Goal: Task Accomplishment & Management: Manage account settings

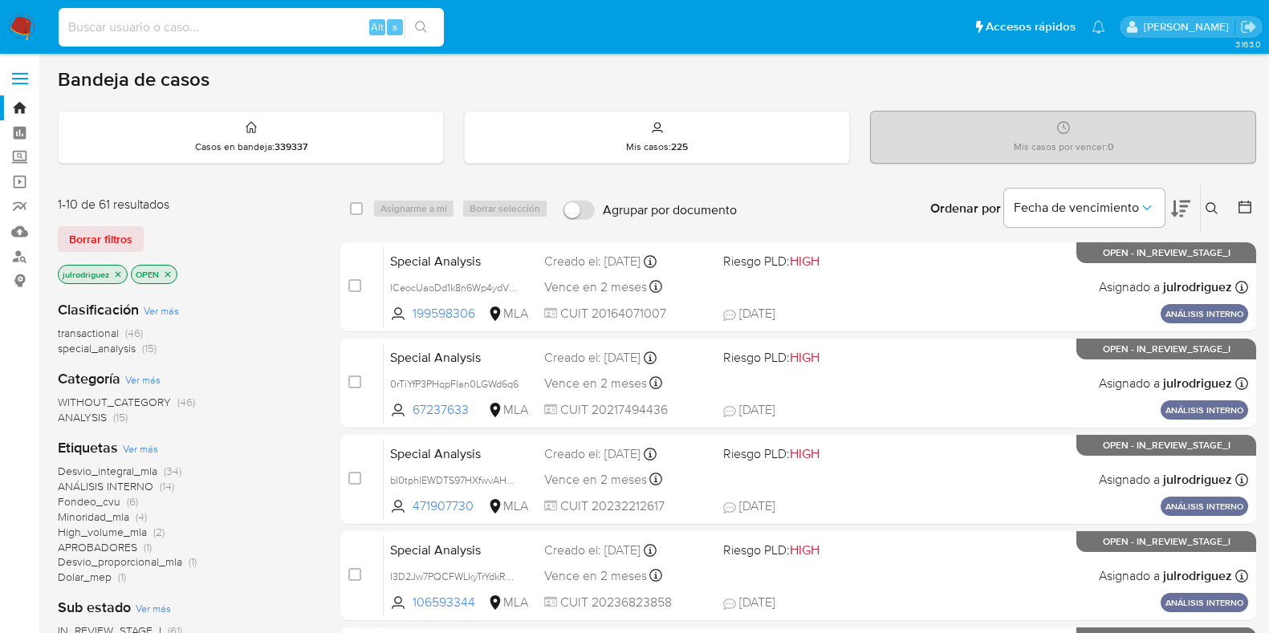
click at [220, 24] on input at bounding box center [251, 27] width 385 height 21
type input "C5HU70mYq6ECthnowTLlsULG"
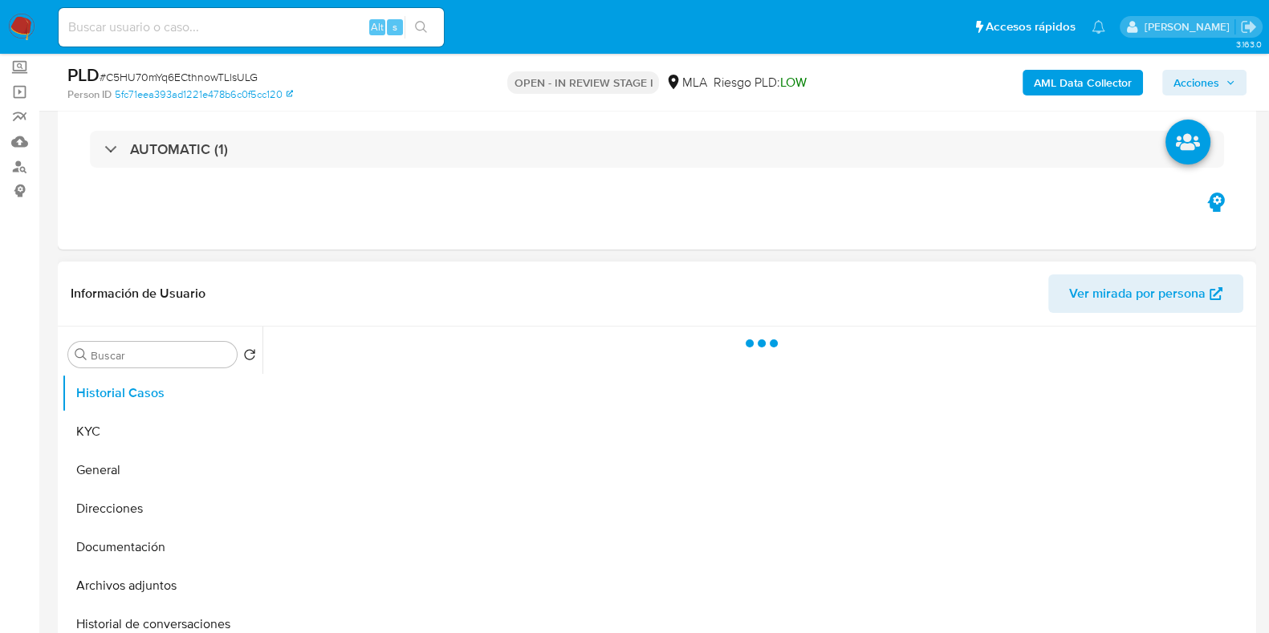
scroll to position [200, 0]
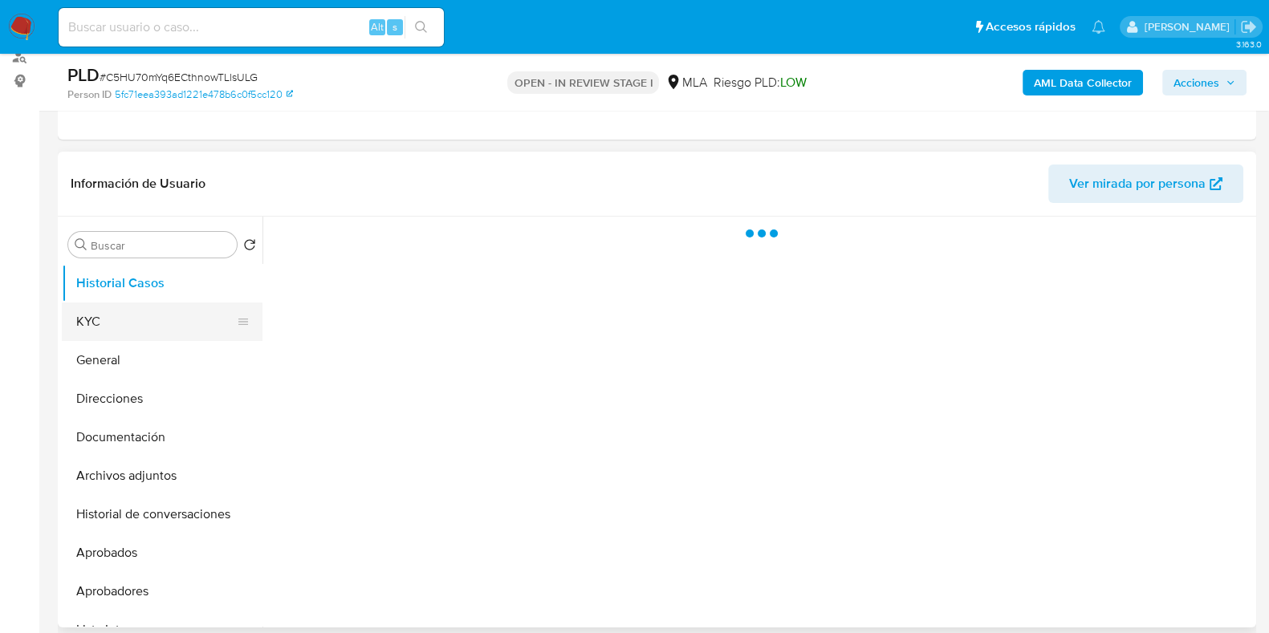
click at [159, 307] on button "KYC" at bounding box center [156, 322] width 188 height 39
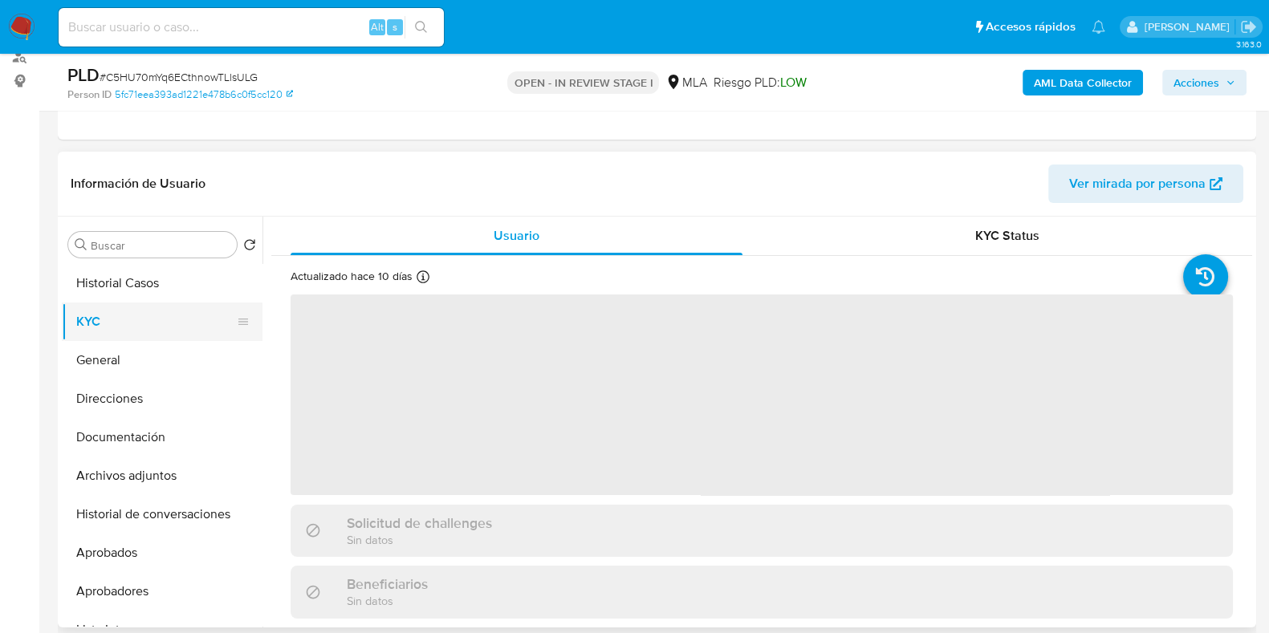
select select "10"
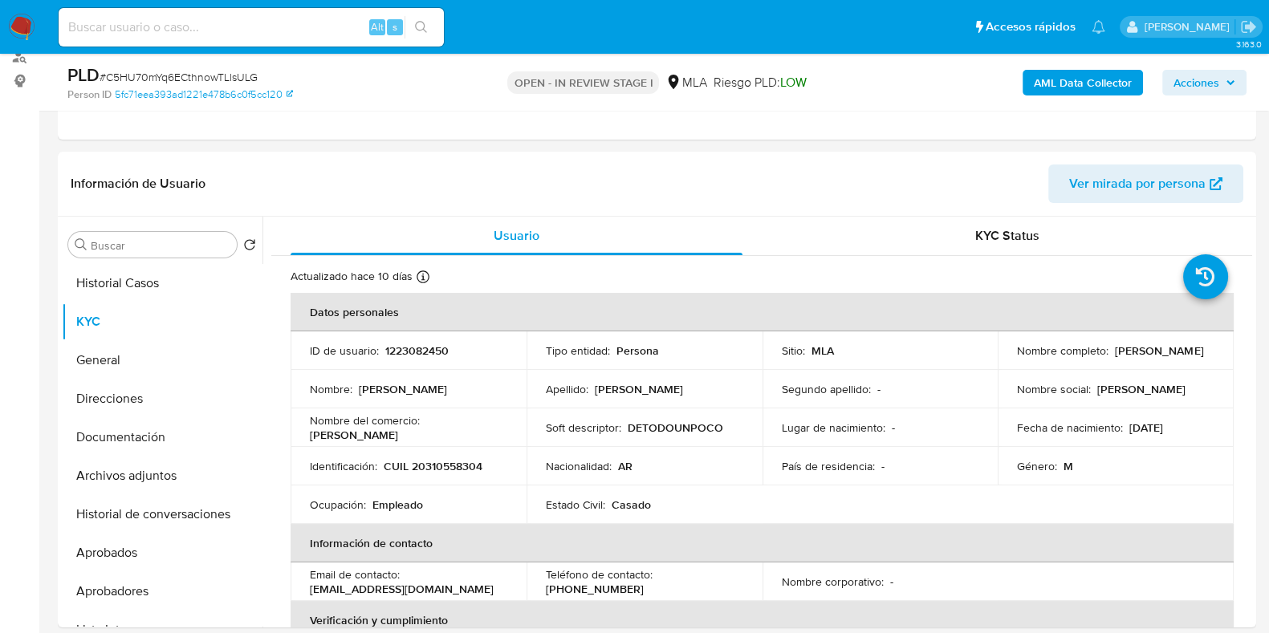
click at [229, 28] on input at bounding box center [251, 27] width 385 height 21
drag, startPoint x: 163, startPoint y: 269, endPoint x: 400, endPoint y: 303, distance: 240.1
click at [162, 269] on button "Historial Casos" at bounding box center [162, 283] width 201 height 39
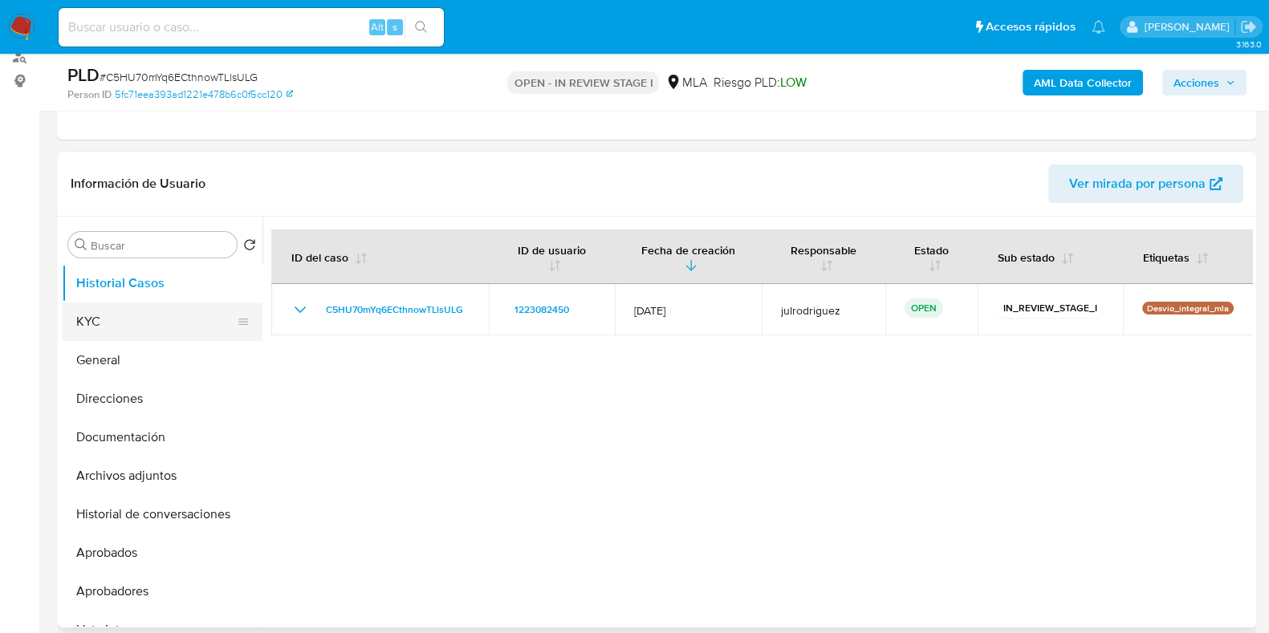
drag, startPoint x: 123, startPoint y: 317, endPoint x: 148, endPoint y: 324, distance: 26.7
click at [122, 317] on button "KYC" at bounding box center [156, 322] width 188 height 39
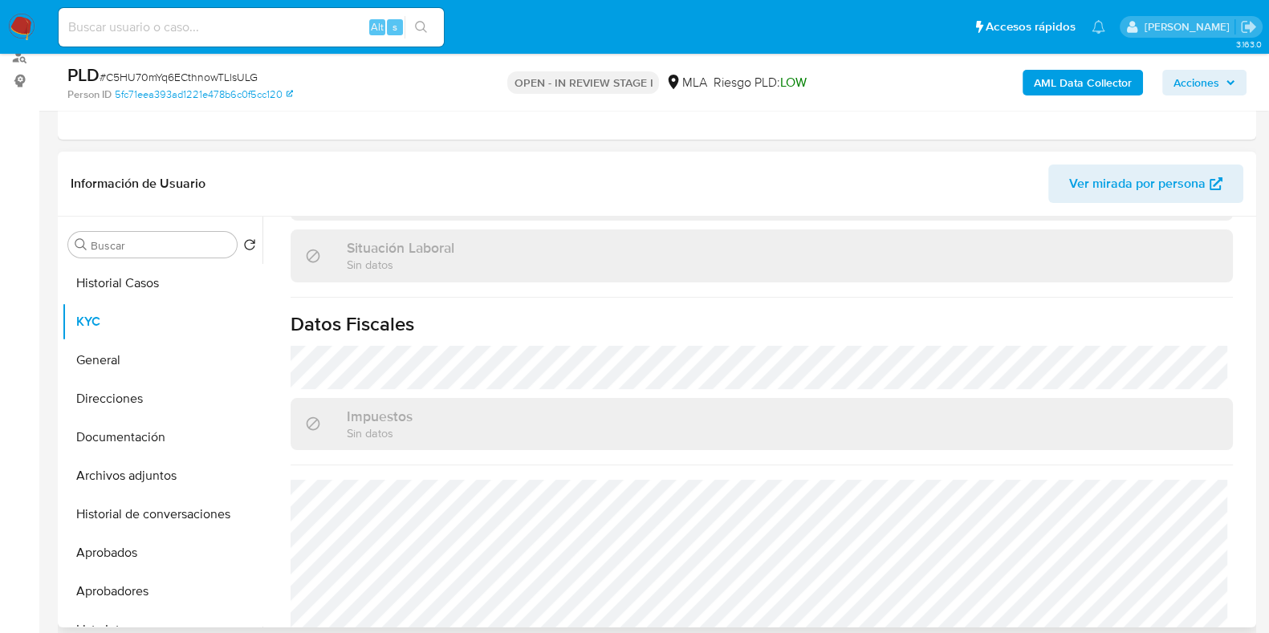
scroll to position [859, 0]
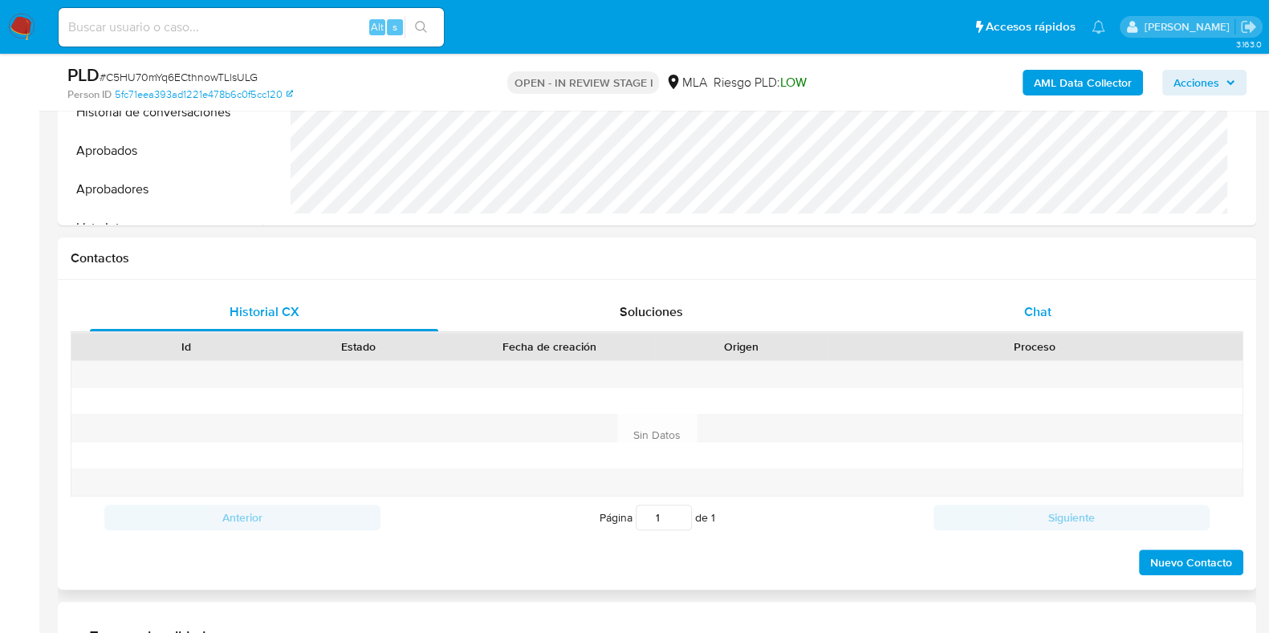
click at [1031, 327] on div "Chat" at bounding box center [1038, 312] width 348 height 39
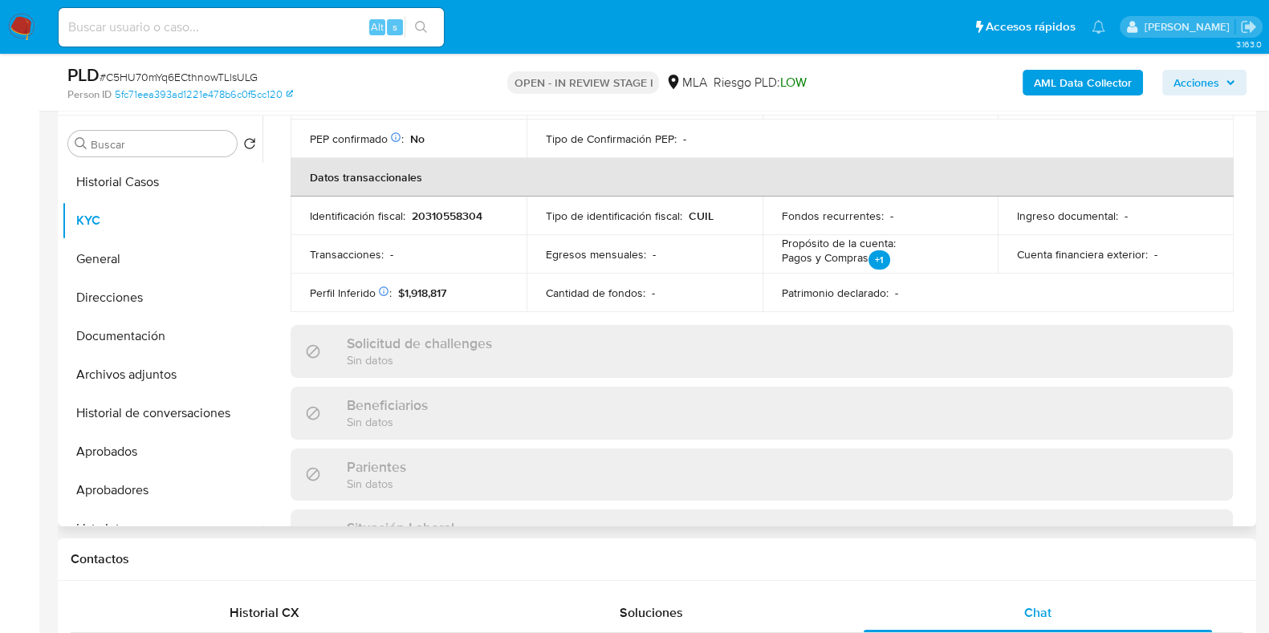
scroll to position [0, 0]
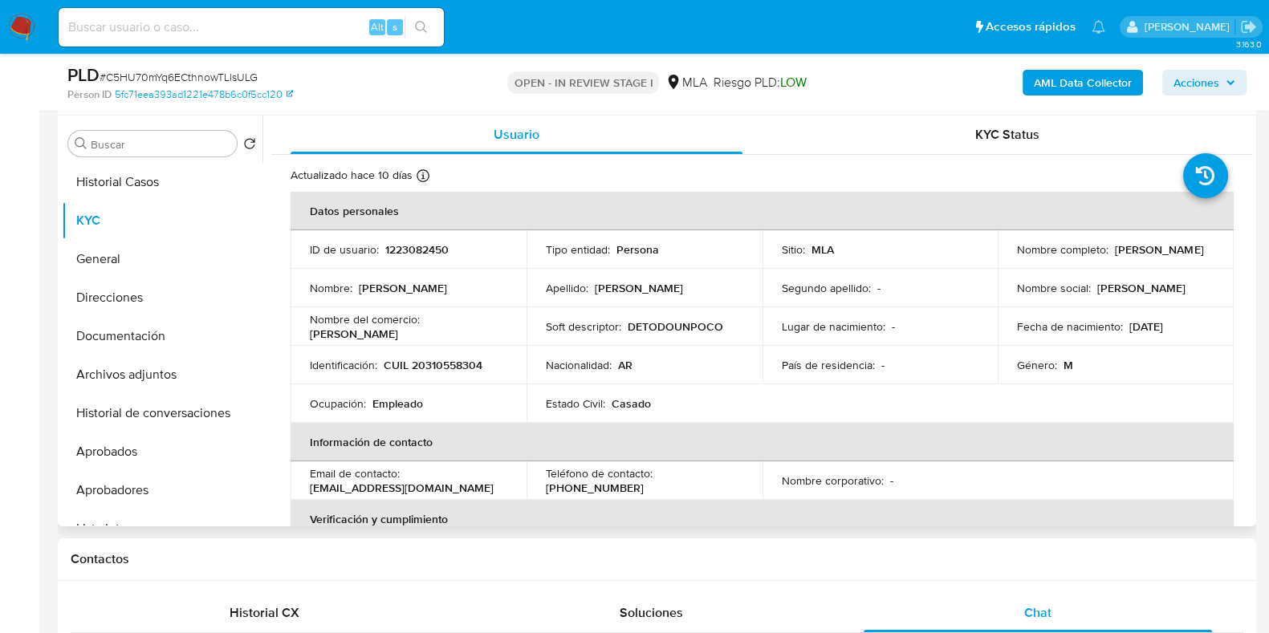
drag, startPoint x: 1120, startPoint y: 253, endPoint x: 1203, endPoint y: 249, distance: 83.6
click at [1203, 249] on div "Nombre completo : Emmanuel Acosta" at bounding box center [1115, 249] width 197 height 14
copy p "Emmanuel Acosta"
click at [141, 29] on input at bounding box center [251, 27] width 385 height 21
paste input "398225099"
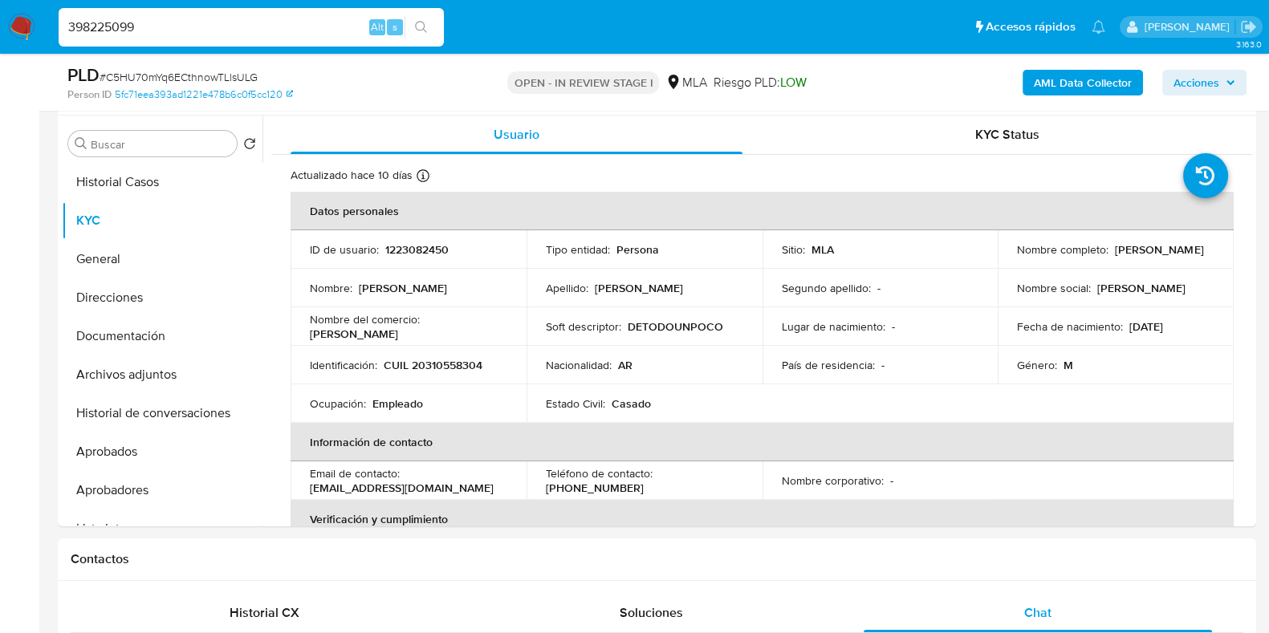
type input "398225099"
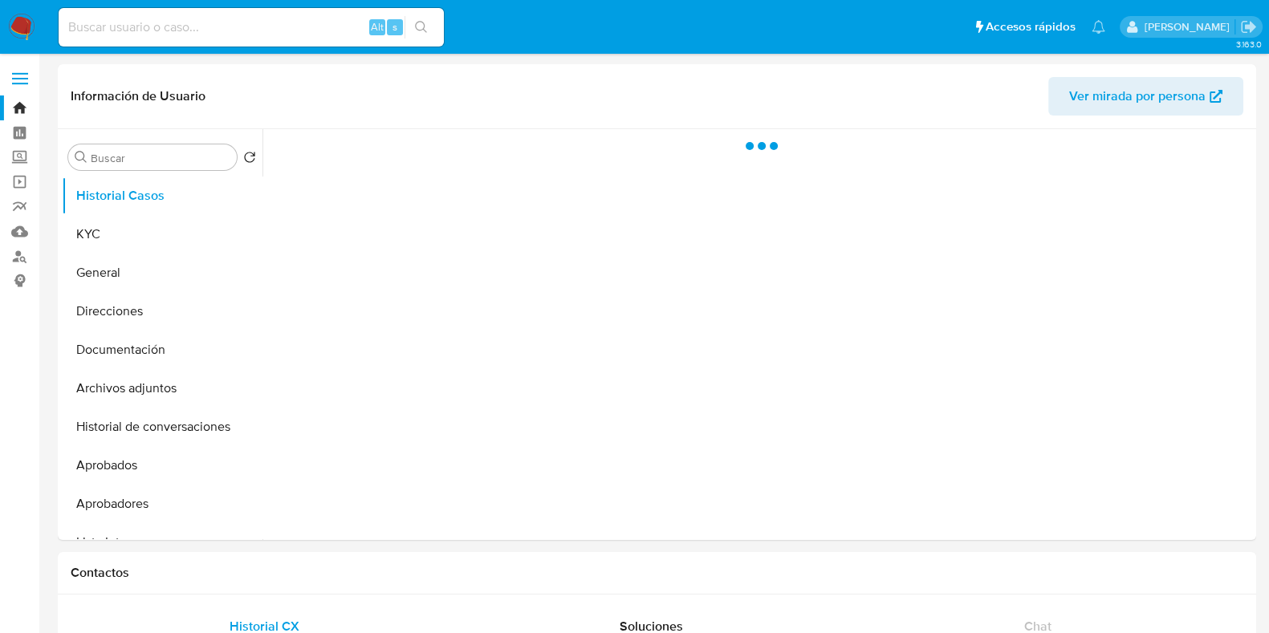
select select "10"
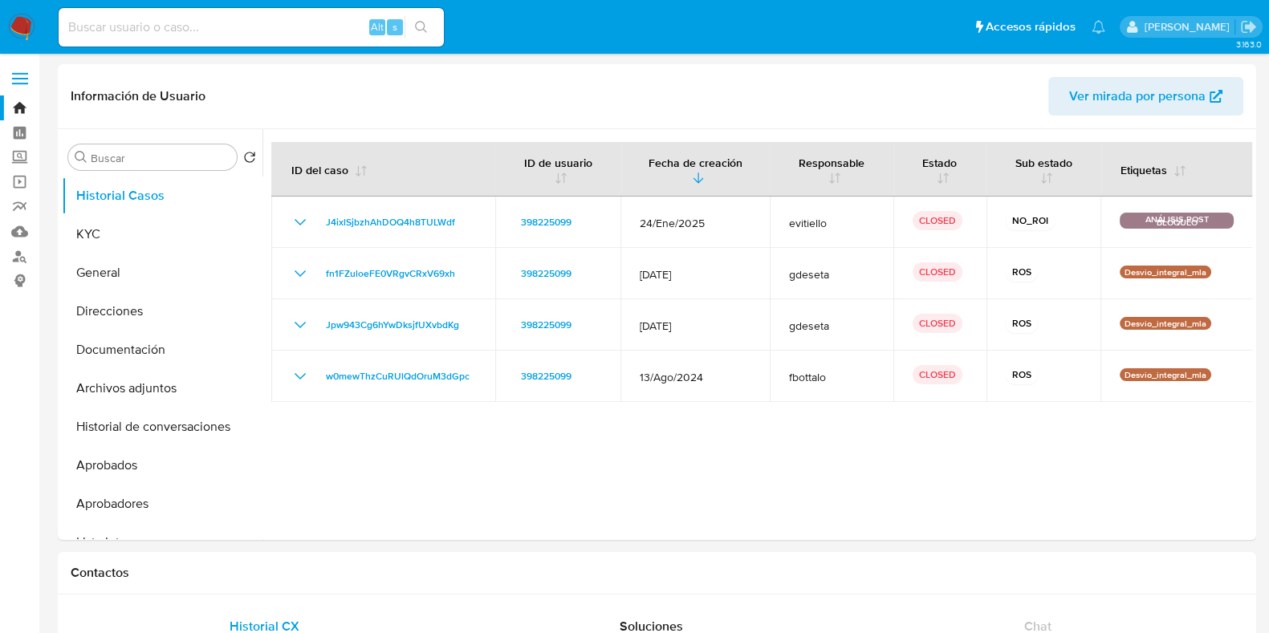
click at [218, 28] on input at bounding box center [251, 27] width 385 height 21
paste input "6Iv7WBSYRK9IGALESQSGLIPf"
type input "6Iv7WBSYRK9IGALESQSGLIPf"
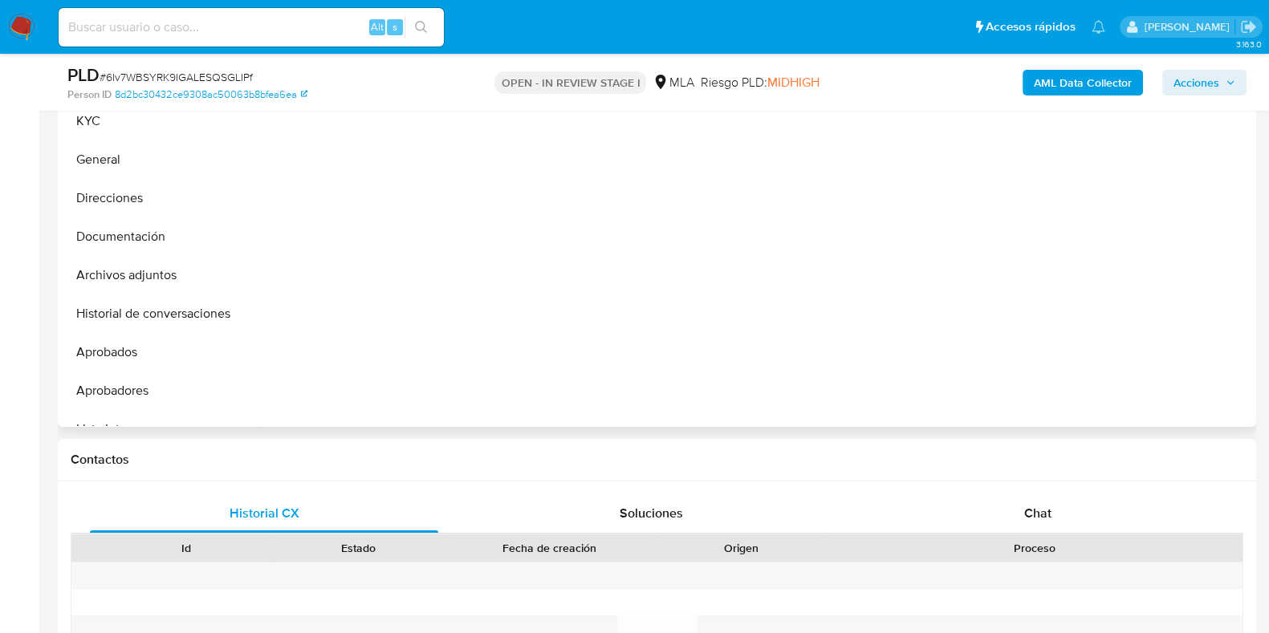
select select "10"
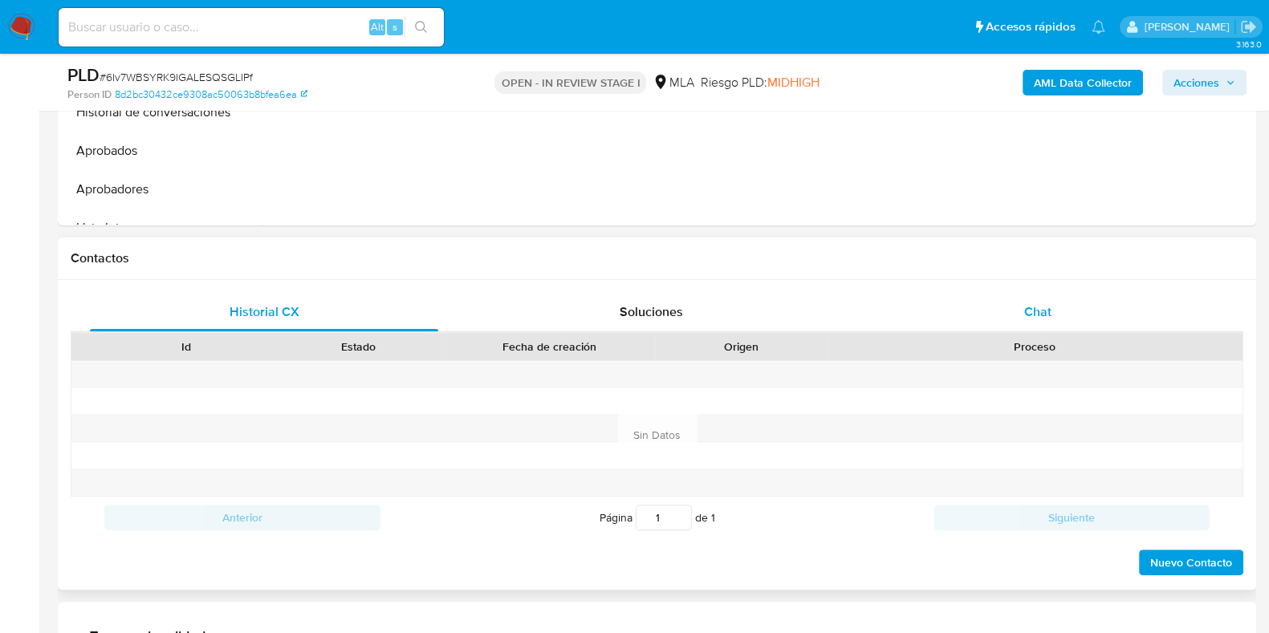
click at [1035, 315] on span "Chat" at bounding box center [1037, 312] width 27 height 18
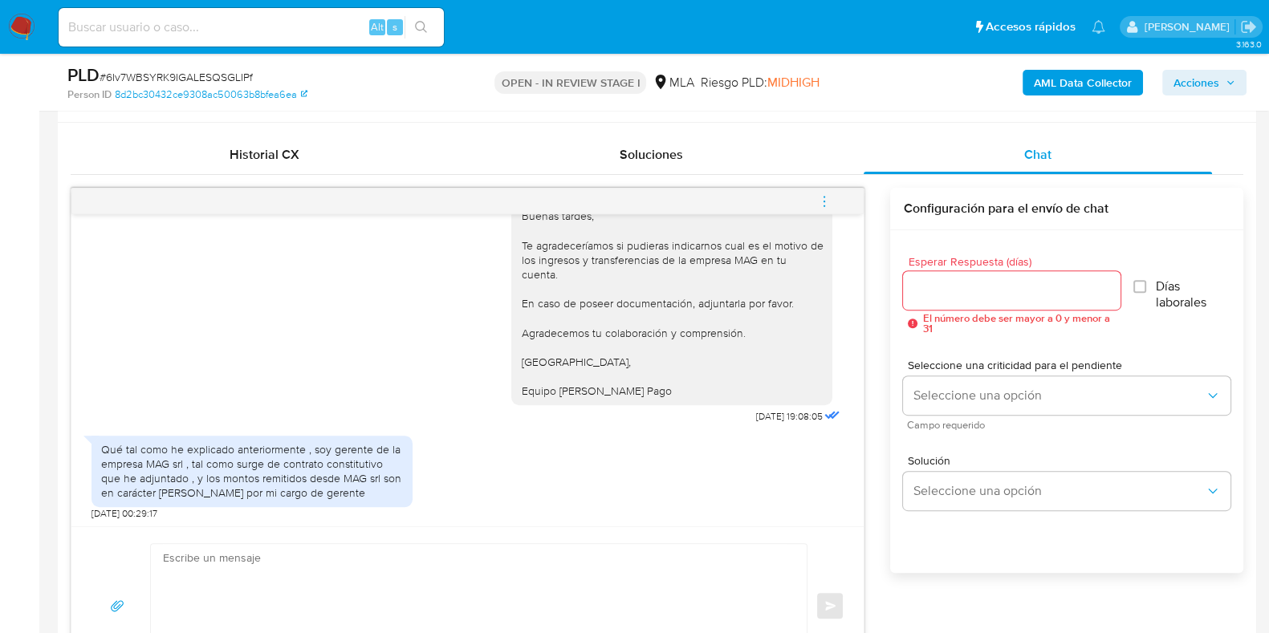
scroll to position [802, 0]
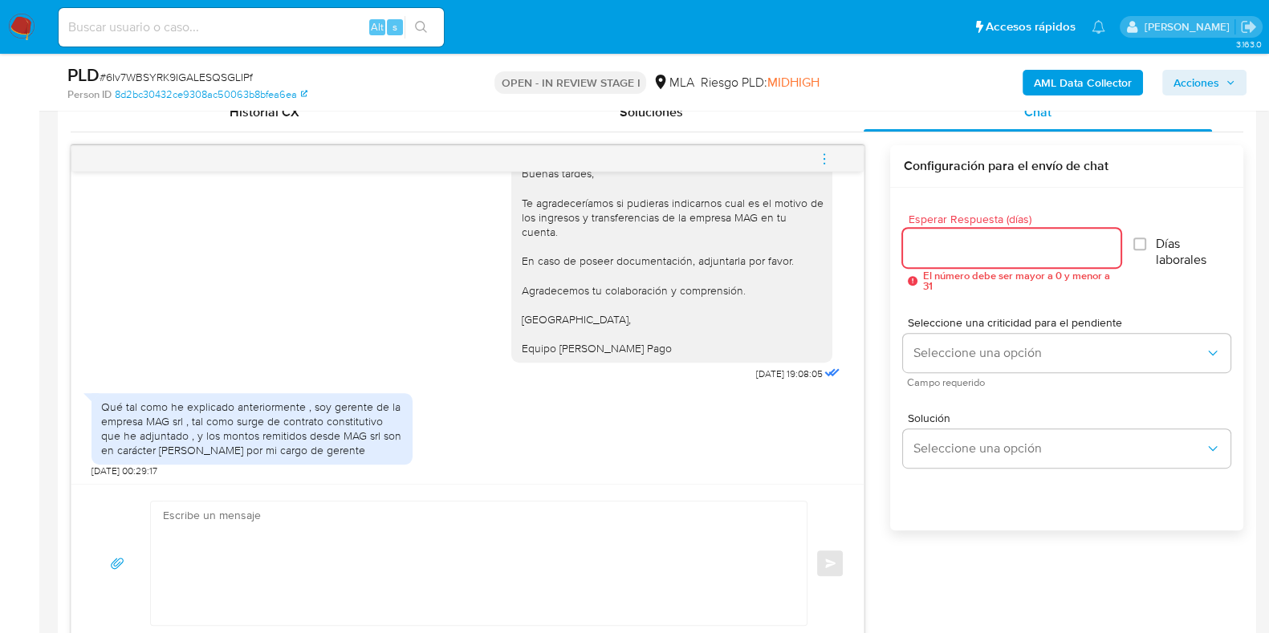
click at [1011, 250] on input "Esperar Respuesta (días)" at bounding box center [1011, 248] width 217 height 21
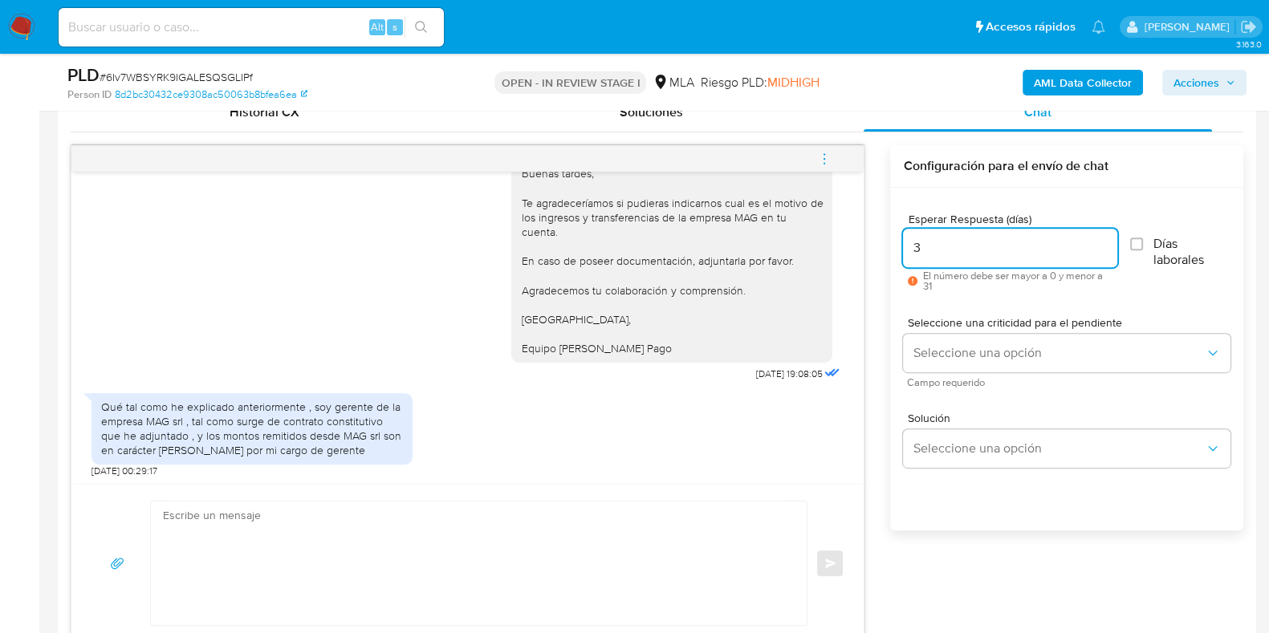
type input "3"
click at [791, 445] on div "Qué tal como he explicado anteriormente , soy gerente de la empresa MAG srl , t…" at bounding box center [467, 431] width 752 height 92
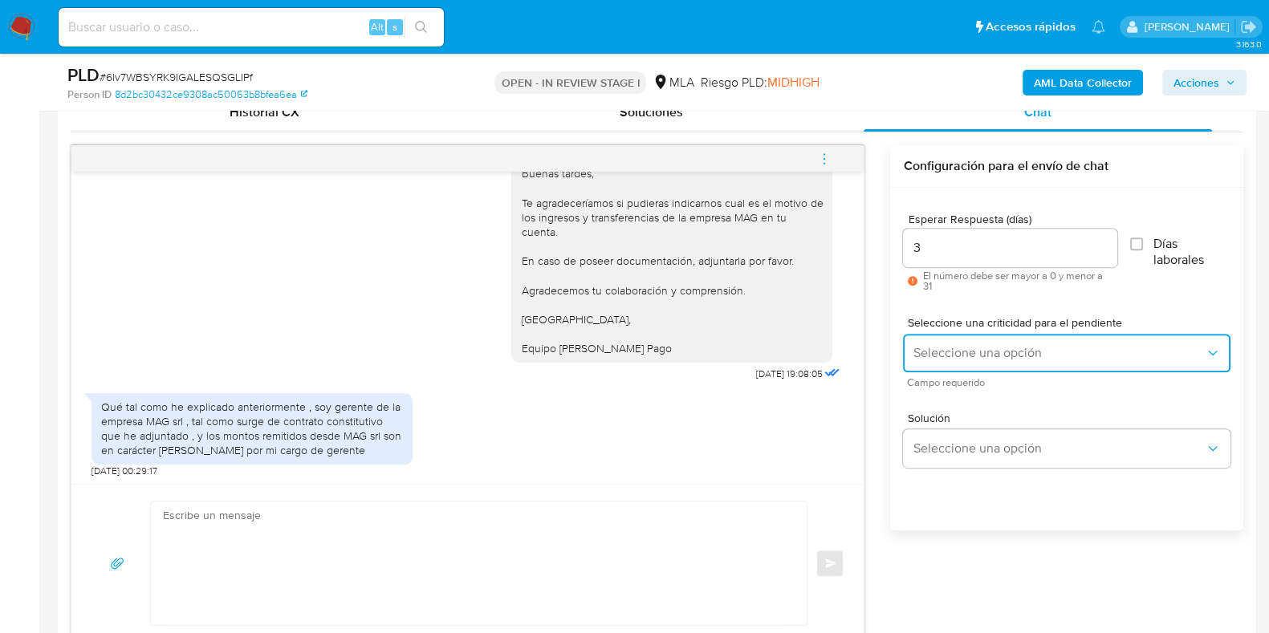
click at [959, 358] on span "Seleccione una opción" at bounding box center [1059, 353] width 292 height 16
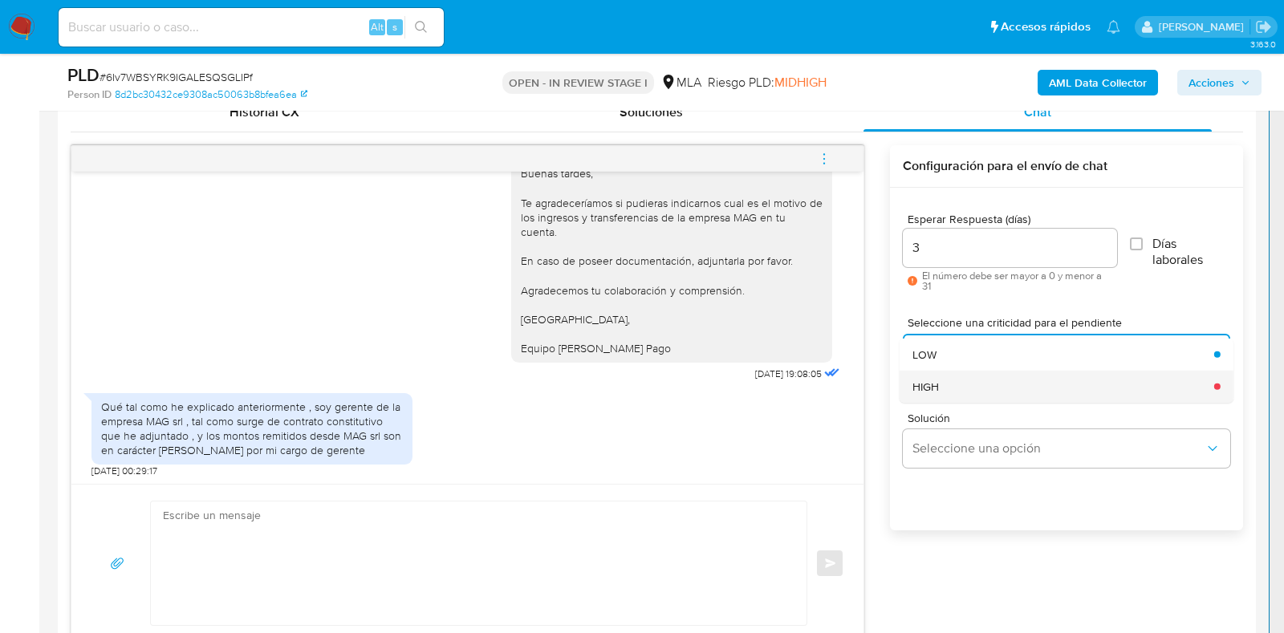
click at [963, 389] on div "HIGH" at bounding box center [1059, 386] width 292 height 32
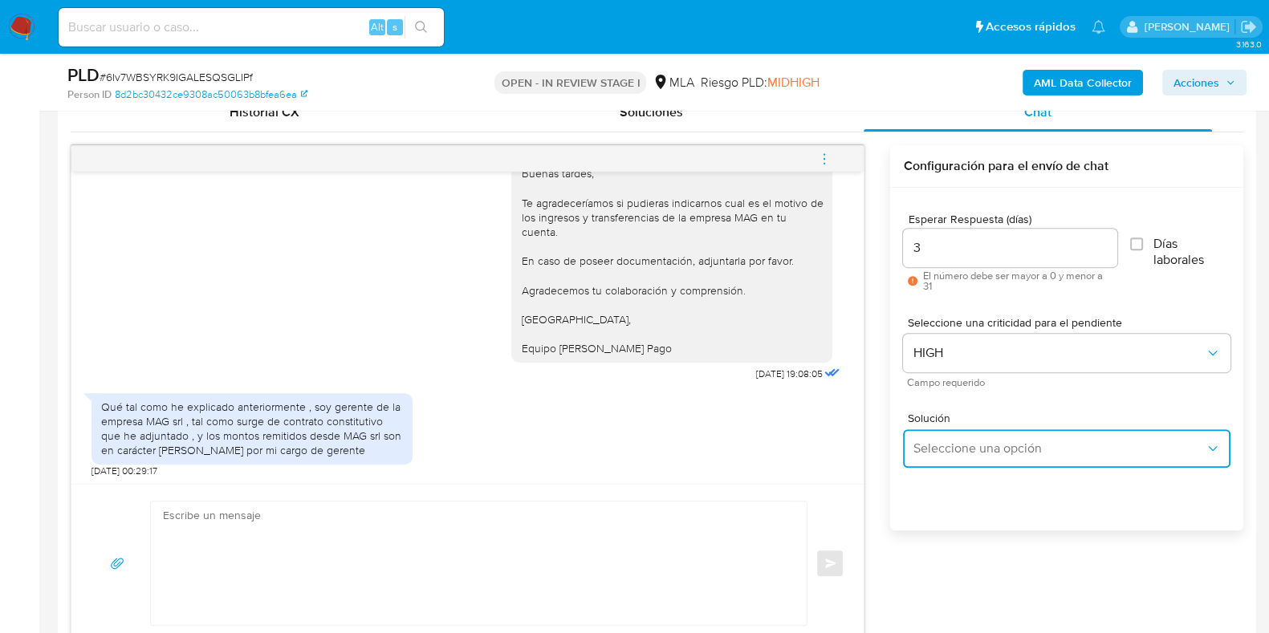
click at [989, 453] on span "Seleccione una opción" at bounding box center [1059, 449] width 292 height 16
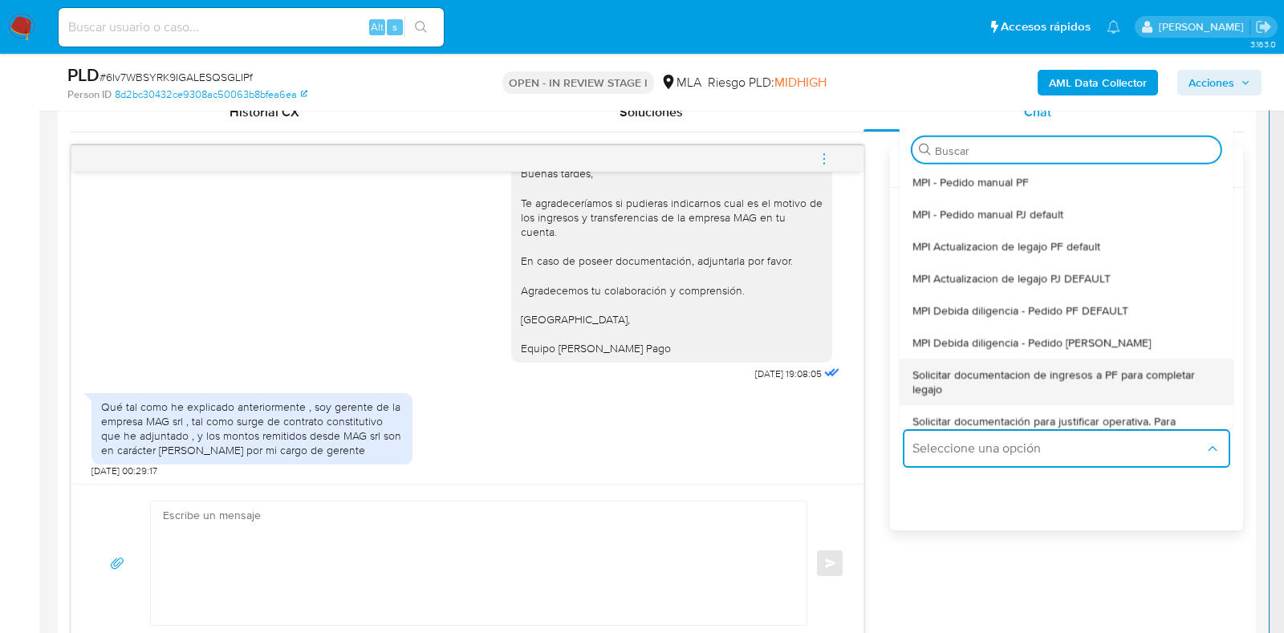
click at [1070, 378] on span "Solicitar documentacion de ingresos a PF para completar legajo" at bounding box center [1062, 381] width 299 height 29
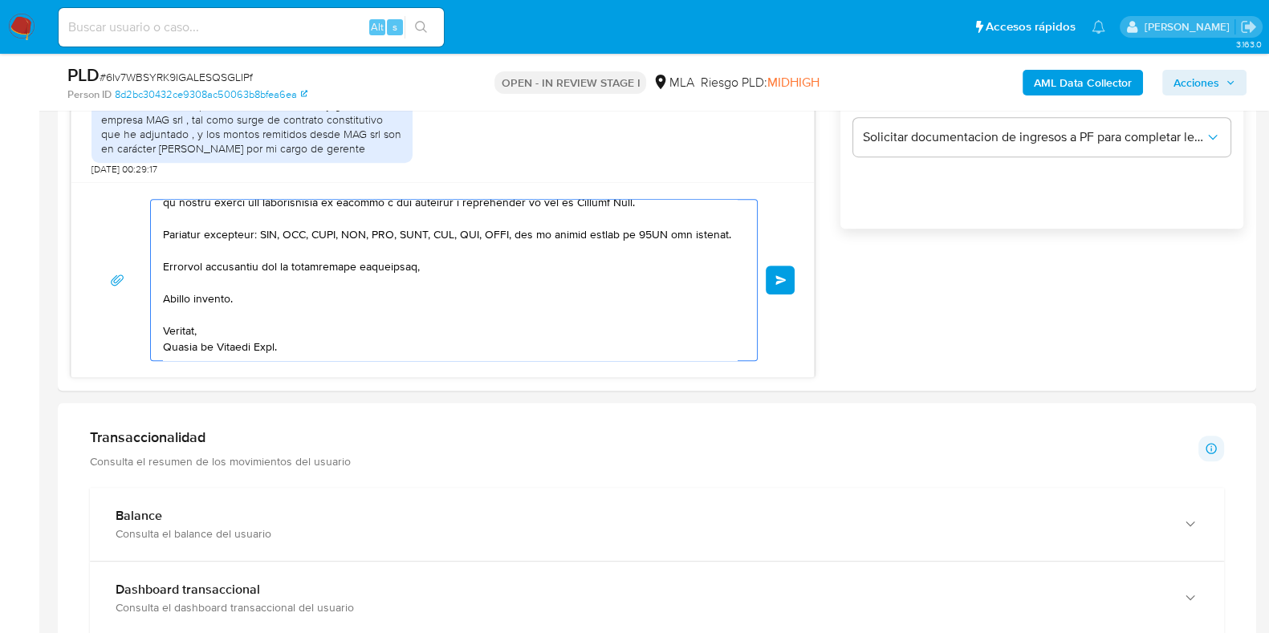
scroll to position [1176, 0]
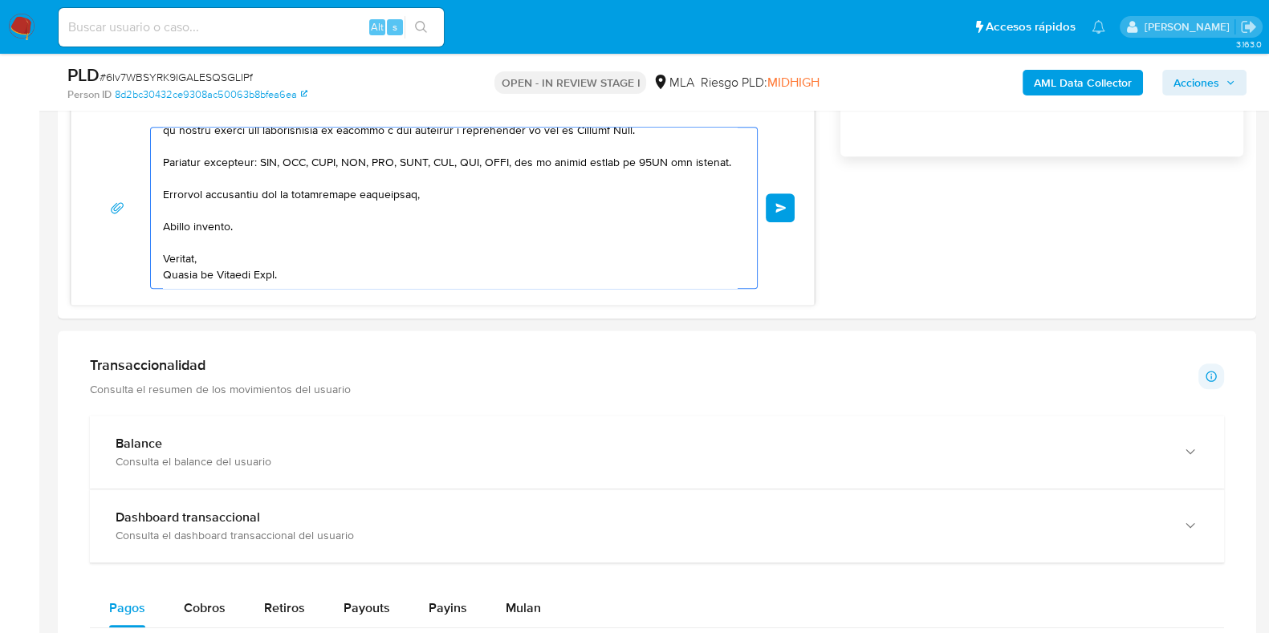
drag, startPoint x: 279, startPoint y: 272, endPoint x: 314, endPoint y: 319, distance: 57.9
click at [706, 632] on html "Pausado Ver notificaciones Alt s Accesos rápidos Presiona las siguientes teclas…" at bounding box center [634, 438] width 1269 height 3229
type textarea "Hola, En función de las operaciones registradas en tu cuenta de Mercado Pago, n…"
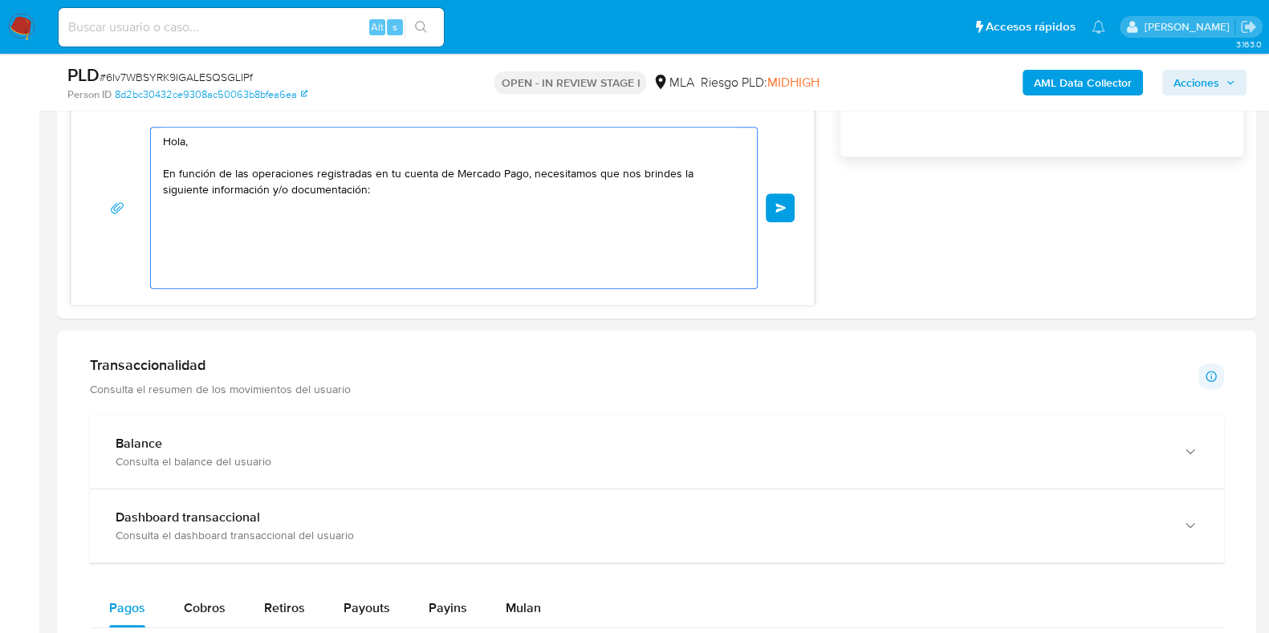
scroll to position [0, 0]
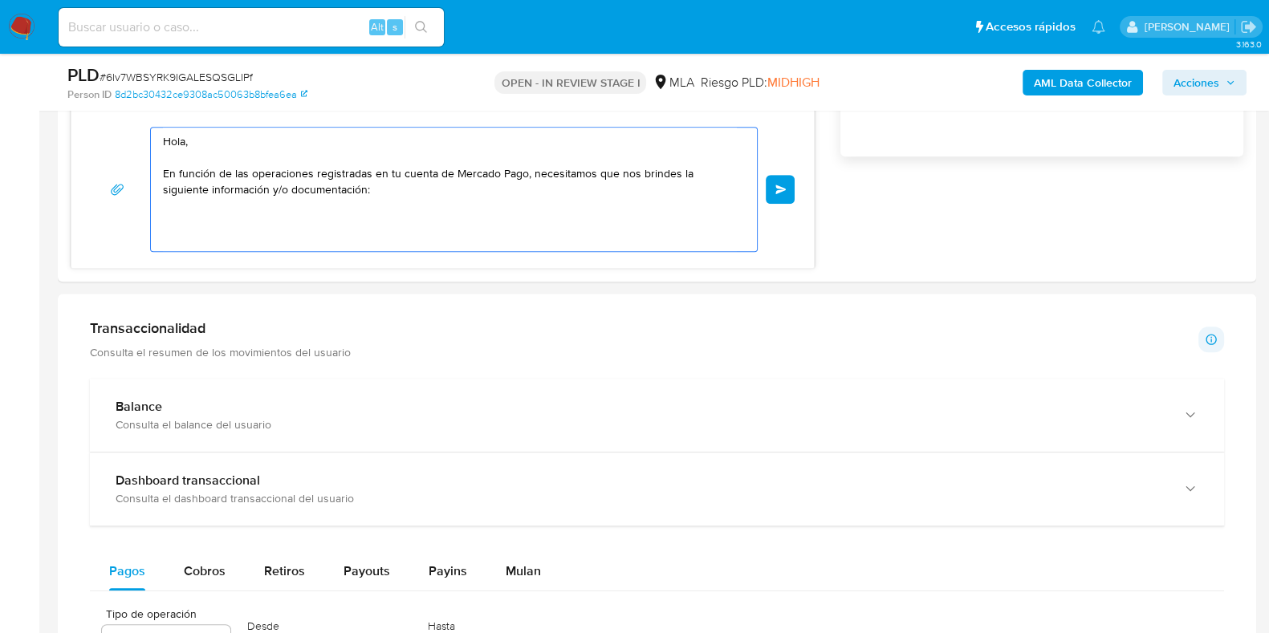
drag, startPoint x: 327, startPoint y: 207, endPoint x: 24, endPoint y: 132, distance: 311.8
click at [24, 132] on section "Bandeja Tablero Screening Búsqueda en Listas Watchlist Herramientas Operaciones…" at bounding box center [634, 420] width 1269 height 3192
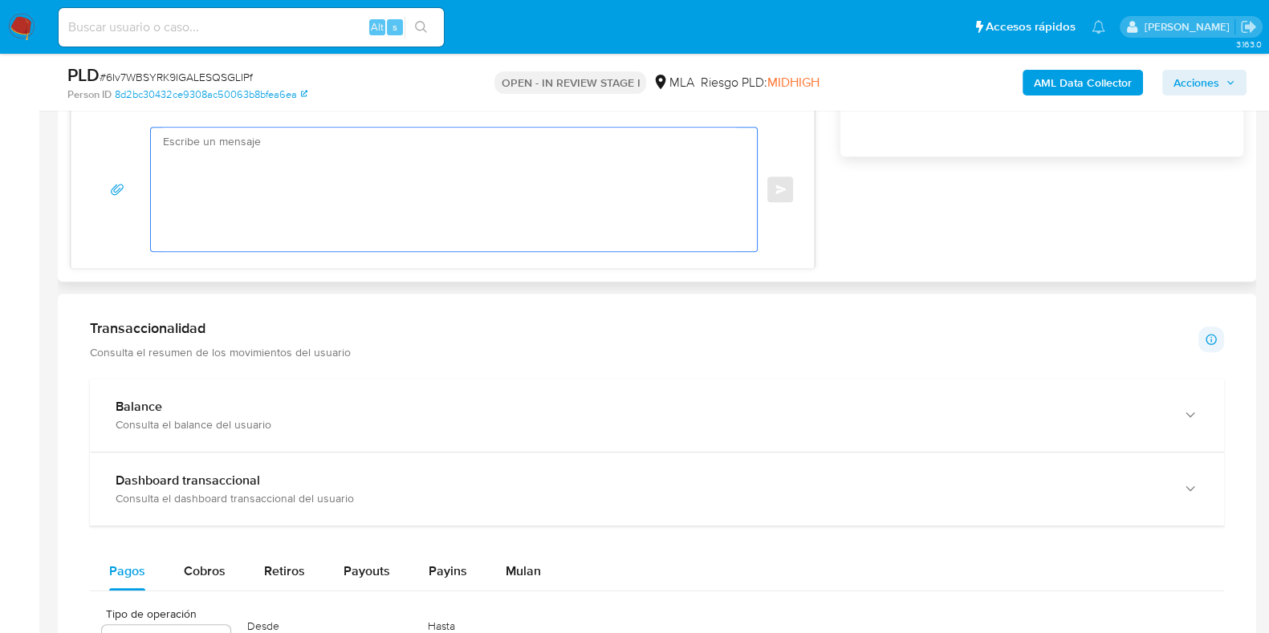
paste textarea "Buenas tardes, Te agradeceríamos si pudieras brindarnos los recibos de sueldo d…"
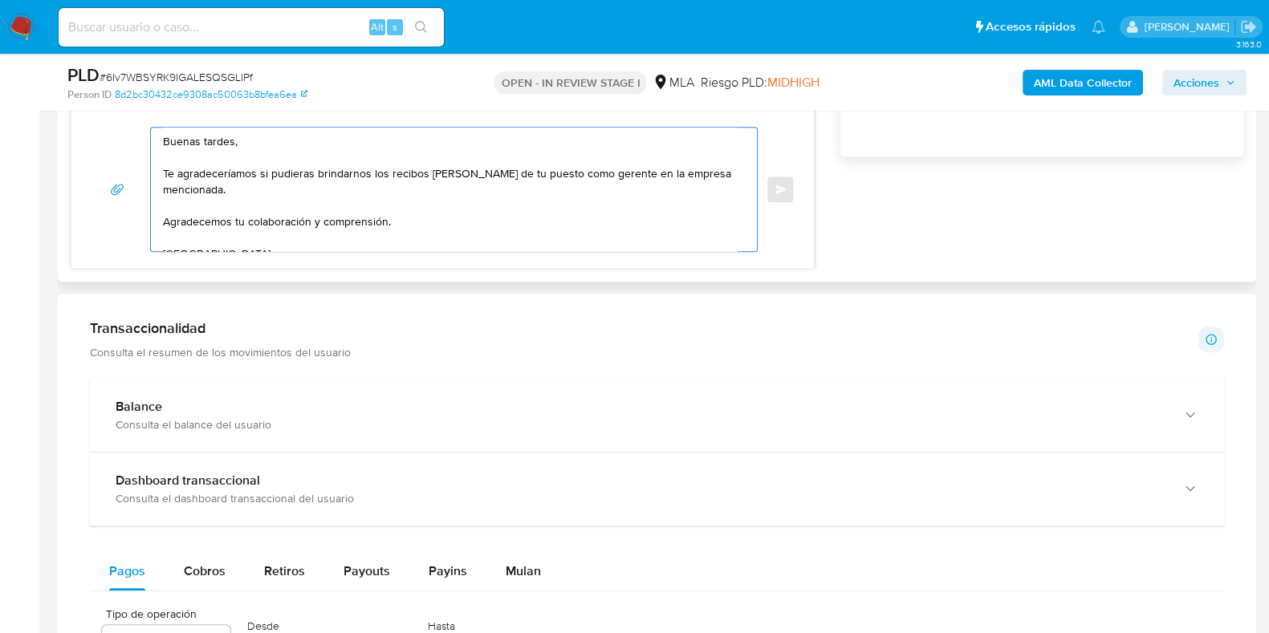
scroll to position [22, 0]
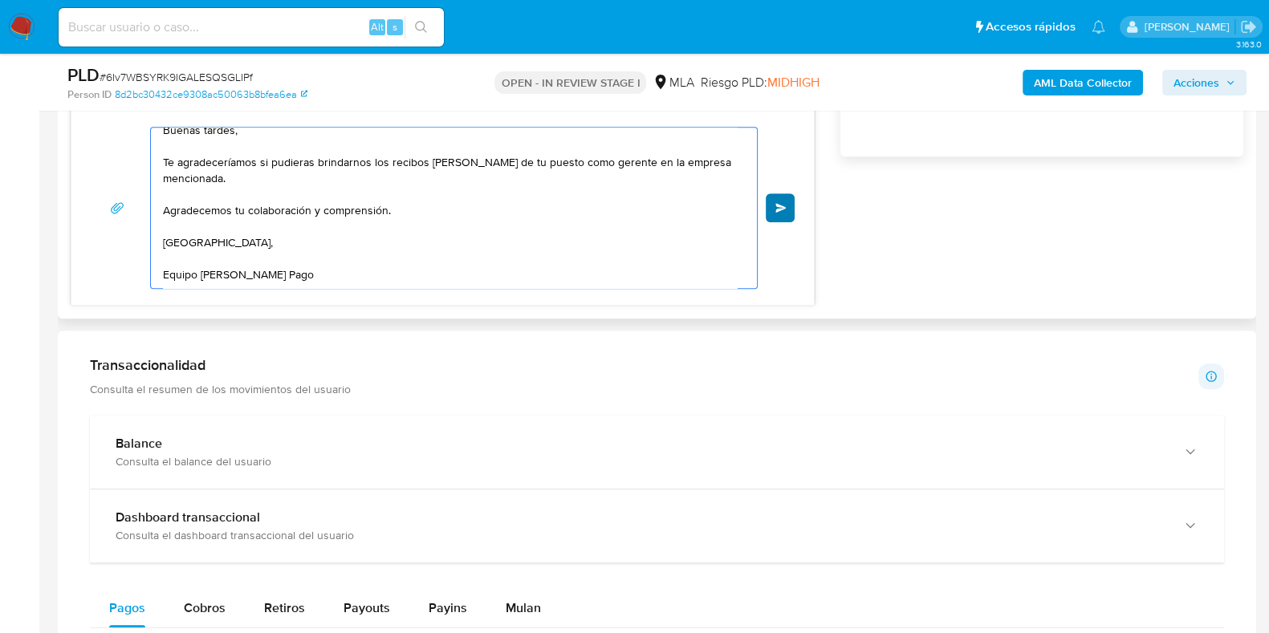
type textarea "Buenas tardes, Te agradeceríamos si pudieras brindarnos los recibos de sueldo d…"
click at [783, 203] on span "Enviar" at bounding box center [780, 208] width 11 height 10
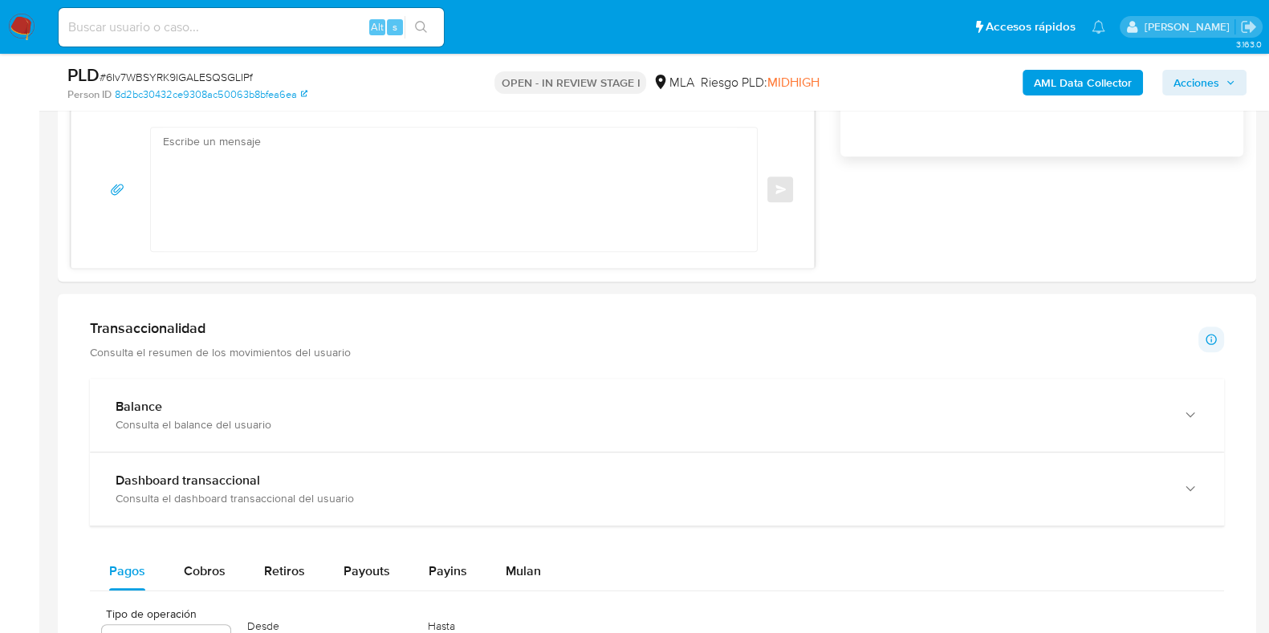
scroll to position [1009, 0]
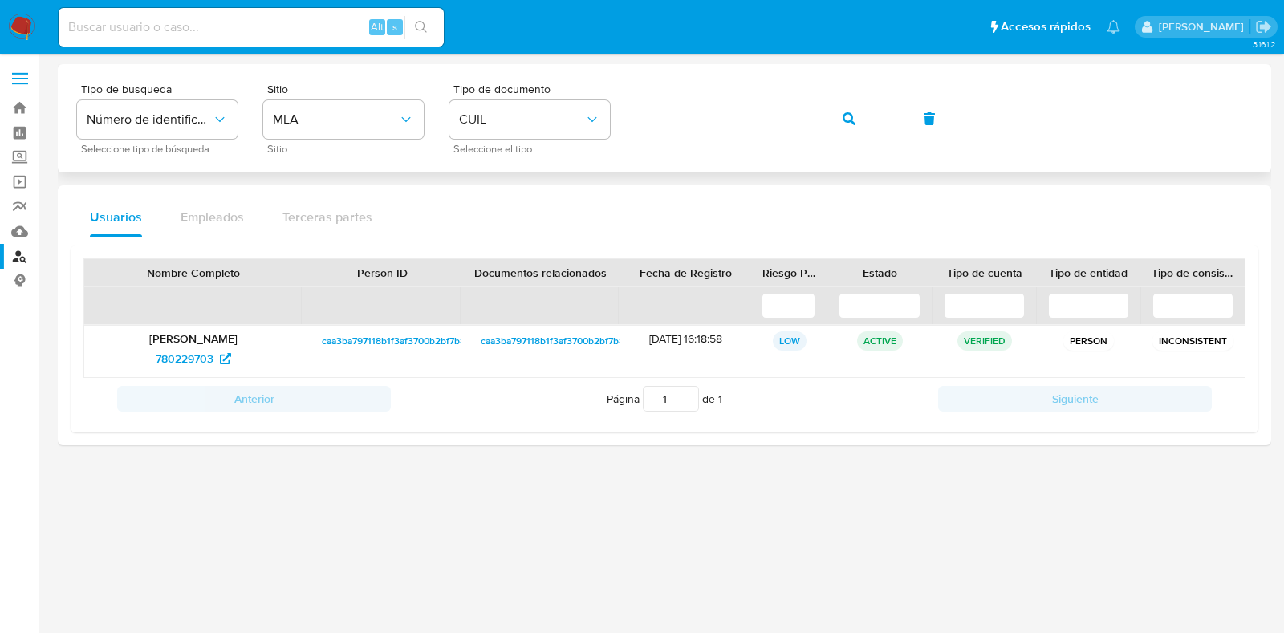
click at [853, 128] on span "button" at bounding box center [849, 118] width 13 height 35
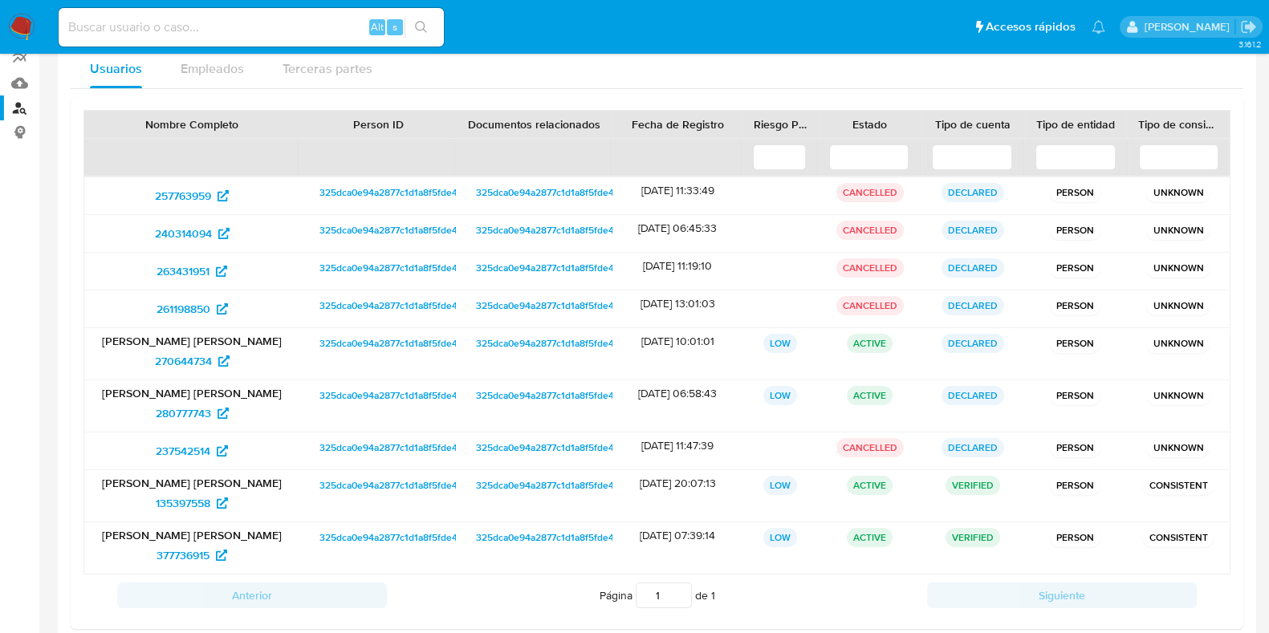
scroll to position [235, 0]
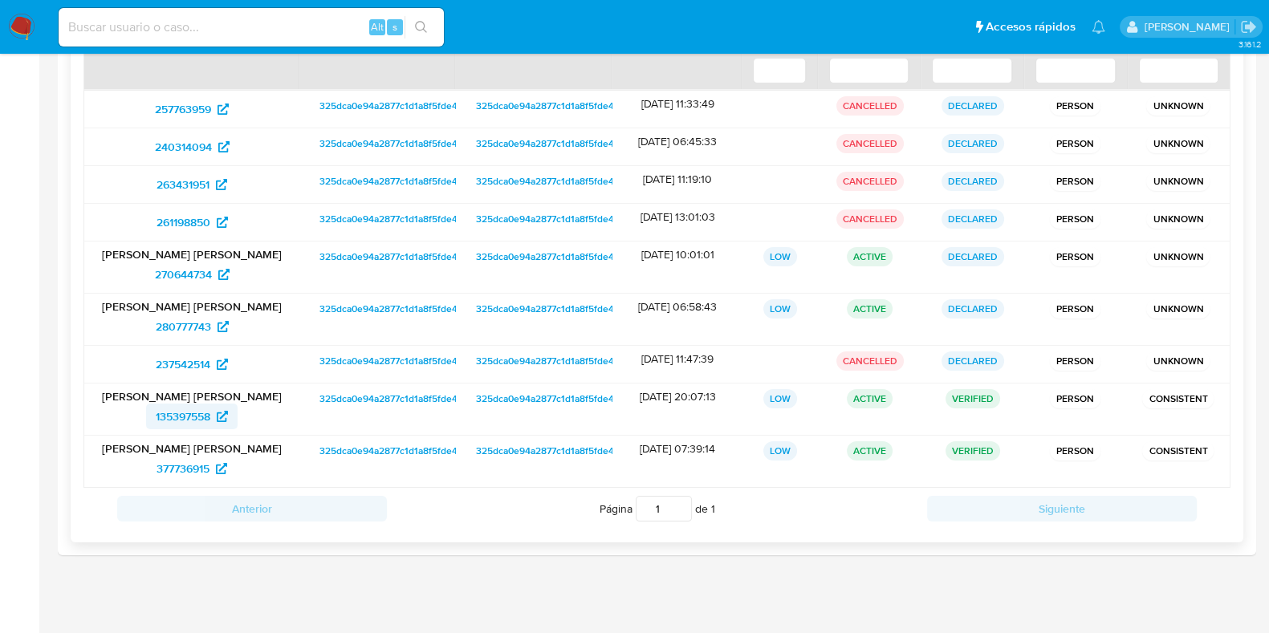
click at [196, 411] on span "135397558" at bounding box center [183, 417] width 55 height 26
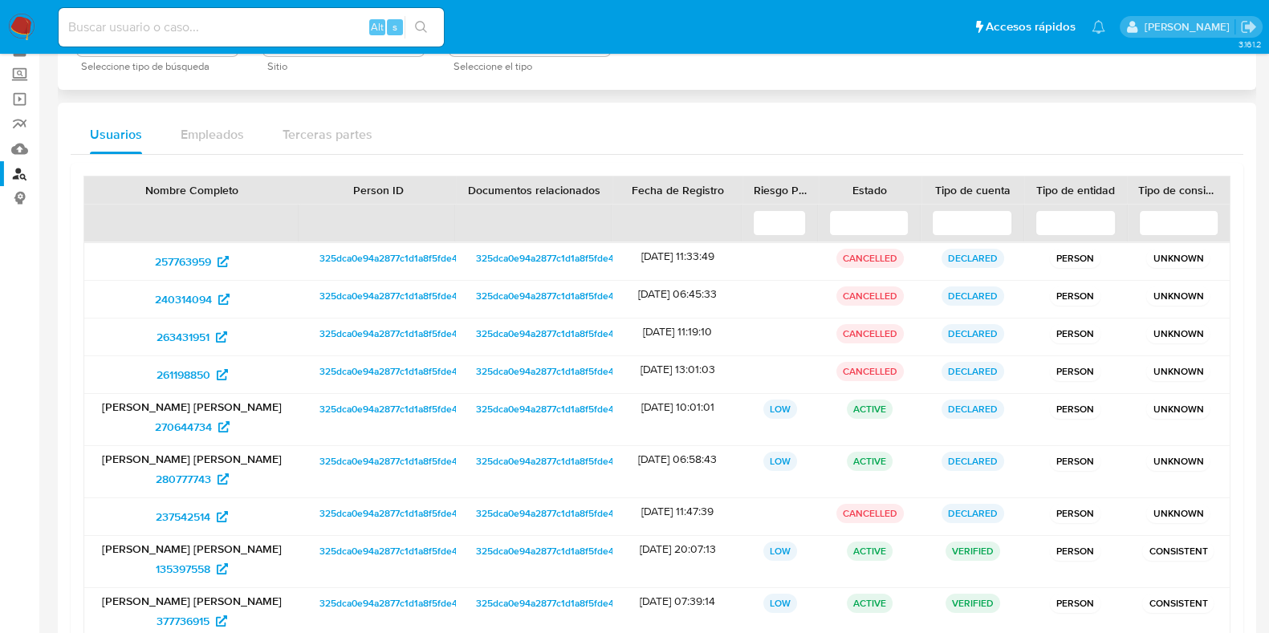
scroll to position [0, 0]
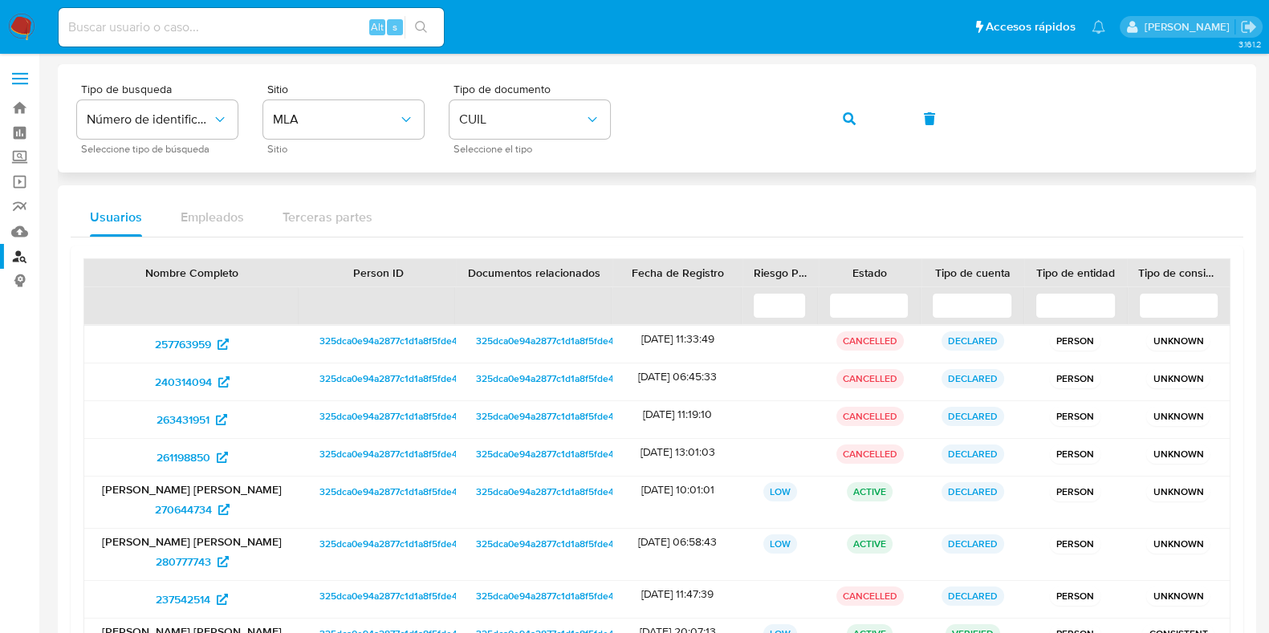
click at [831, 118] on button "button" at bounding box center [849, 119] width 55 height 39
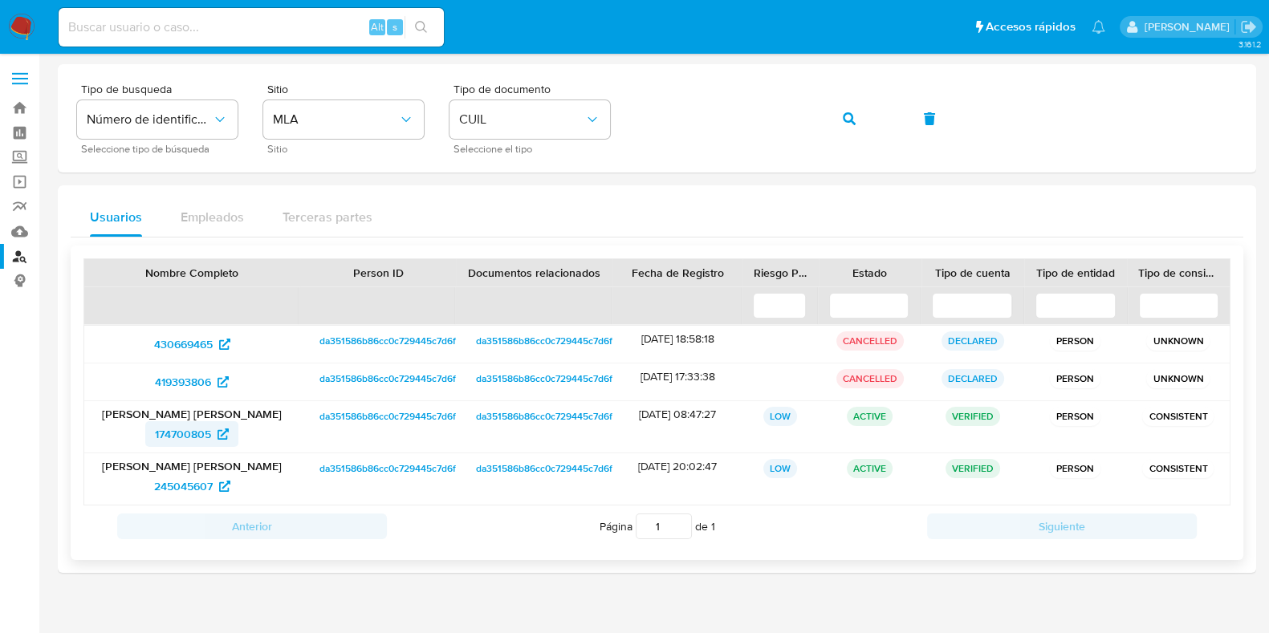
click at [221, 423] on span "174700805" at bounding box center [192, 434] width 74 height 26
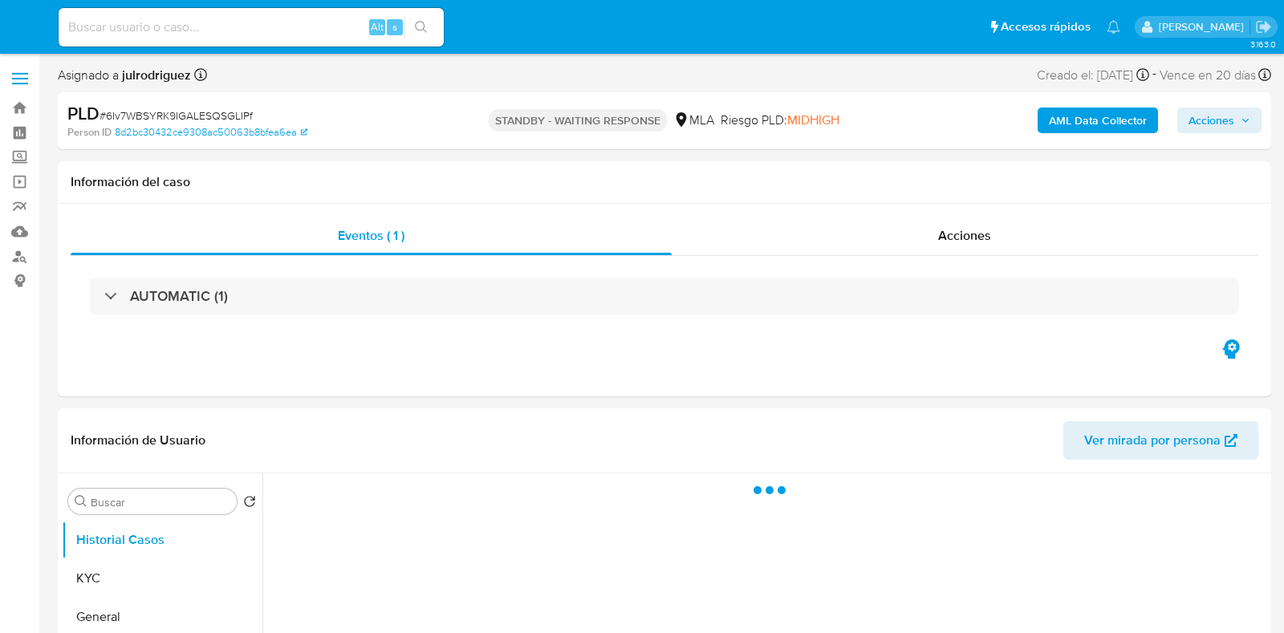
select select "10"
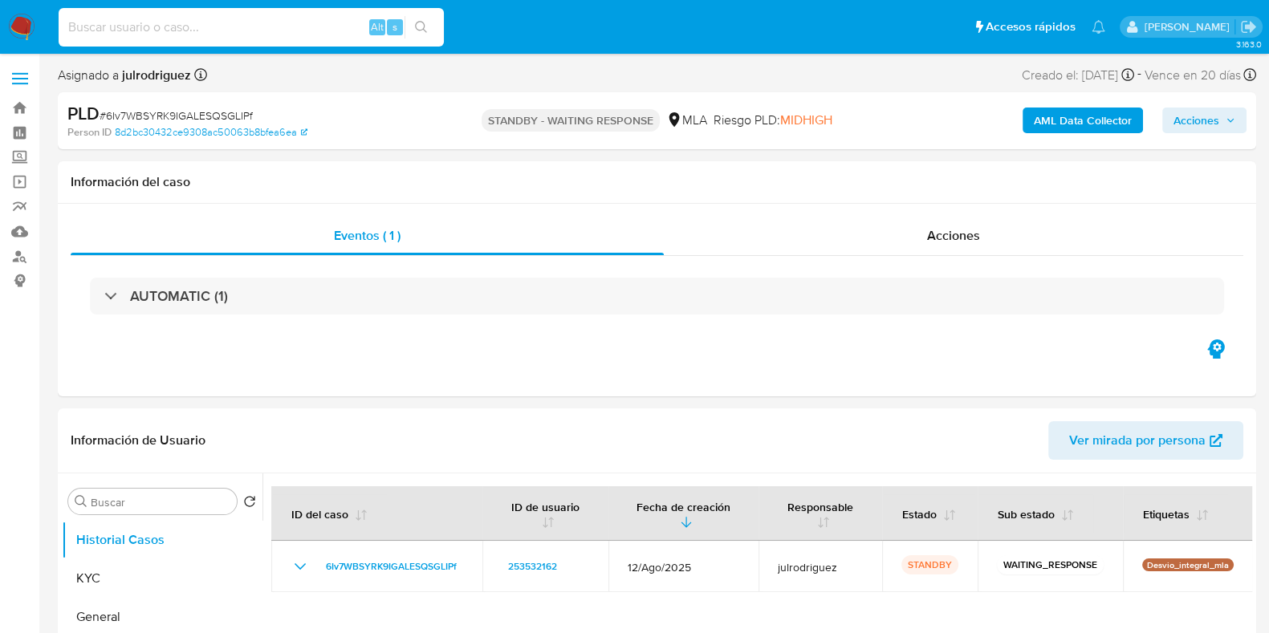
click at [288, 37] on input at bounding box center [251, 27] width 385 height 21
click at [281, 27] on input at bounding box center [251, 27] width 385 height 21
paste input "eLU5iudli5ymx41kVg6z4kHr"
type input "eLU5iudli5ymx41kVg6z4kHr"
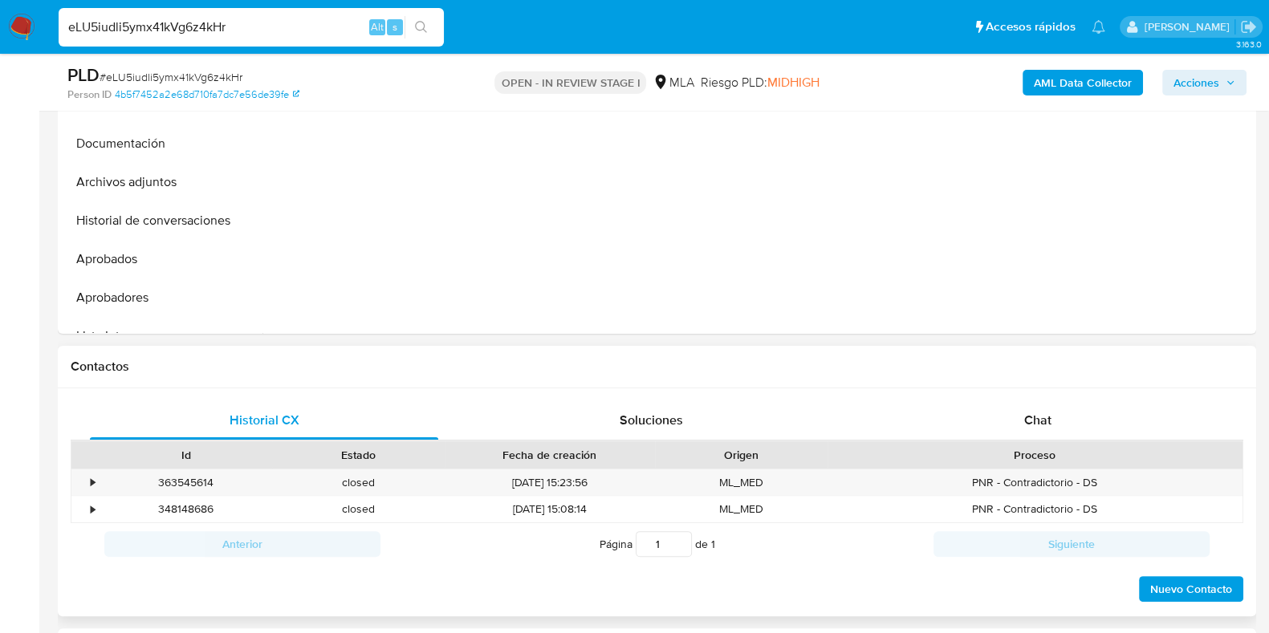
scroll to position [701, 0]
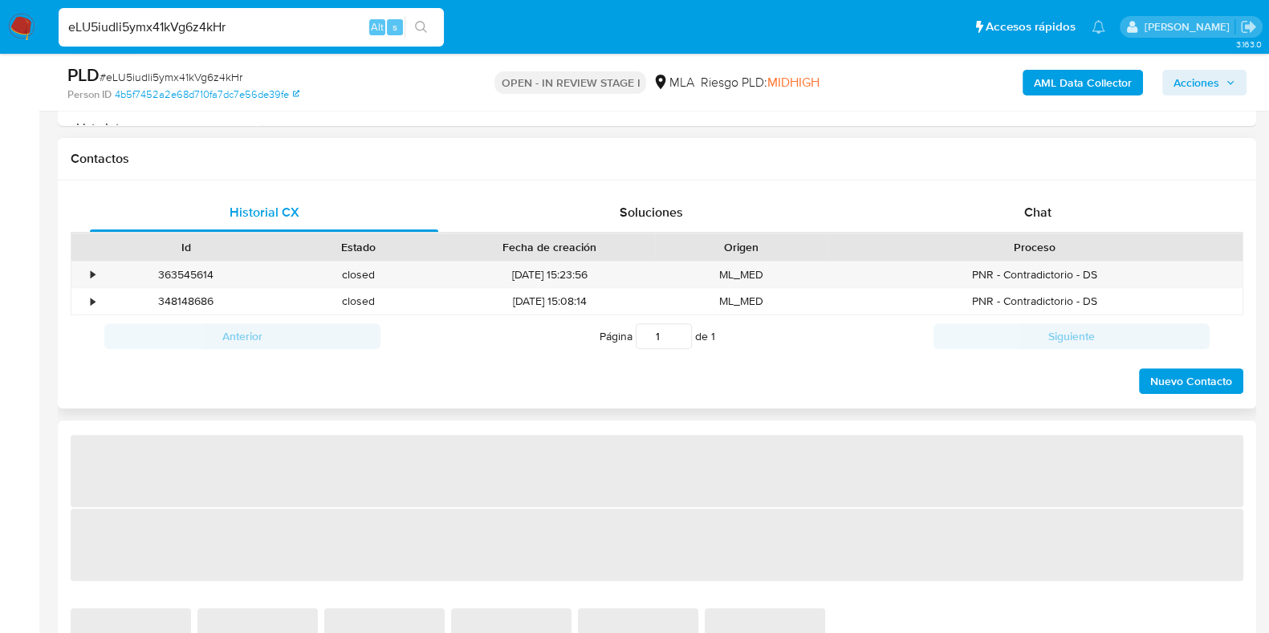
select select "10"
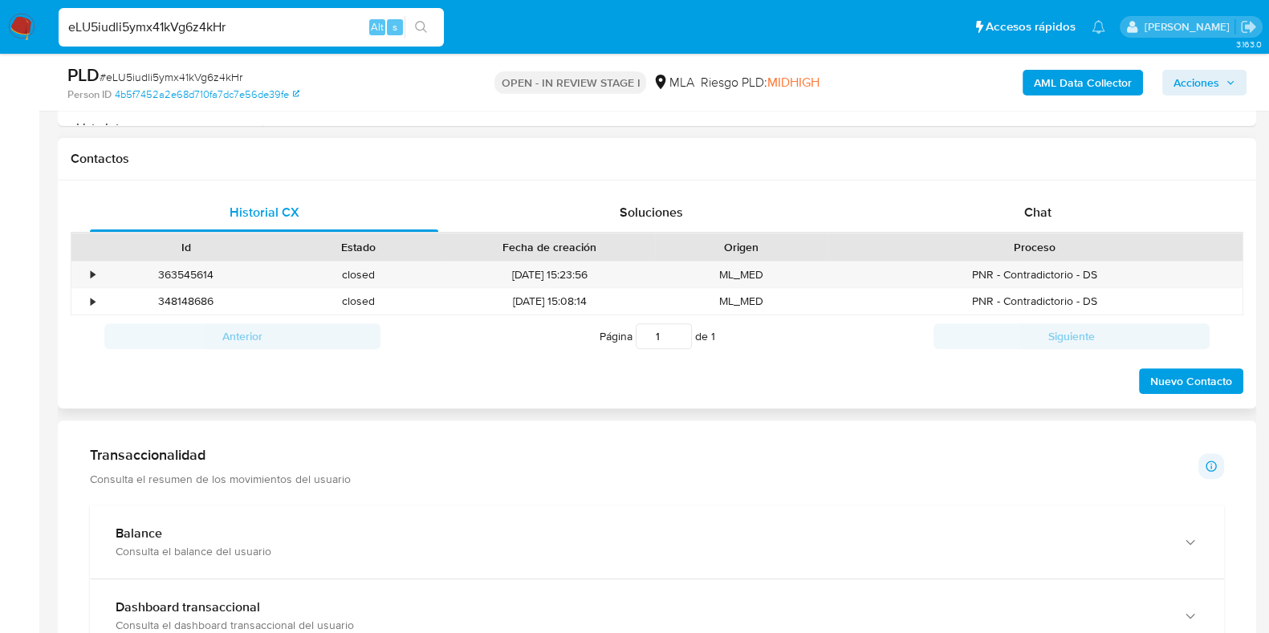
click at [1059, 239] on div "Proceso" at bounding box center [1035, 247] width 392 height 16
click at [1053, 226] on div "Chat" at bounding box center [1038, 212] width 348 height 39
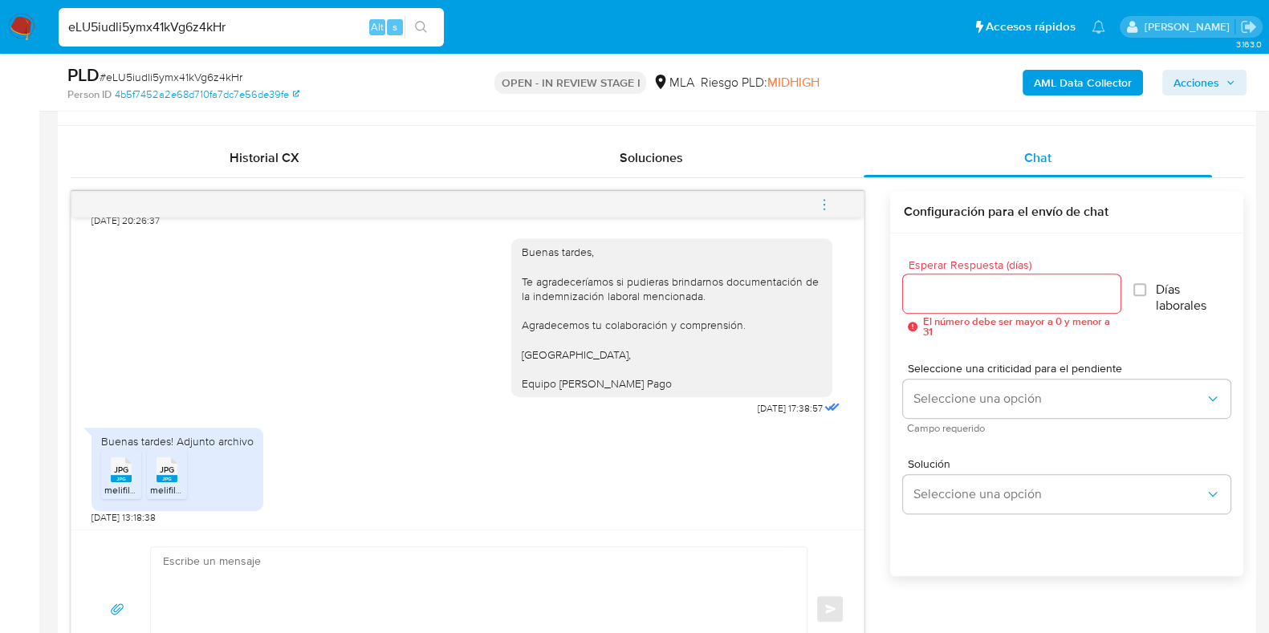
scroll to position [802, 0]
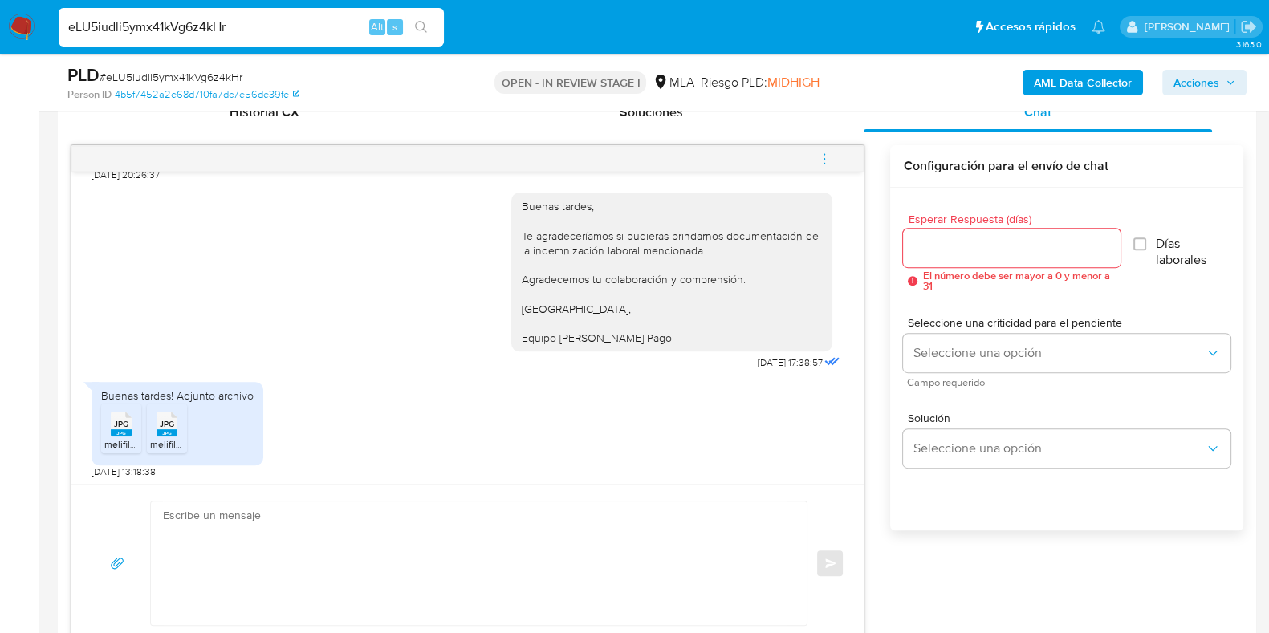
click at [100, 382] on div "Buenas tardes! Adjunto archivo JPG JPG melifile1251275357084941107.jpg JPG JPG …" at bounding box center [177, 423] width 172 height 83
click at [921, 252] on input "Esperar Respuesta (días)" at bounding box center [1011, 248] width 217 height 21
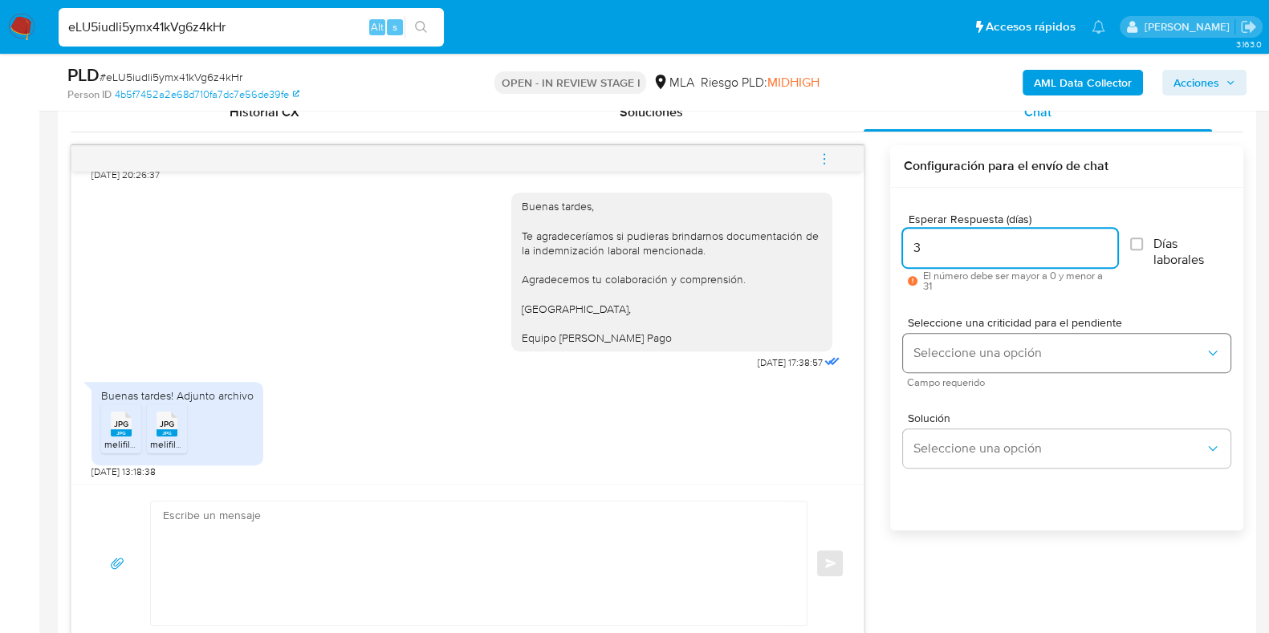
type input "3"
click at [948, 344] on button "Seleccione una opción" at bounding box center [1066, 353] width 327 height 39
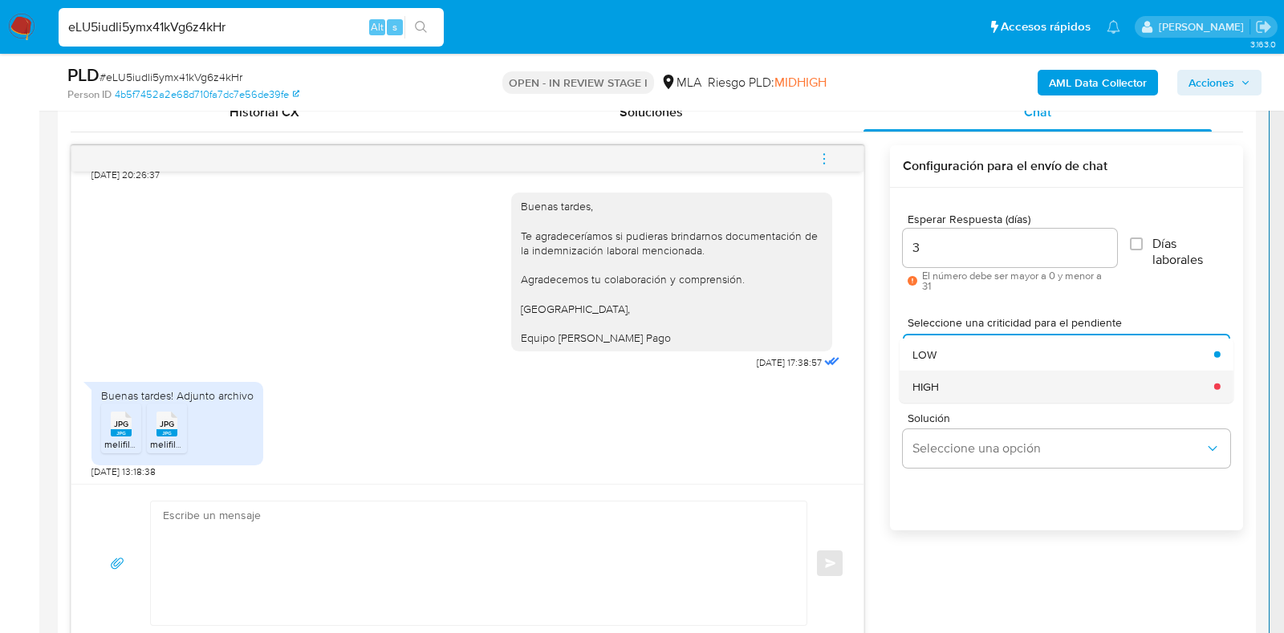
click at [942, 381] on div "HIGH" at bounding box center [1059, 386] width 292 height 32
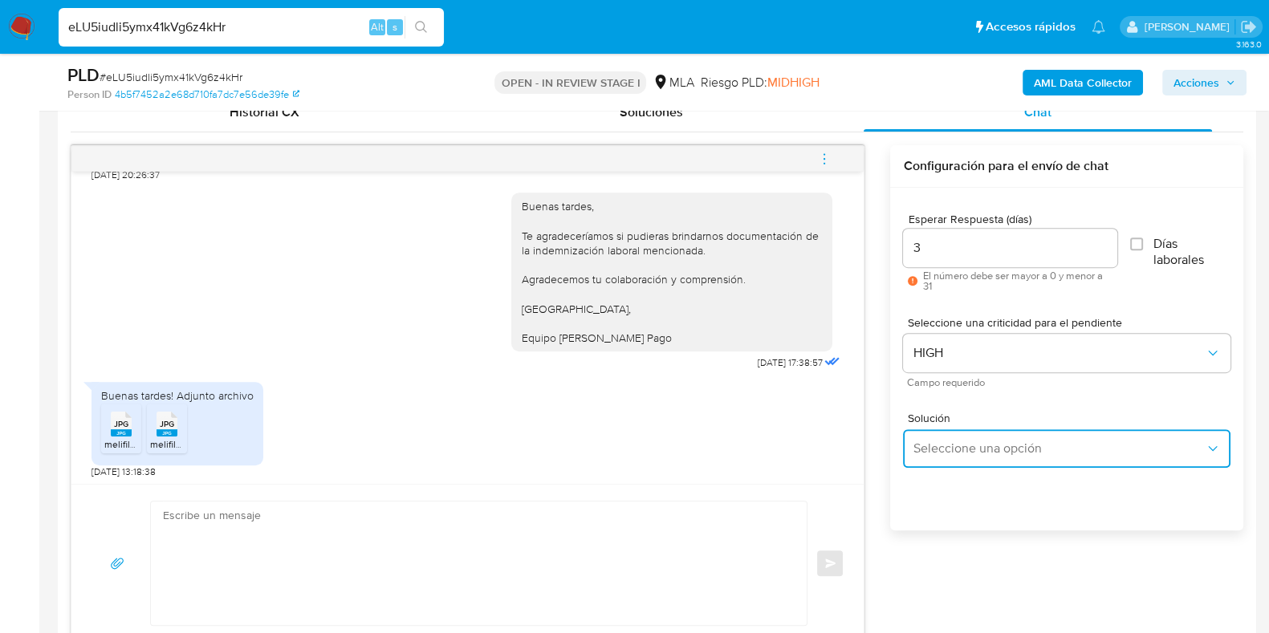
click at [977, 458] on button "Seleccione una opción" at bounding box center [1066, 448] width 327 height 39
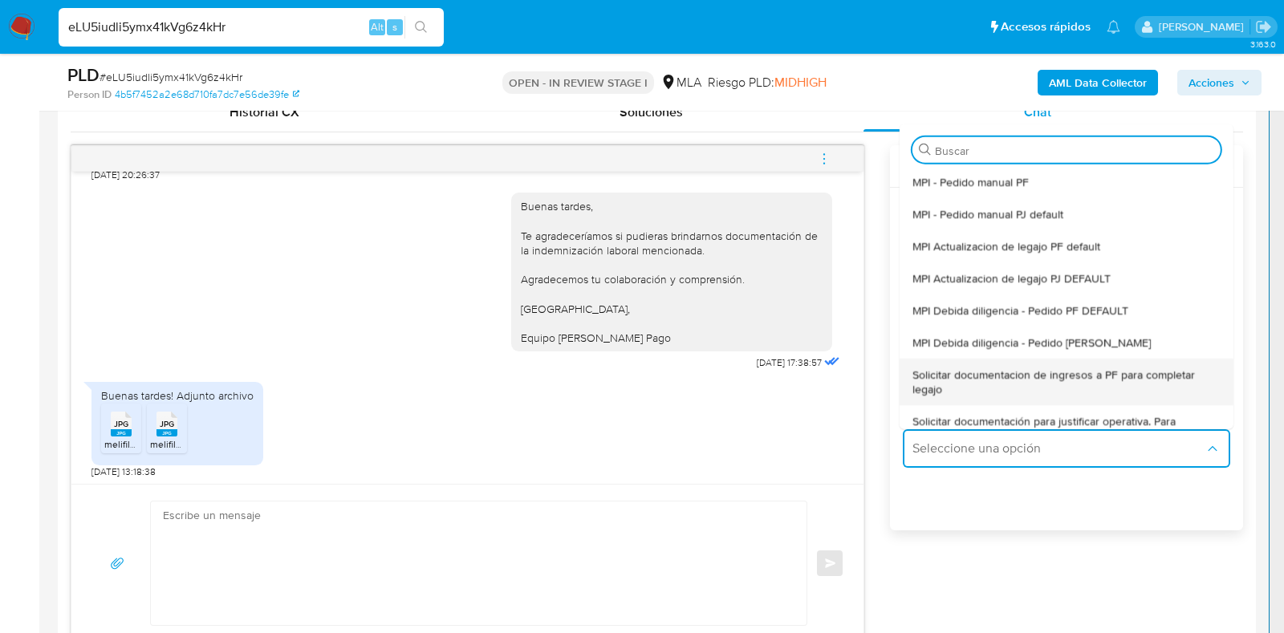
click at [987, 373] on span "Solicitar documentacion de ingresos a PF para completar legajo" at bounding box center [1062, 381] width 299 height 29
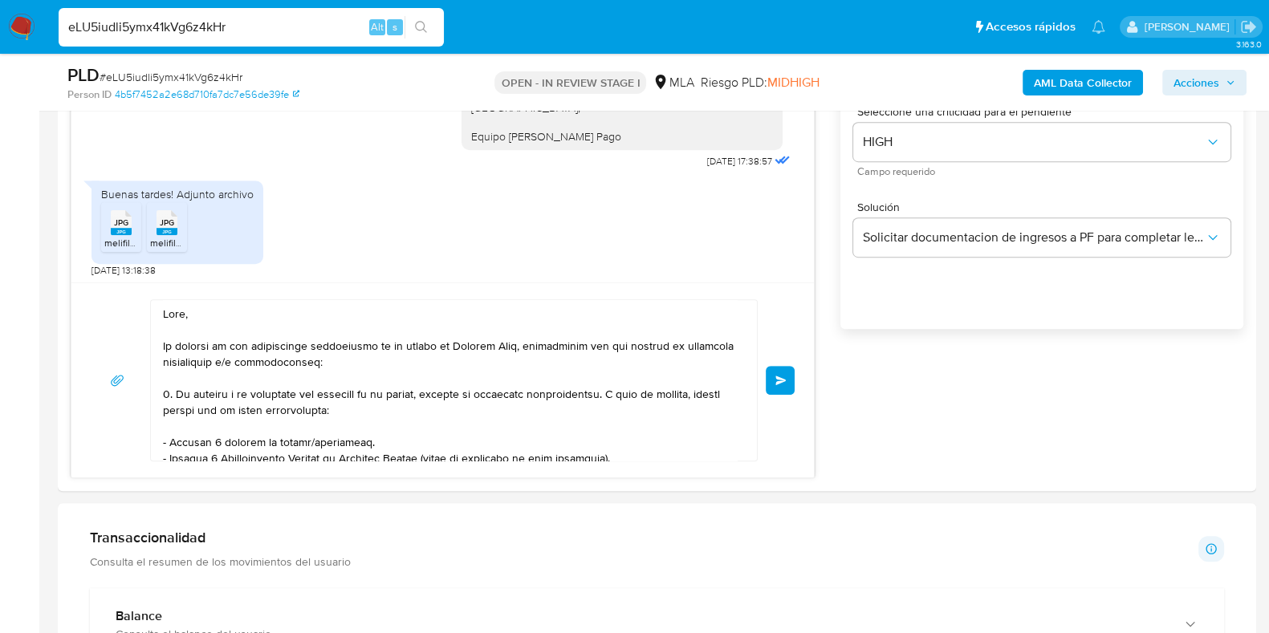
scroll to position [332, 0]
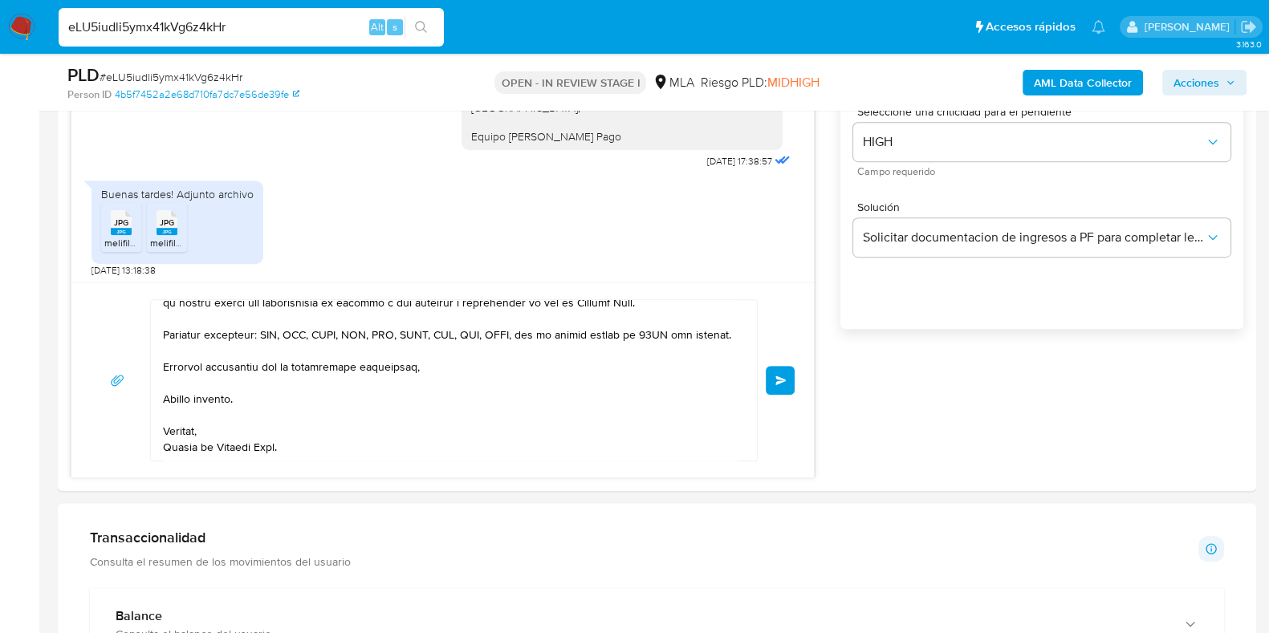
drag, startPoint x: 261, startPoint y: 345, endPoint x: 596, endPoint y: 676, distance: 470.5
click at [596, 632] on html "Pausado Ver notificaciones eLU5iudli5ymx41kVg6z4kHr Alt s Accesos rápidos Presi…" at bounding box center [634, 585] width 1269 height 3177
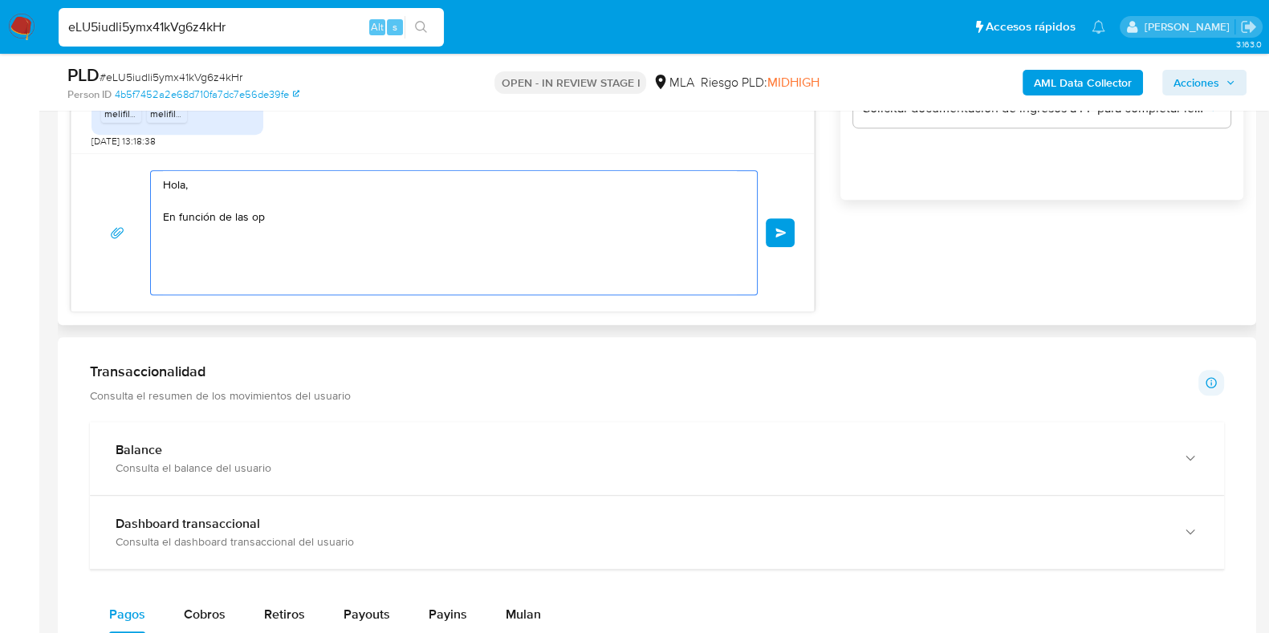
scroll to position [0, 0]
drag, startPoint x: 244, startPoint y: 246, endPoint x: 58, endPoint y: 132, distance: 218.3
click at [58, 132] on div "Historial CX Soluciones Chat Id Estado Fecha de creación Origen Proceso • 36354…" at bounding box center [657, 37] width 1198 height 575
drag, startPoint x: 269, startPoint y: 215, endPoint x: 15, endPoint y: 142, distance: 263.9
click at [0, 141] on section "Bandeja Tablero Screening Búsqueda en Listas Watchlist Herramientas Operaciones…" at bounding box center [634, 438] width 1269 height 3141
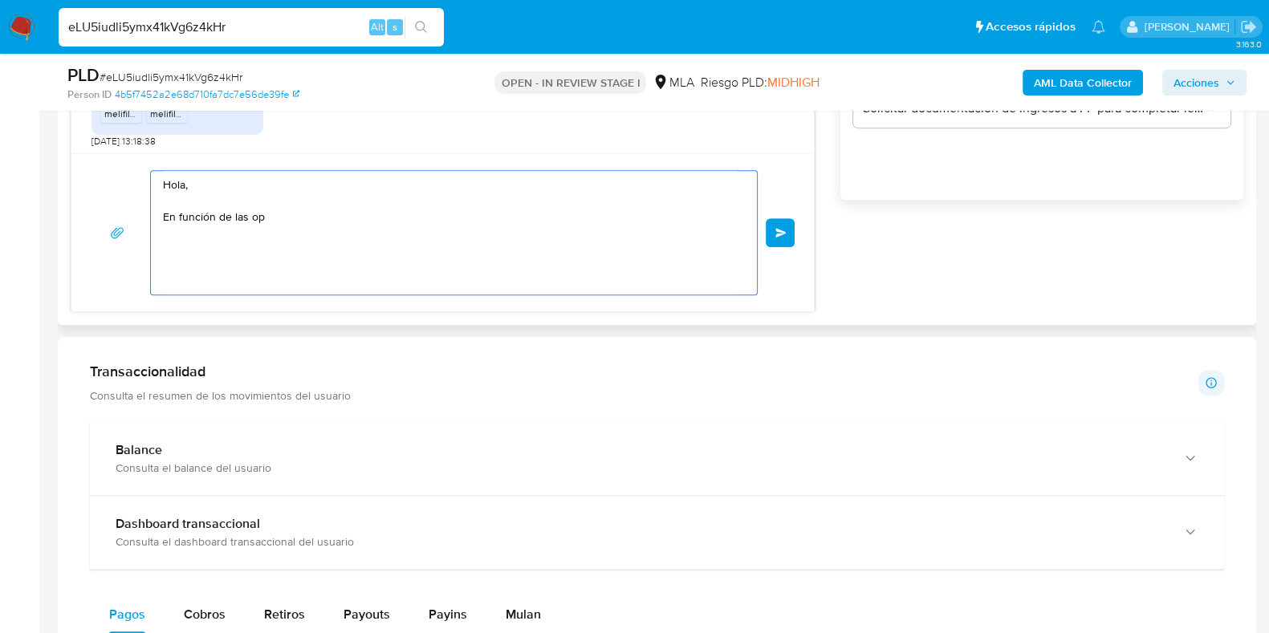
paste textarea "Buenas tardes, Te agradecemos por la documentación. Verificamos que la indemniz…"
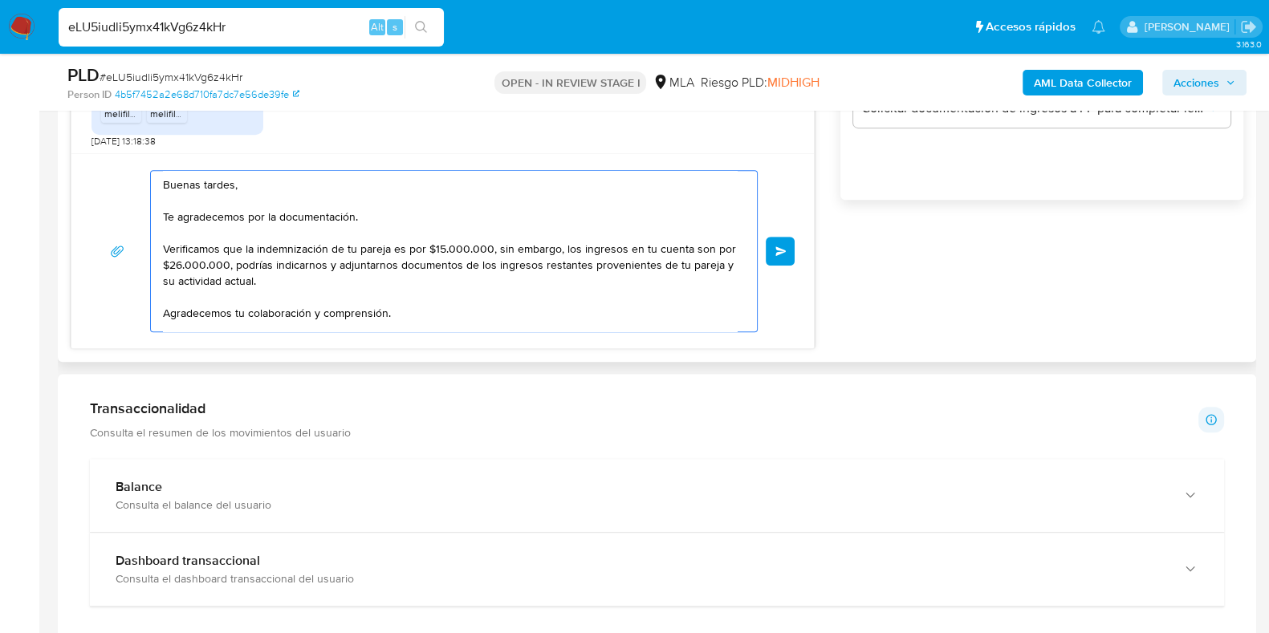
scroll to position [70, 0]
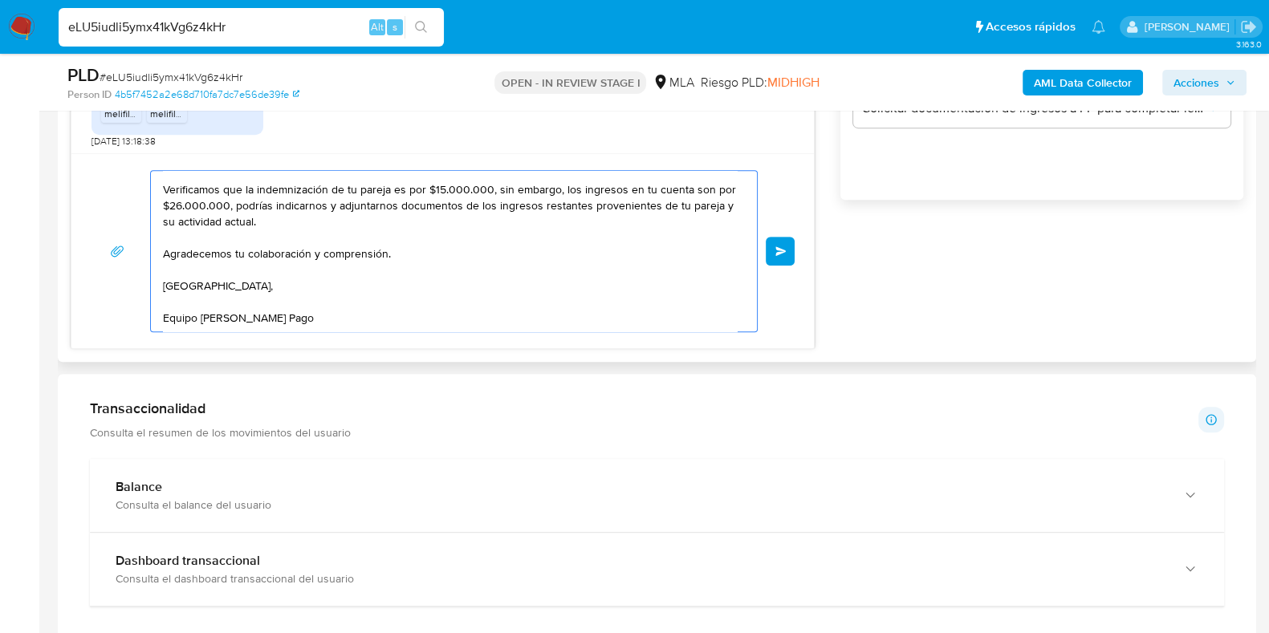
type textarea "Buenas tardes, Te agradecemos por la documentación. Verificamos que la indemniz…"
click at [778, 247] on span "Enviar" at bounding box center [780, 251] width 11 height 10
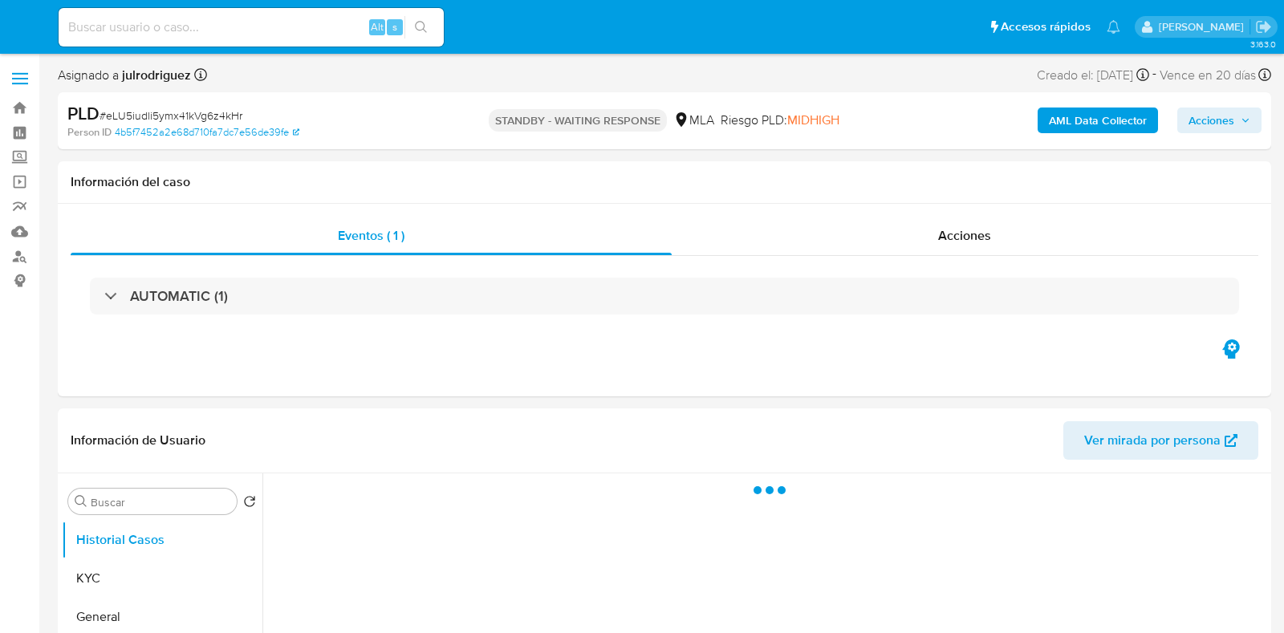
select select "10"
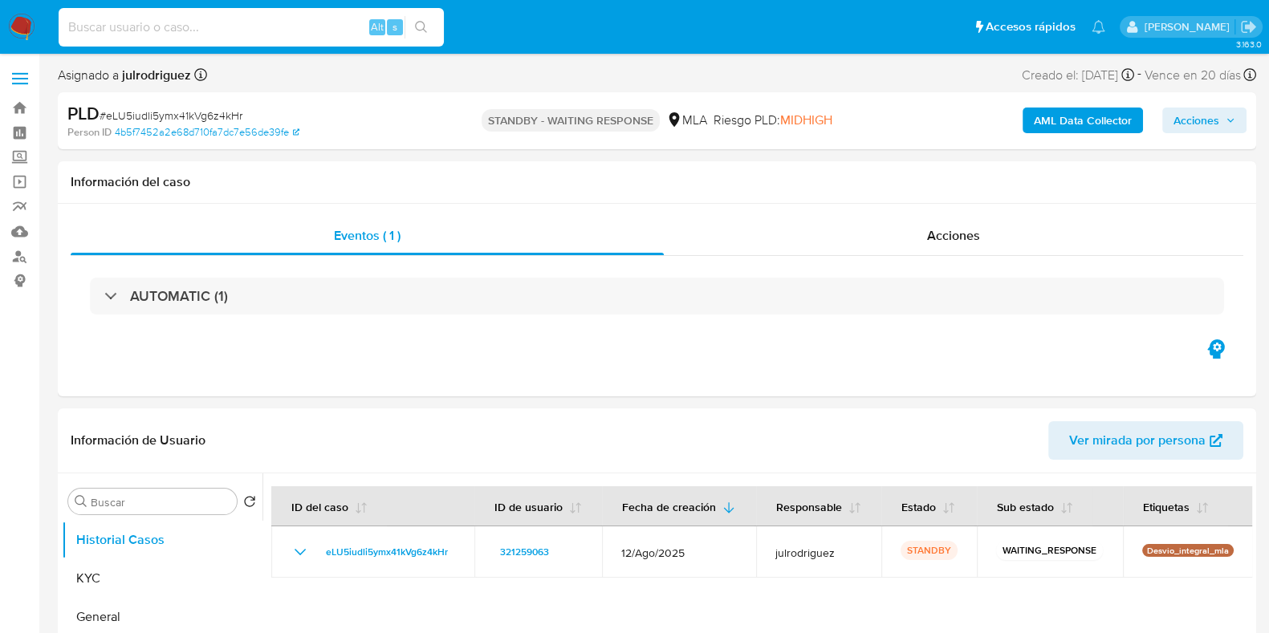
click at [249, 18] on input at bounding box center [251, 27] width 385 height 21
paste input "HsGN47iZaUZL57Afrkv0jyYM"
type input "HsGN47iZaUZL57Afrkv0jyYM"
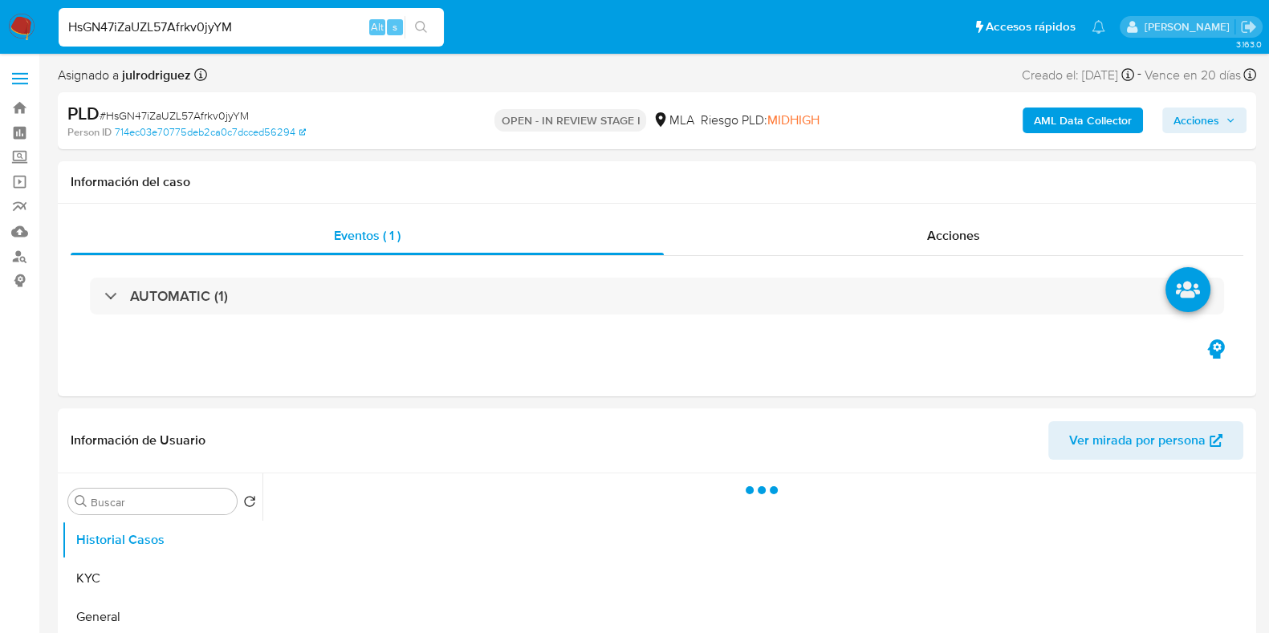
select select "10"
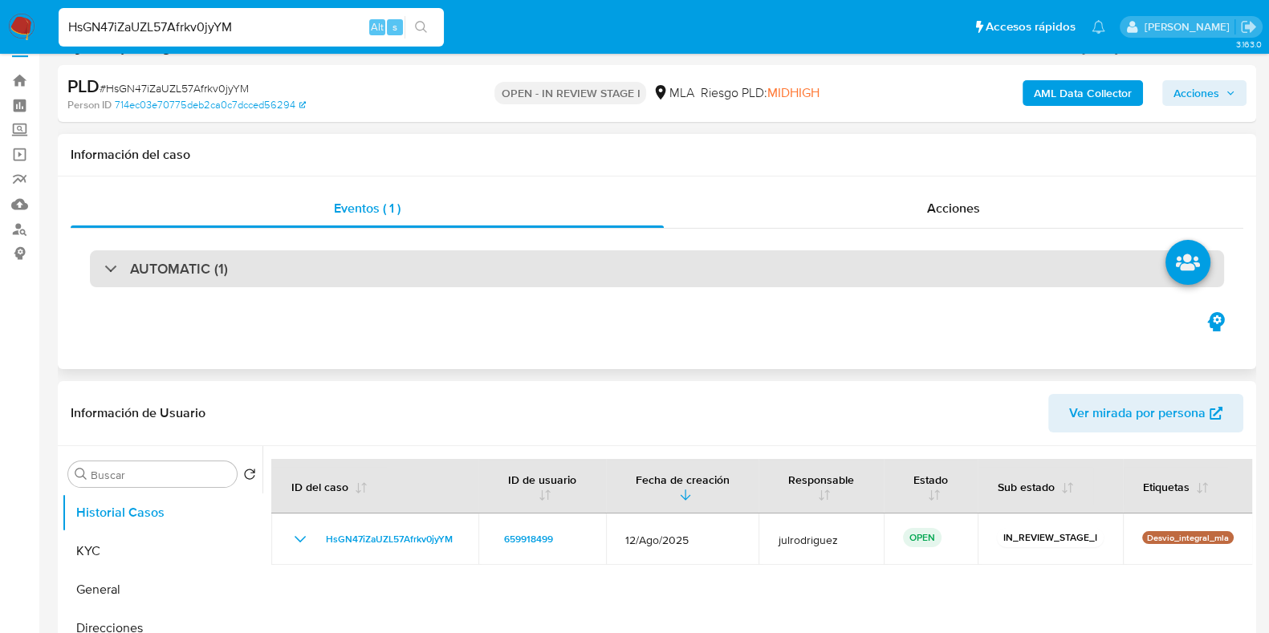
scroll to position [200, 0]
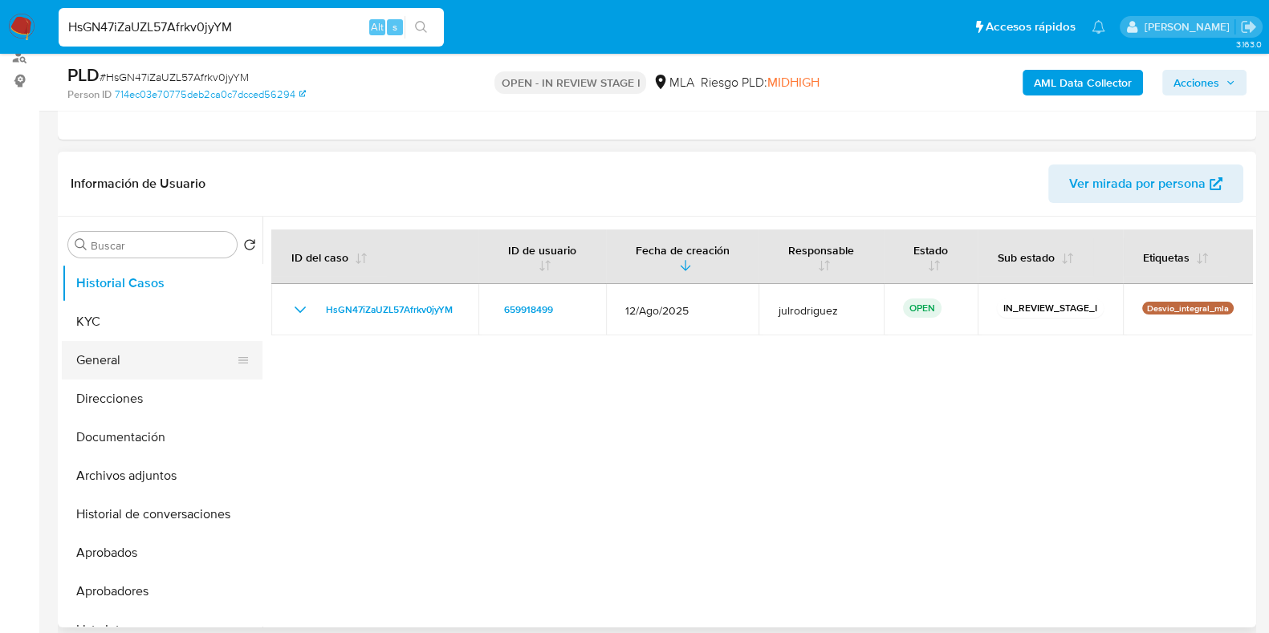
click at [121, 343] on button "General" at bounding box center [156, 360] width 188 height 39
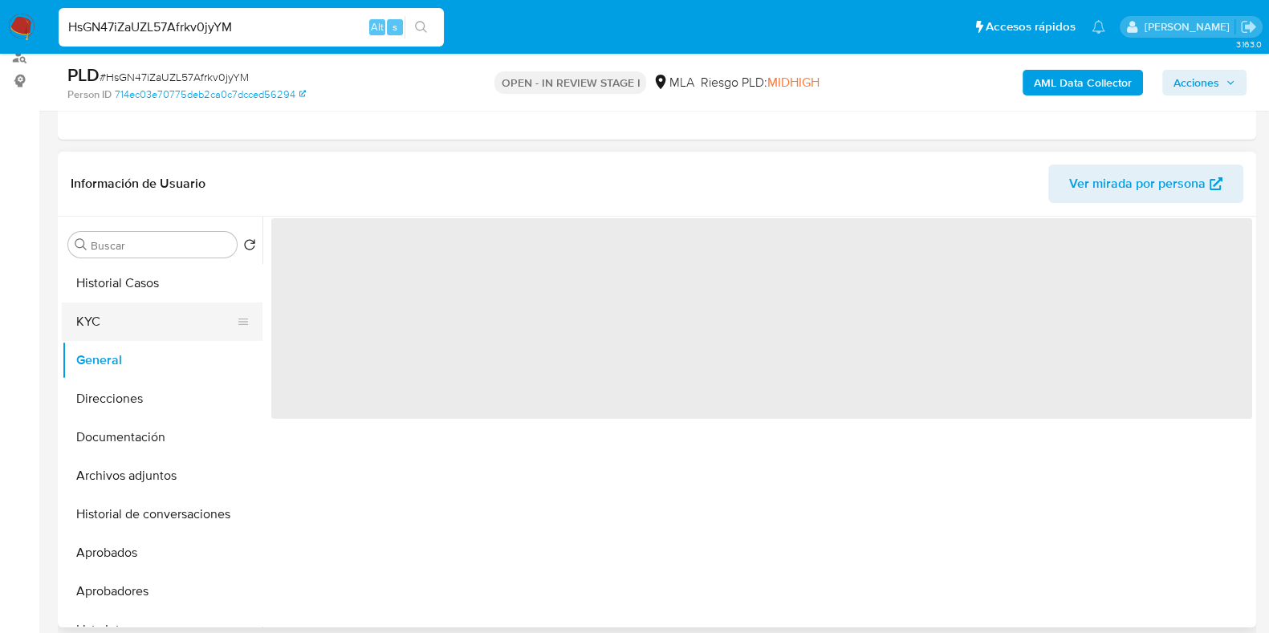
click at [120, 329] on button "KYC" at bounding box center [156, 322] width 188 height 39
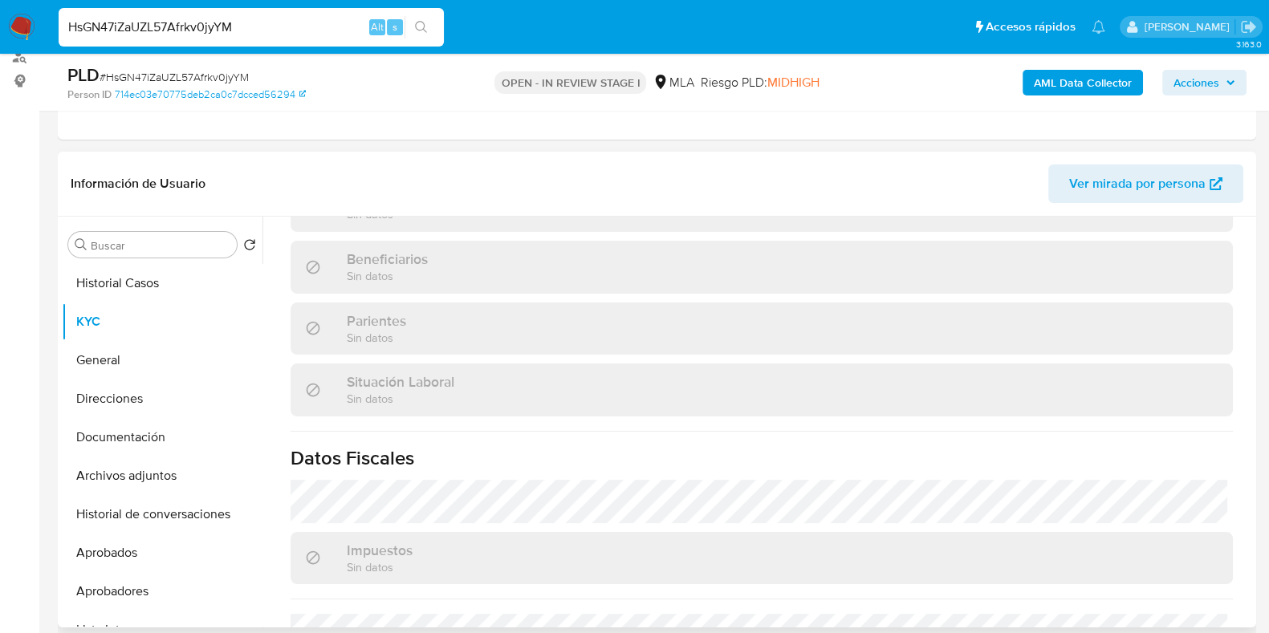
scroll to position [859, 0]
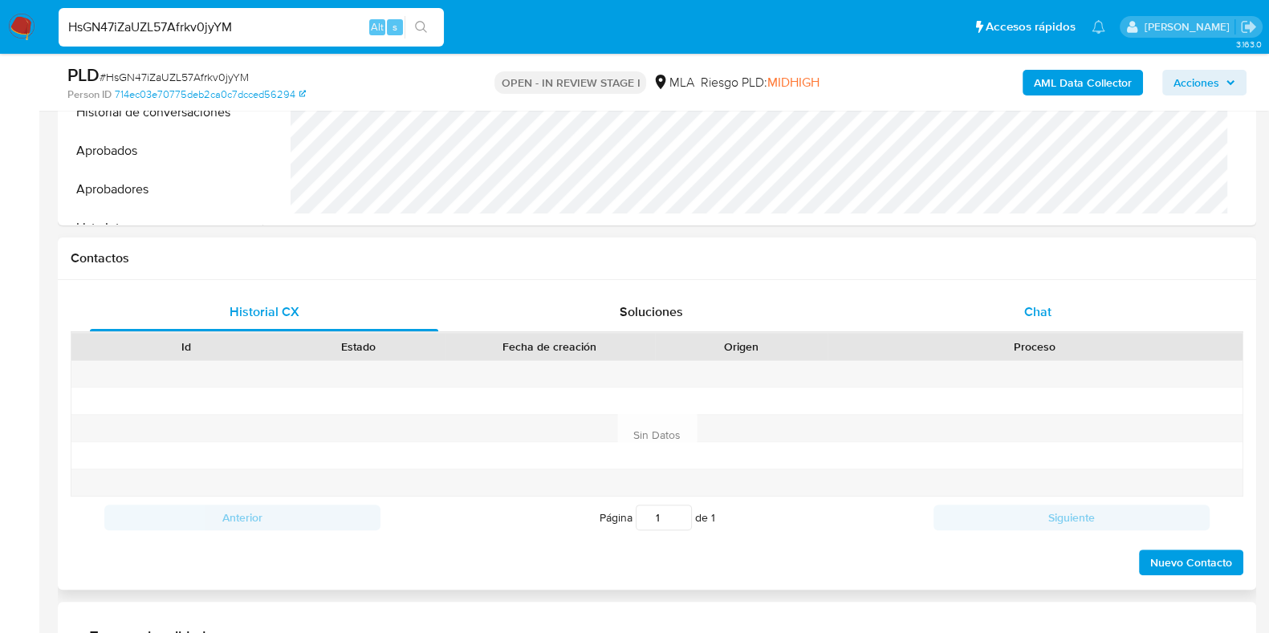
click at [1014, 325] on div "Chat" at bounding box center [1038, 312] width 348 height 39
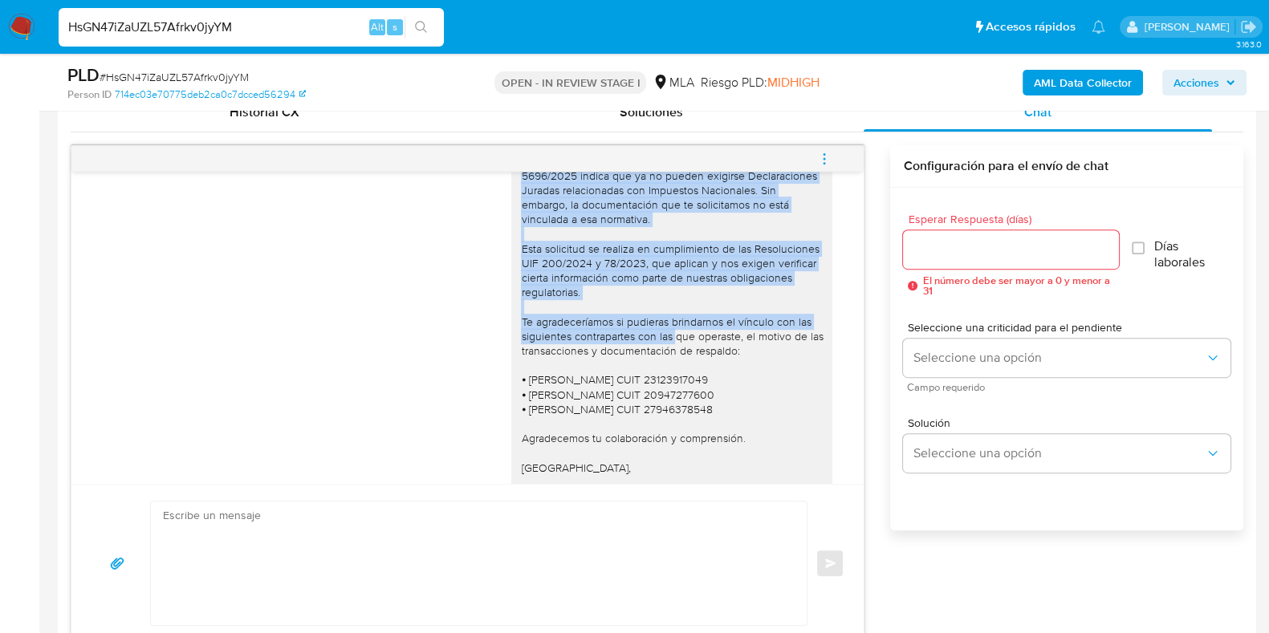
scroll to position [1424, 0]
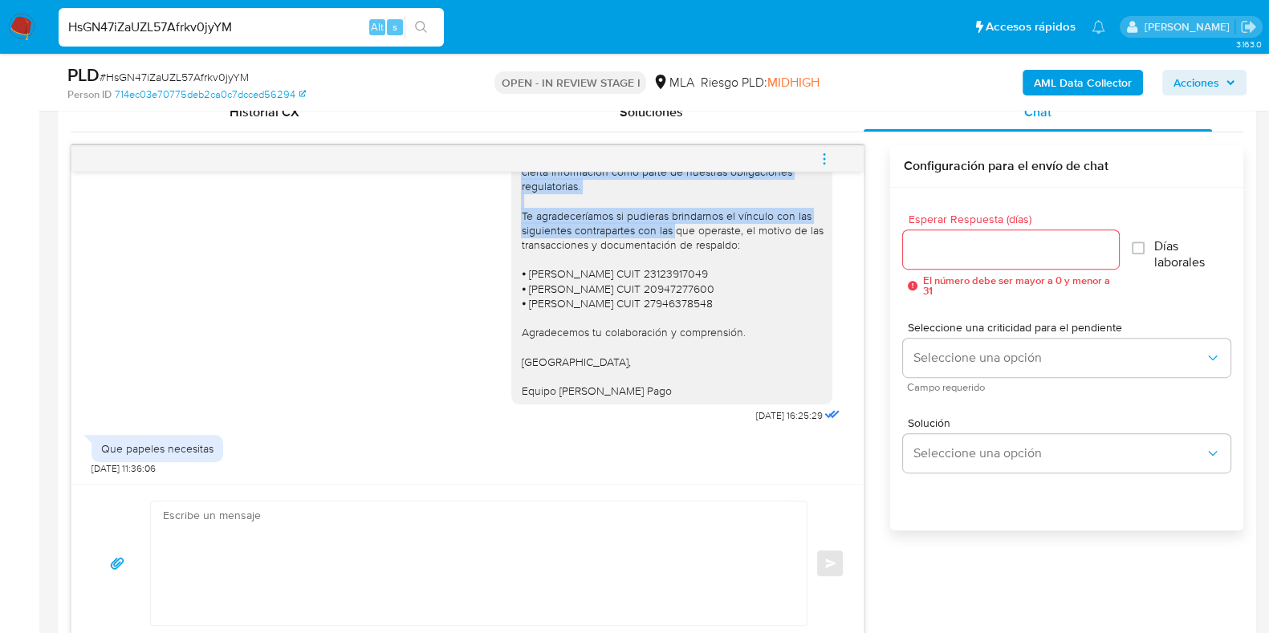
drag, startPoint x: 508, startPoint y: 223, endPoint x: 654, endPoint y: 605, distance: 409.0
click at [686, 398] on div "Buenas tardes, Queremos aclararte que la Resolución General ARCA 5696/2025 indi…" at bounding box center [671, 208] width 321 height 392
copy div "Buenas tardes, Queremos aclararte que la Resolución General ARCA 5696/2025 indi…"
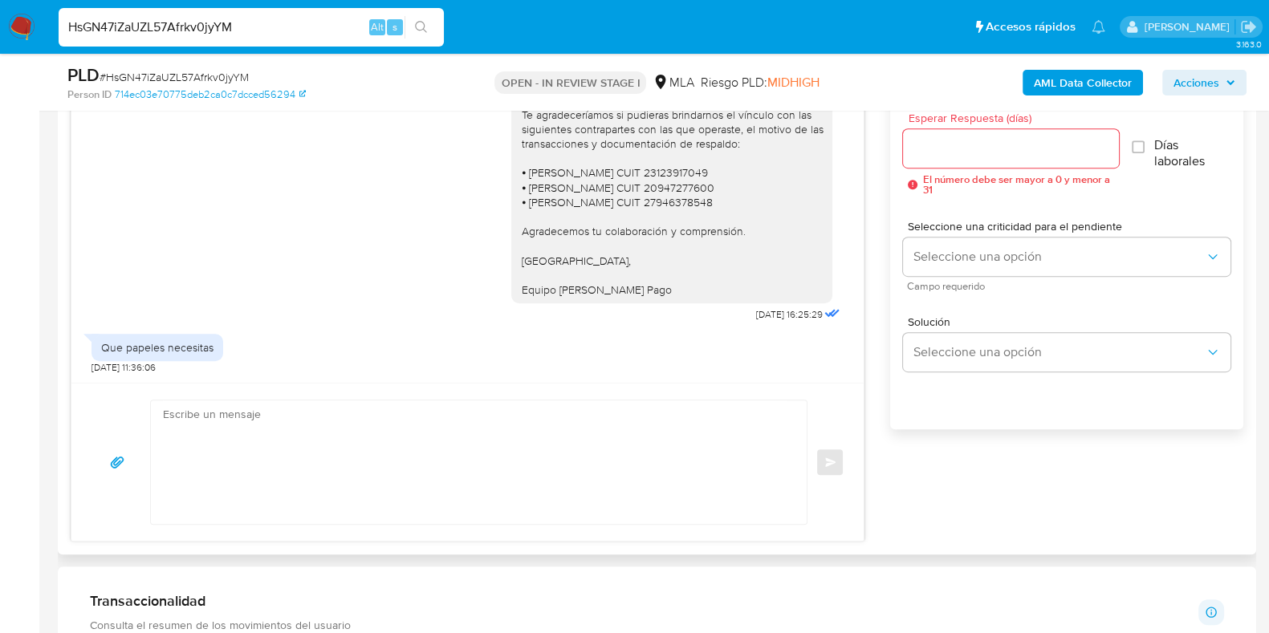
click at [991, 148] on input "Esperar Respuesta (días)" at bounding box center [1010, 148] width 215 height 21
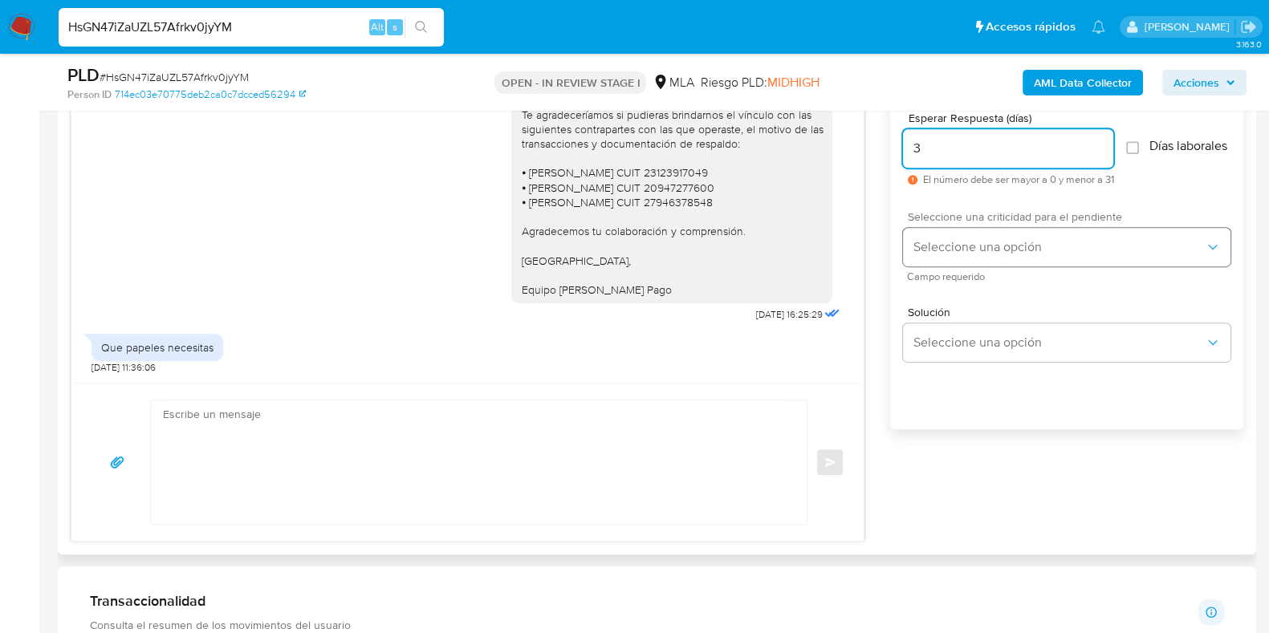
type input "3"
click at [971, 255] on span "Seleccione una opción" at bounding box center [1059, 247] width 292 height 16
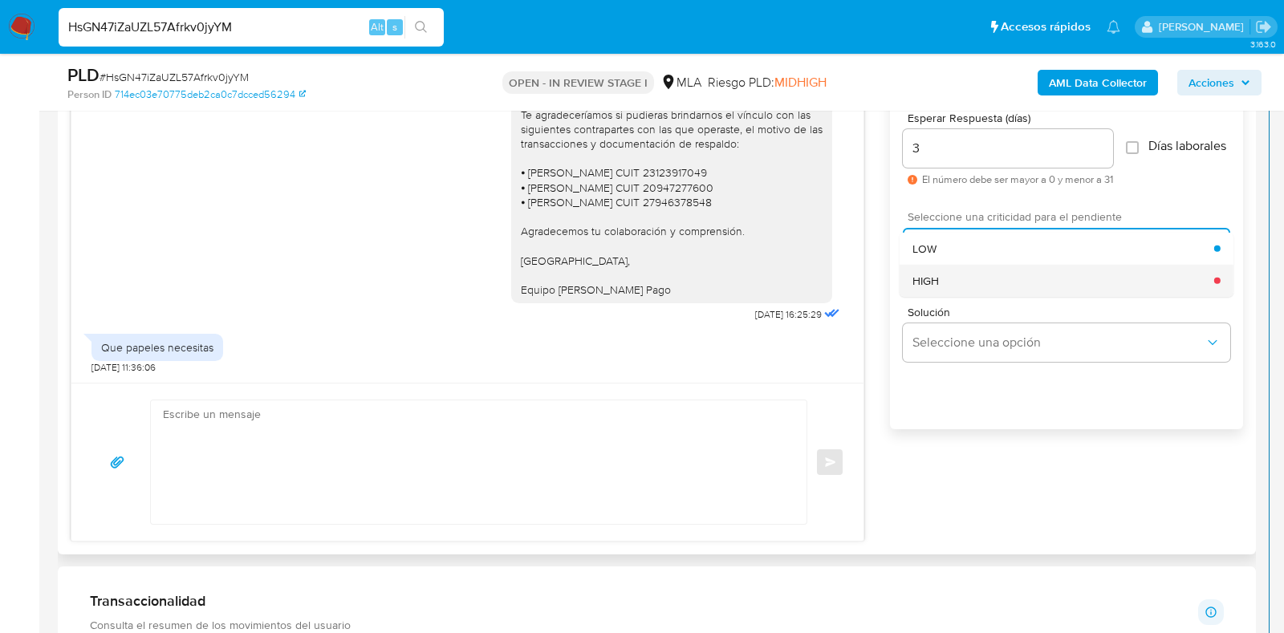
click at [948, 292] on div "HIGH" at bounding box center [1064, 280] width 302 height 32
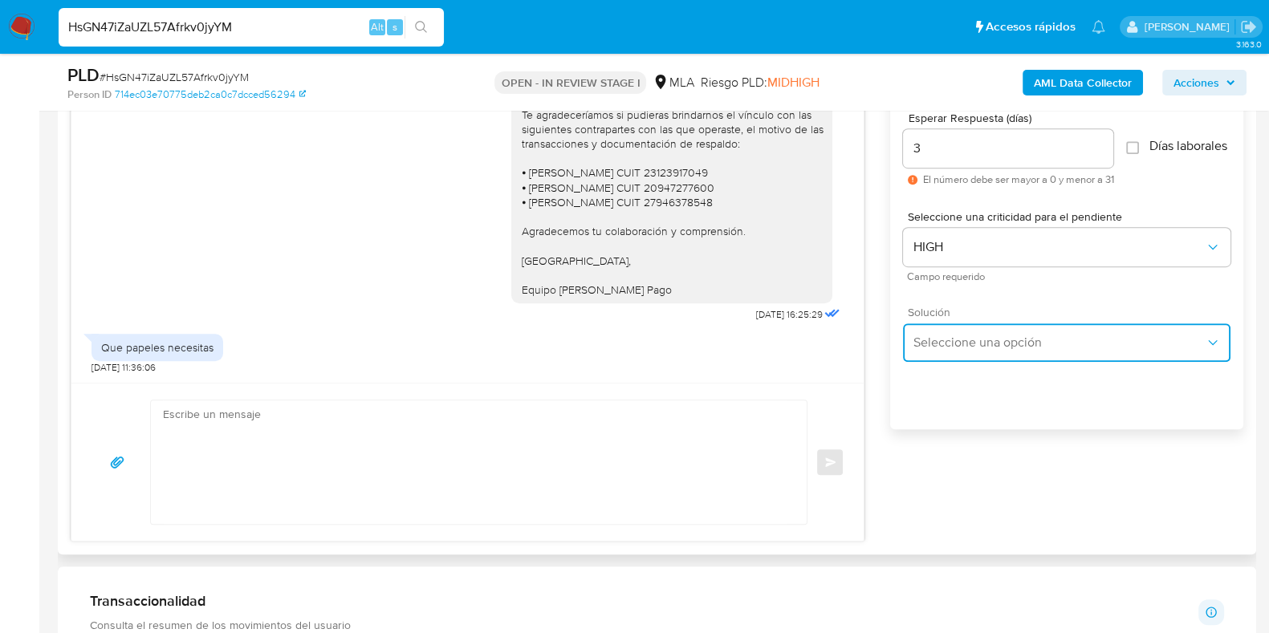
click at [950, 351] on span "Seleccione una opción" at bounding box center [1059, 343] width 292 height 16
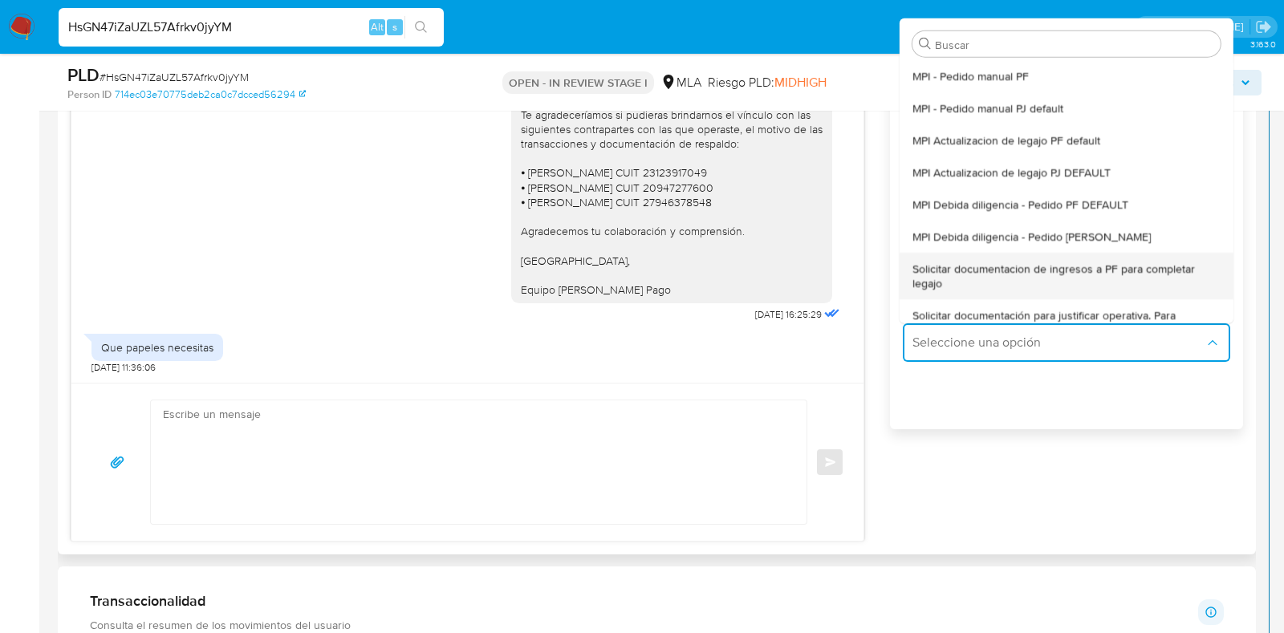
click at [998, 290] on span "Solicitar documentacion de ingresos a PF para completar legajo" at bounding box center [1067, 275] width 308 height 29
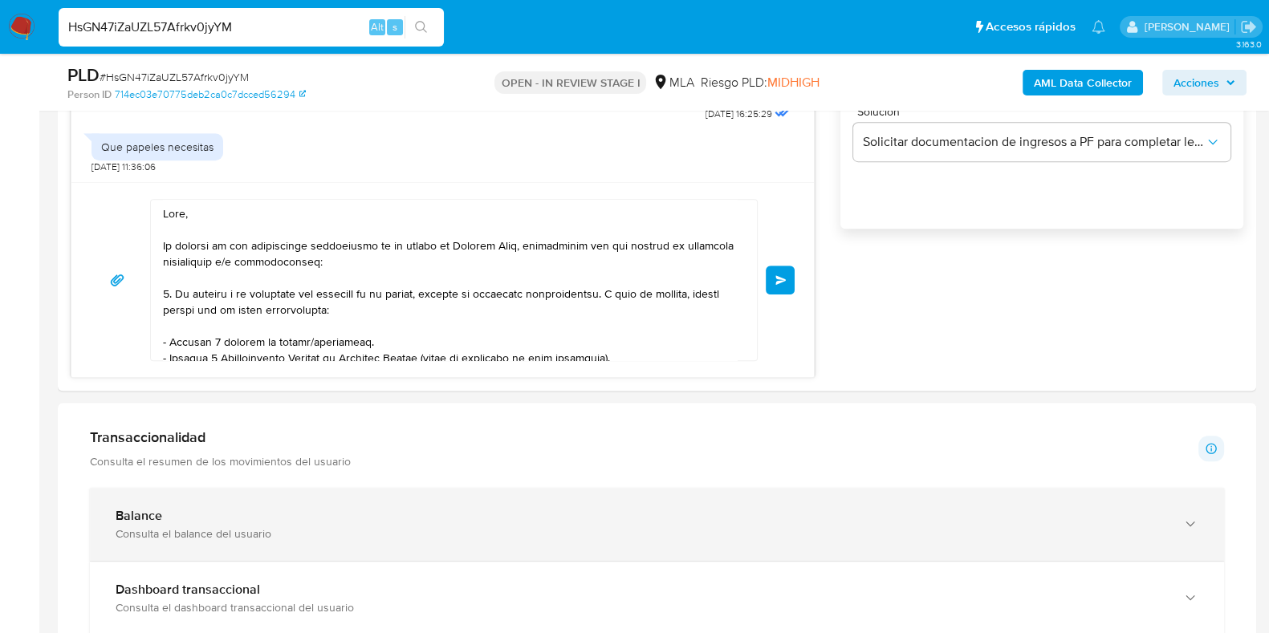
scroll to position [332, 0]
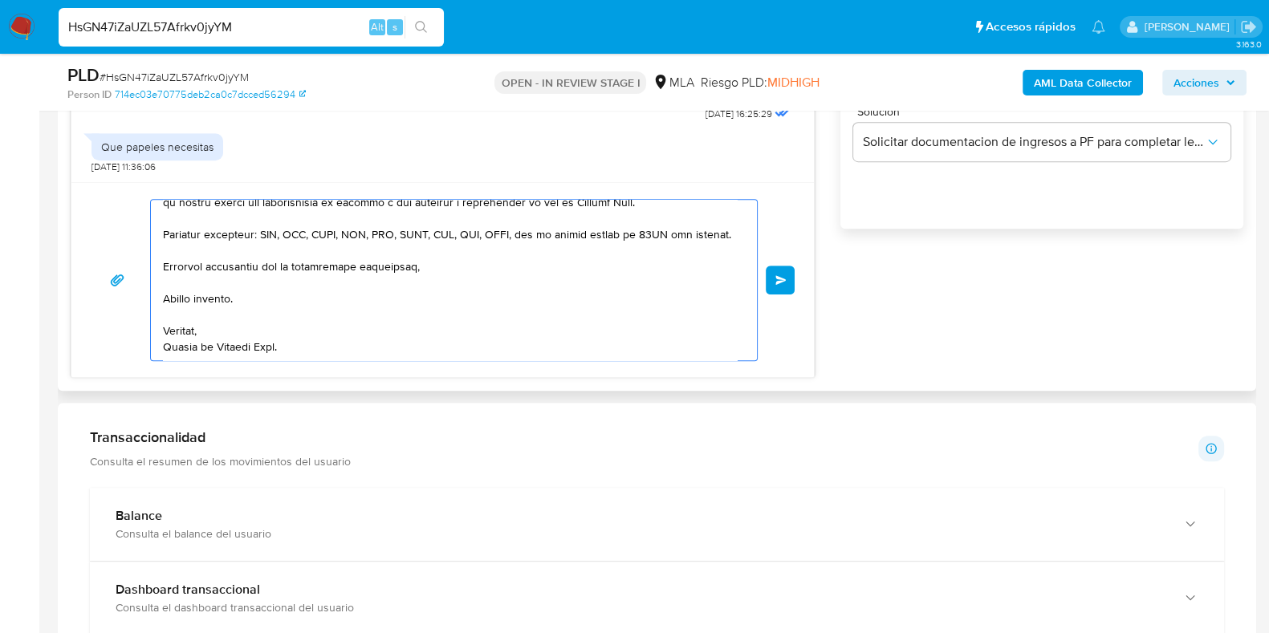
drag, startPoint x: 283, startPoint y: 257, endPoint x: 261, endPoint y: 287, distance: 37.9
click at [620, 554] on div "Información de Usuario Ver mirada por persona Buscar Volver al orden por defect…" at bounding box center [657, 595] width 1198 height 2695
type textarea "Hola, En función de las operaciones registradas en tu cuenta de Mercado Pago, n…"
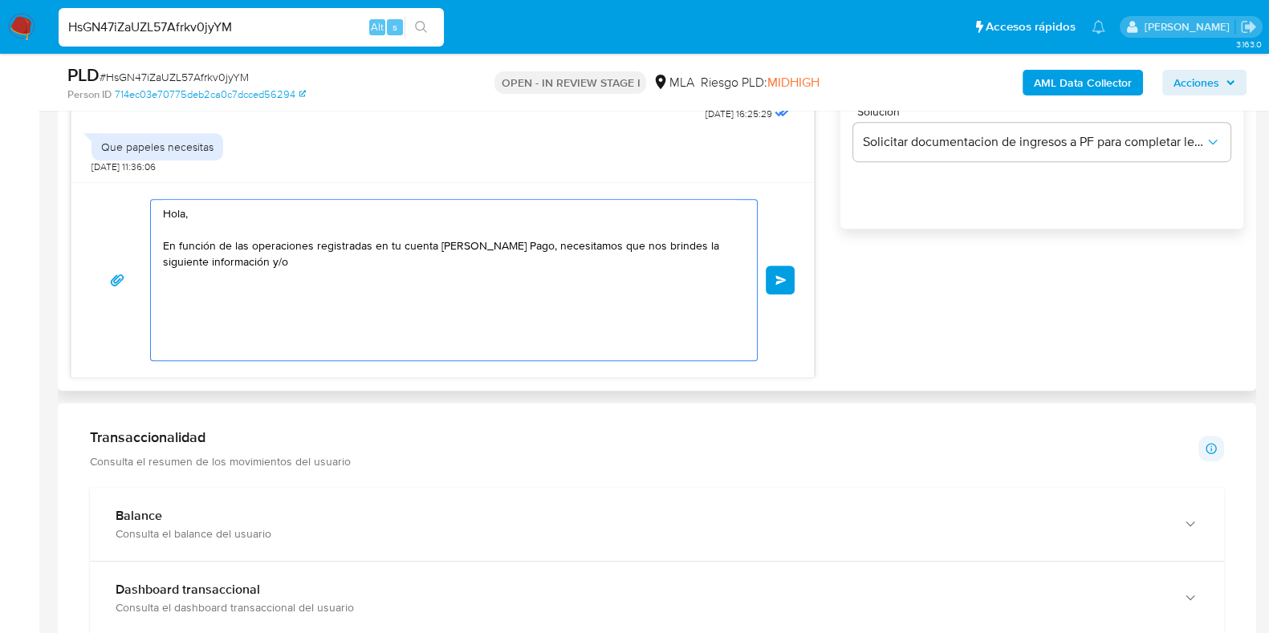
scroll to position [0, 0]
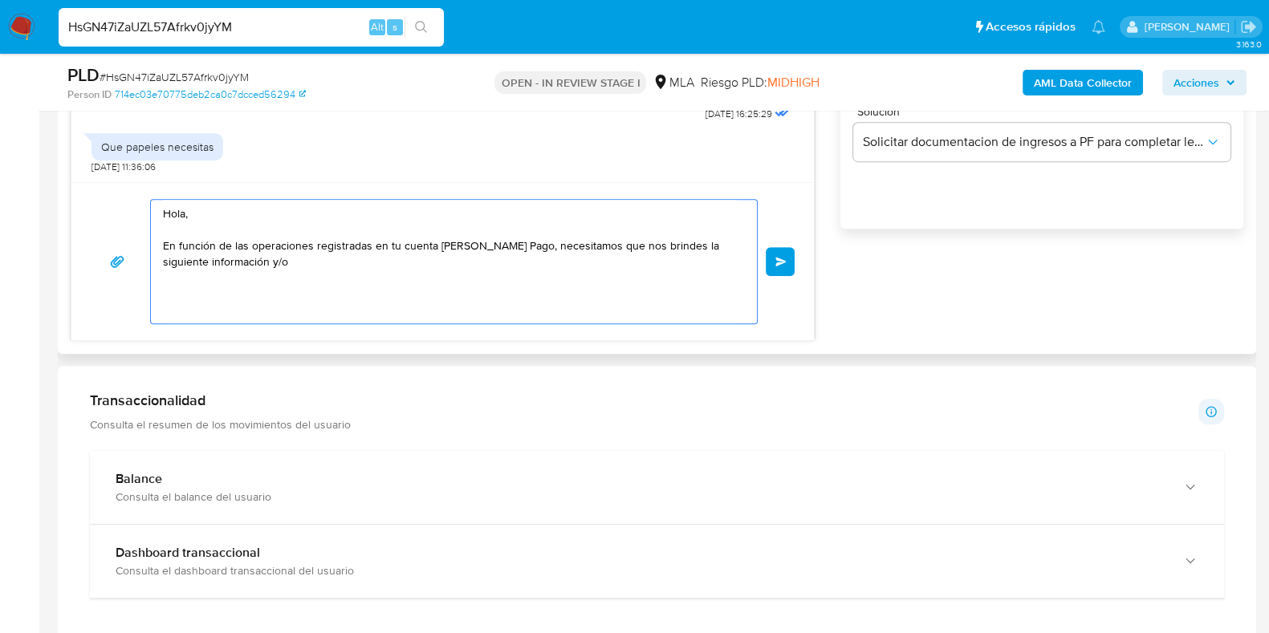
drag, startPoint x: 0, startPoint y: 100, endPoint x: 121, endPoint y: 140, distance: 127.7
click at [0, 100] on section "Bandeja Tablero Screening Búsqueda en Listas Watchlist Herramientas Operaciones…" at bounding box center [634, 440] width 1269 height 3089
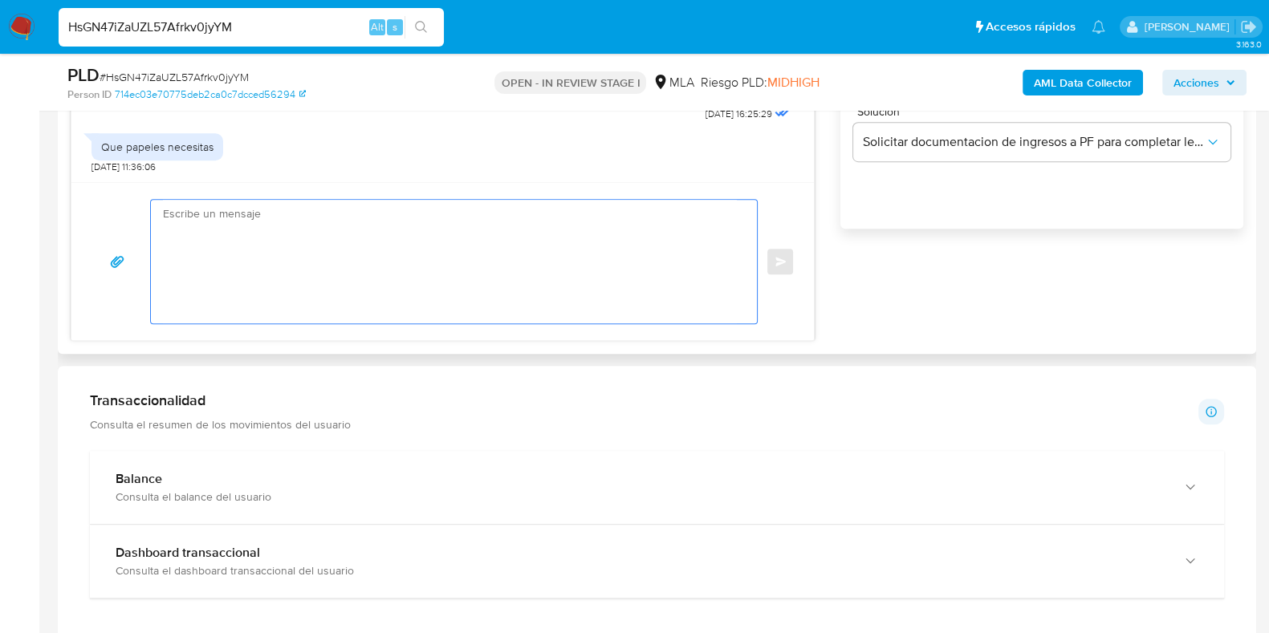
paste textarea "Buenas tardes, Te agradeceríamos si pudieras brindarnos el vínculo con las sigu…"
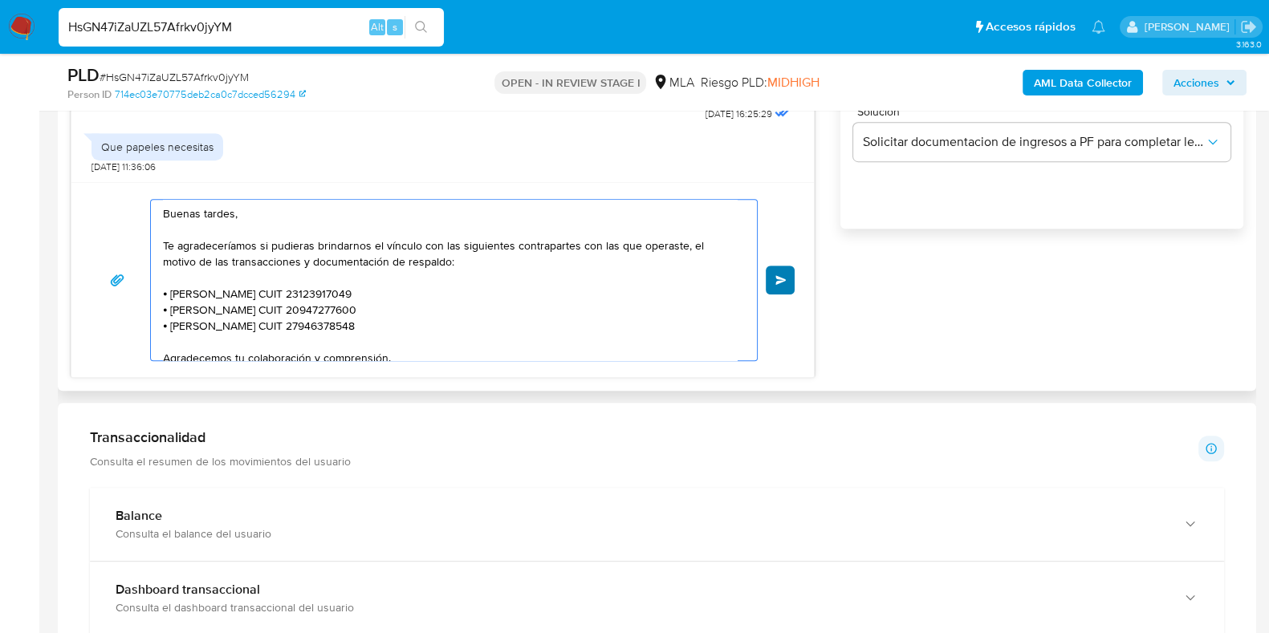
type textarea "Buenas tardes, Te agradeceríamos si pudieras brindarnos el vínculo con las sigu…"
click at [782, 283] on span "Enviar" at bounding box center [780, 280] width 11 height 10
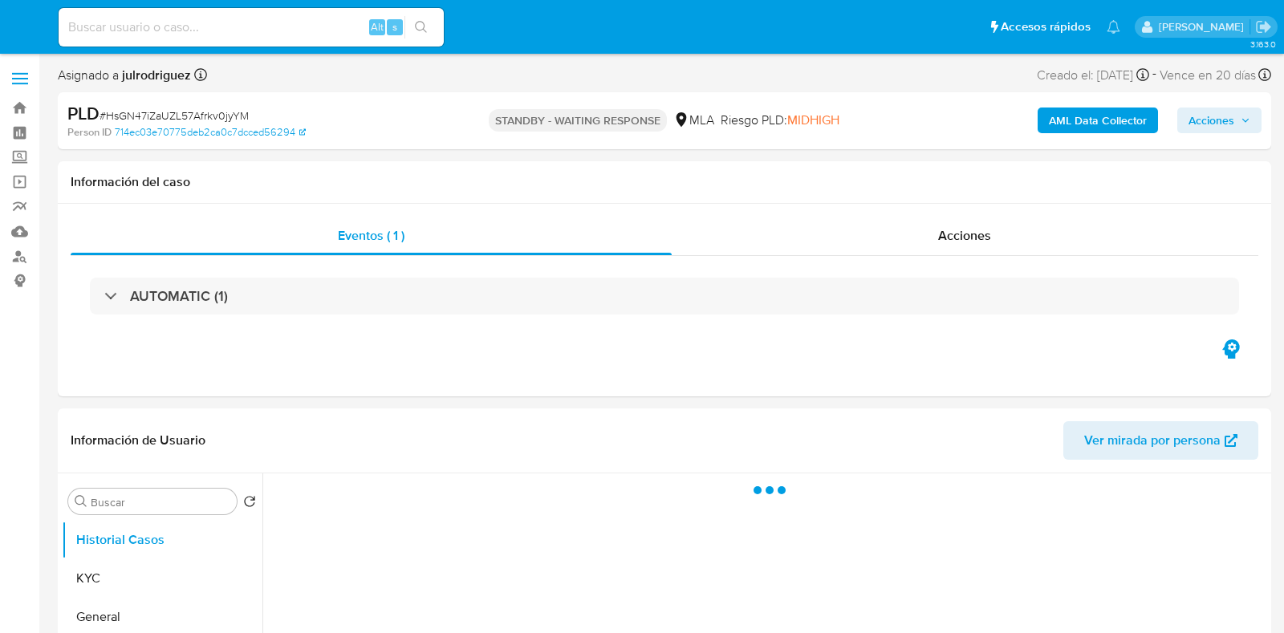
select select "10"
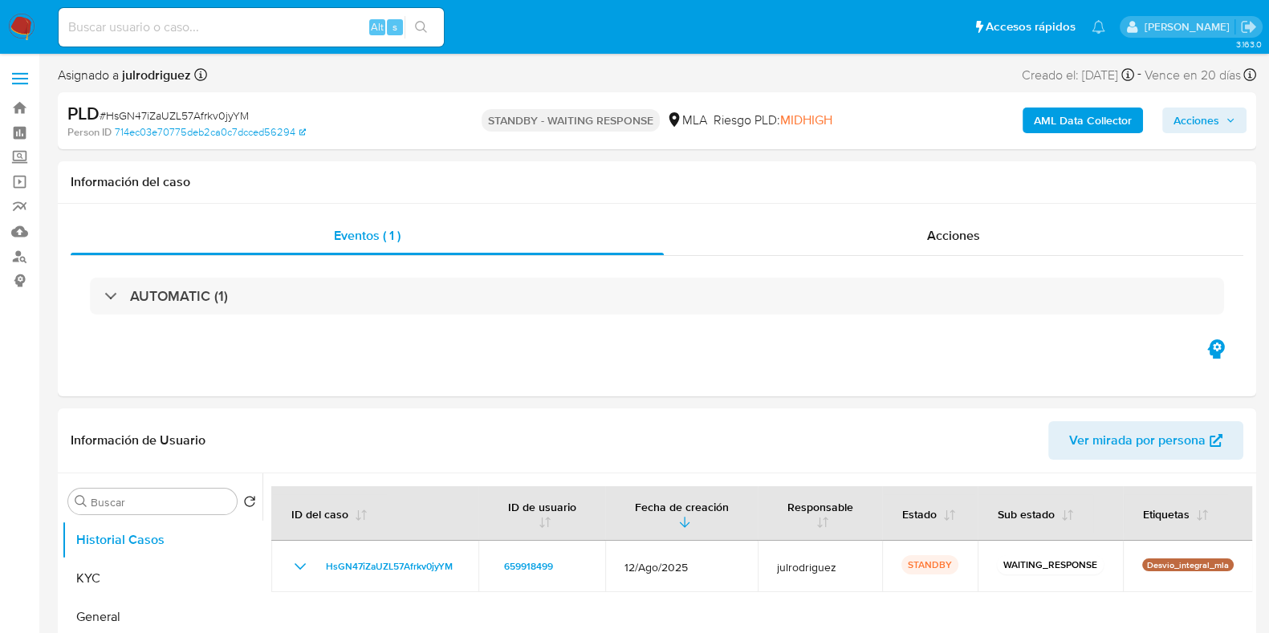
click at [213, 26] on input at bounding box center [251, 27] width 385 height 21
paste input "AWm7NLYVAVTofB65hN5DYe3g"
type input "AWm7NLYVAVTofB65hN5DYe3g"
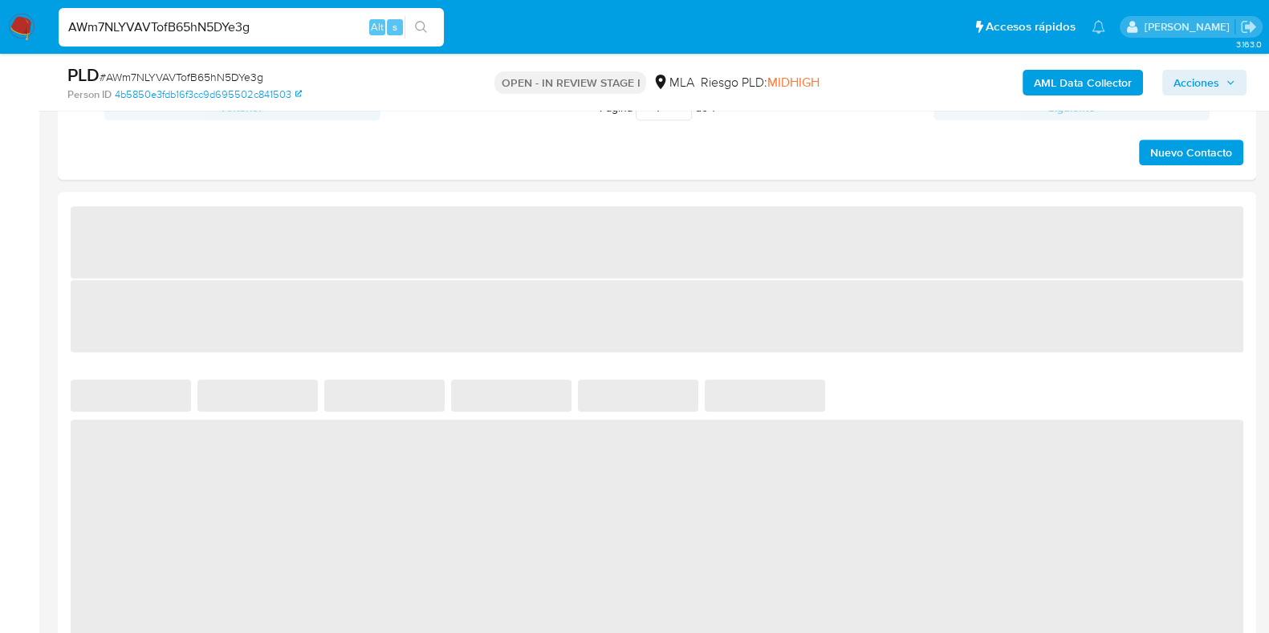
select select "10"
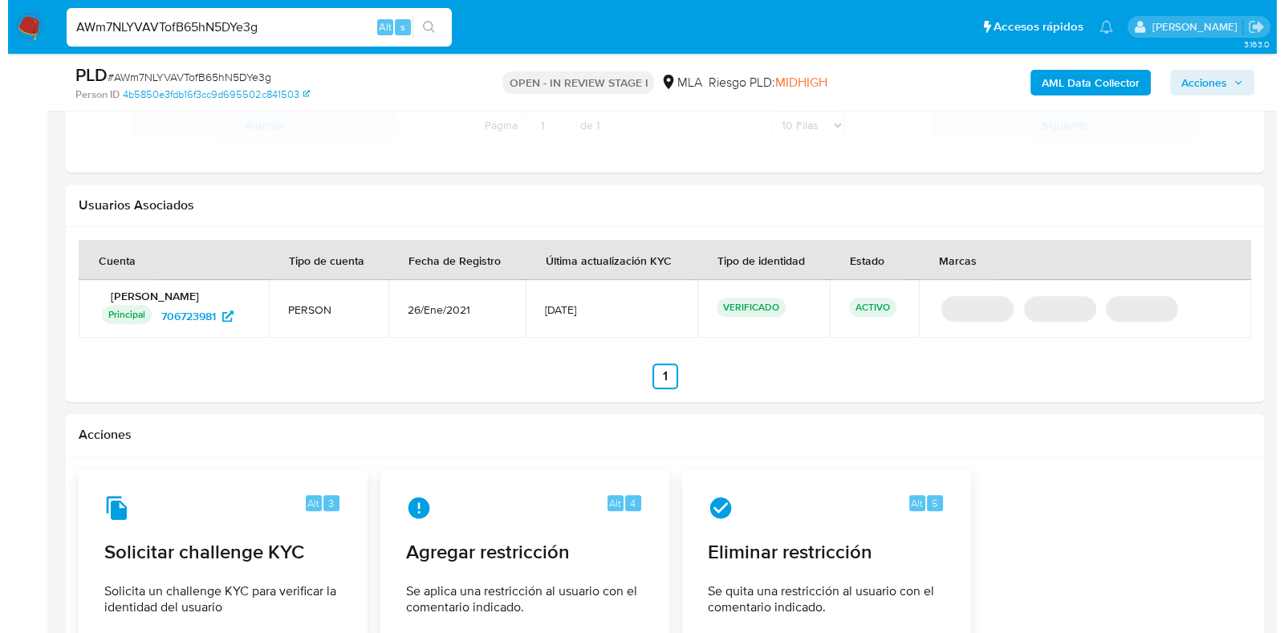
scroll to position [1932, 0]
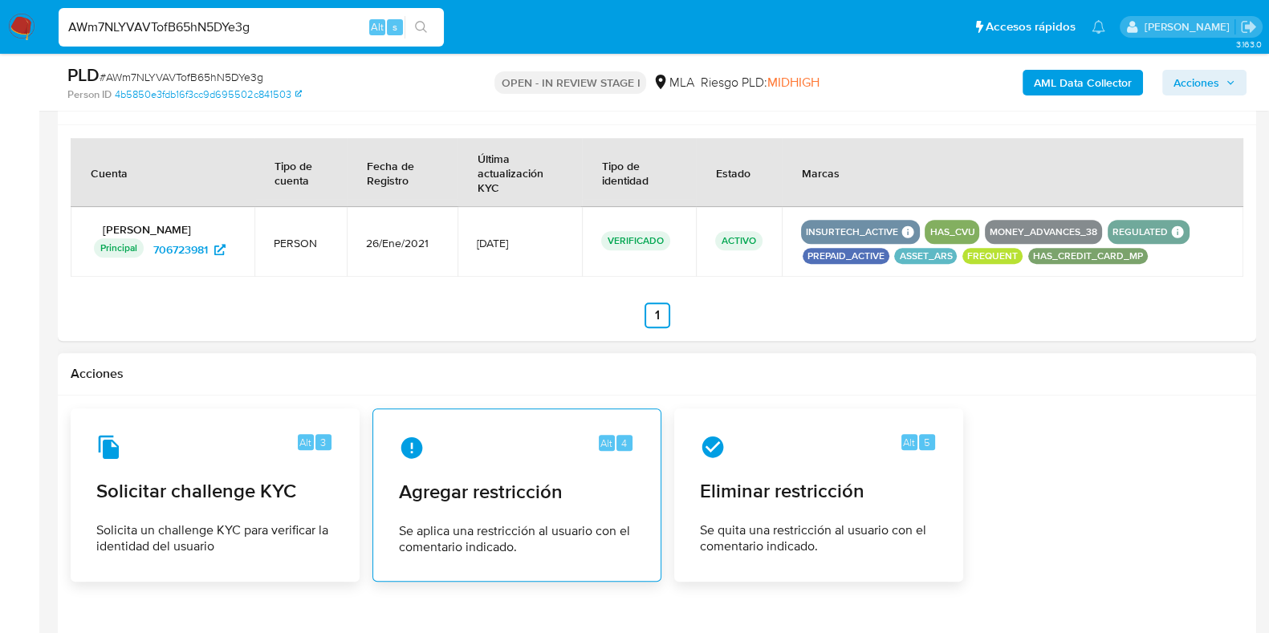
click at [522, 437] on div "Alt 4" at bounding box center [517, 448] width 236 height 26
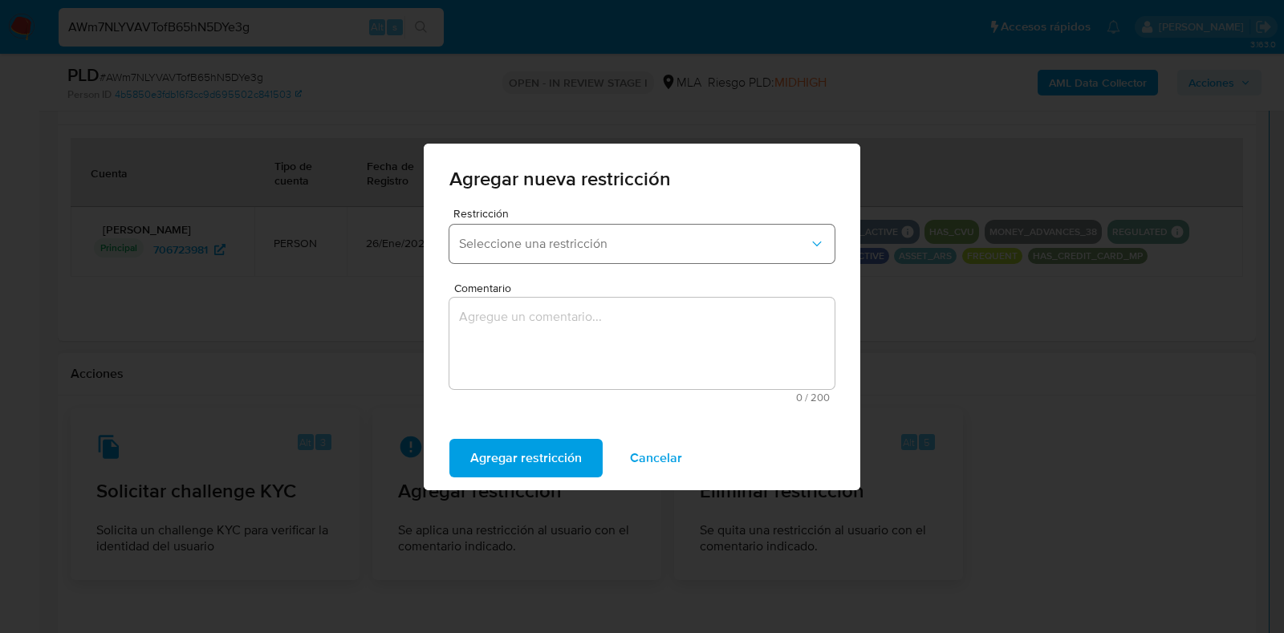
click at [504, 255] on button "Seleccione una restricción" at bounding box center [641, 244] width 385 height 39
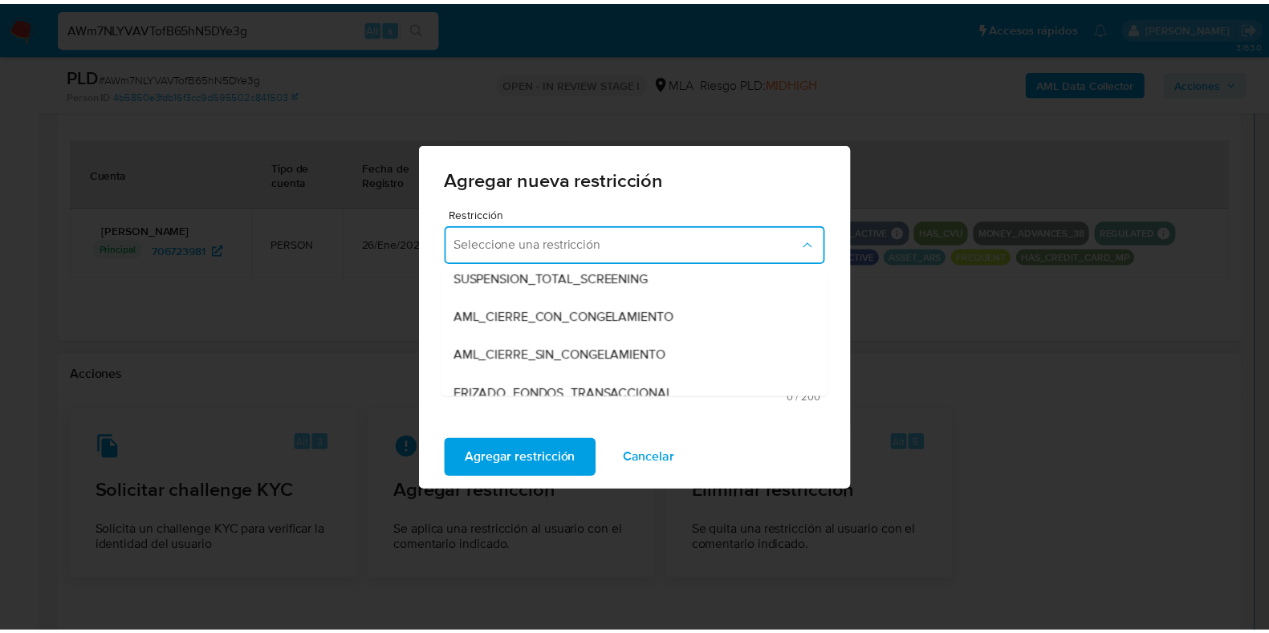
scroll to position [200, 0]
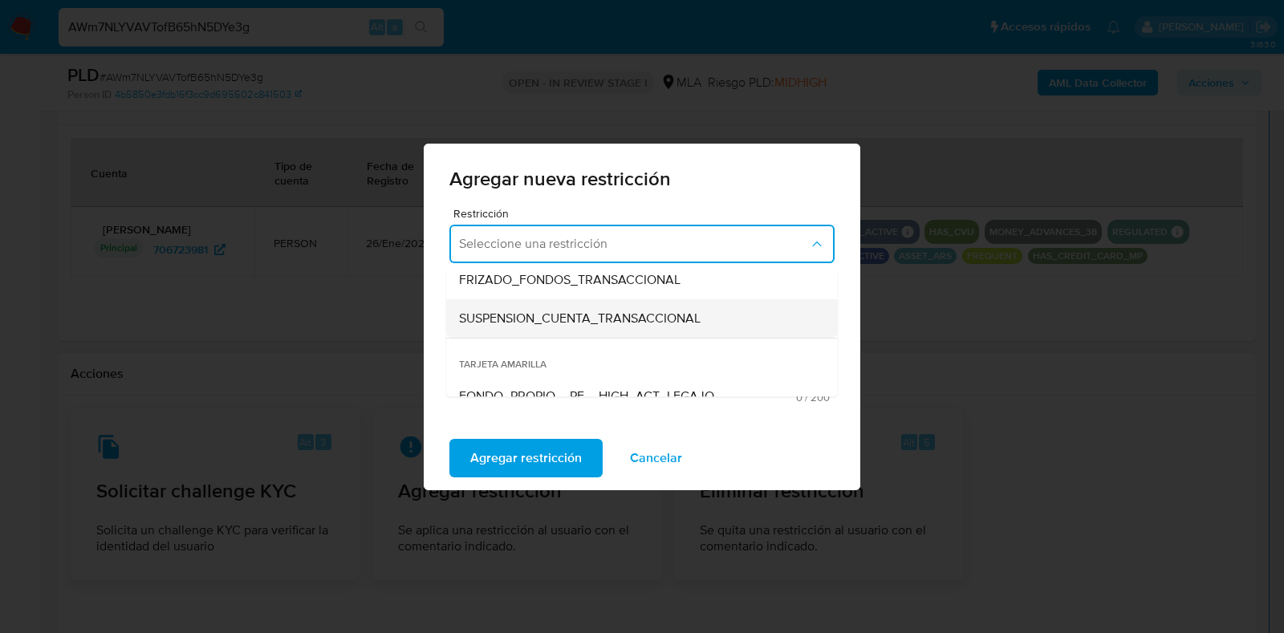
click at [542, 311] on span "SUSPENSION_CUENTA_TRANSACCIONAL" at bounding box center [580, 319] width 242 height 16
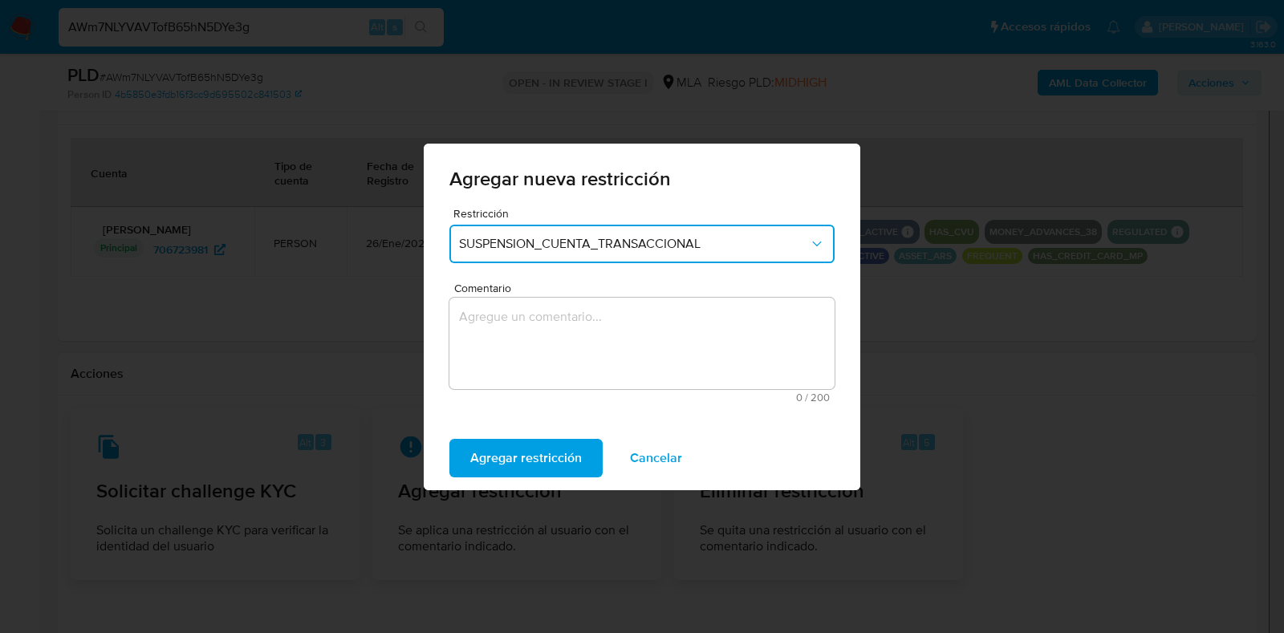
click at [543, 327] on textarea "Comentario" at bounding box center [641, 343] width 385 height 91
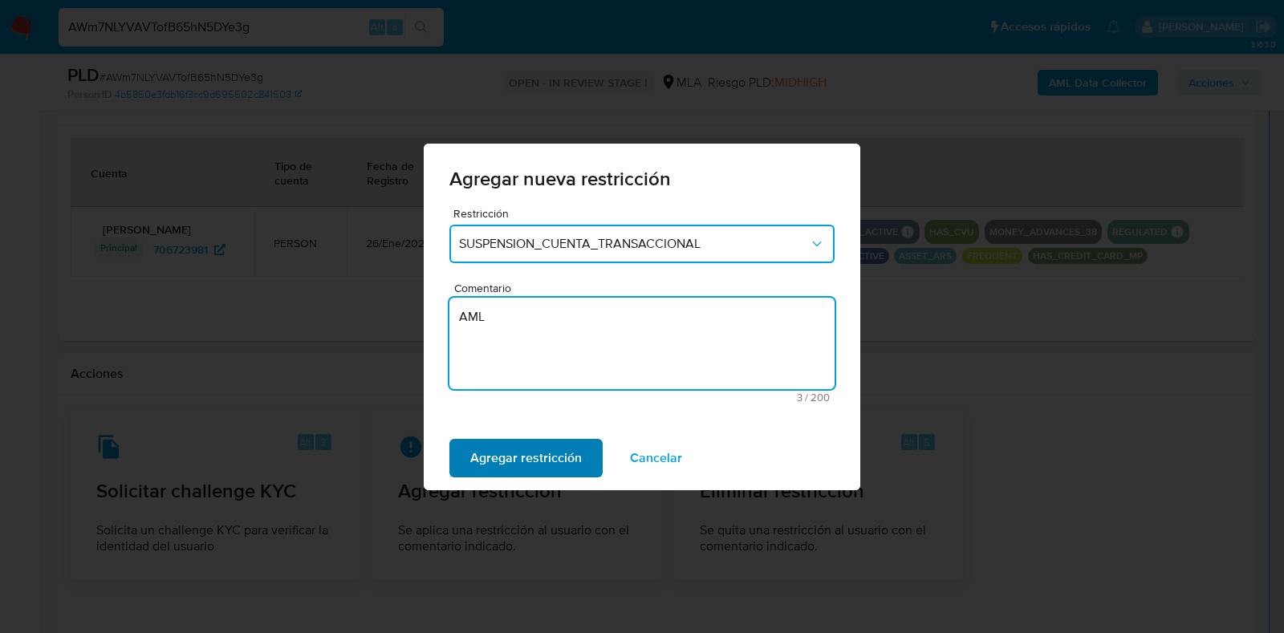
type textarea "AML"
click at [547, 447] on span "Agregar restricción" at bounding box center [526, 458] width 112 height 35
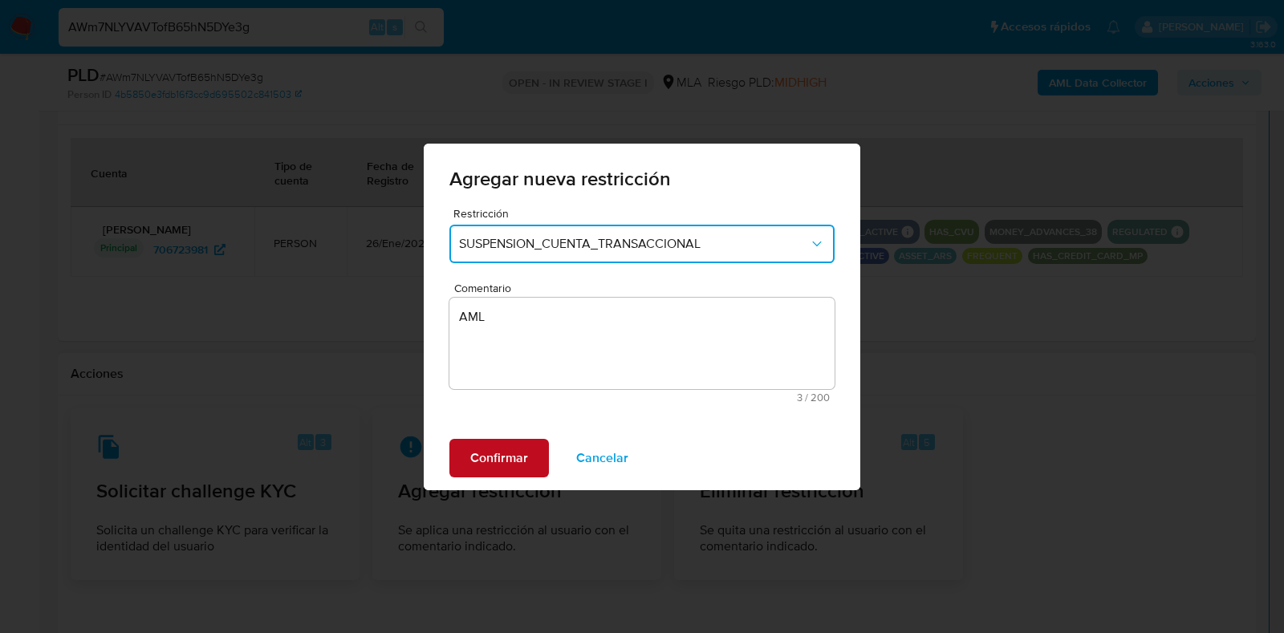
click at [516, 454] on span "Confirmar" at bounding box center [499, 458] width 58 height 35
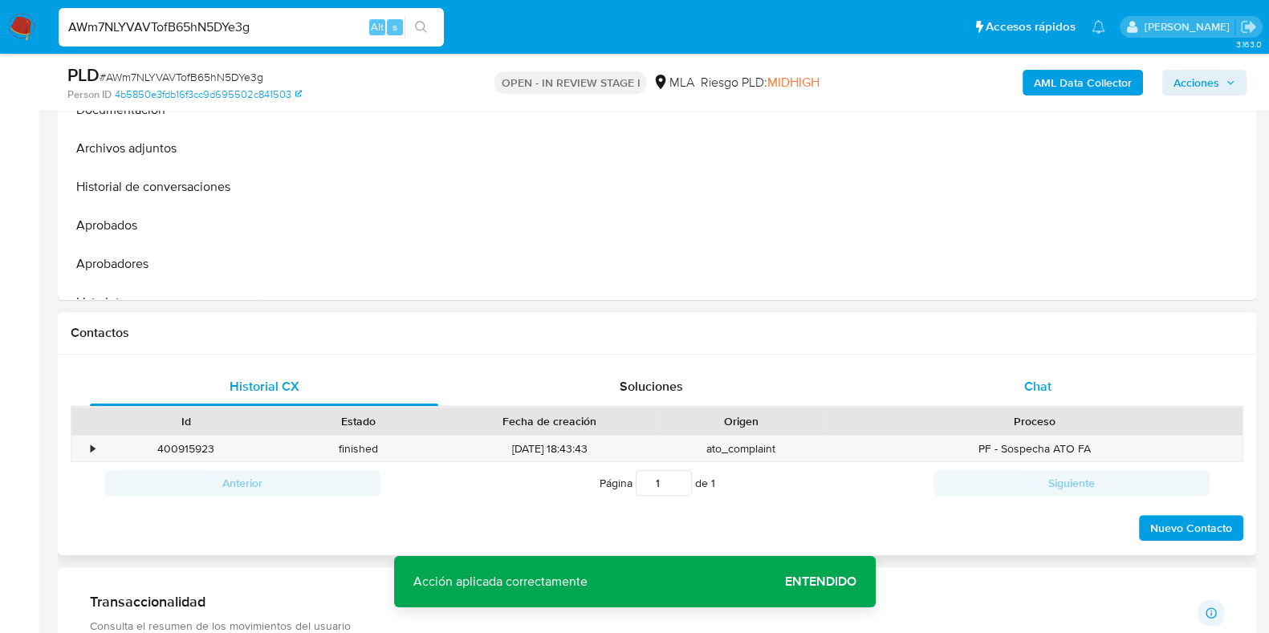
click at [1045, 377] on span "Chat" at bounding box center [1037, 386] width 27 height 18
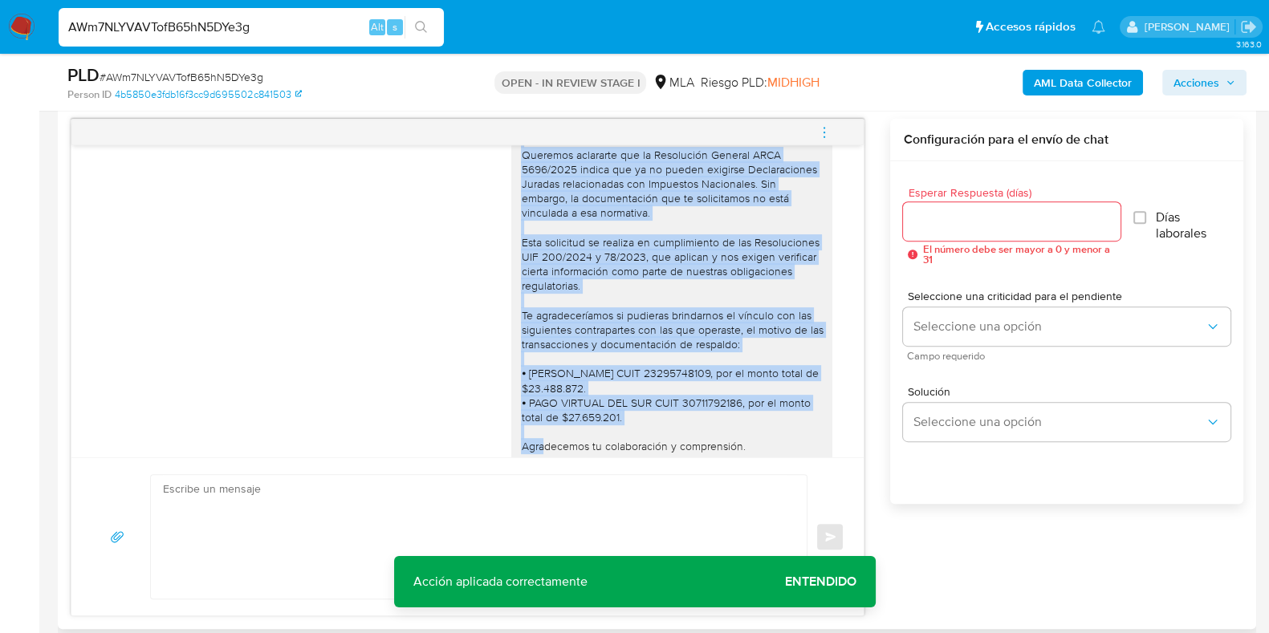
scroll to position [1576, 0]
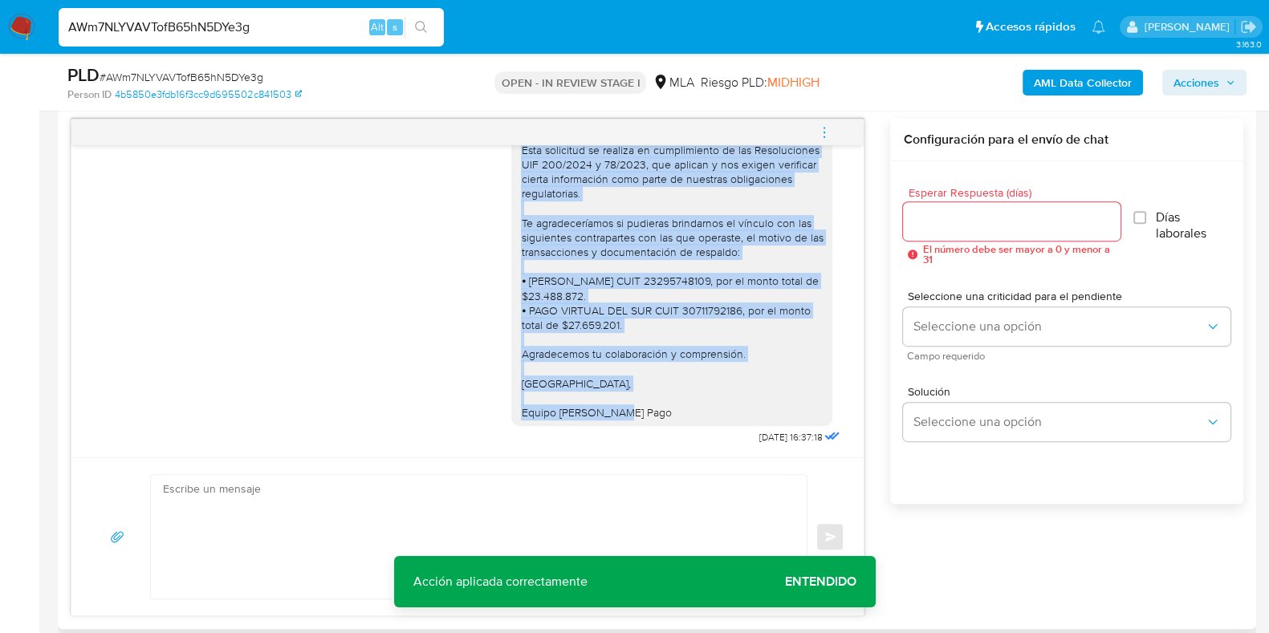
drag, startPoint x: 506, startPoint y: 327, endPoint x: 731, endPoint y: 411, distance: 240.8
click at [727, 416] on div "Buenas tardes, Queremos aclararte que la Resolución General ARCA 5696/2025 indi…" at bounding box center [672, 223] width 302 height 394
copy div "Buenas tardes, Queremos aclararte que la Resolución General ARCA 5696/2025 indi…"
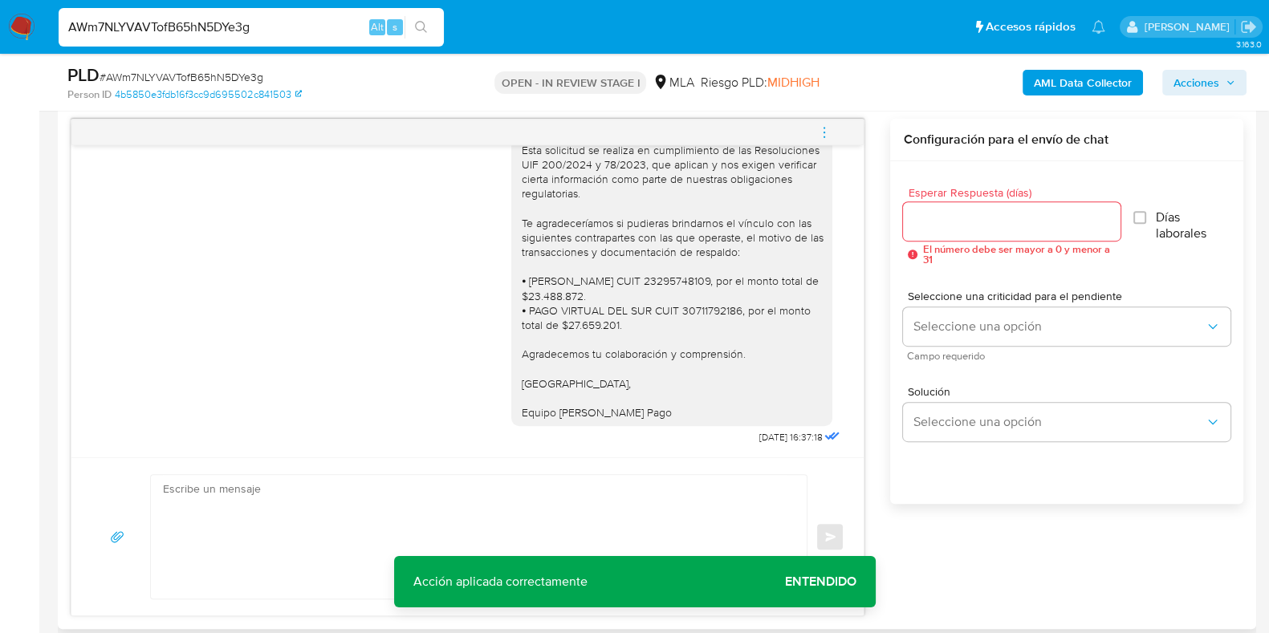
click at [990, 216] on input "Esperar Respuesta (días)" at bounding box center [1011, 221] width 217 height 21
type input "3"
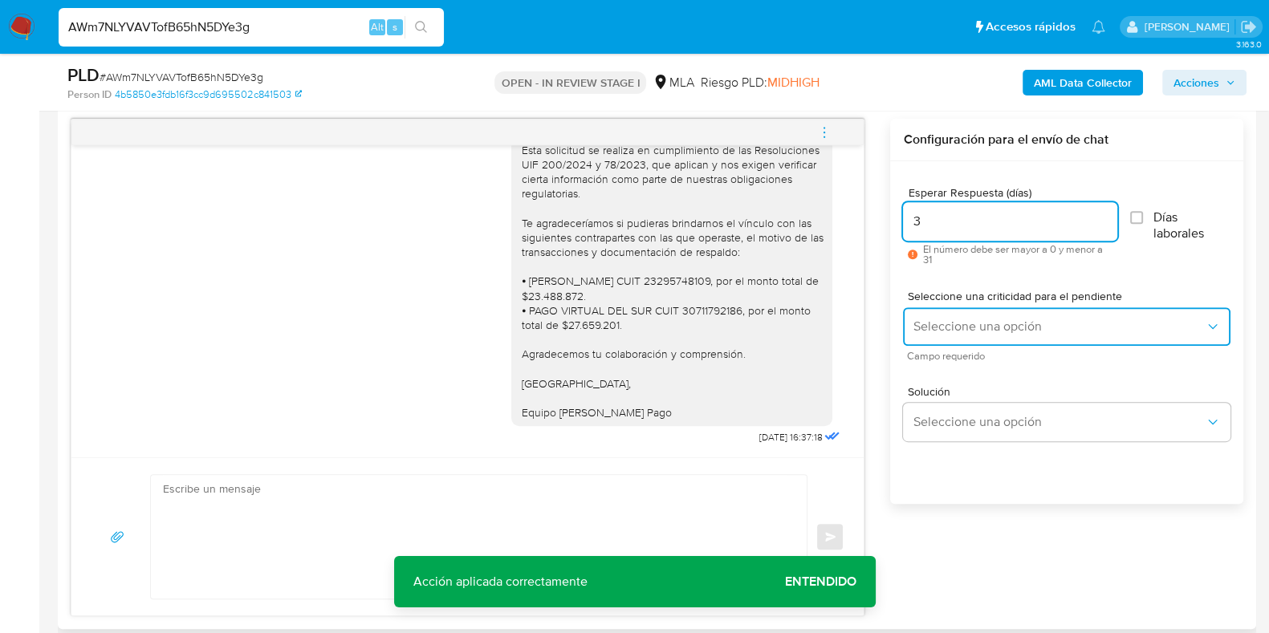
click at [965, 313] on button "Seleccione una opción" at bounding box center [1066, 326] width 327 height 39
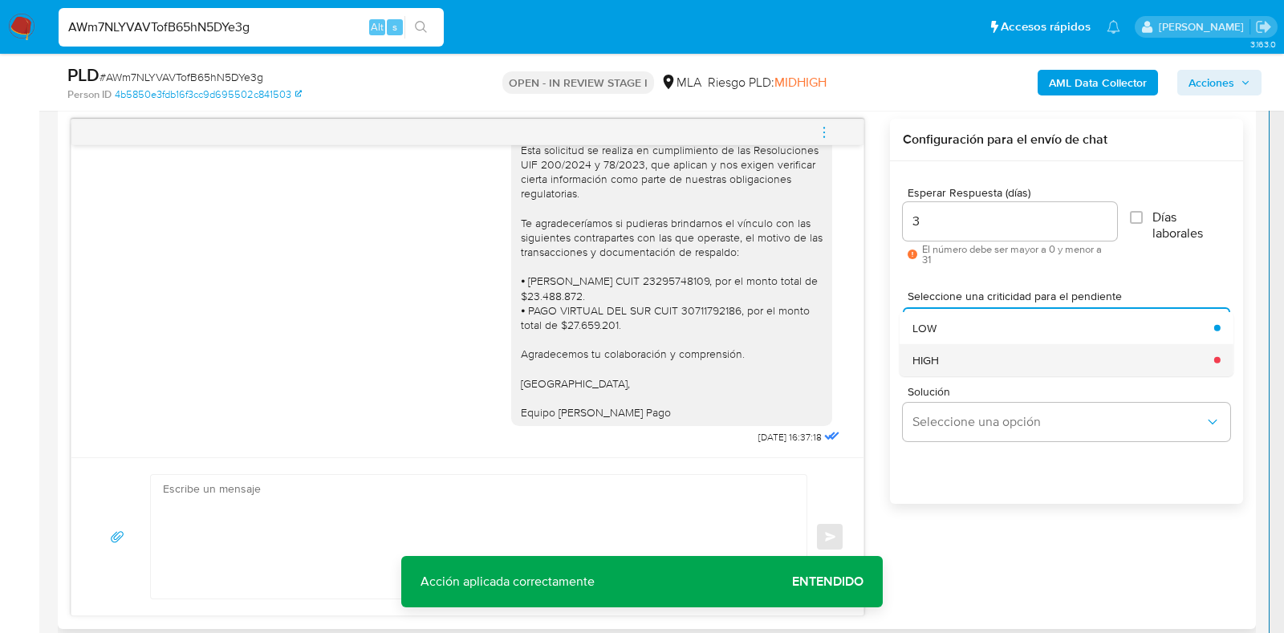
click at [943, 367] on div "HIGH" at bounding box center [1059, 360] width 292 height 32
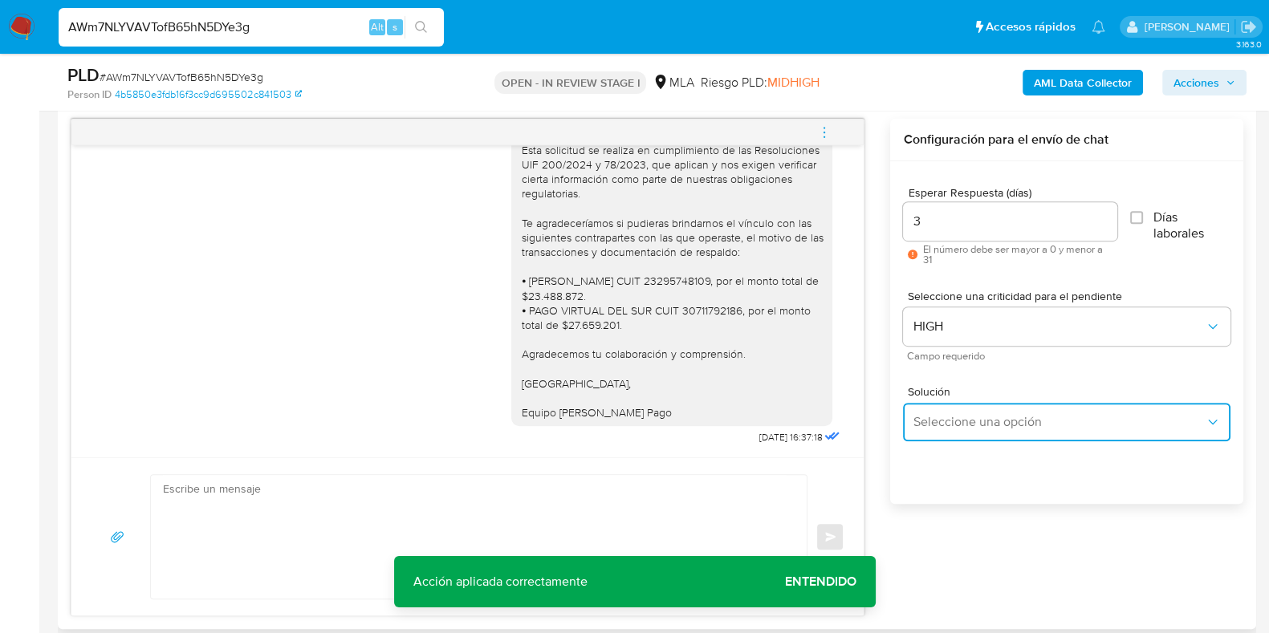
click at [967, 422] on span "Seleccione una opción" at bounding box center [1059, 422] width 292 height 16
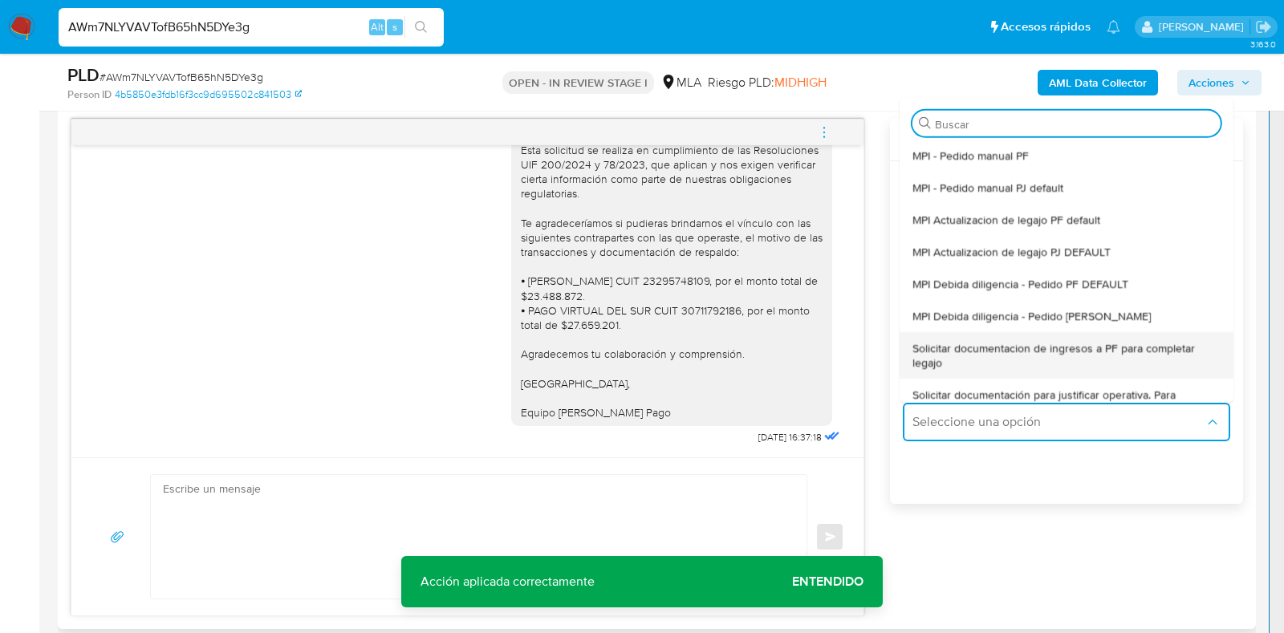
click at [1051, 358] on span "Solicitar documentacion de ingresos a PF para completar legajo" at bounding box center [1062, 354] width 299 height 29
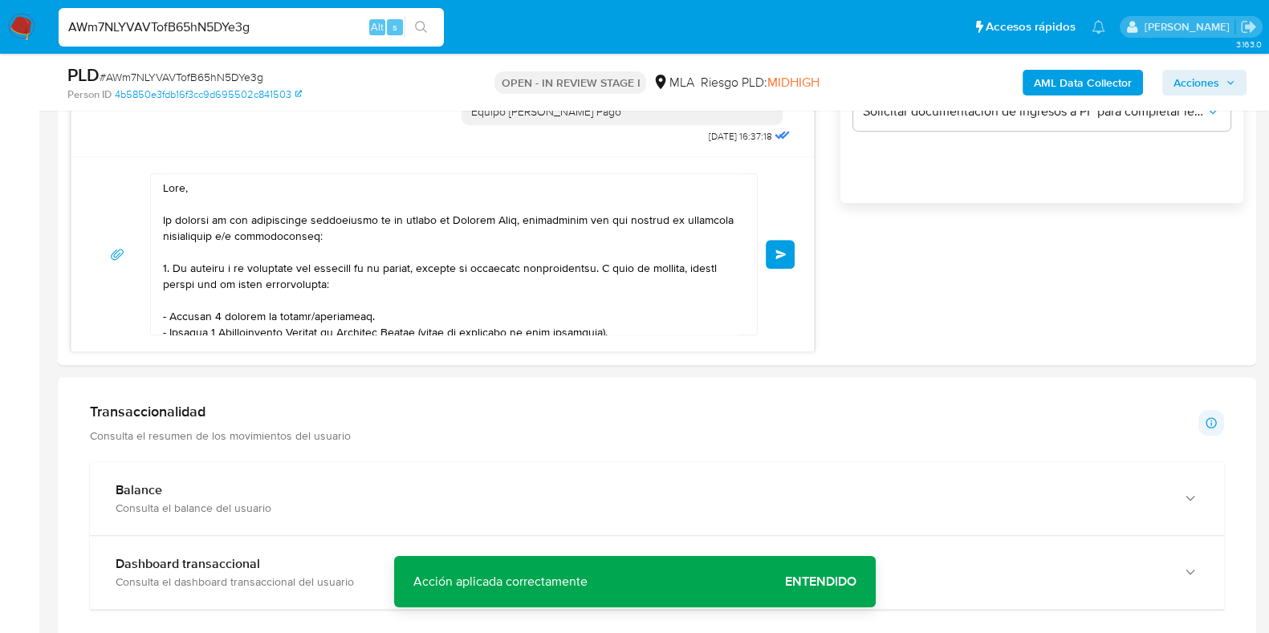
scroll to position [332, 0]
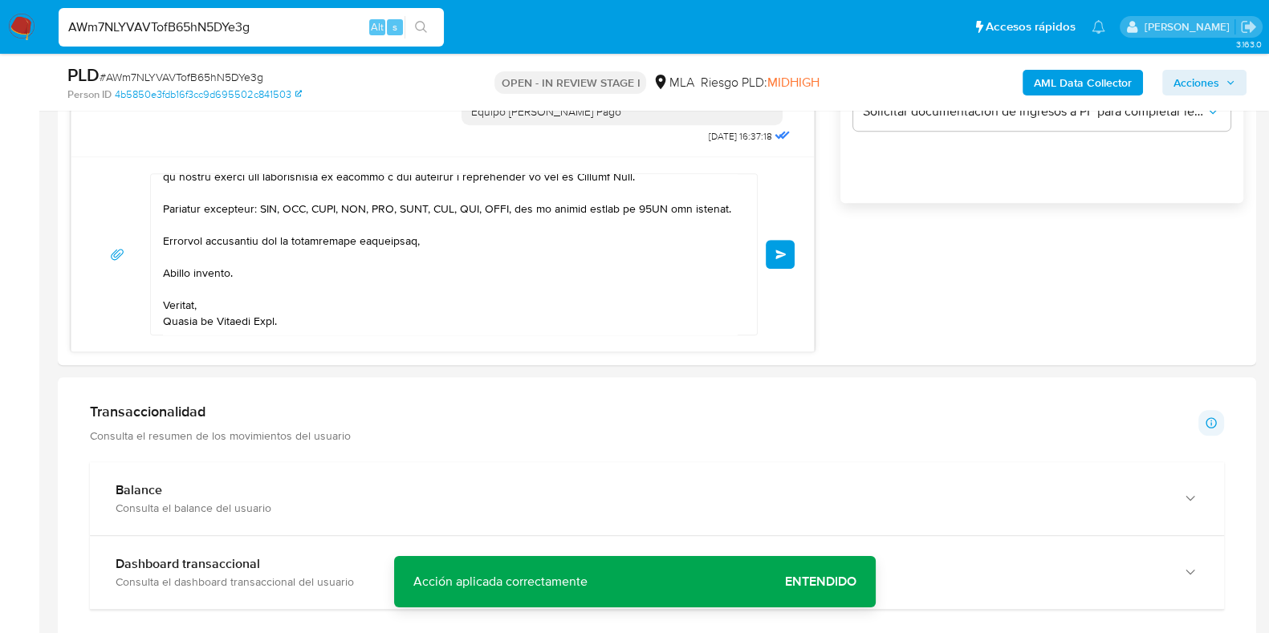
drag, startPoint x: 255, startPoint y: 218, endPoint x: 738, endPoint y: 592, distance: 611.0
click at [738, 592] on div "Información de Usuario Ver mirada por persona Buscar Volver al orden por defect…" at bounding box center [657, 593] width 1198 height 2742
type textarea "Hola, En función de las o"
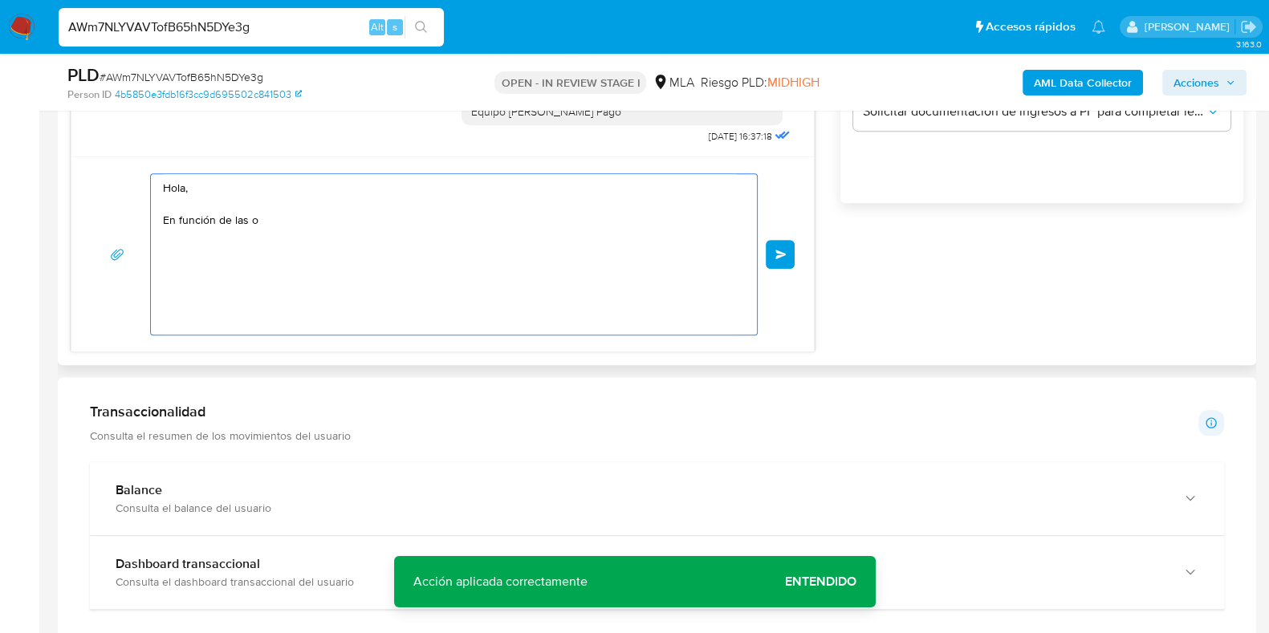
scroll to position [0, 0]
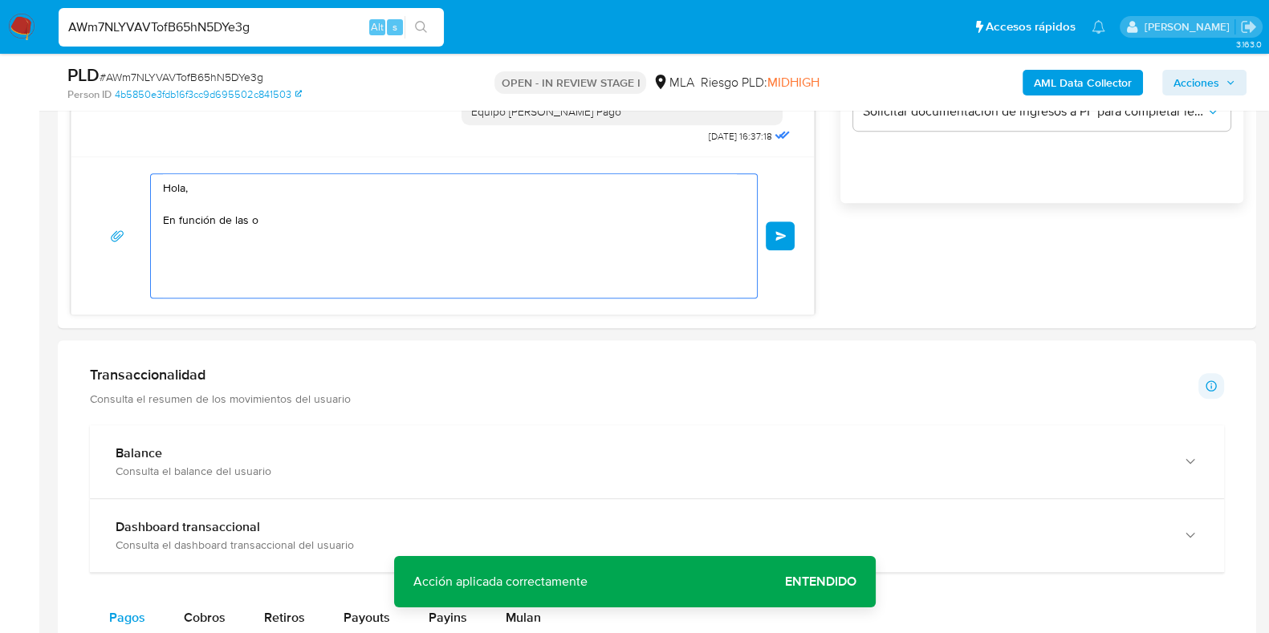
drag, startPoint x: 289, startPoint y: 246, endPoint x: 43, endPoint y: 147, distance: 265.4
click at [43, 148] on main "3.163.0 Asignado a julrodriguez Asignado el: 18/08/2025 14:17:01 Creado el: 12/…" at bounding box center [634, 439] width 1269 height 3137
paste textarea "Buenas tardes, Queremos aclararte que la Resolución General ARCA 5696/2025 indi…"
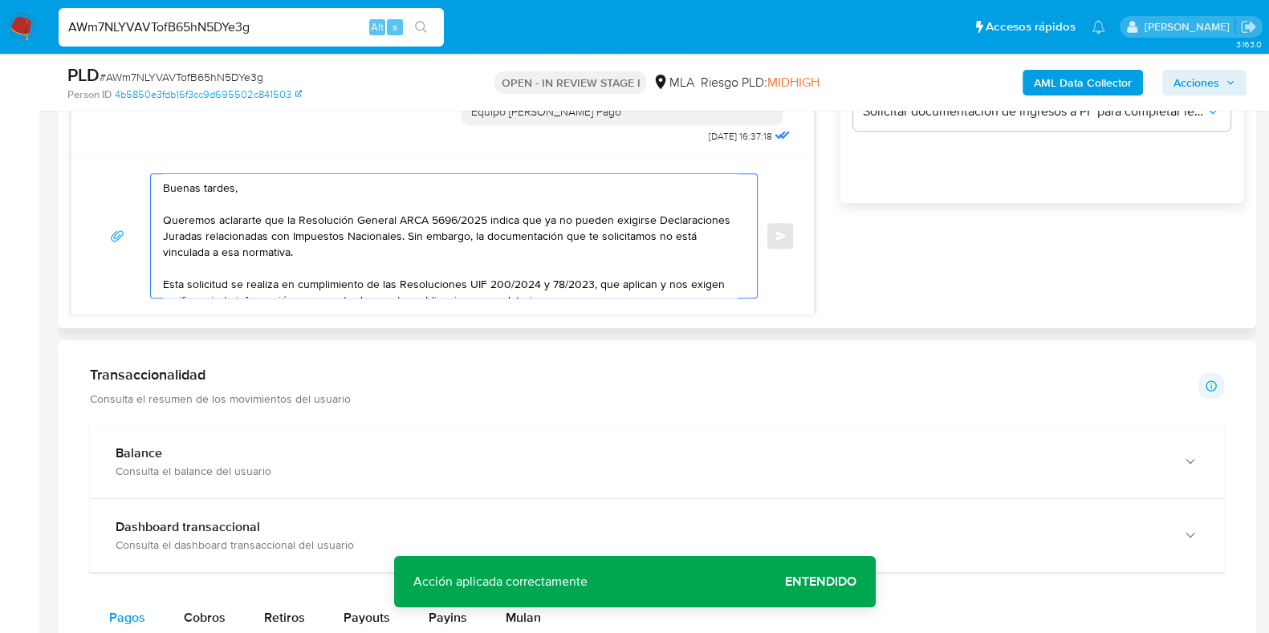
scroll to position [166, 0]
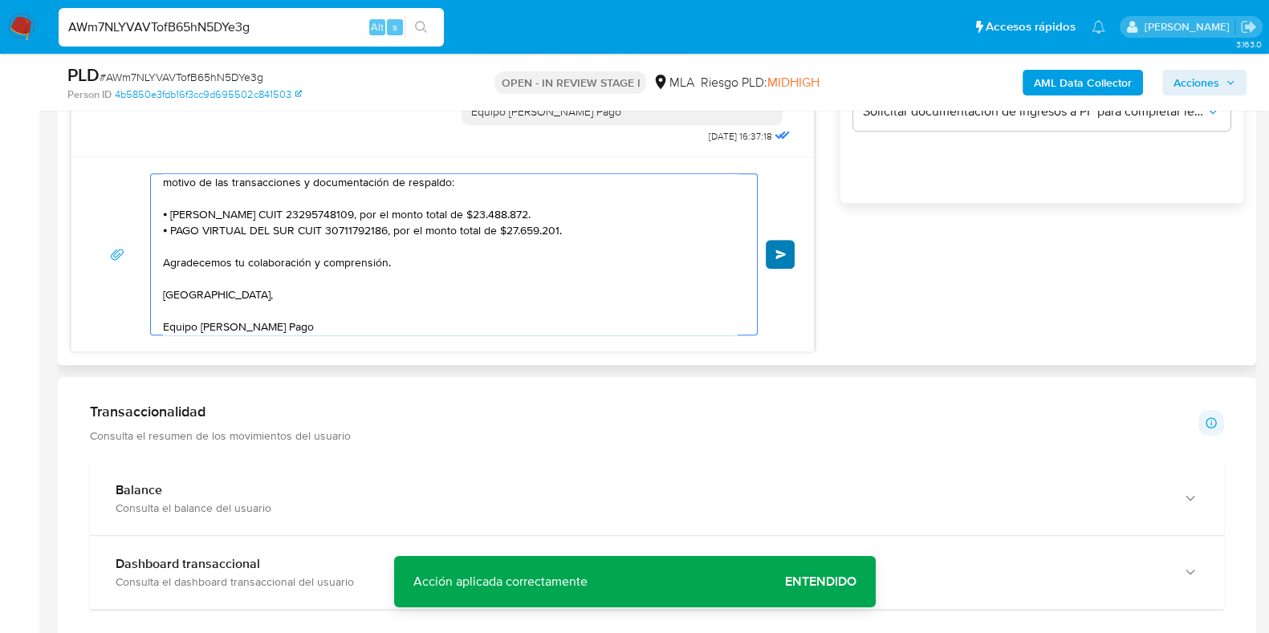
type textarea "Buenas tardes, Queremos aclararte que la Resolución General ARCA 5696/2025 indi…"
click at [785, 254] on span "Enviar" at bounding box center [780, 255] width 11 height 10
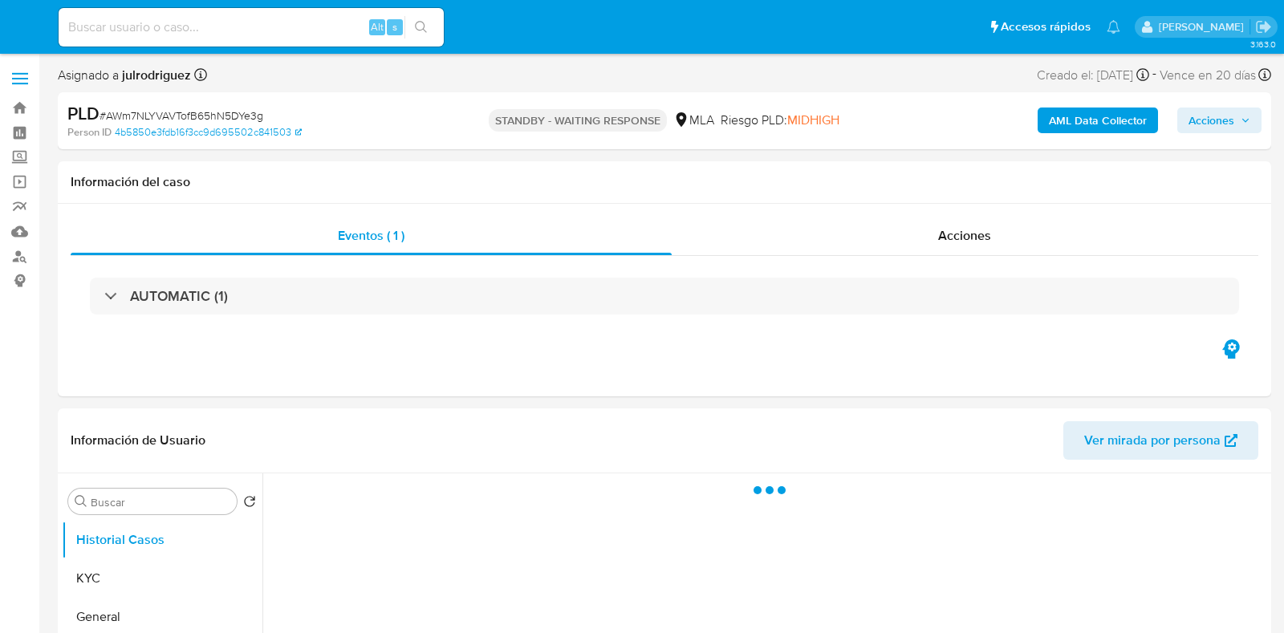
select select "10"
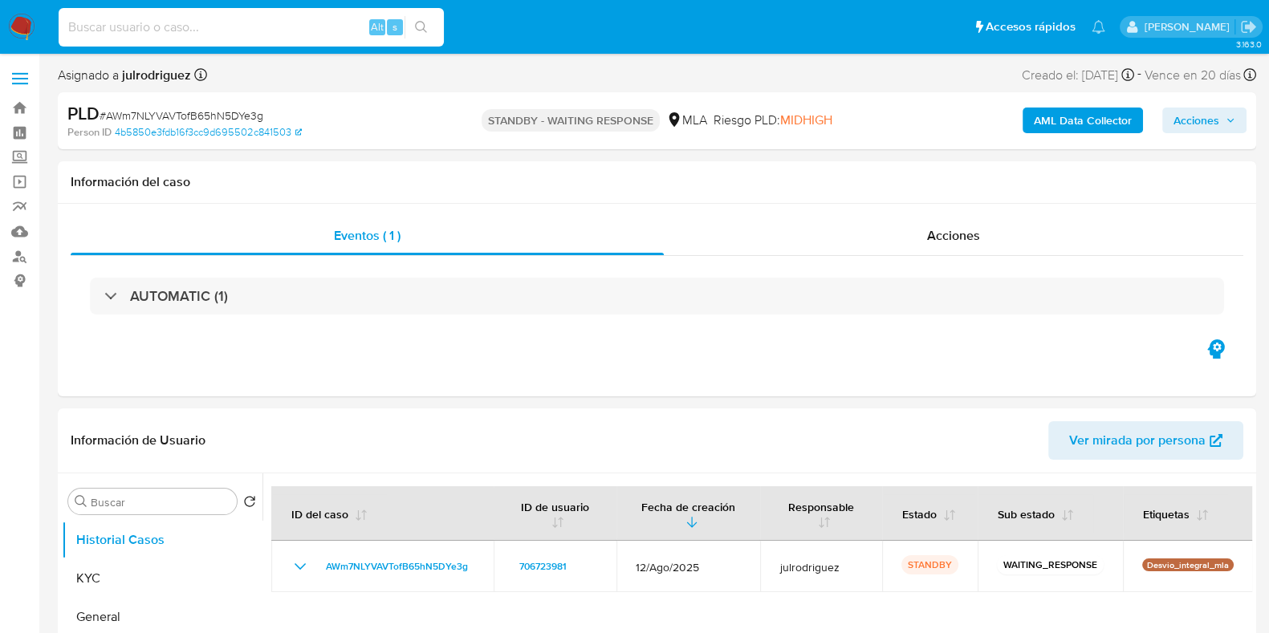
click at [234, 30] on input at bounding box center [251, 27] width 385 height 21
paste input "x7WuZibHuin02sE9DKxvfNYZ"
type input "x7WuZibHuin02sE9DKxvfNYZ"
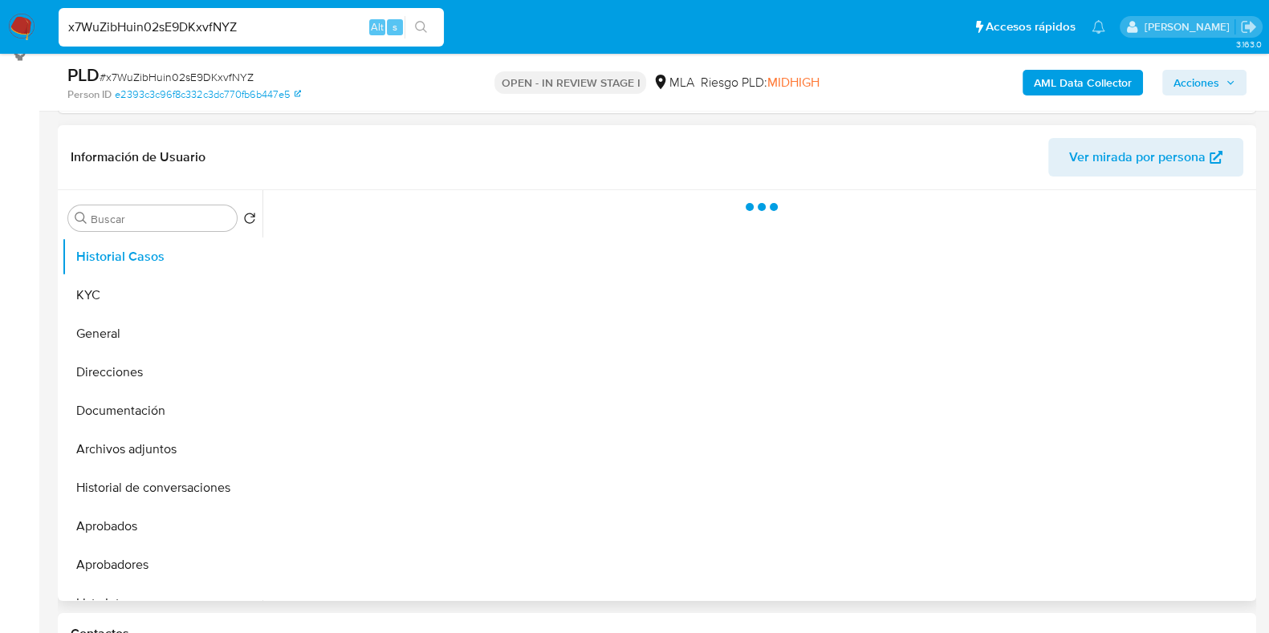
scroll to position [400, 0]
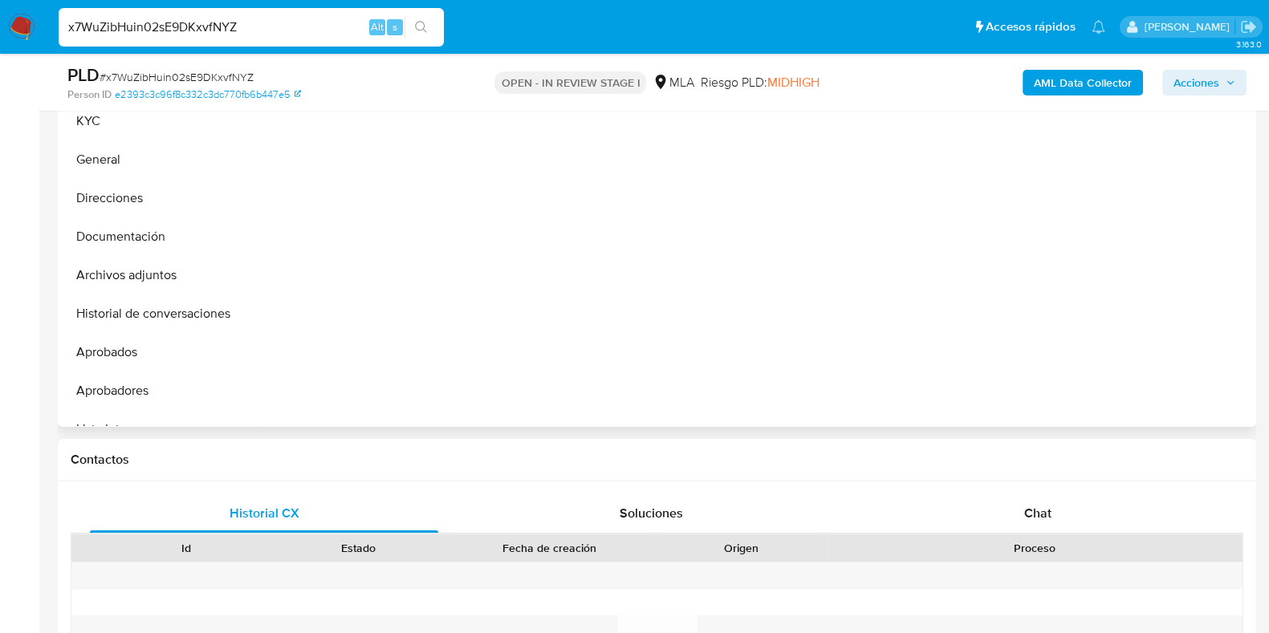
select select "10"
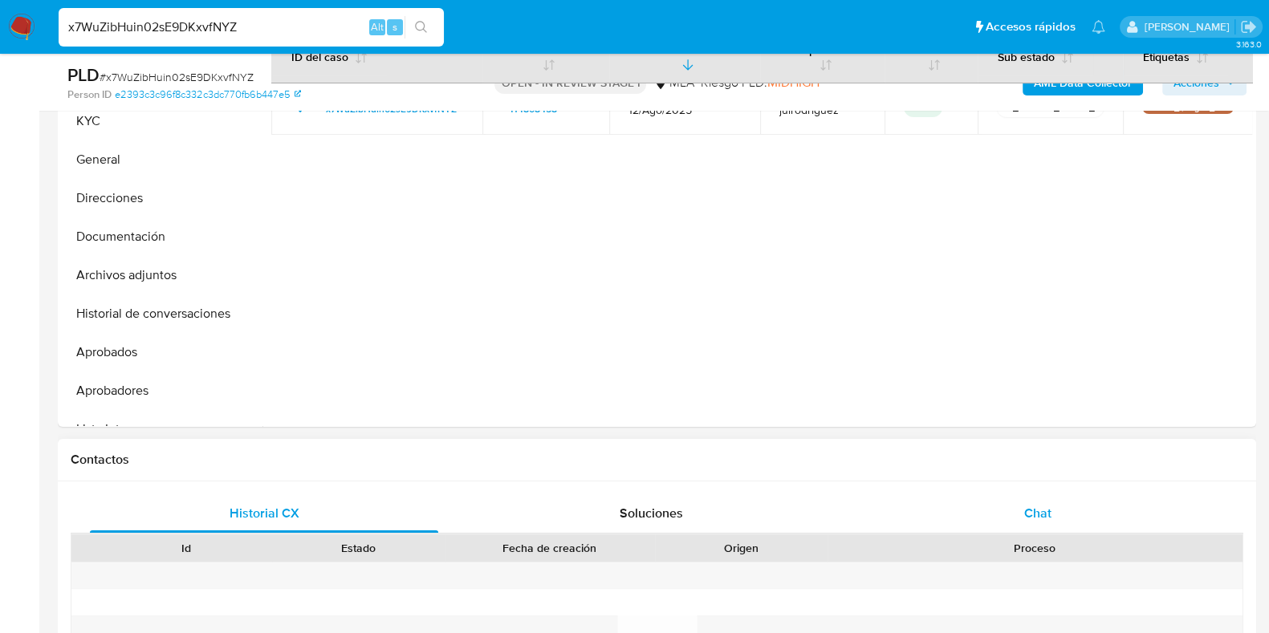
click at [1039, 498] on div "Chat" at bounding box center [1038, 513] width 348 height 39
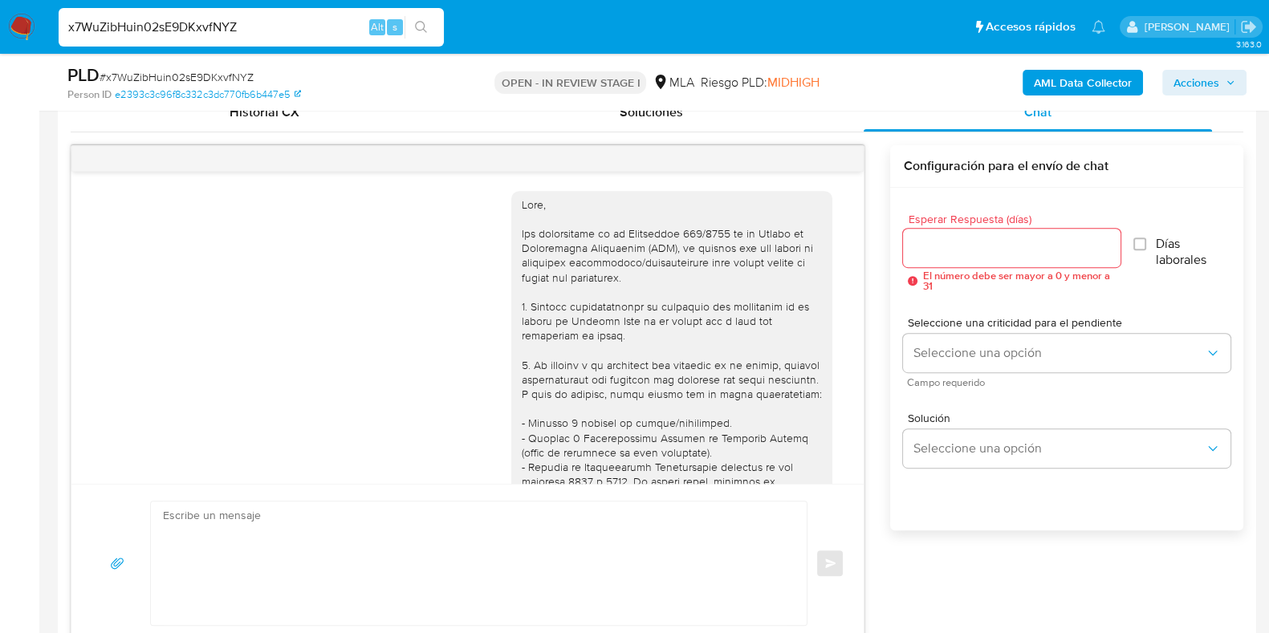
scroll to position [2023, 0]
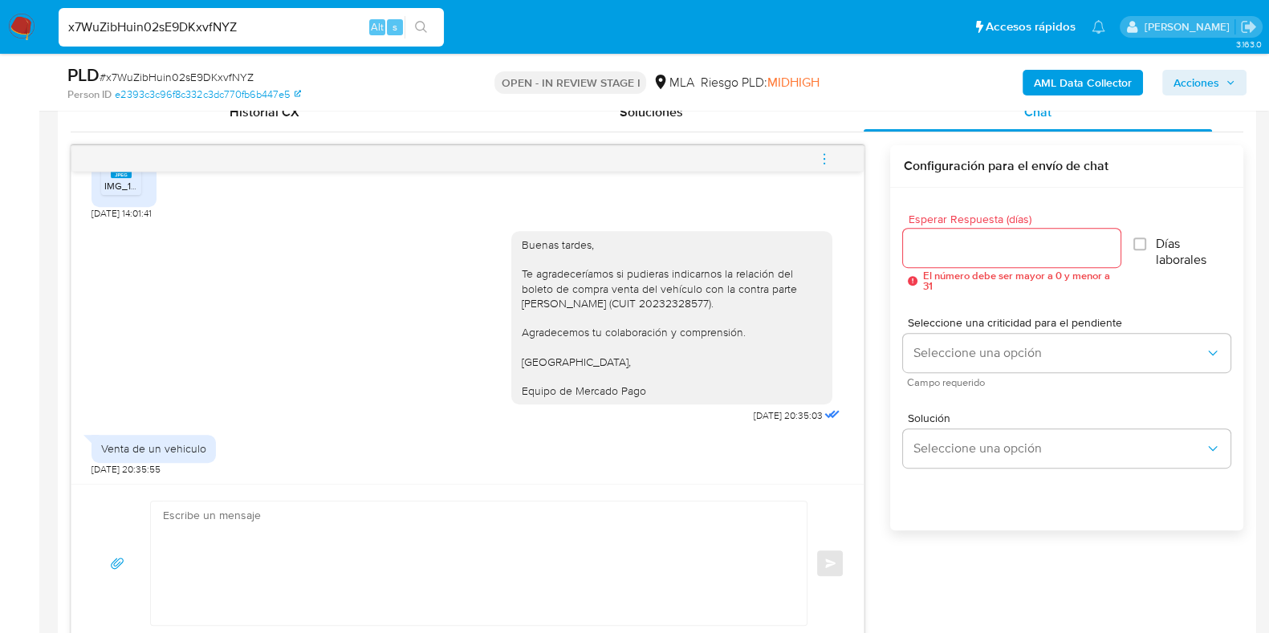
click at [955, 247] on input "Esperar Respuesta (días)" at bounding box center [1011, 248] width 217 height 21
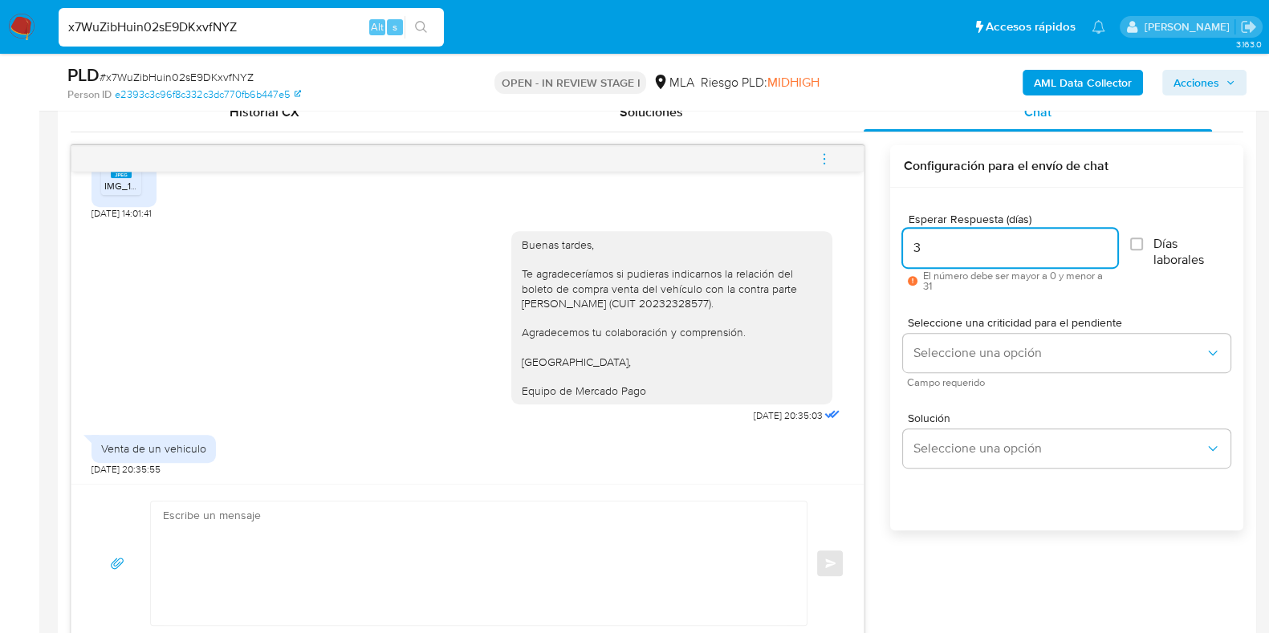
type input "3"
click at [968, 326] on span "Seleccione una criticidad para el pendiente" at bounding box center [1071, 322] width 327 height 11
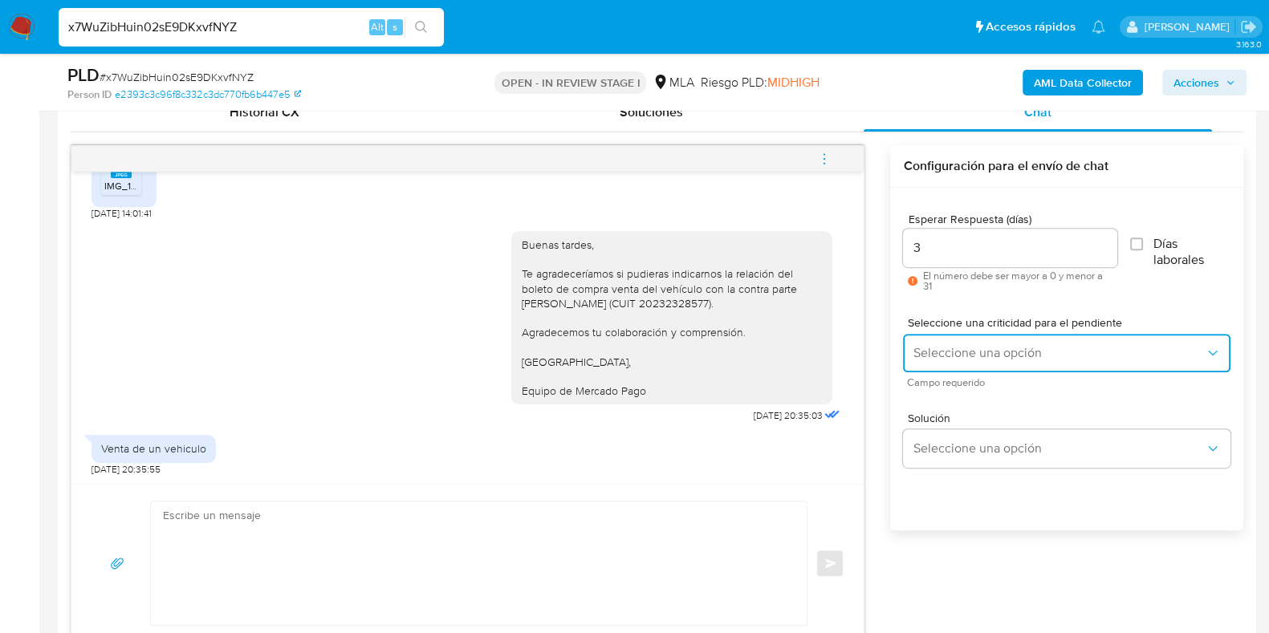
click at [968, 347] on span "Seleccione una opción" at bounding box center [1059, 353] width 292 height 16
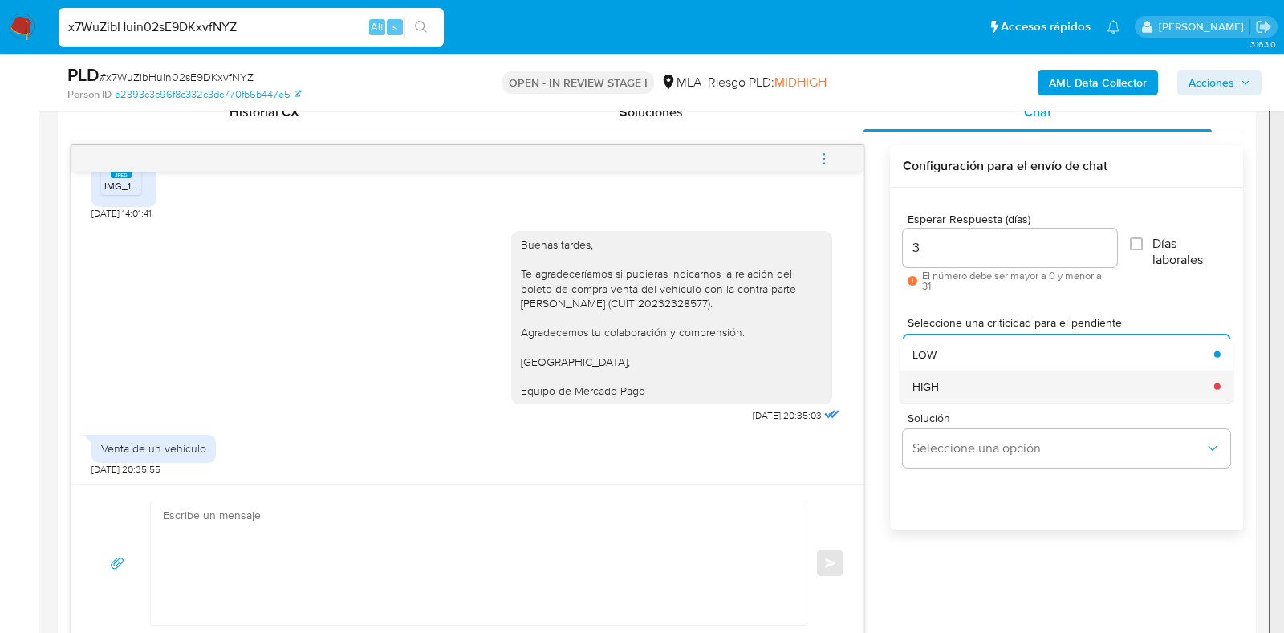
click at [945, 391] on div "HIGH" at bounding box center [1059, 386] width 292 height 32
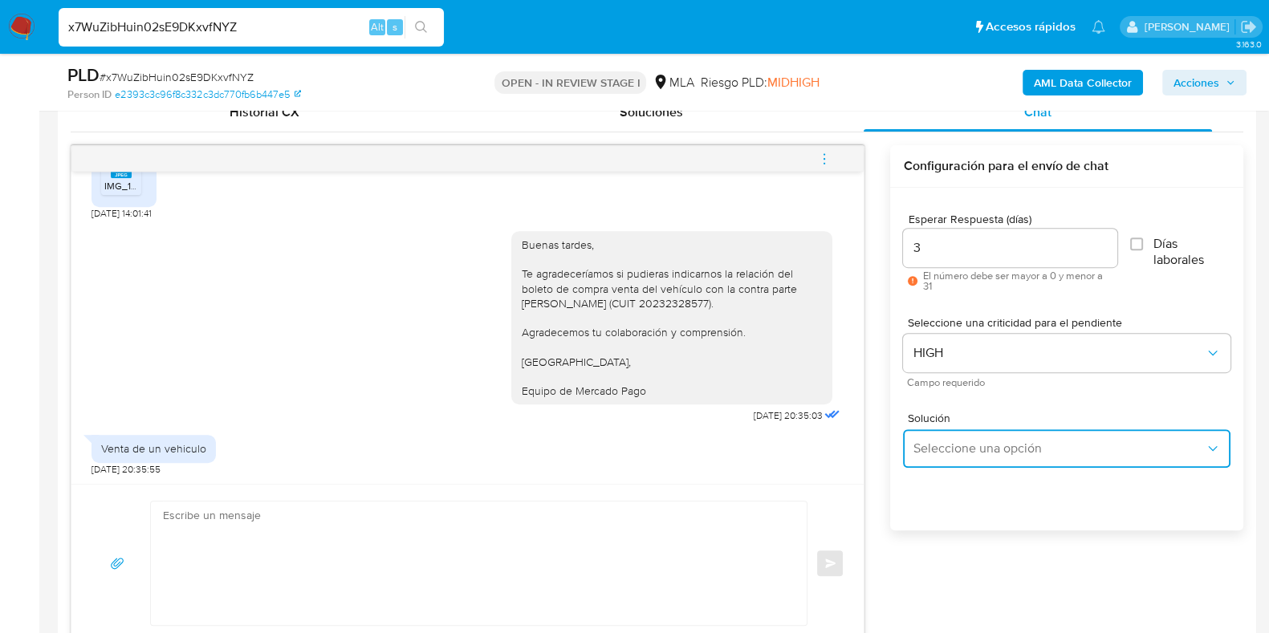
click at [951, 429] on button "Seleccione una opción" at bounding box center [1066, 448] width 327 height 39
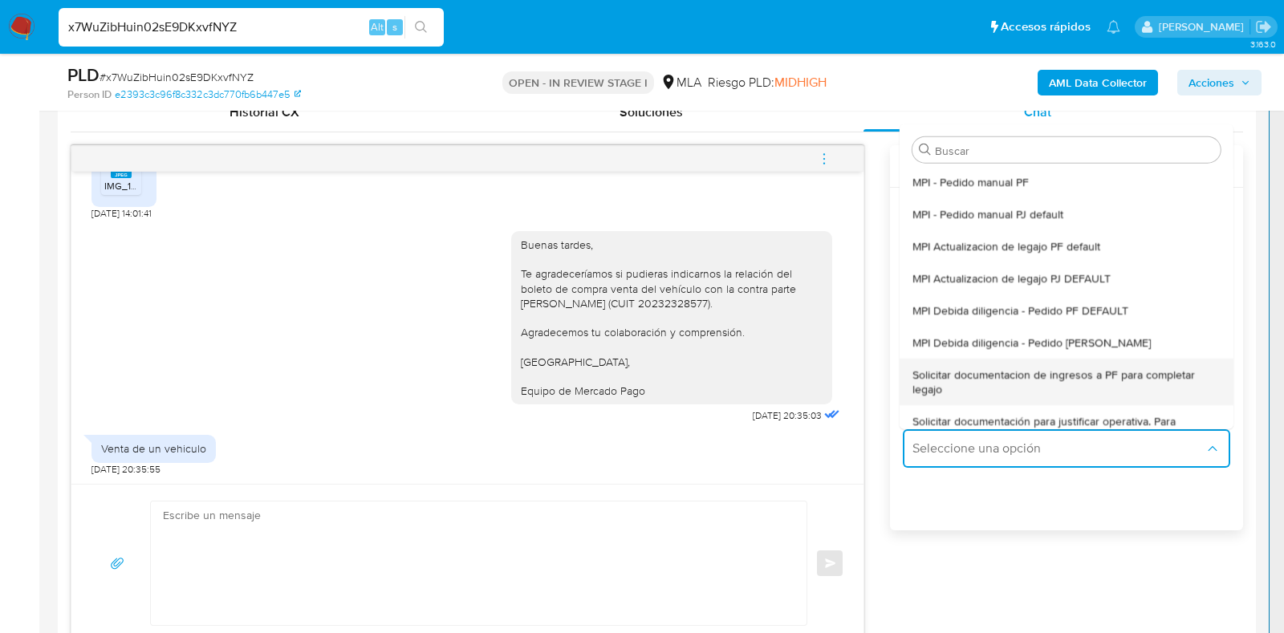
drag, startPoint x: 1004, startPoint y: 388, endPoint x: 986, endPoint y: 388, distance: 17.7
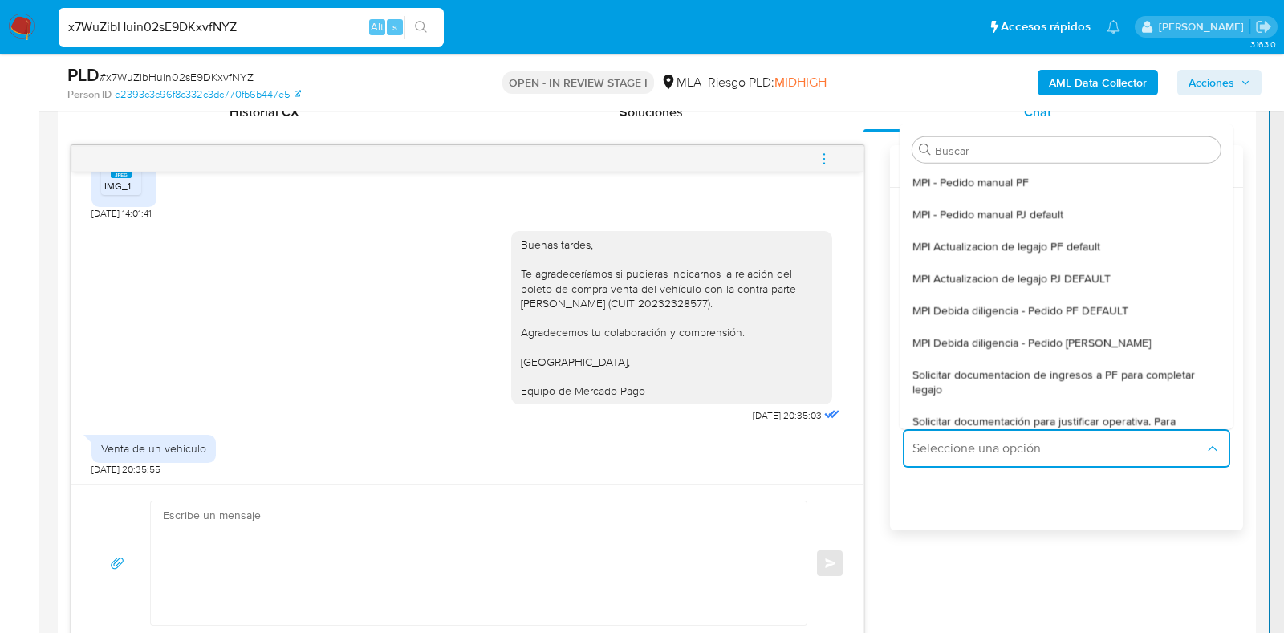
click at [1003, 388] on span "Solicitar documentacion de ingresos a PF para completar legajo" at bounding box center [1062, 381] width 299 height 29
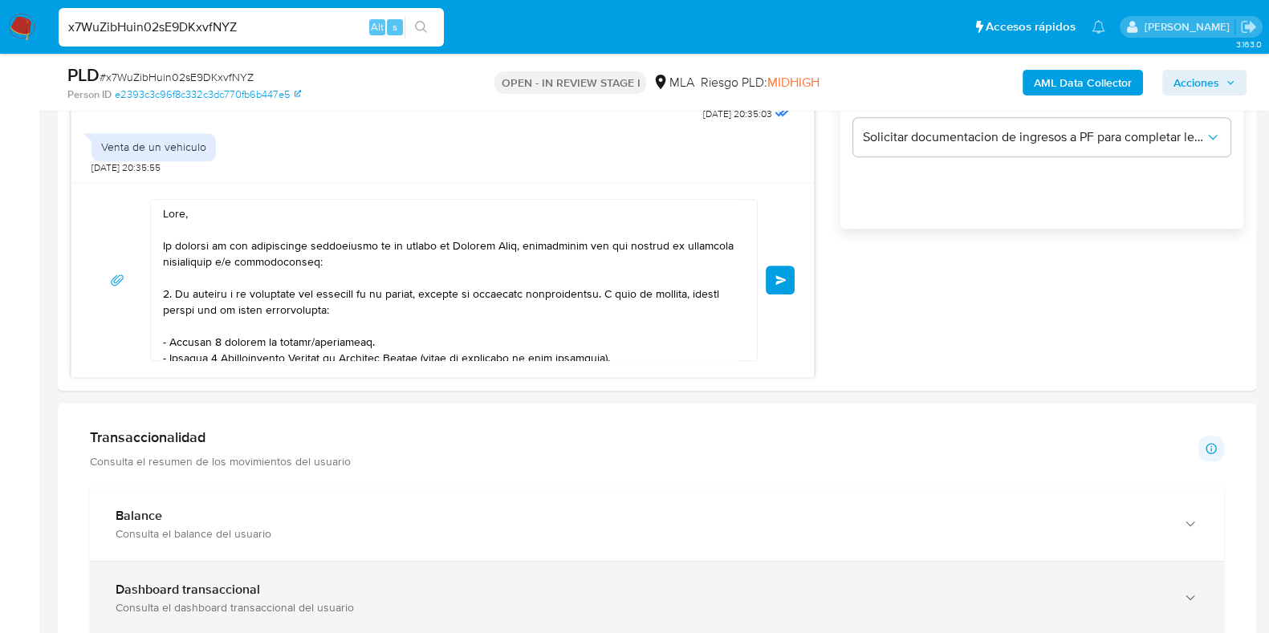
scroll to position [332, 0]
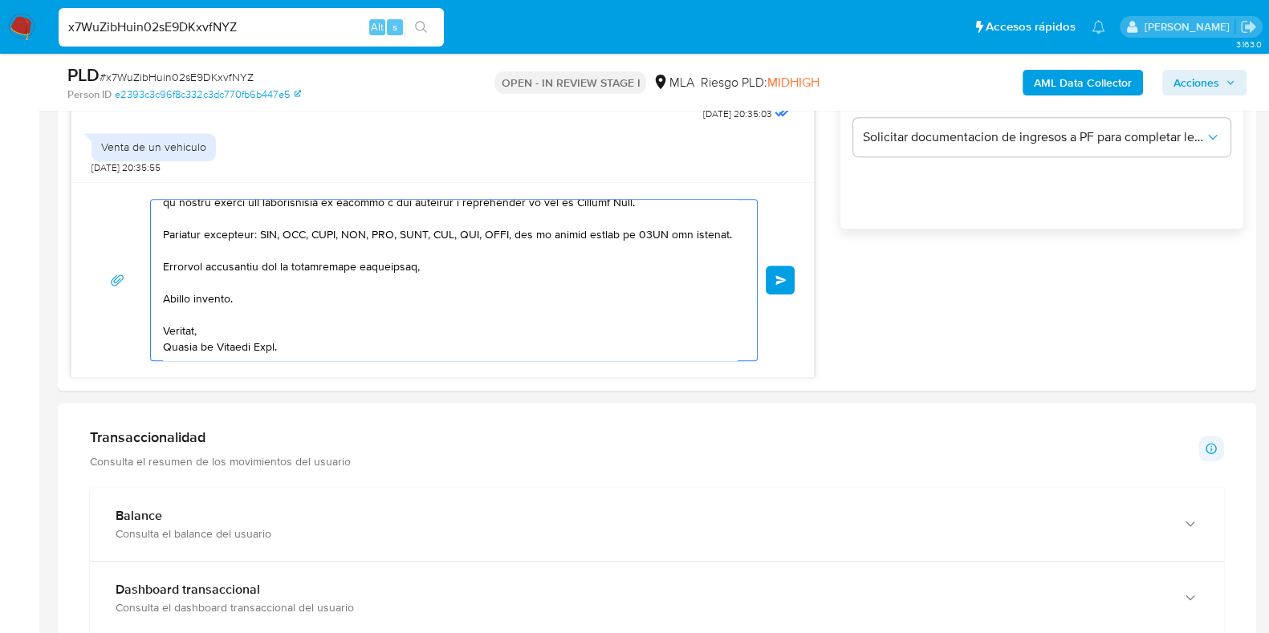
drag, startPoint x: 217, startPoint y: 262, endPoint x: 520, endPoint y: 449, distance: 356.4
click at [628, 623] on div "Información de Usuario Ver mirada por persona Buscar Volver al orden por defect…" at bounding box center [657, 642] width 1198 height 2788
type textarea "Hola, En función de las operaciones registradas en tu cuenta de Mercado Pago, n…"
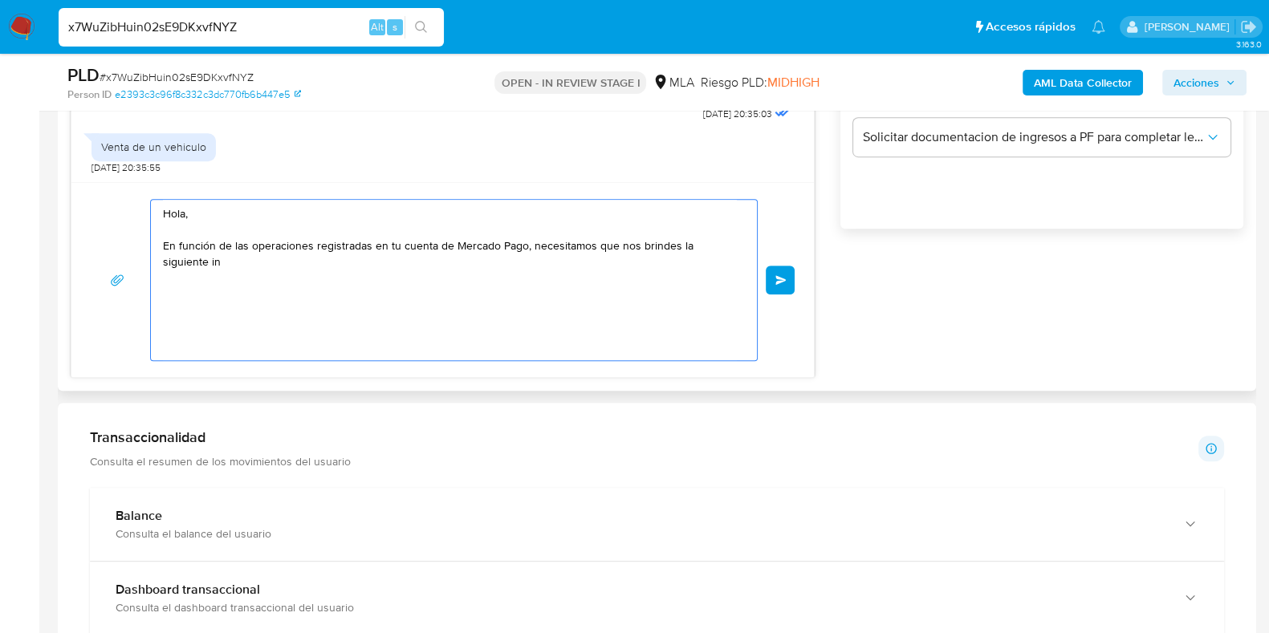
scroll to position [0, 0]
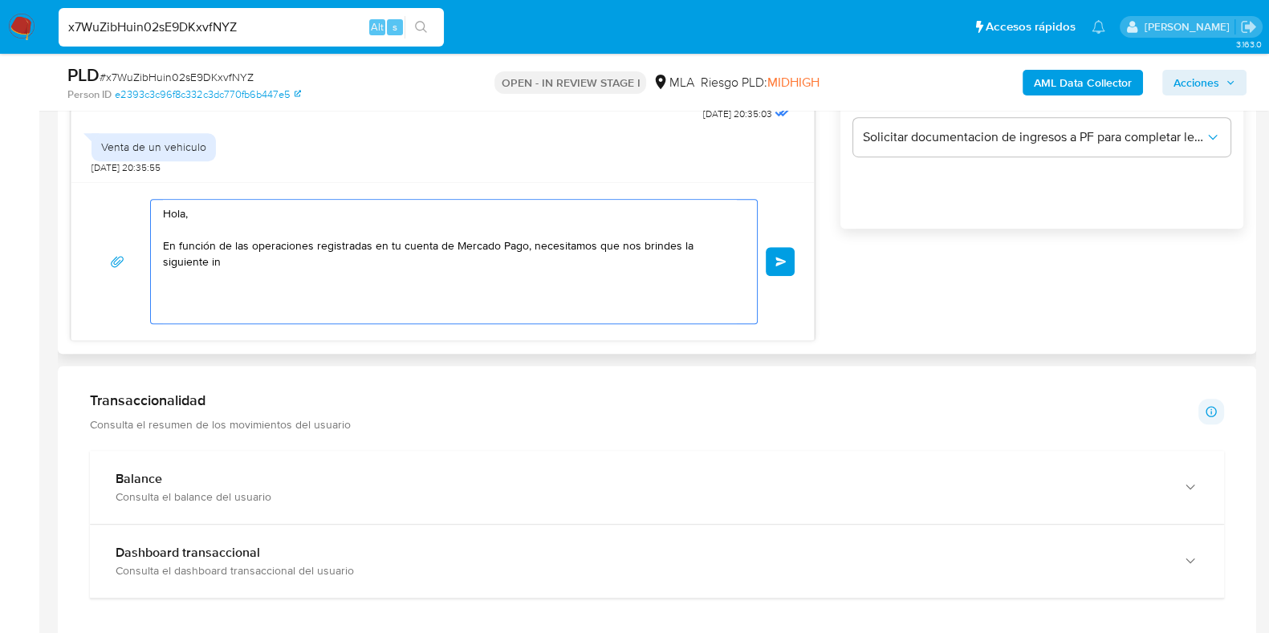
drag, startPoint x: 295, startPoint y: 295, endPoint x: 152, endPoint y: 209, distance: 167.4
click at [36, 153] on section "Bandeja Tablero Screening Búsqueda en Listas Watchlist Herramientas Operaciones…" at bounding box center [634, 487] width 1269 height 3183
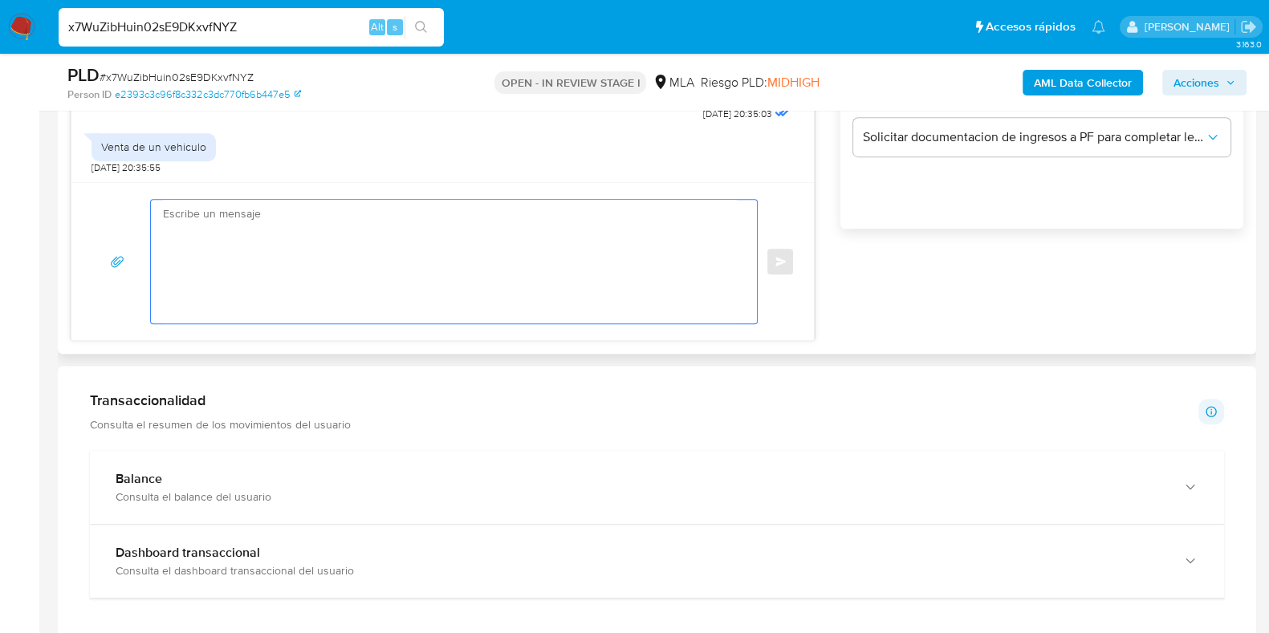
paste textarea "Buenas tardes, Verificamos que en el boleto de compra venta figura que el vehíc…"
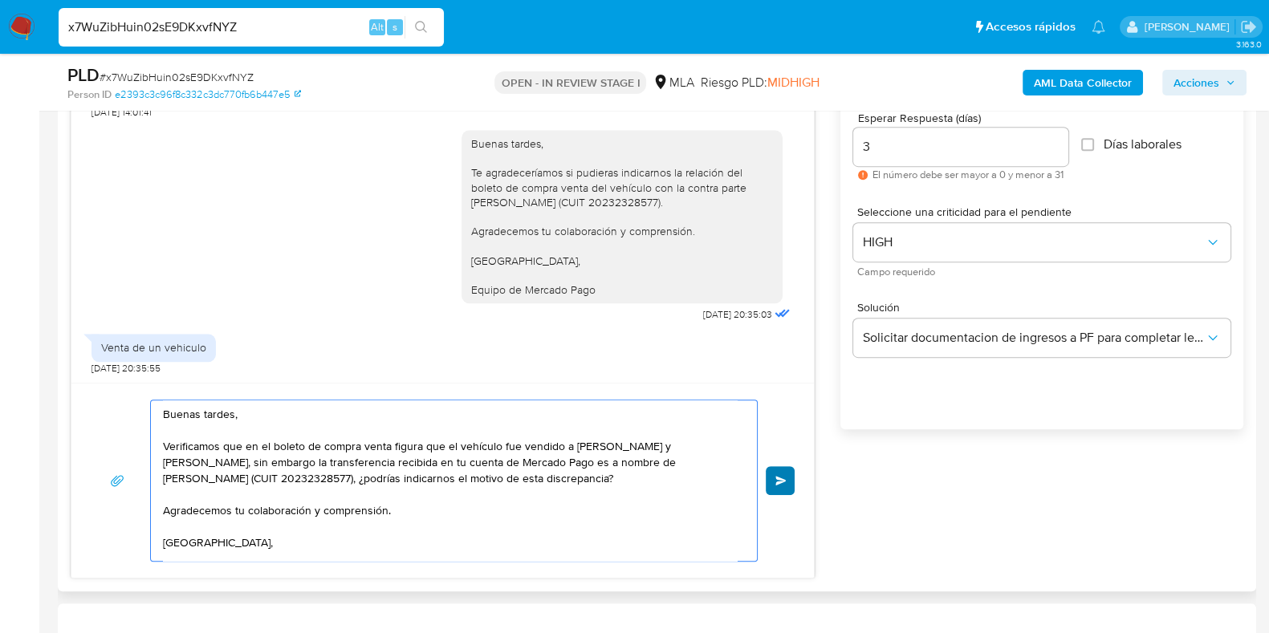
type textarea "Buenas tardes, Verificamos que en el boleto de compra venta figura que el vehíc…"
click at [778, 476] on span "Enviar" at bounding box center [780, 481] width 11 height 10
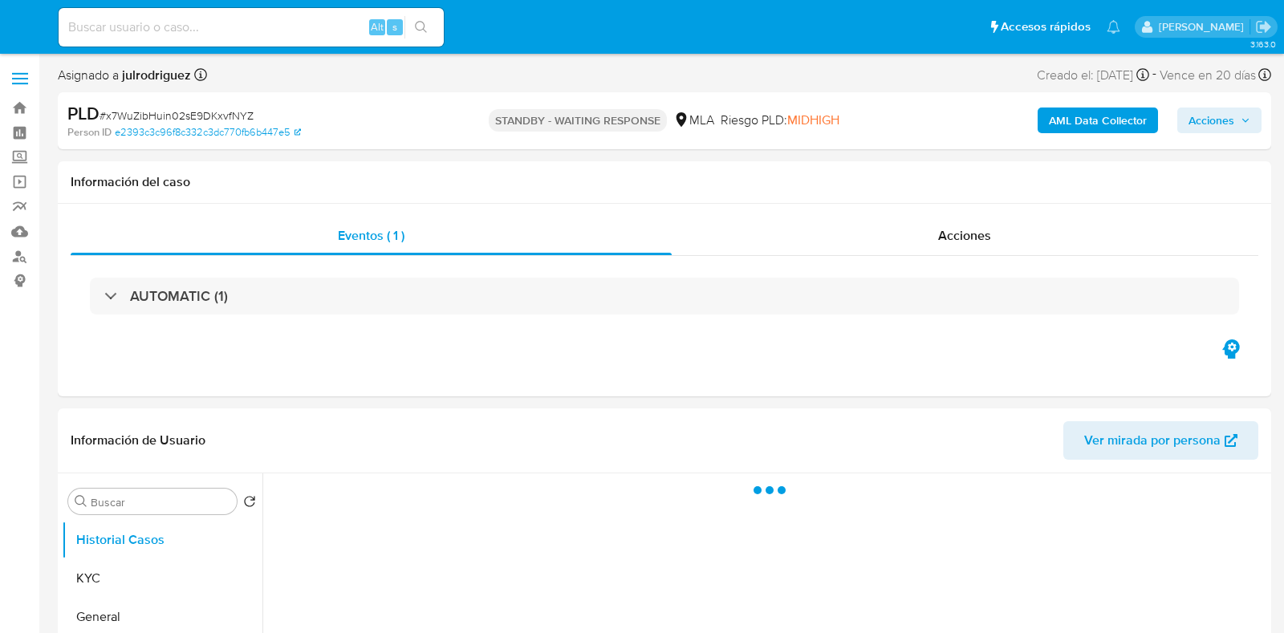
select select "10"
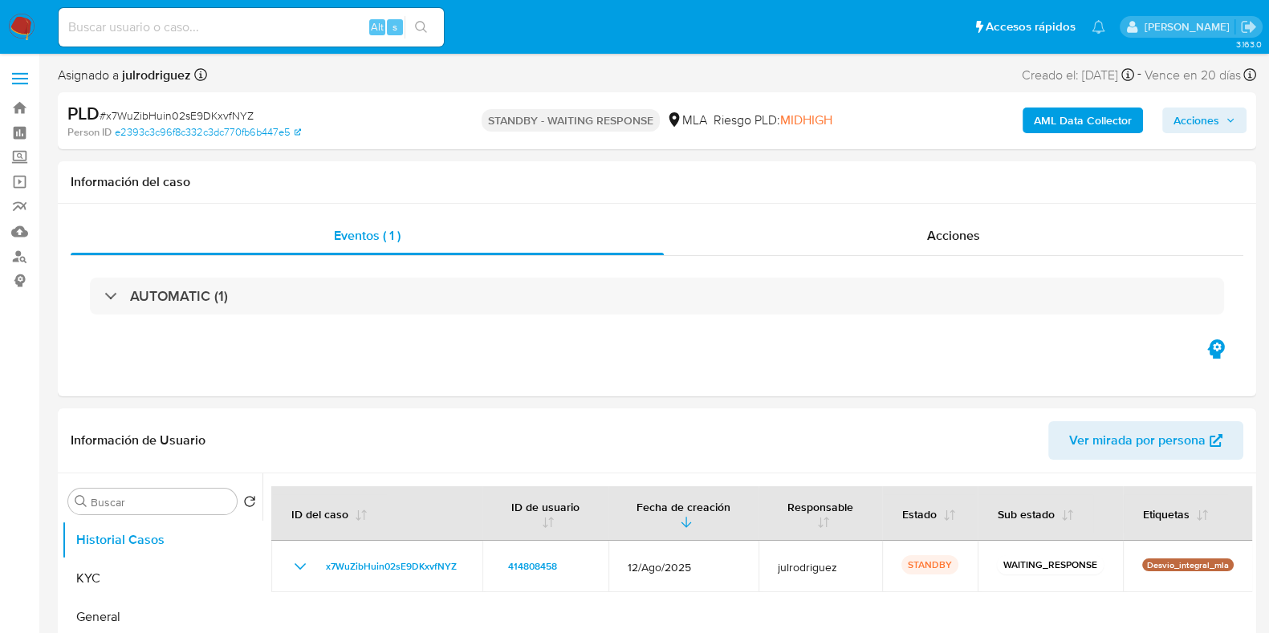
click at [223, 34] on input at bounding box center [251, 27] width 385 height 21
paste input "qMDNePEFKW4yGxjDkcCVEuvO"
type input "qMDNePEFKW4yGxjDkcCVEuvO"
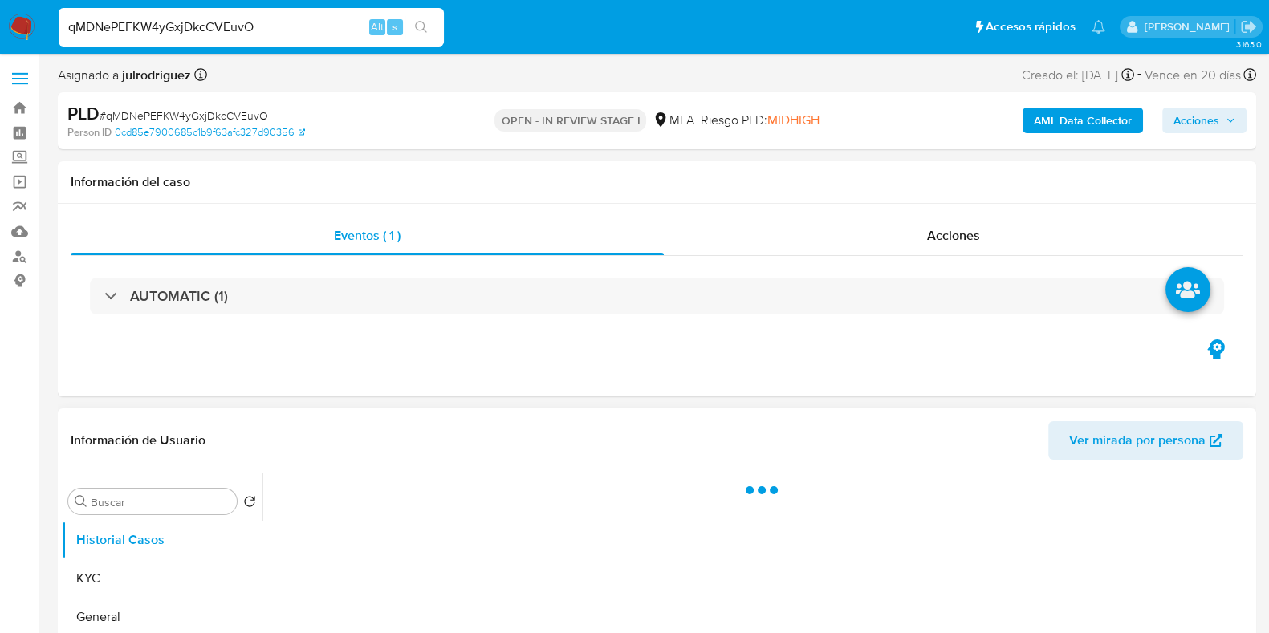
select select "10"
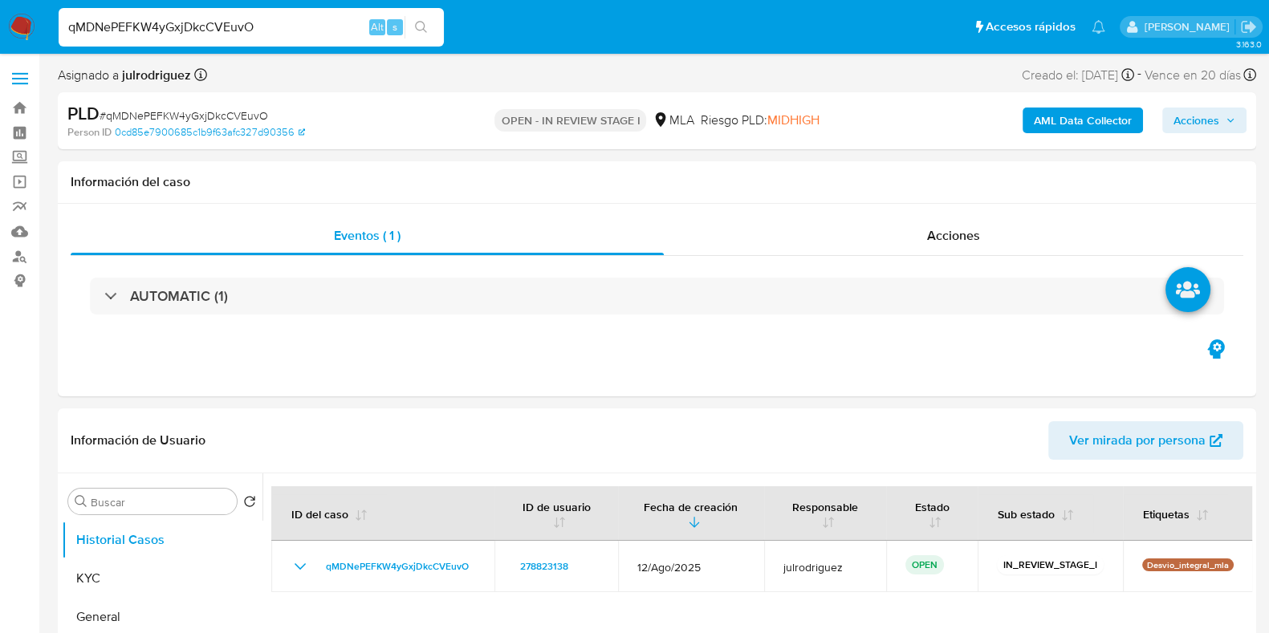
click at [217, 24] on input "qMDNePEFKW4yGxjDkcCVEuvO" at bounding box center [251, 27] width 385 height 21
paste input "ishtTvvMwFSSuHq7cZ4aTzfu"
type input "ishtTvvMwFSSuHq7cZ4aTzfu"
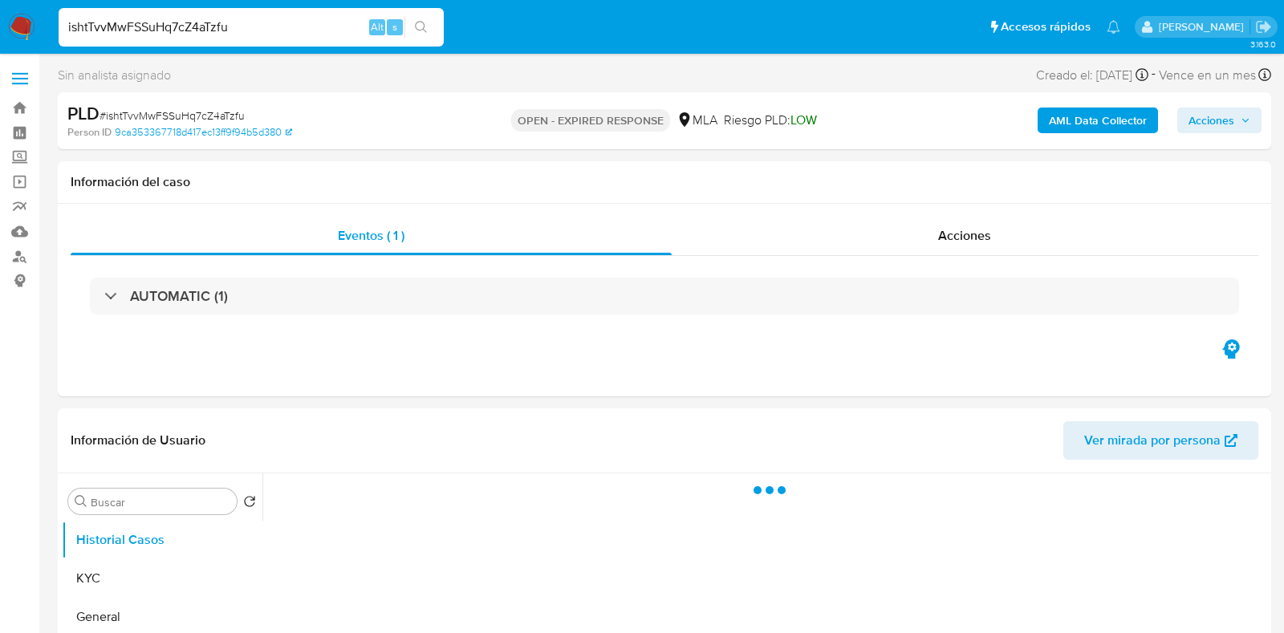
select select "10"
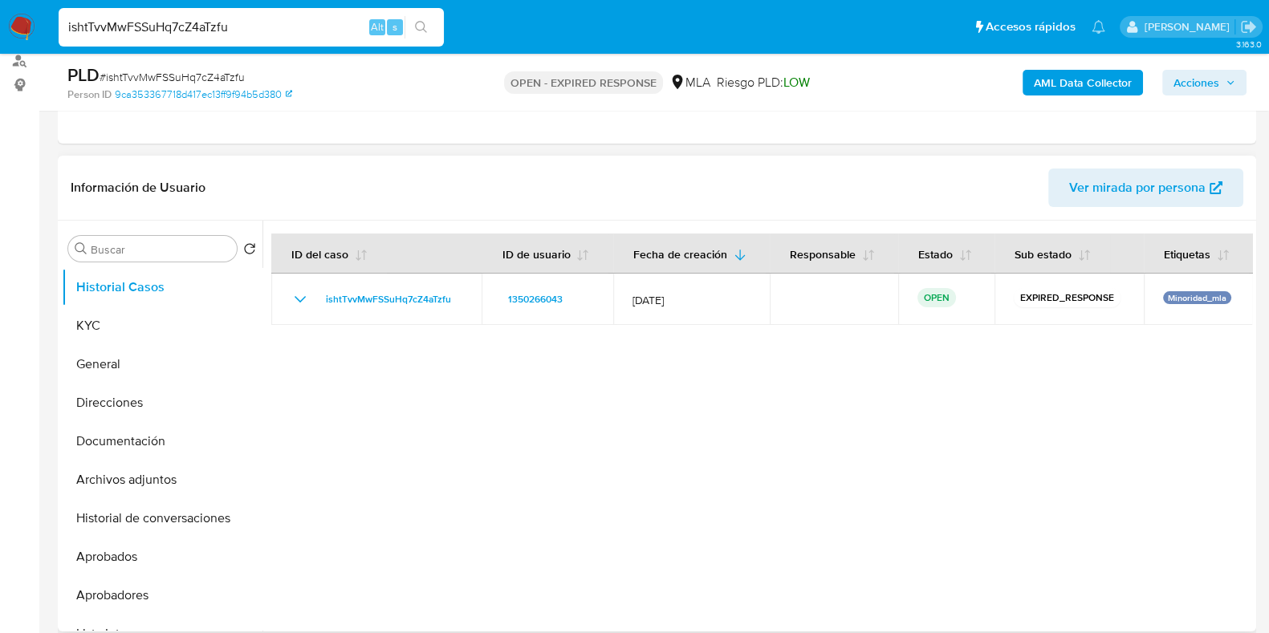
scroll to position [200, 0]
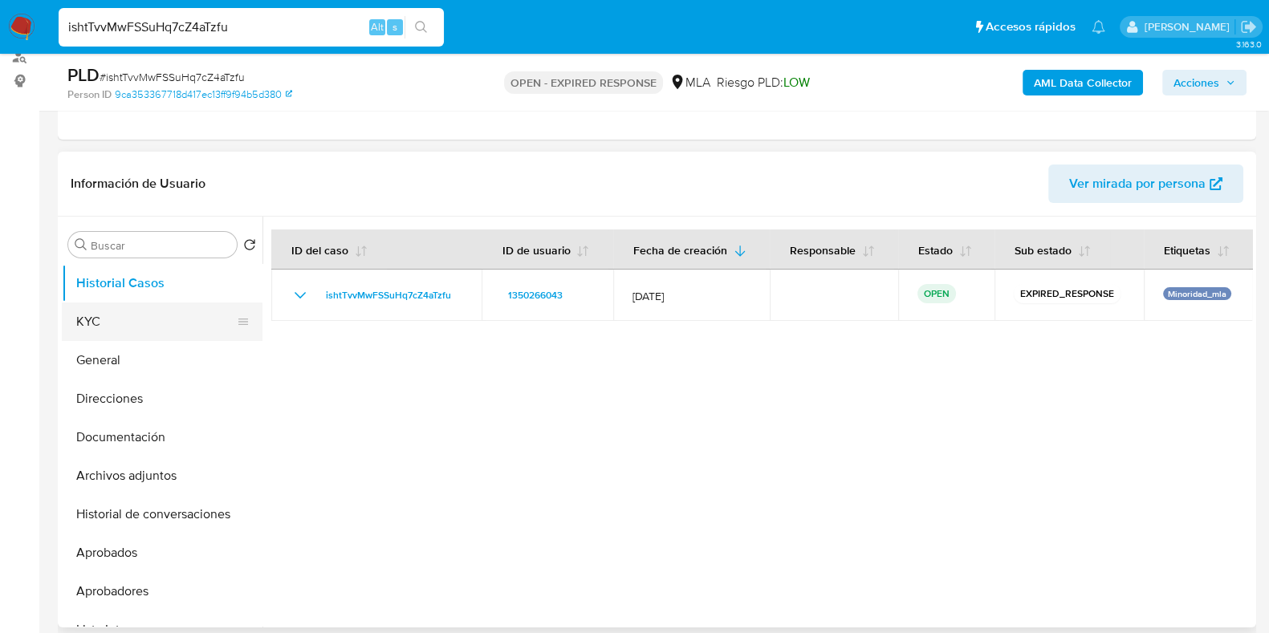
click at [144, 315] on button "KYC" at bounding box center [156, 322] width 188 height 39
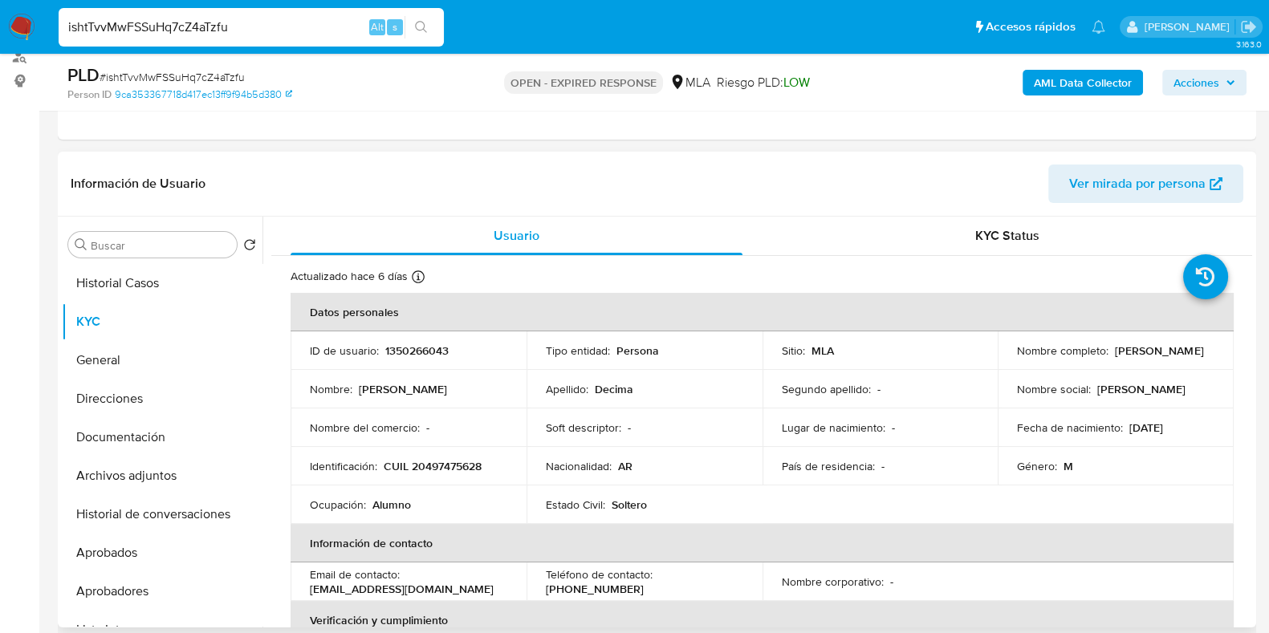
drag, startPoint x: 1010, startPoint y: 360, endPoint x: 1138, endPoint y: 362, distance: 128.4
click at [1143, 362] on td "Nombre completo : Tobias Dario Decima" at bounding box center [1116, 350] width 236 height 39
copy p "Tobias Dario Decima"
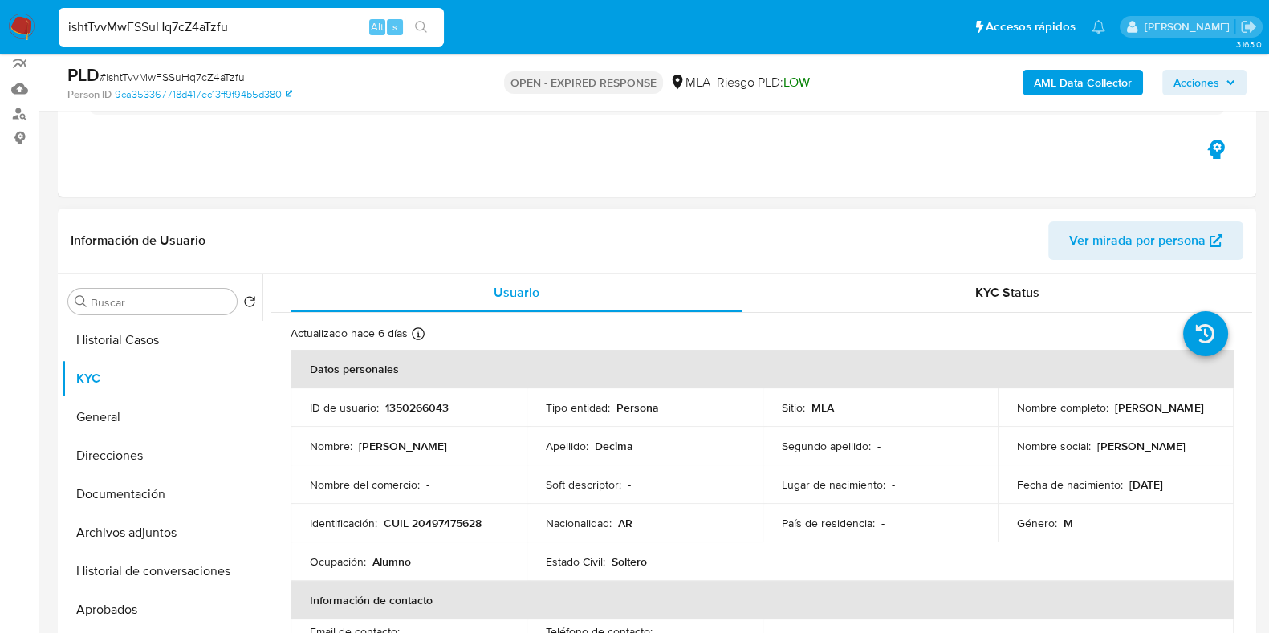
scroll to position [96, 0]
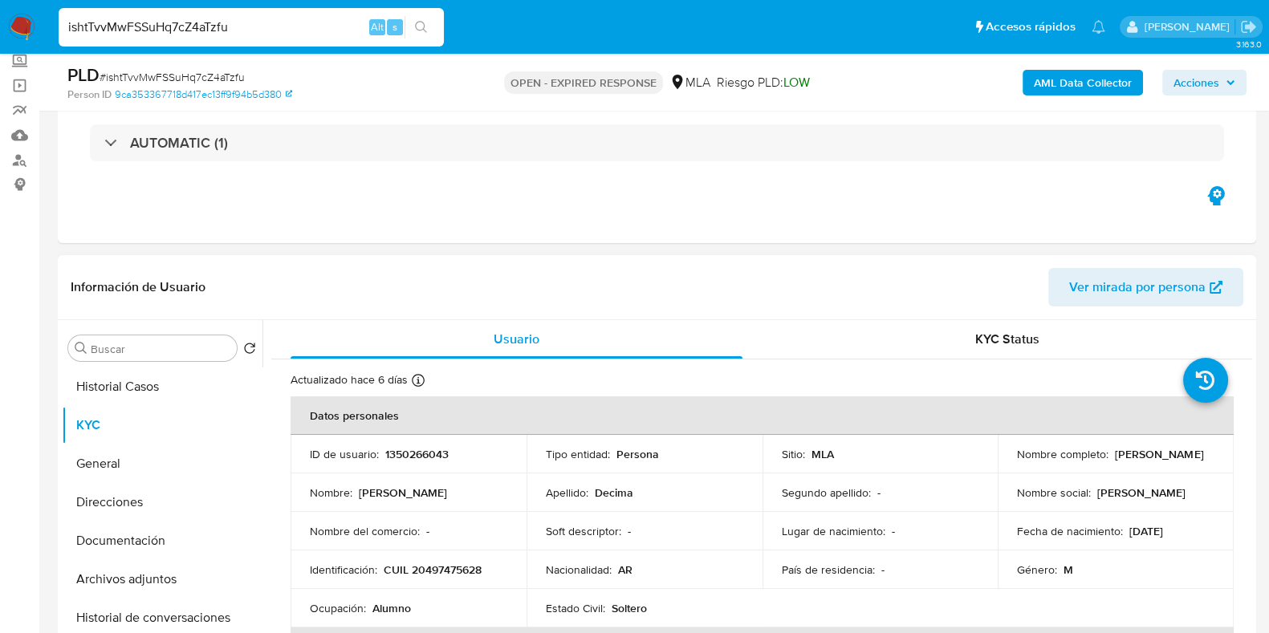
click at [418, 455] on p "1350266043" at bounding box center [416, 454] width 63 height 14
copy p "1350266043"
click at [207, 78] on span "# ishtTvvMwFSSuHq7cZ4aTzfu" at bounding box center [172, 77] width 145 height 16
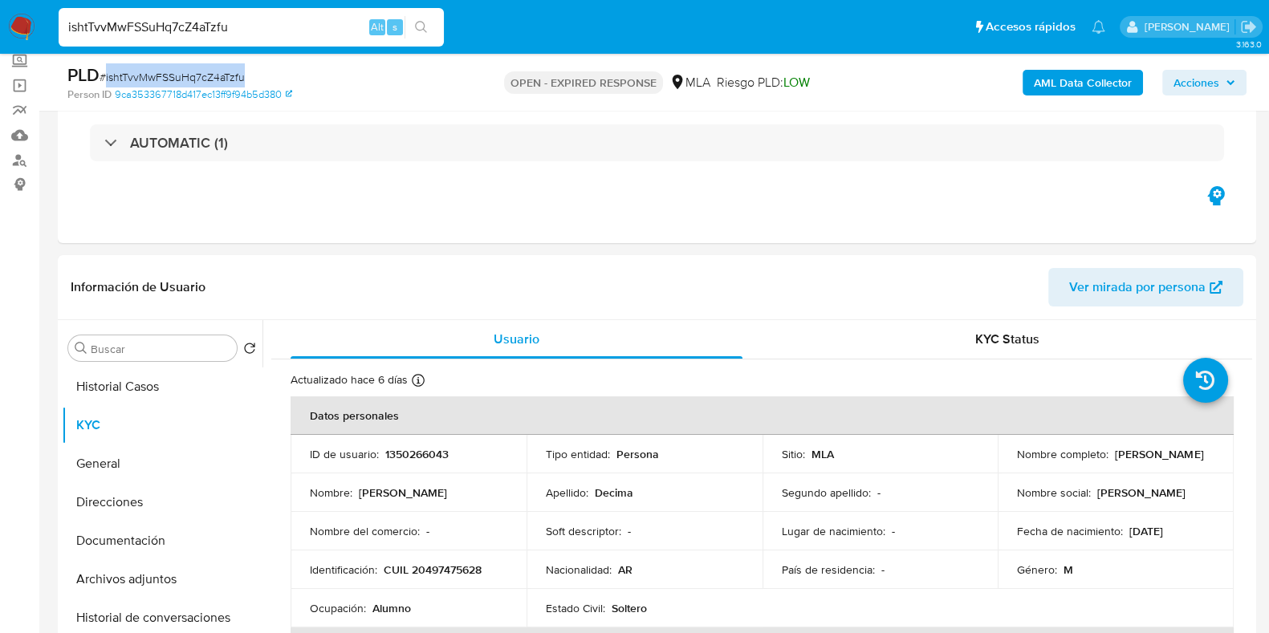
copy span "ishtTvvMwFSSuHq7cZ4aTzfu"
click at [113, 531] on button "Documentación" at bounding box center [156, 541] width 188 height 39
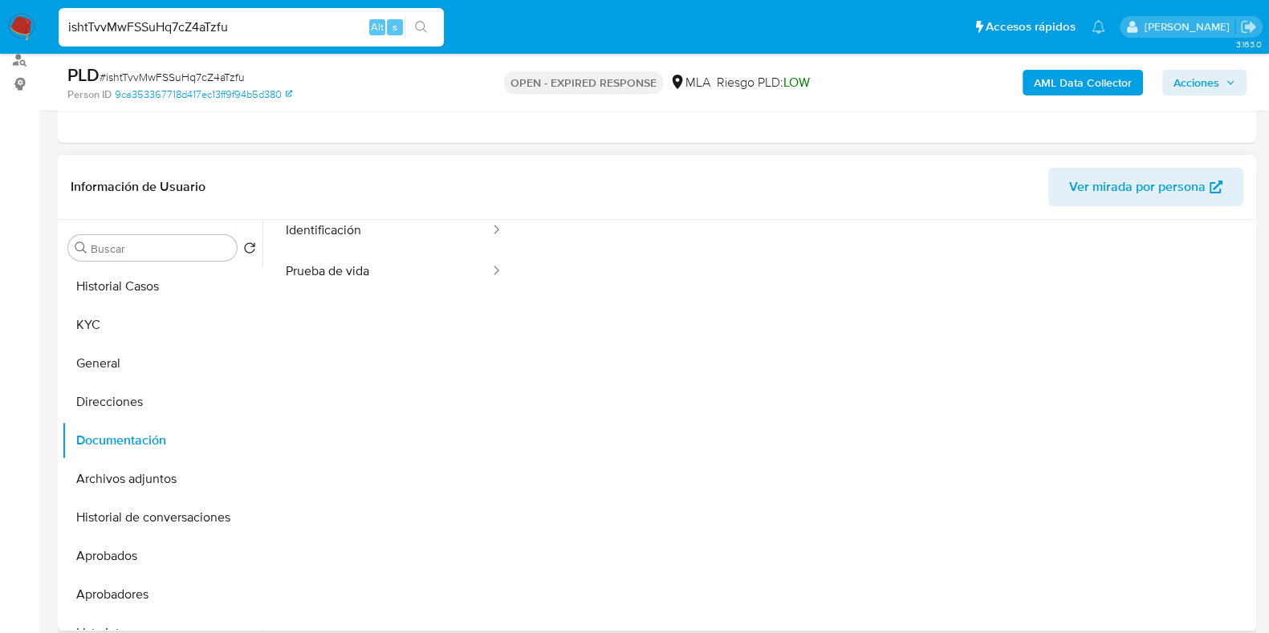
scroll to position [131, 0]
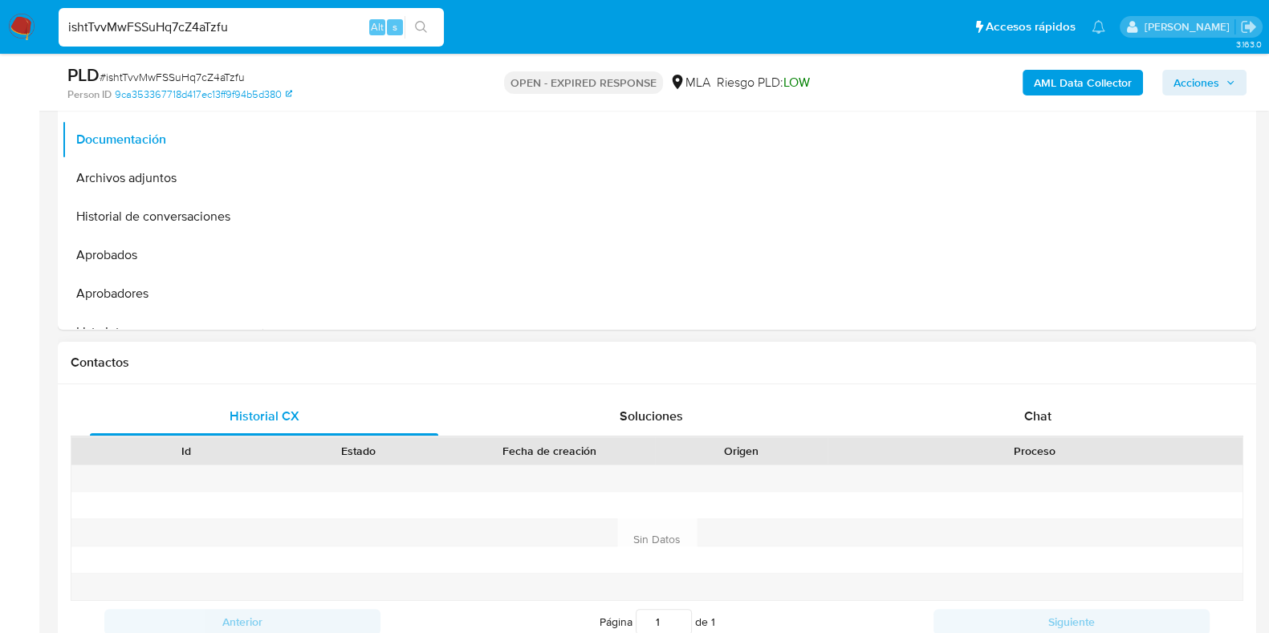
click at [1050, 392] on div "Historial CX Soluciones Chat Id Estado Fecha de creación Origen Proceso Anterio…" at bounding box center [657, 519] width 1198 height 271
click at [1045, 412] on span "Chat" at bounding box center [1037, 416] width 27 height 18
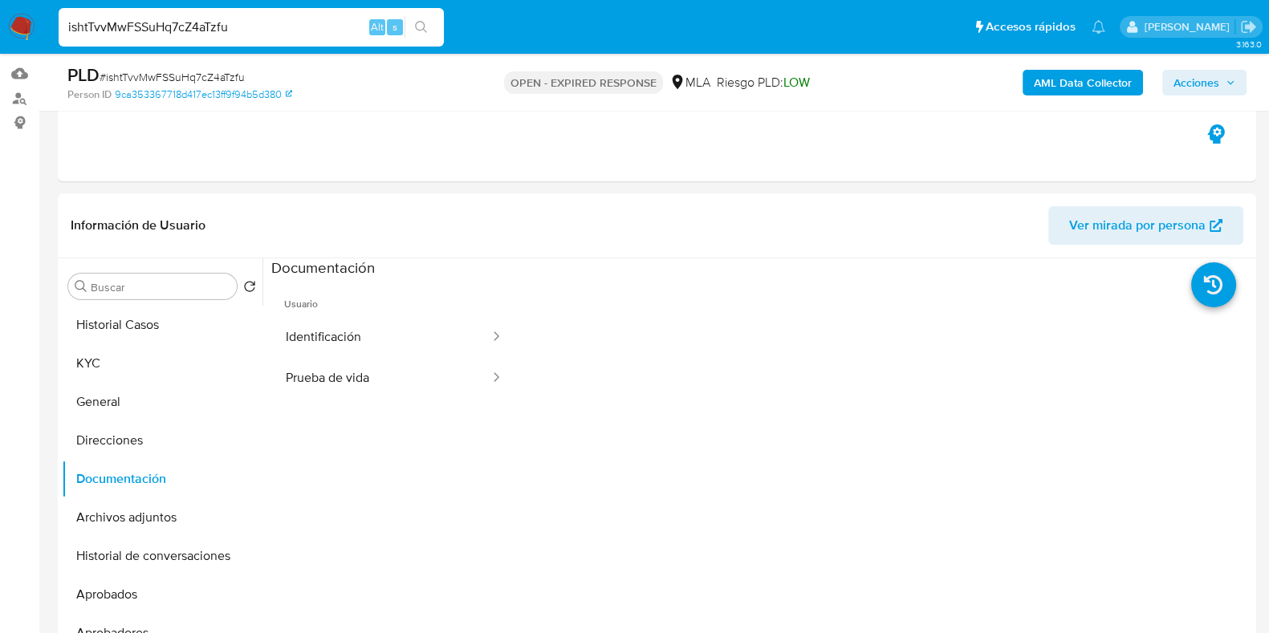
scroll to position [96, 0]
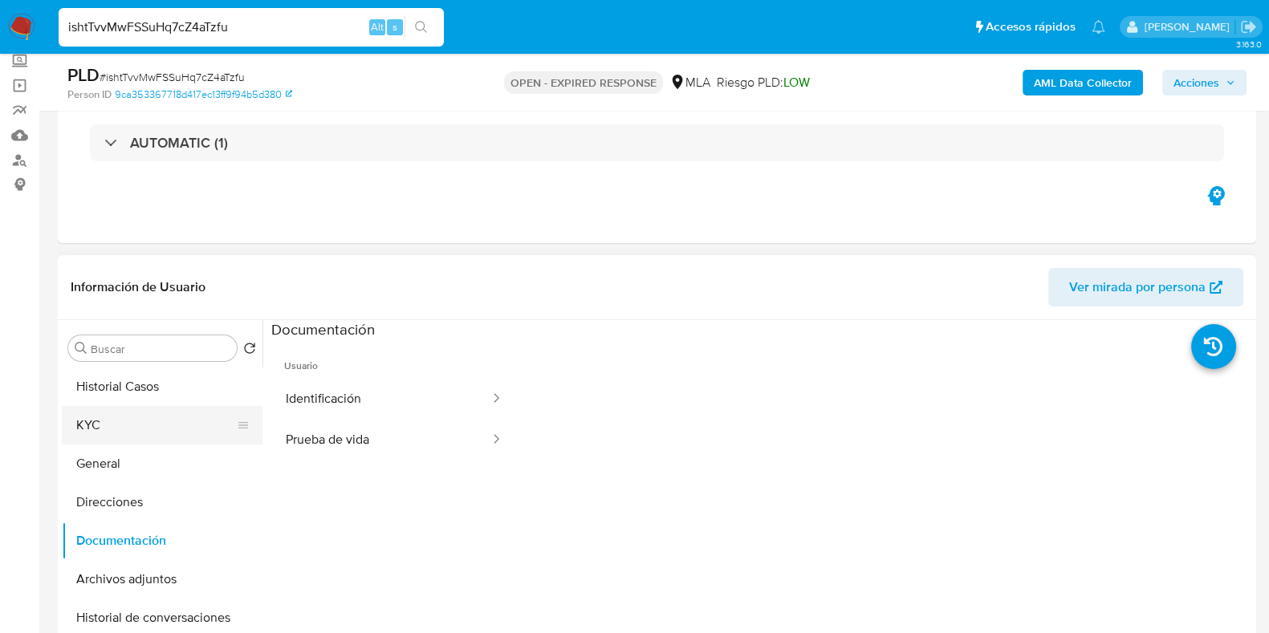
click at [93, 427] on button "KYC" at bounding box center [156, 425] width 188 height 39
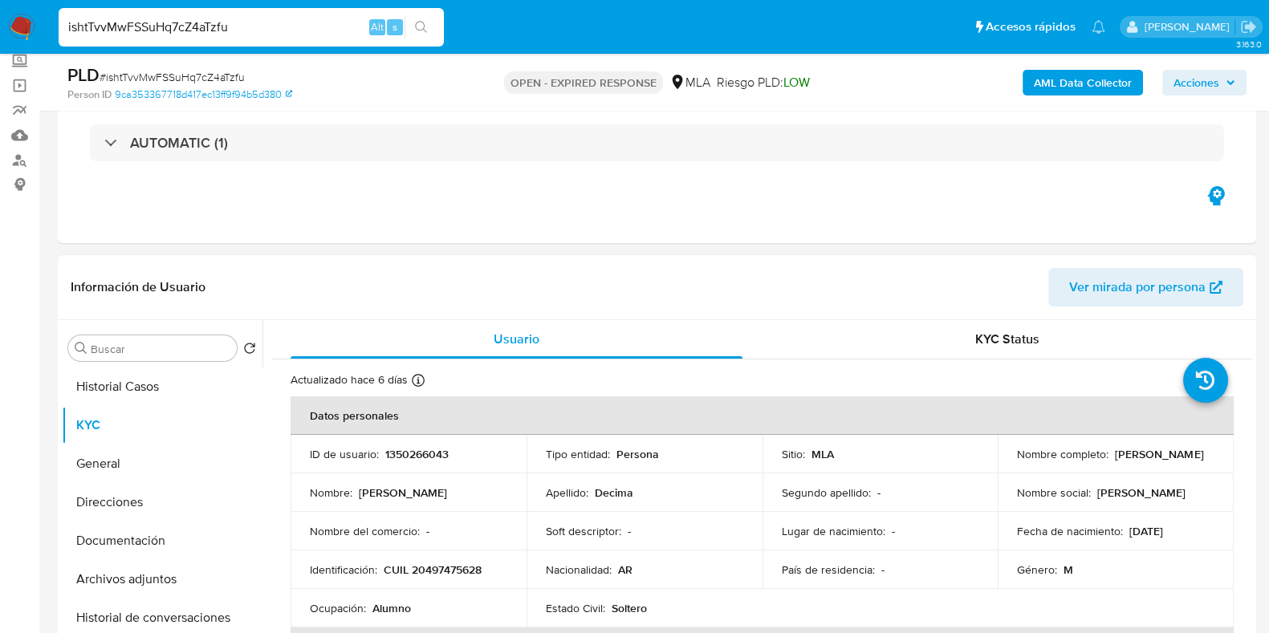
click at [435, 571] on p "CUIL 20497475628" at bounding box center [433, 570] width 98 height 14
click at [434, 570] on p "CUIL 20497475628" at bounding box center [433, 570] width 98 height 14
drag, startPoint x: 434, startPoint y: 570, endPoint x: 508, endPoint y: 436, distance: 153.0
click at [434, 571] on p "CUIL 20497475628" at bounding box center [433, 570] width 98 height 14
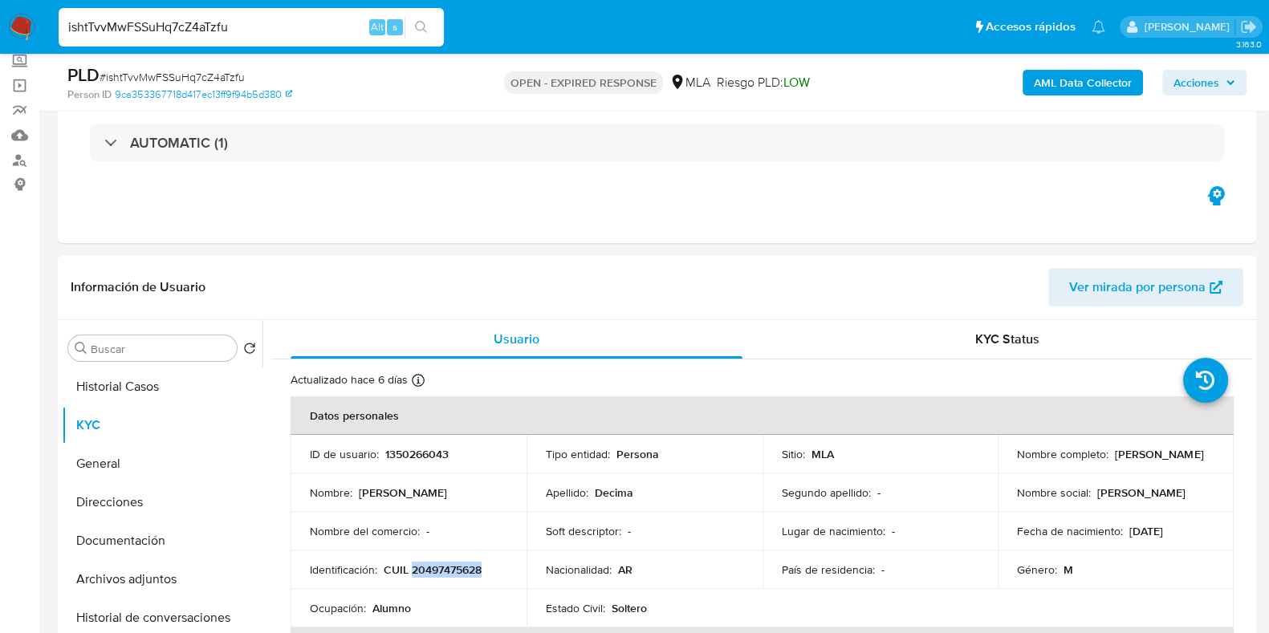
copy p "20497475628"
click at [417, 451] on p "1350266043" at bounding box center [416, 454] width 63 height 14
copy p "1350266043"
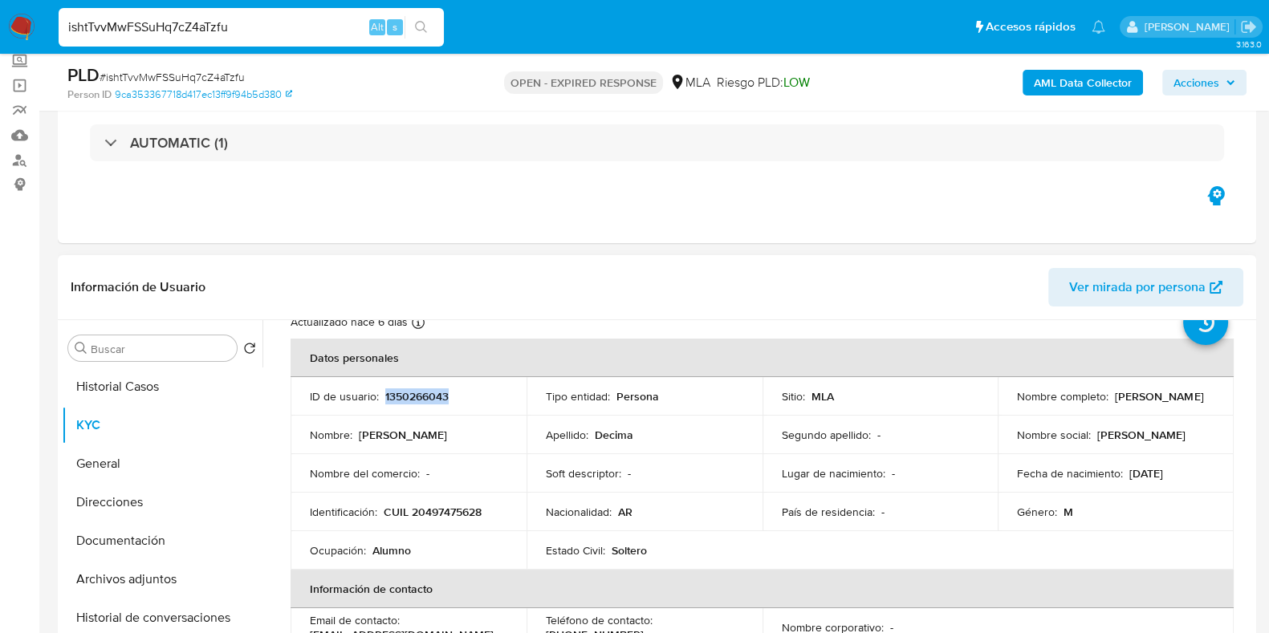
scroll to position [100, 0]
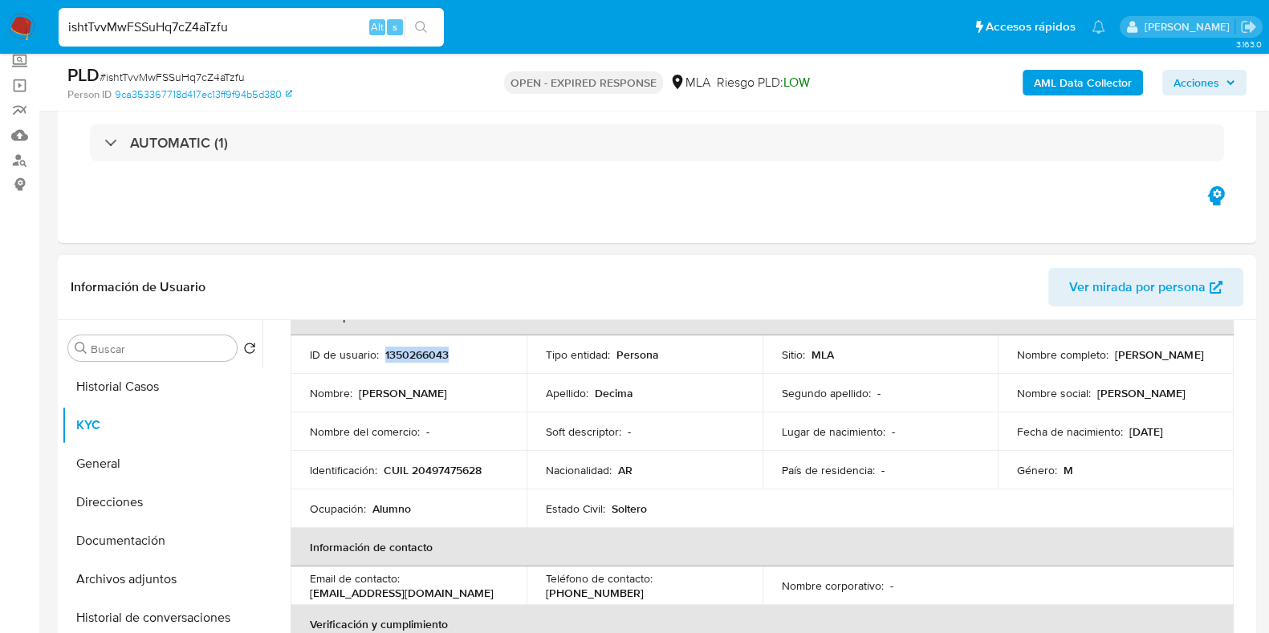
drag, startPoint x: 1028, startPoint y: 363, endPoint x: 1128, endPoint y: 360, distance: 99.6
click at [1128, 360] on td "Nombre completo : Tobias Dario Decima" at bounding box center [1116, 354] width 236 height 39
copy p "[PERSON_NAME]"
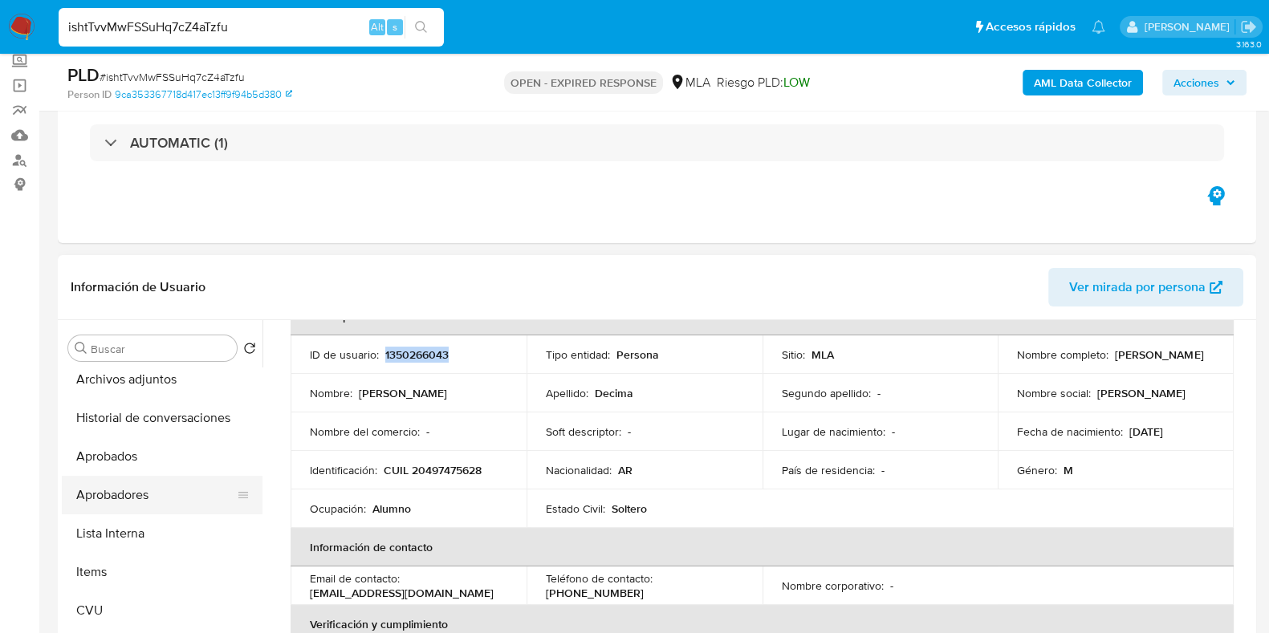
drag, startPoint x: 144, startPoint y: 459, endPoint x: 145, endPoint y: 478, distance: 19.3
click at [144, 459] on button "Aprobados" at bounding box center [162, 456] width 201 height 39
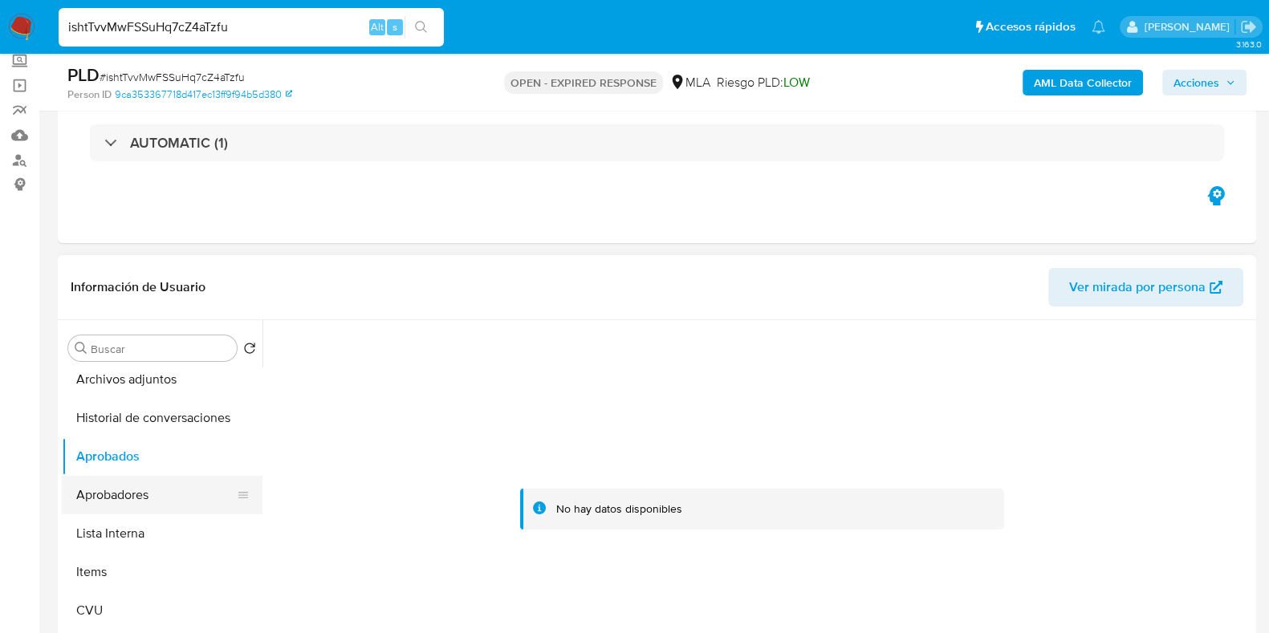
click at [143, 494] on button "Aprobadores" at bounding box center [156, 495] width 188 height 39
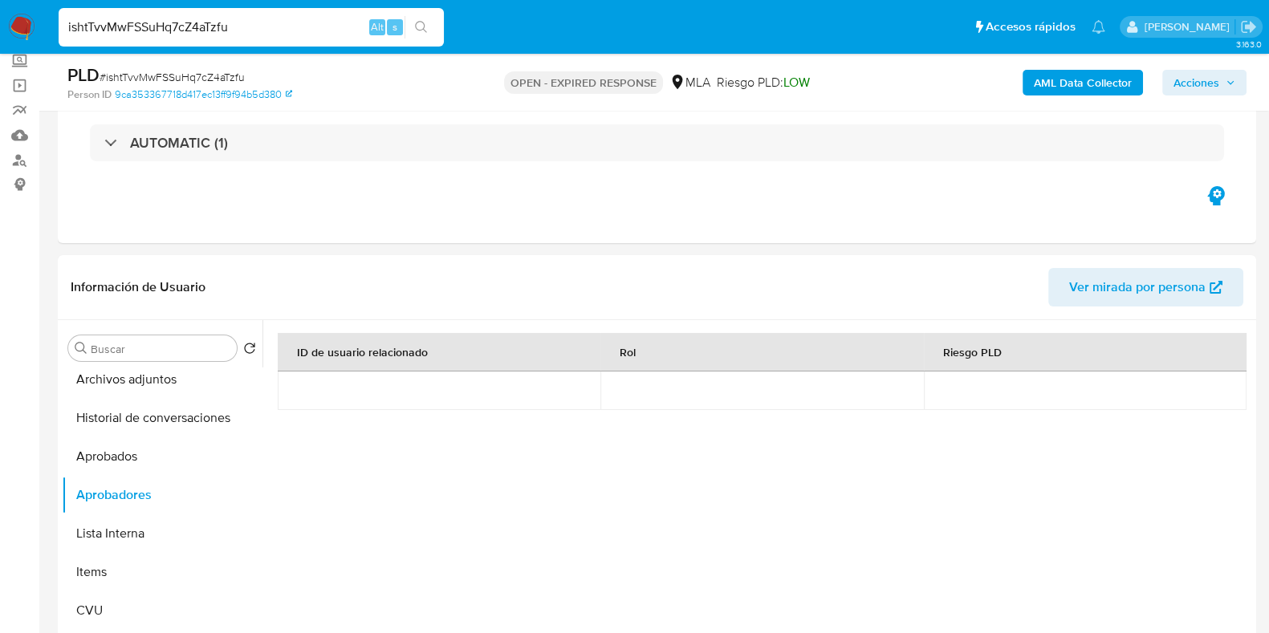
click at [201, 79] on span "# ishtTvvMwFSSuHq7cZ4aTzfu" at bounding box center [172, 77] width 145 height 16
copy span "ishtTvvMwFSSuHq7cZ4aTzfu"
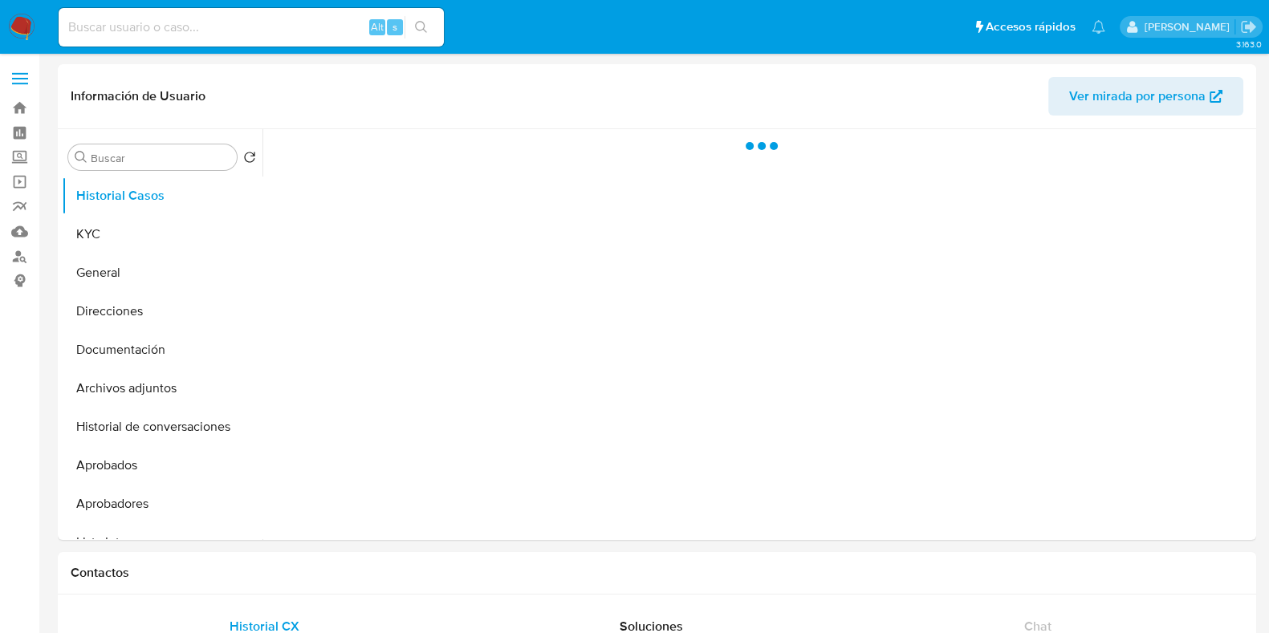
select select "10"
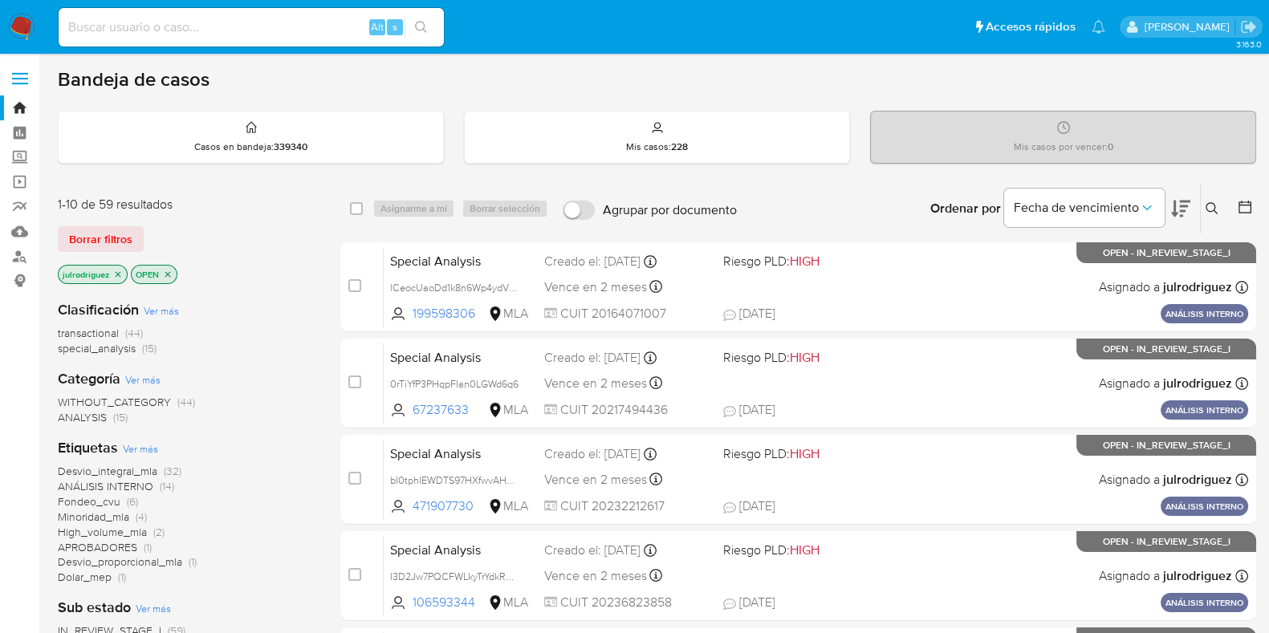
click at [1214, 210] on icon at bounding box center [1211, 208] width 12 height 12
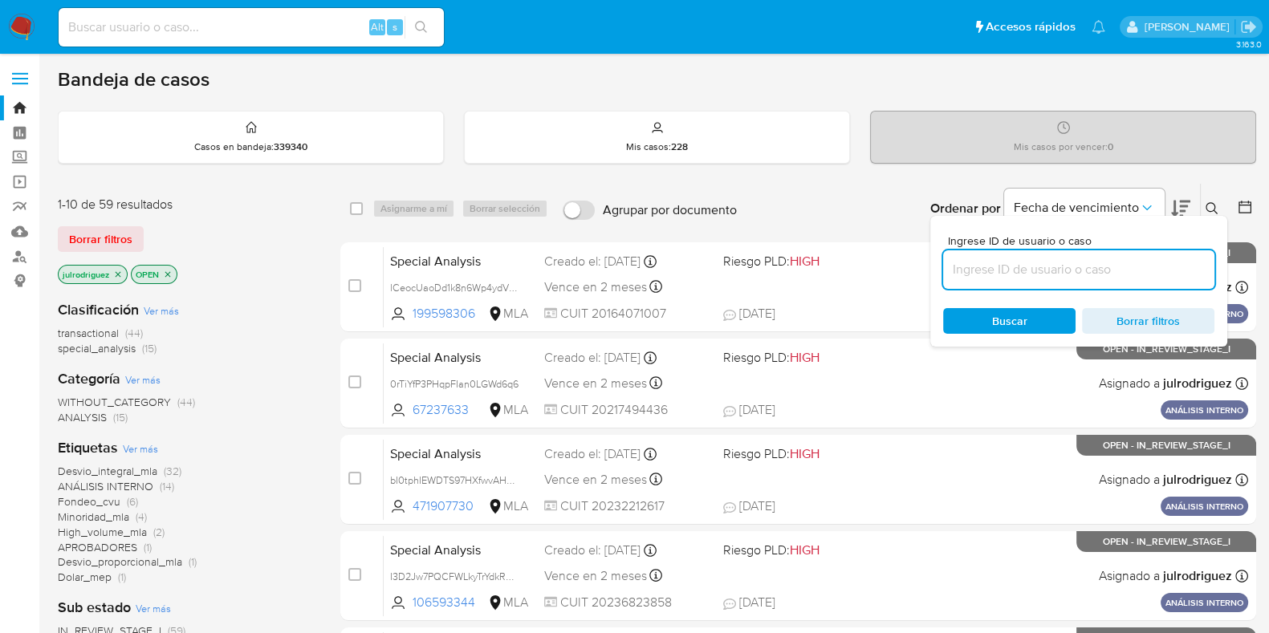
click at [1060, 270] on input at bounding box center [1078, 269] width 271 height 21
type input "ishtTvvMwFSSuHq7cZ4aTzfu"
click at [982, 324] on span "Buscar" at bounding box center [1009, 321] width 110 height 22
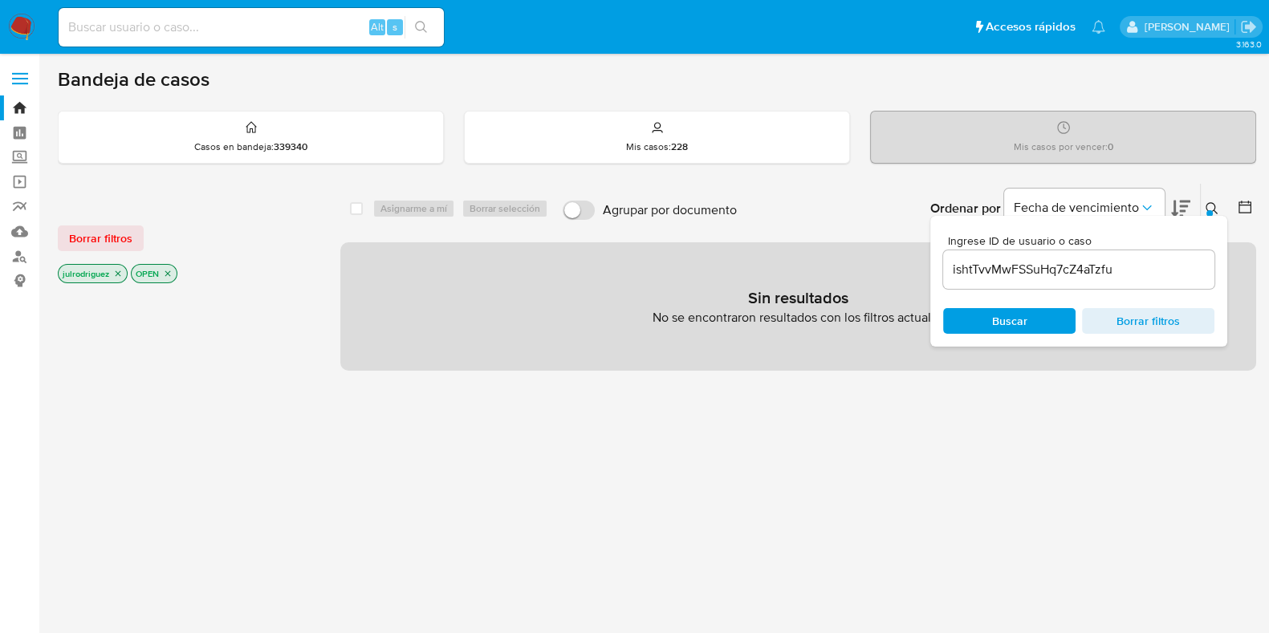
click at [356, 214] on div "select-all-cases-checkbox" at bounding box center [356, 209] width 13 height 16
click at [170, 270] on icon "close-filter" at bounding box center [168, 274] width 10 height 10
click at [117, 274] on icon "close-filter" at bounding box center [118, 274] width 10 height 10
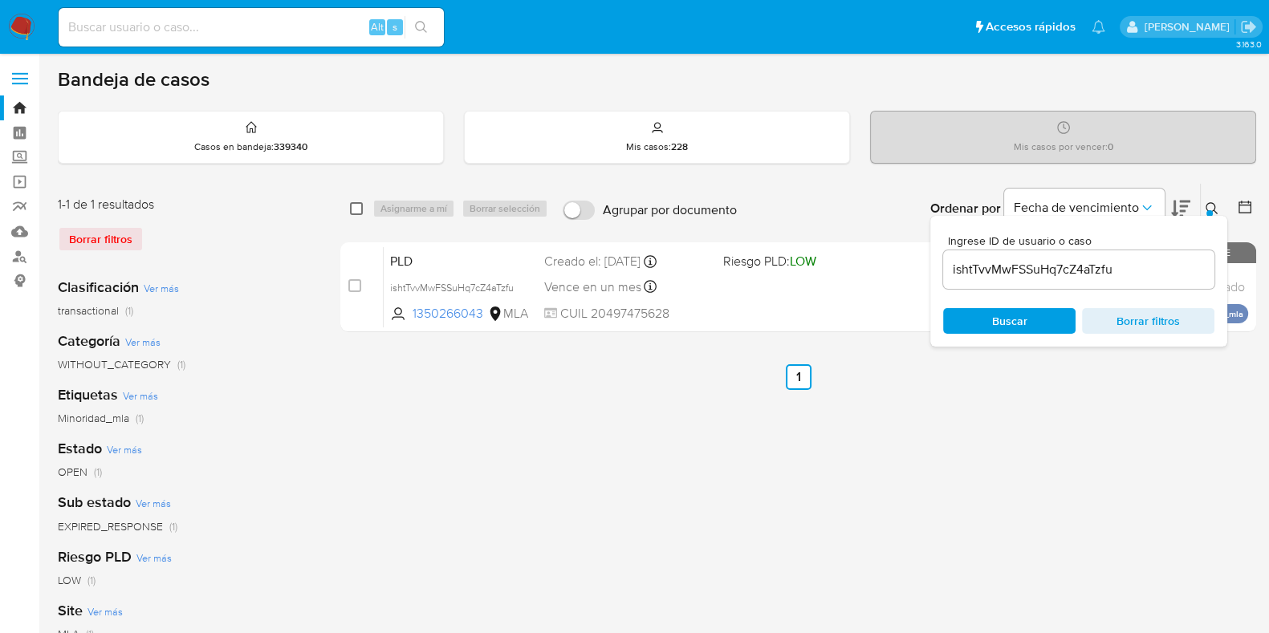
click at [358, 206] on input "checkbox" at bounding box center [356, 208] width 13 height 13
checkbox input "true"
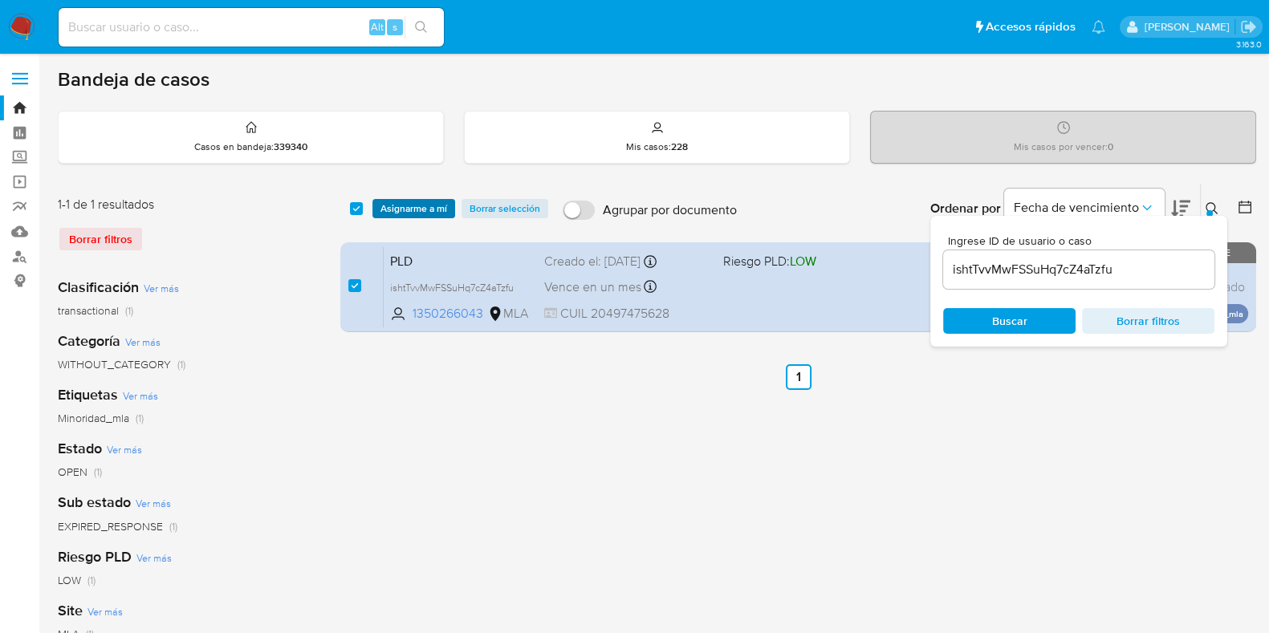
click at [400, 209] on span "Asignarme a mí" at bounding box center [413, 209] width 67 height 16
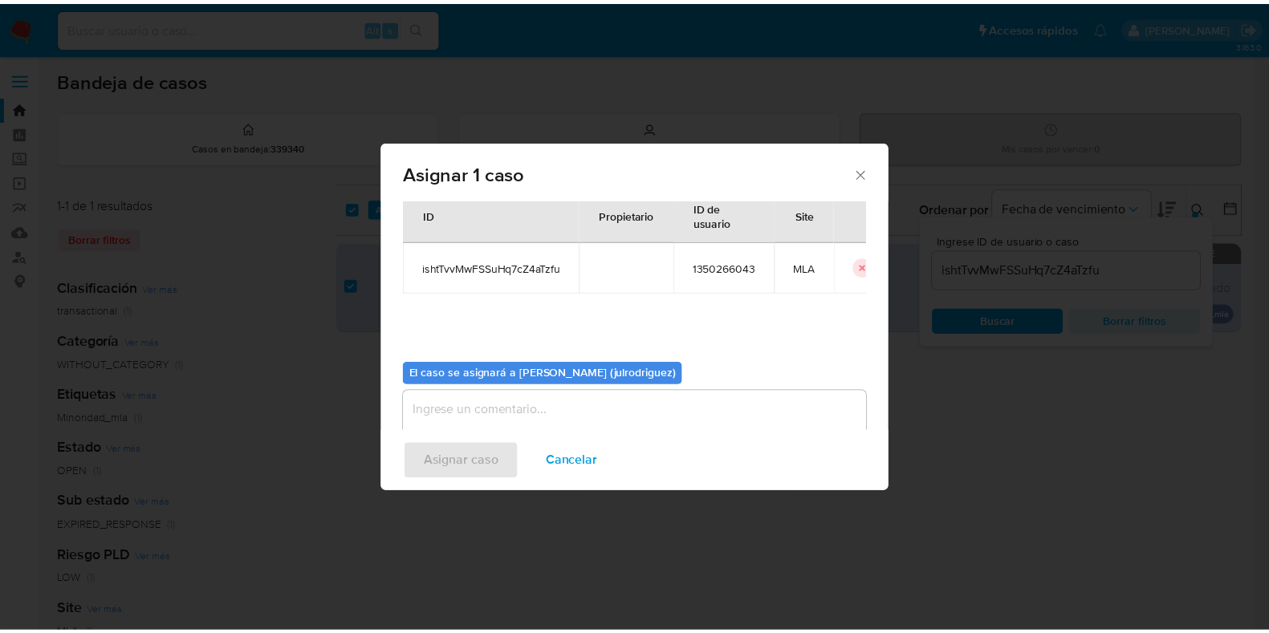
scroll to position [83, 0]
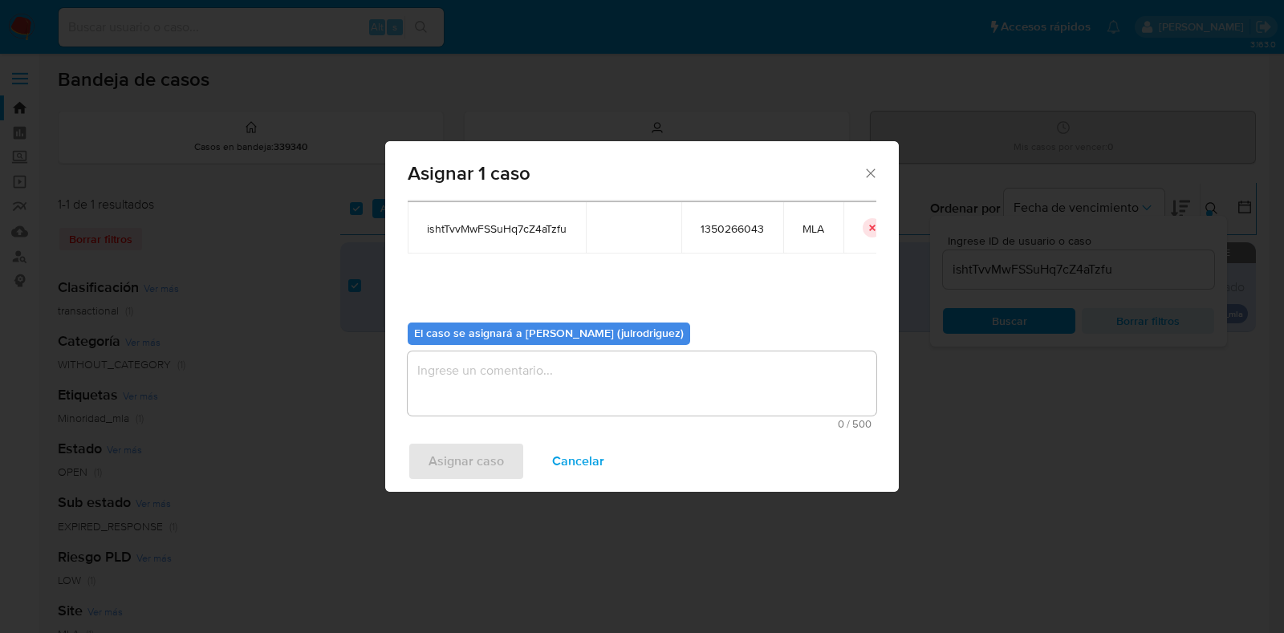
click at [550, 379] on textarea "assign-modal" at bounding box center [642, 384] width 469 height 64
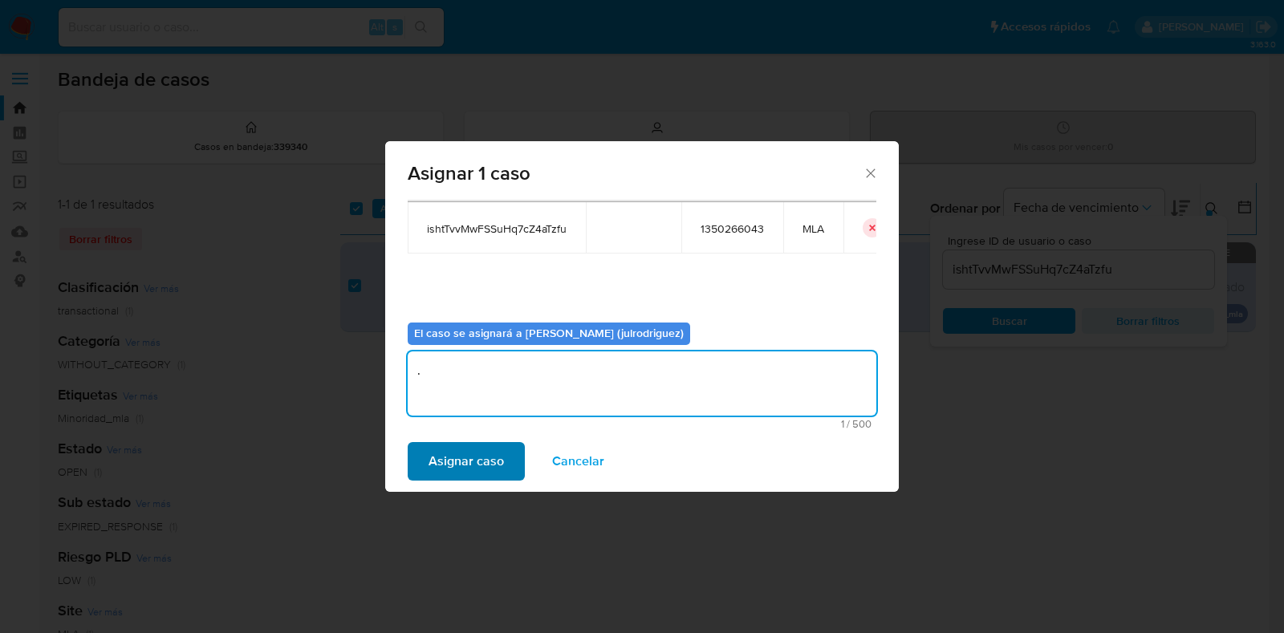
type textarea "."
click at [449, 461] on span "Asignar caso" at bounding box center [466, 461] width 75 height 35
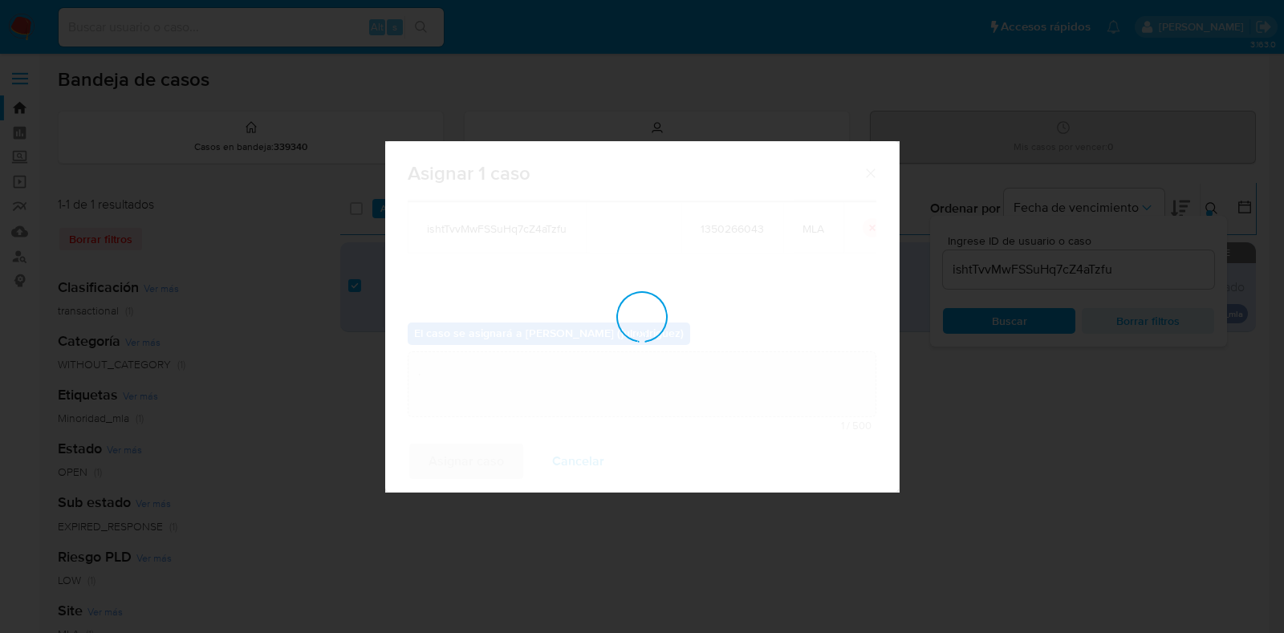
checkbox input "false"
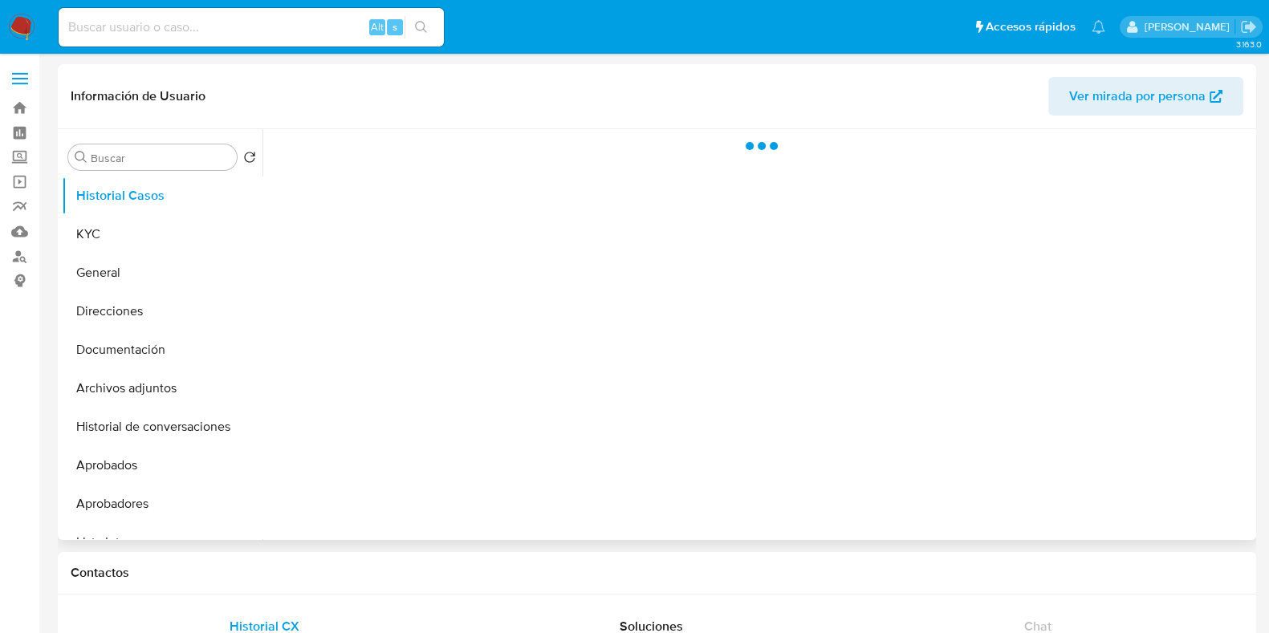
select select "10"
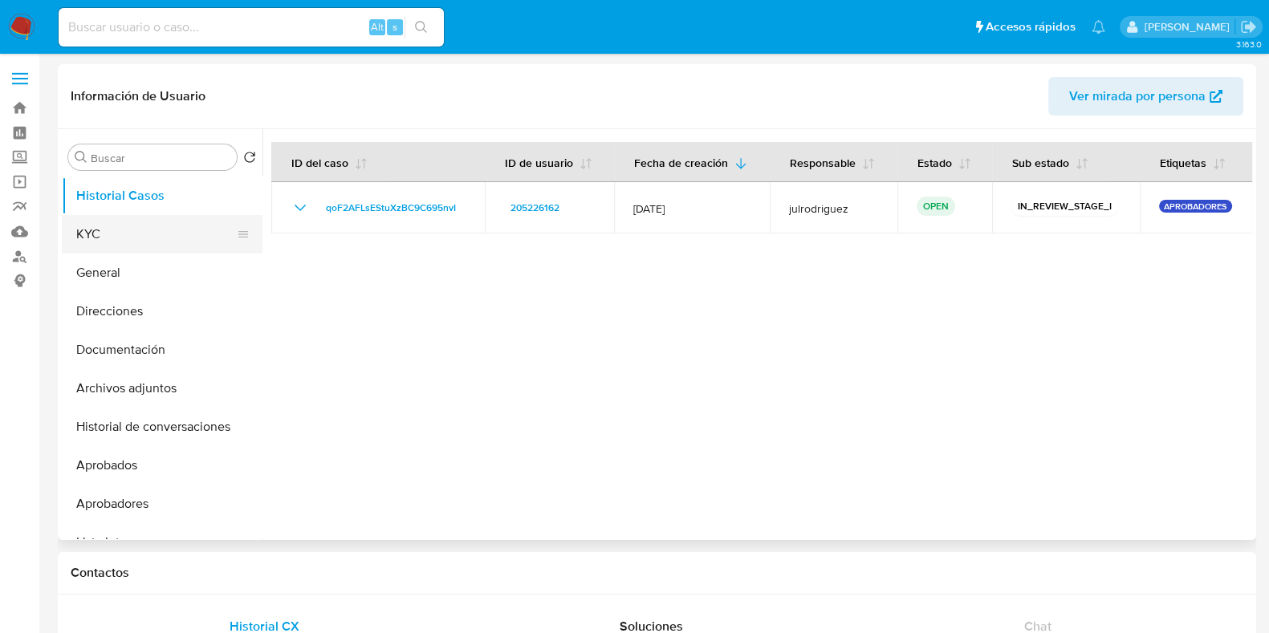
click at [123, 225] on button "KYC" at bounding box center [156, 234] width 188 height 39
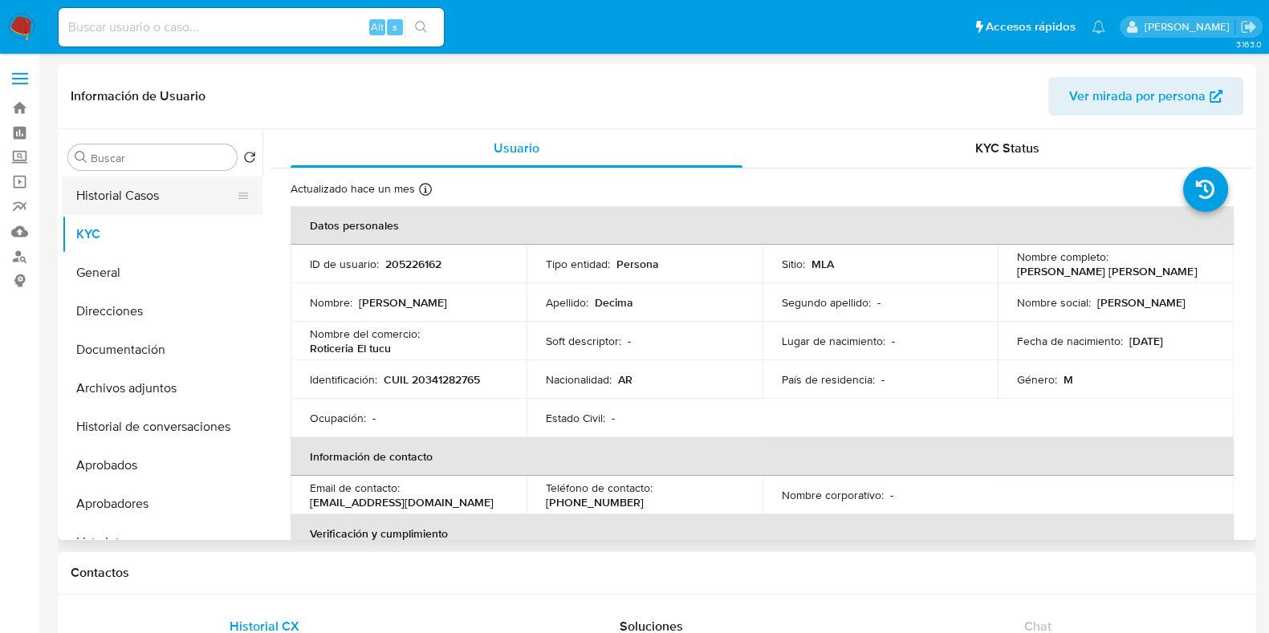
click at [162, 206] on button "Historial Casos" at bounding box center [156, 196] width 188 height 39
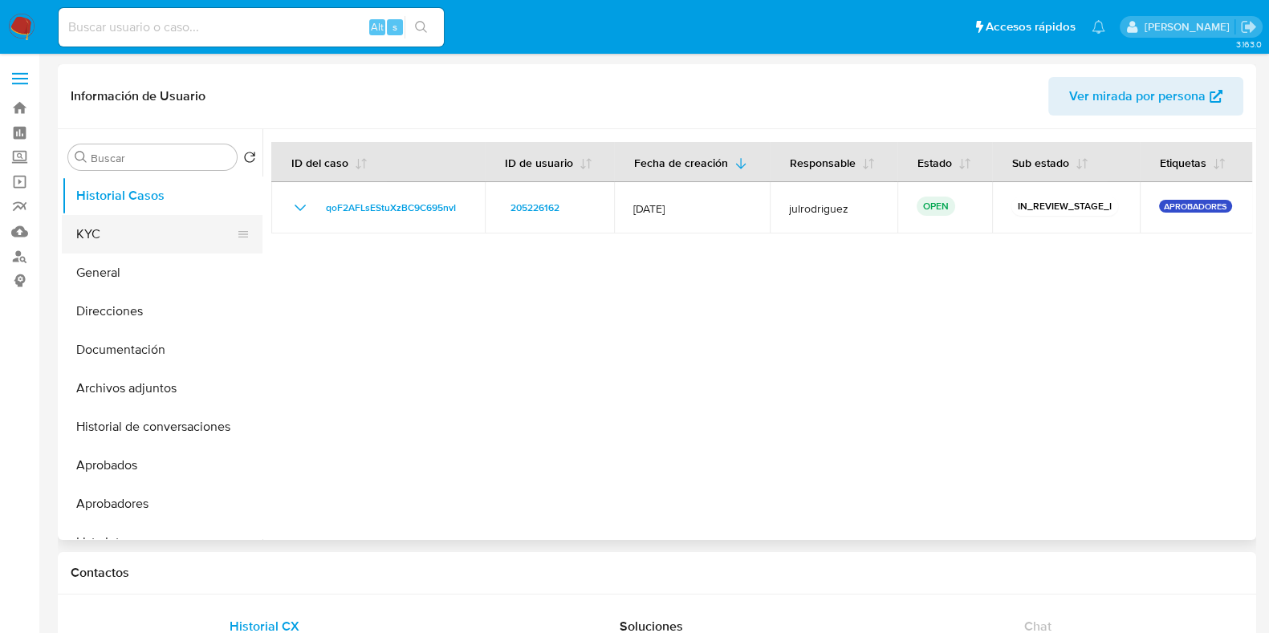
click at [141, 227] on button "KYC" at bounding box center [156, 234] width 188 height 39
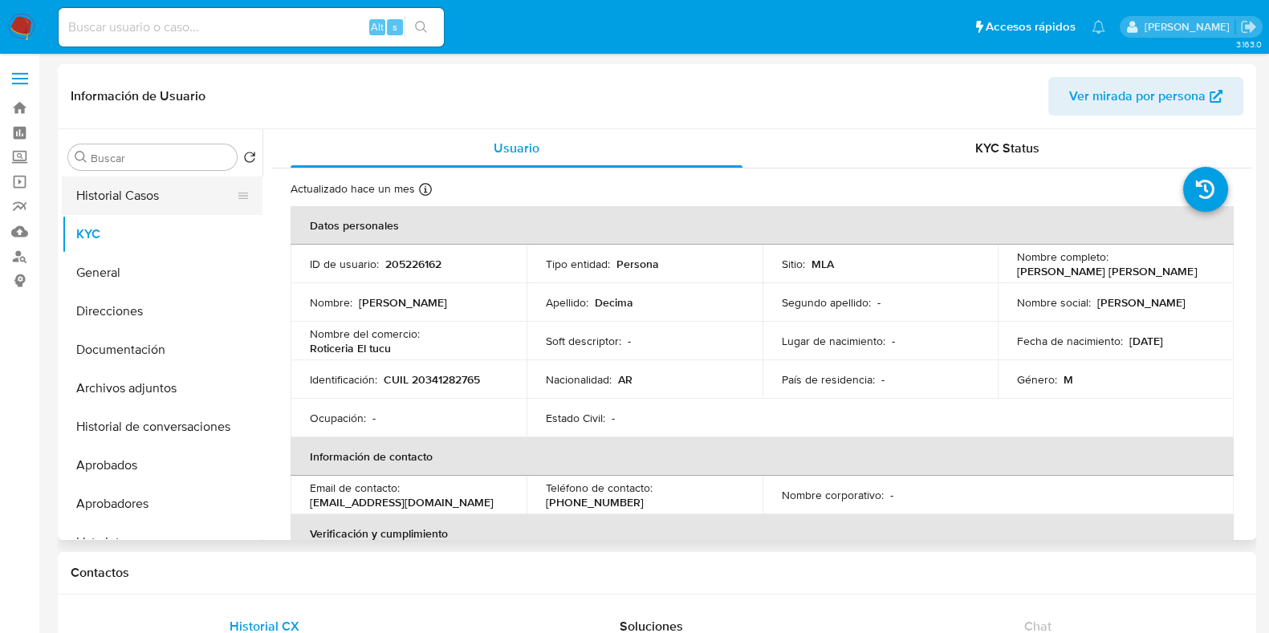
click at [201, 189] on button "Historial Casos" at bounding box center [156, 196] width 188 height 39
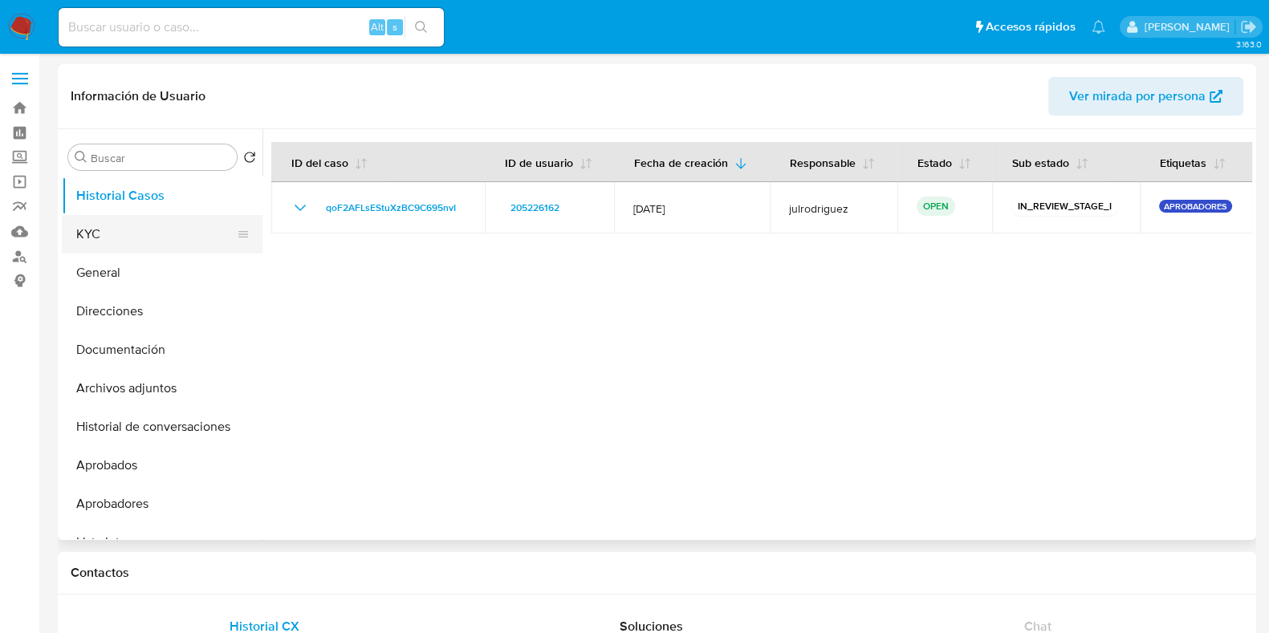
click at [135, 234] on button "KYC" at bounding box center [156, 234] width 188 height 39
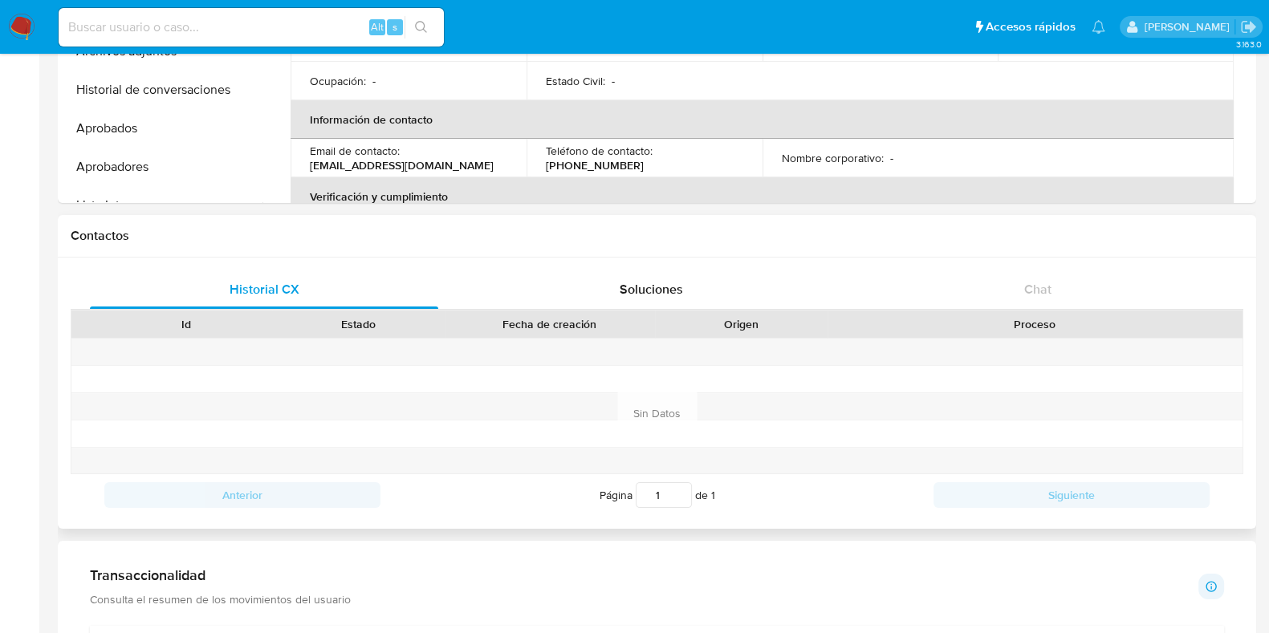
scroll to position [100, 0]
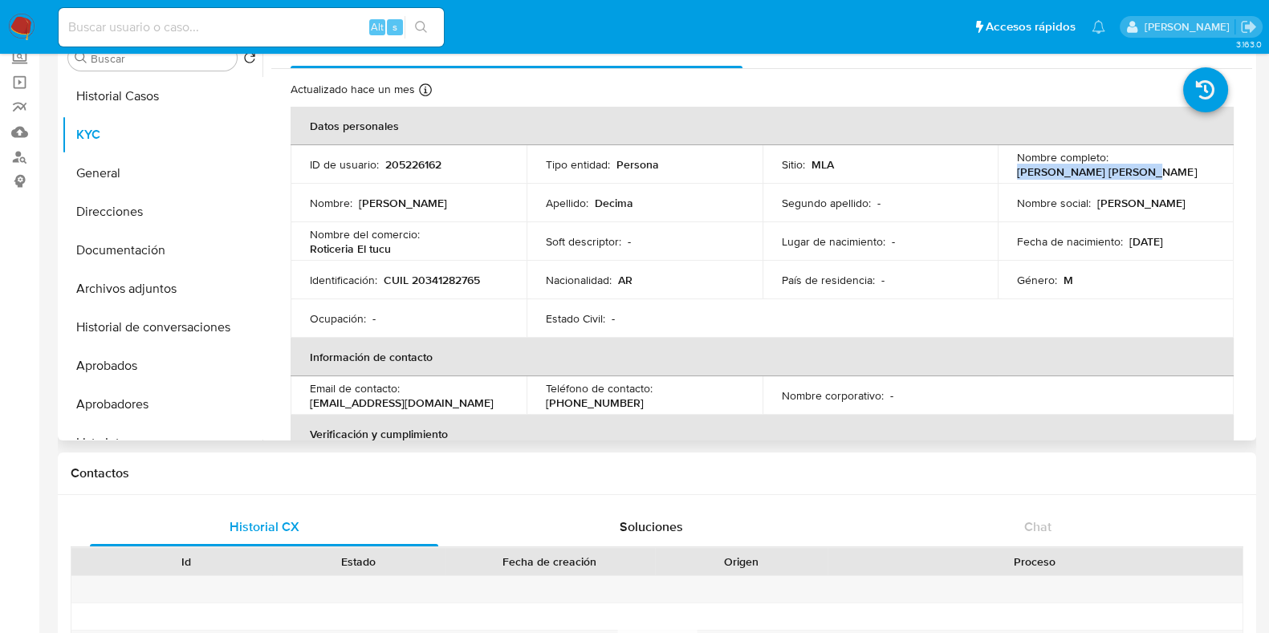
drag, startPoint x: 1013, startPoint y: 170, endPoint x: 1146, endPoint y: 174, distance: 133.3
click at [1146, 174] on div "Nombre completo : [PERSON_NAME] [PERSON_NAME]" at bounding box center [1115, 164] width 197 height 29
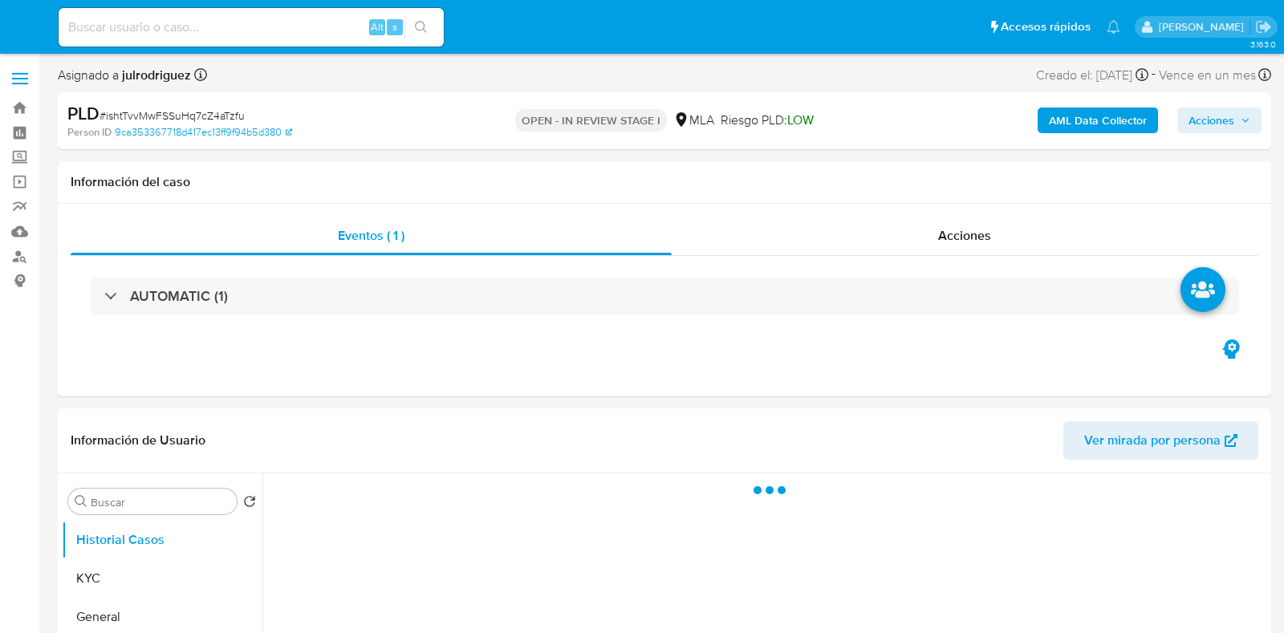
select select "10"
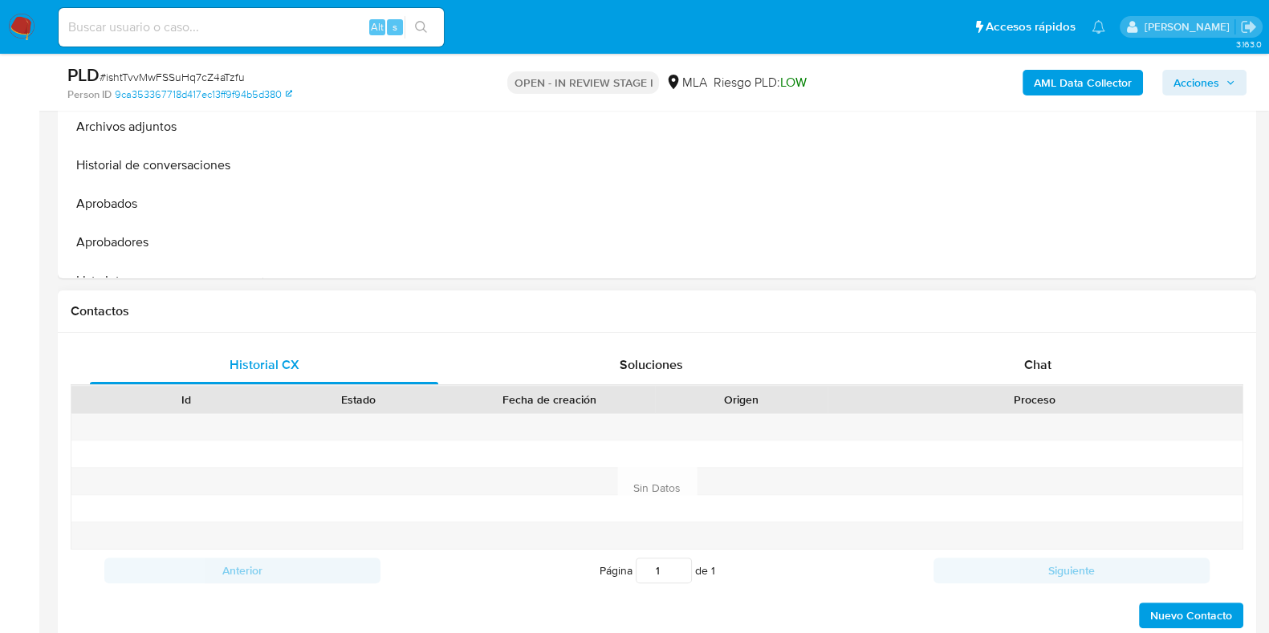
scroll to position [701, 0]
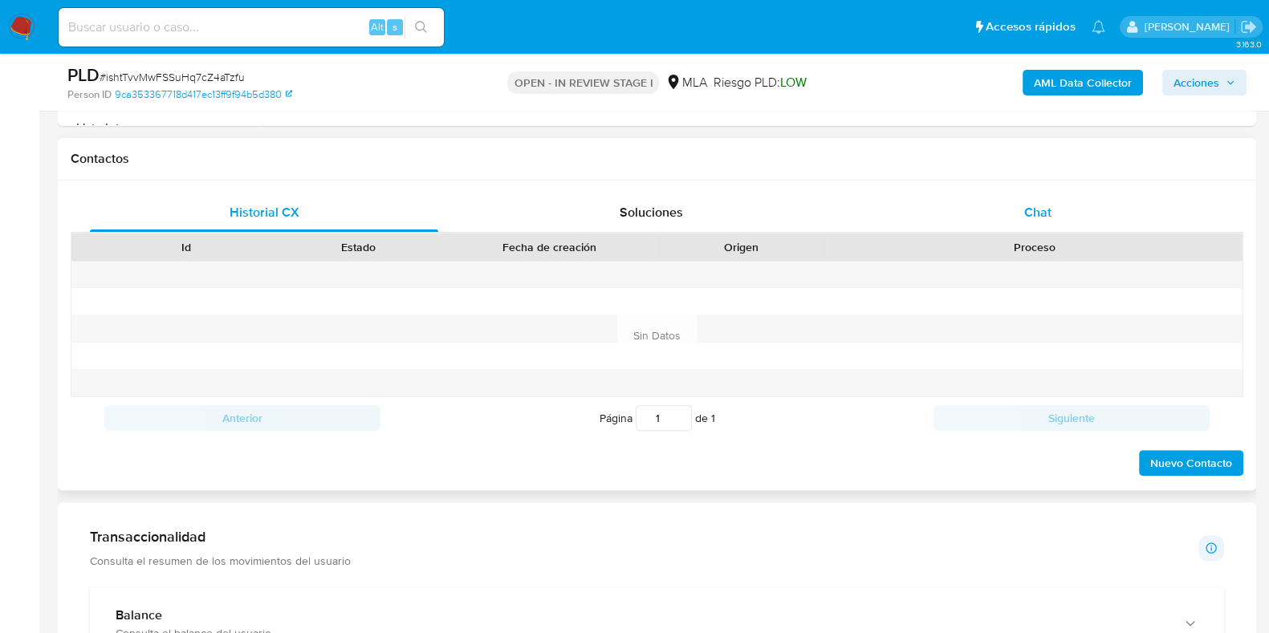
drag, startPoint x: 1039, startPoint y: 171, endPoint x: 1044, endPoint y: 211, distance: 40.4
click at [1040, 173] on div "Contactos" at bounding box center [657, 159] width 1198 height 43
click at [1046, 213] on span "Chat" at bounding box center [1037, 212] width 27 height 18
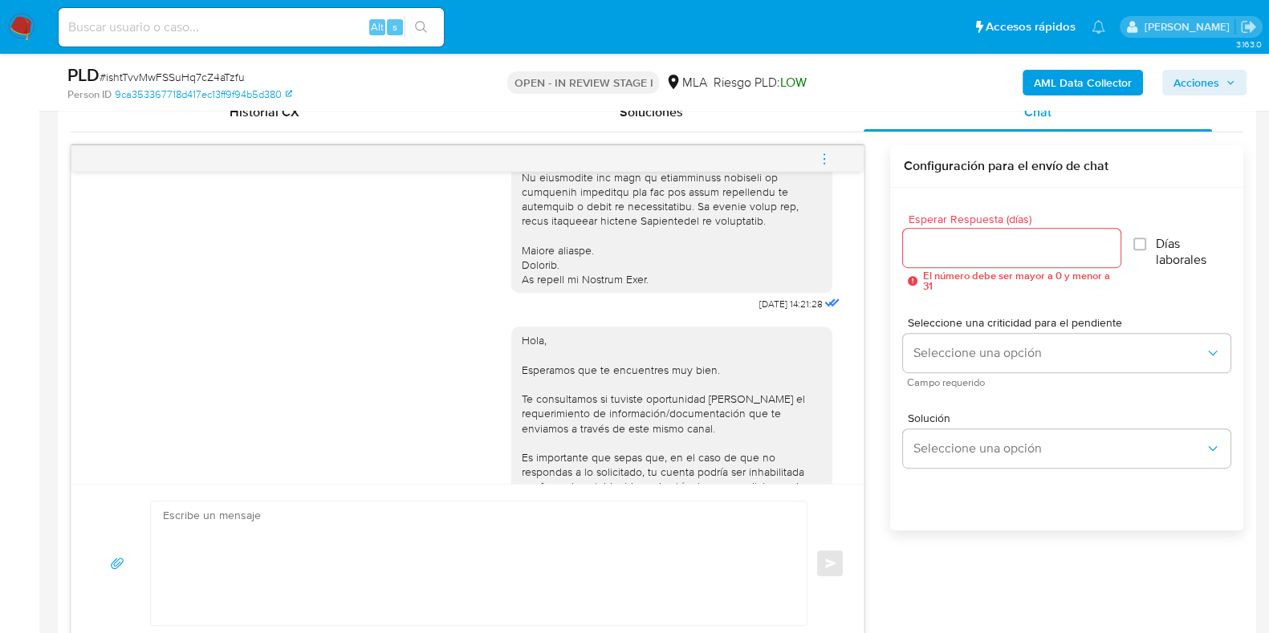
scroll to position [574, 0]
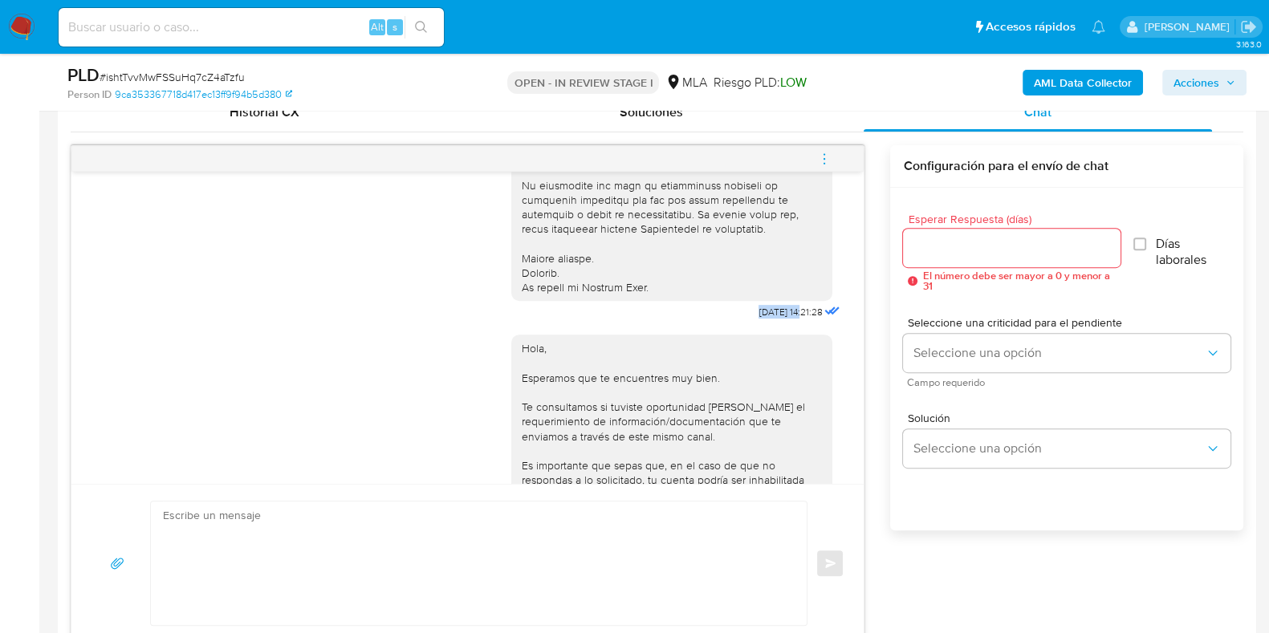
drag, startPoint x: 718, startPoint y: 323, endPoint x: 770, endPoint y: 331, distance: 52.7
copy span "[DATE]"
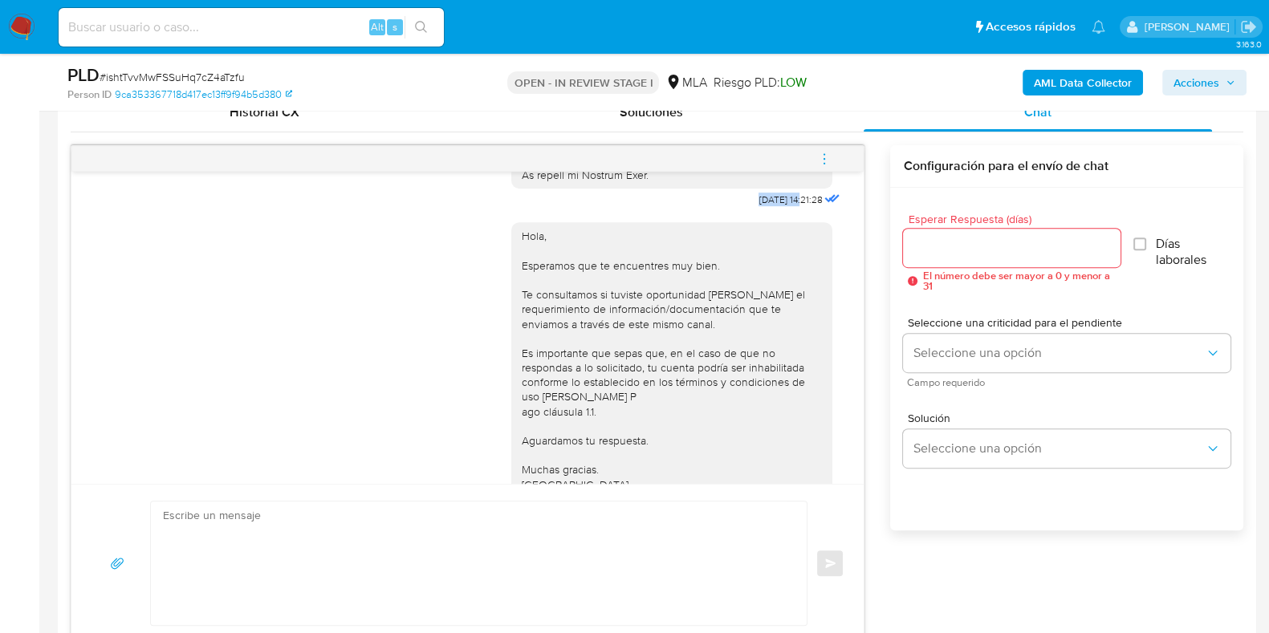
scroll to position [774, 0]
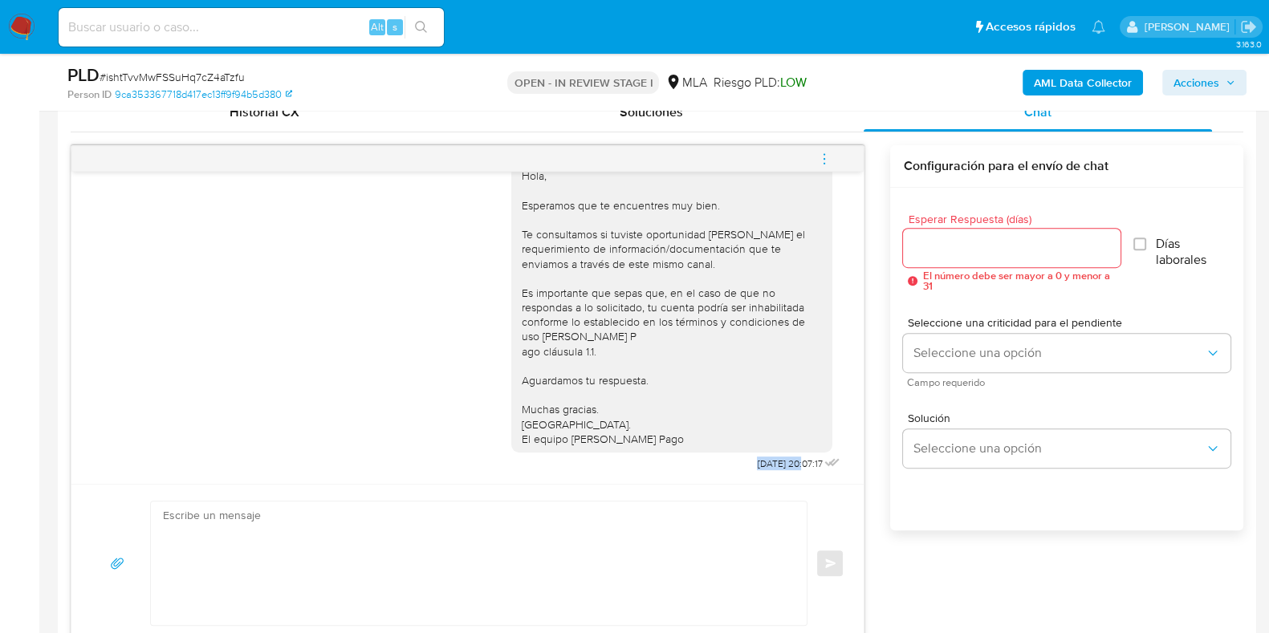
drag, startPoint x: 713, startPoint y: 466, endPoint x: 770, endPoint y: 467, distance: 57.8
click at [770, 467] on div "Hola, Esperamos que te encuentres muy bien. Te consultamos si tuviste oportunid…" at bounding box center [677, 313] width 332 height 324
copy span "22/09/2025"
click at [834, 155] on button "menu-action" at bounding box center [824, 159] width 53 height 39
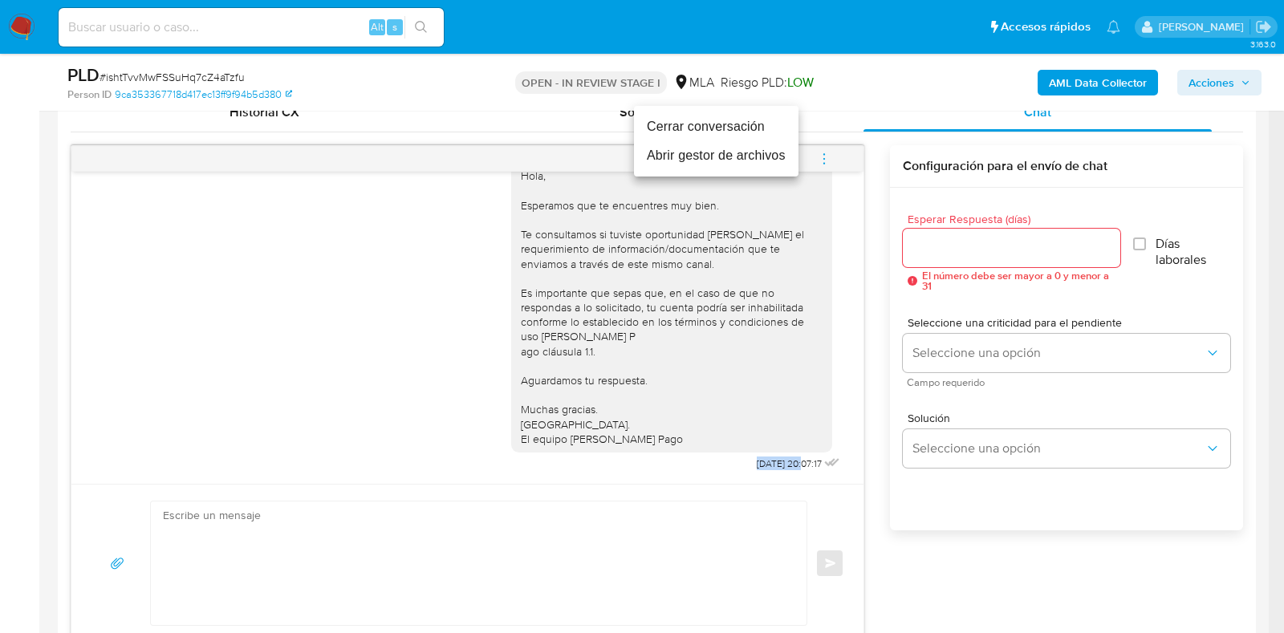
click at [747, 128] on li "Cerrar conversación" at bounding box center [716, 126] width 165 height 29
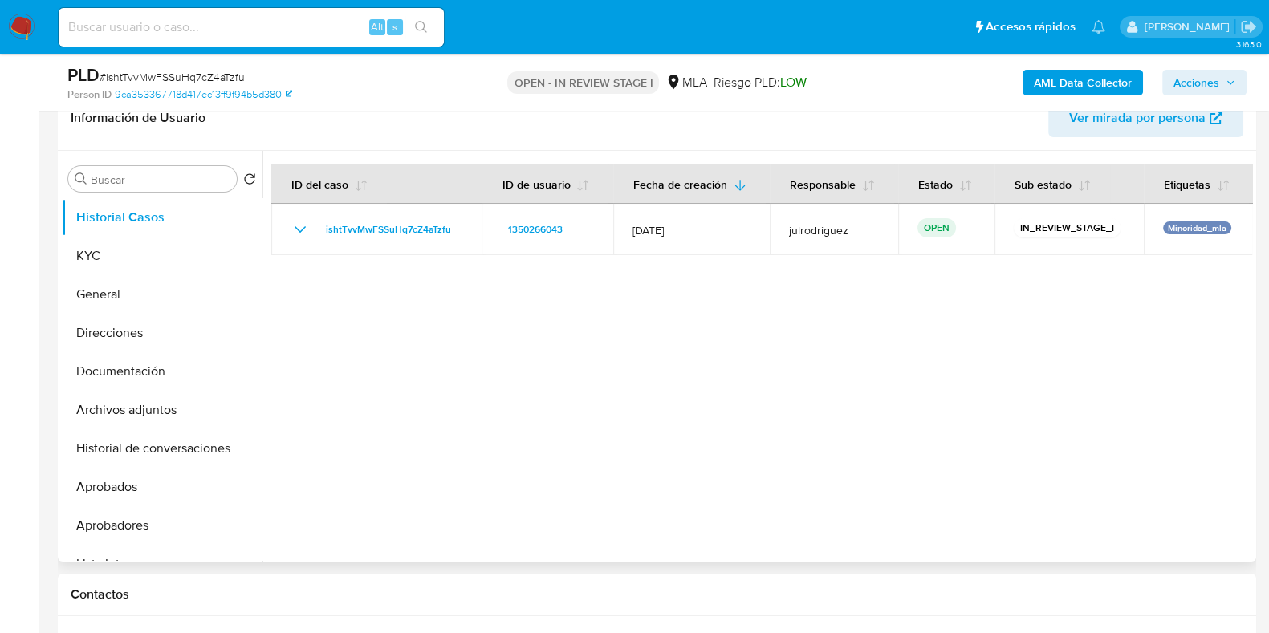
scroll to position [100, 0]
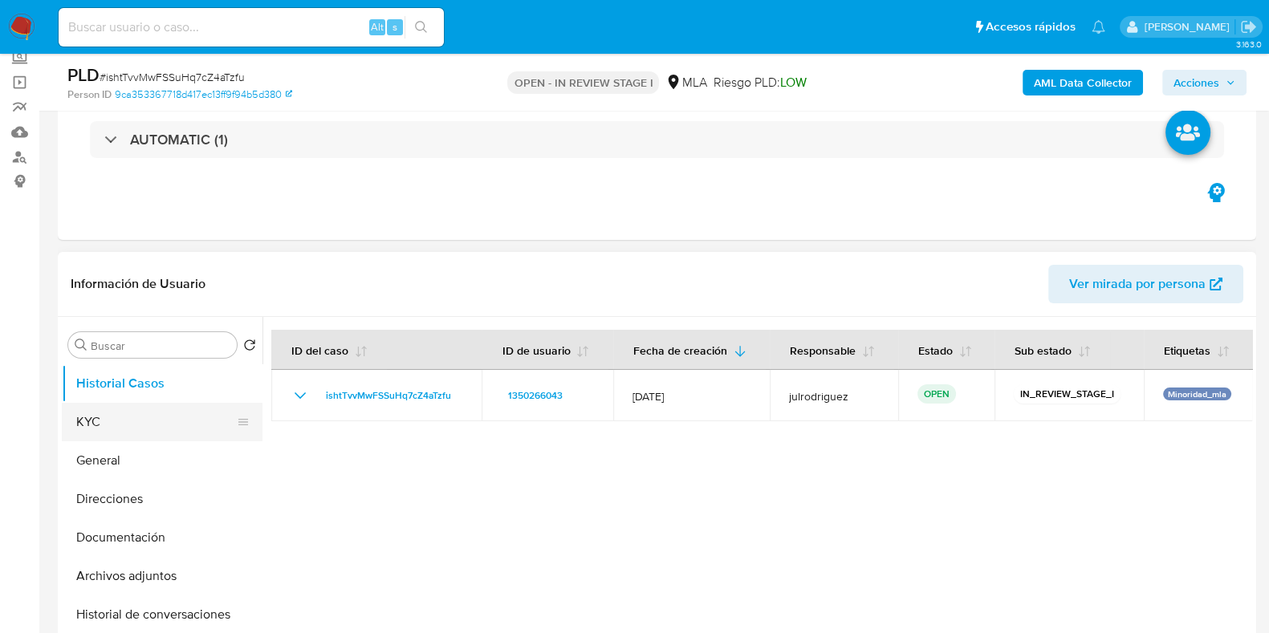
click at [124, 421] on button "KYC" at bounding box center [156, 422] width 188 height 39
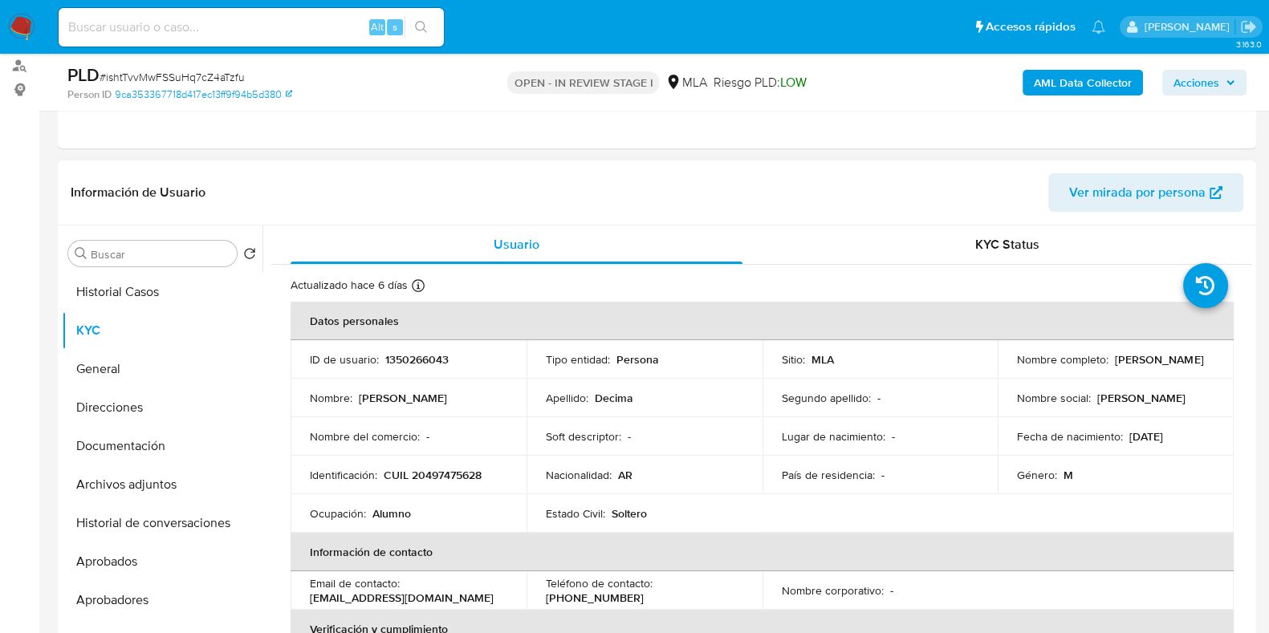
scroll to position [301, 0]
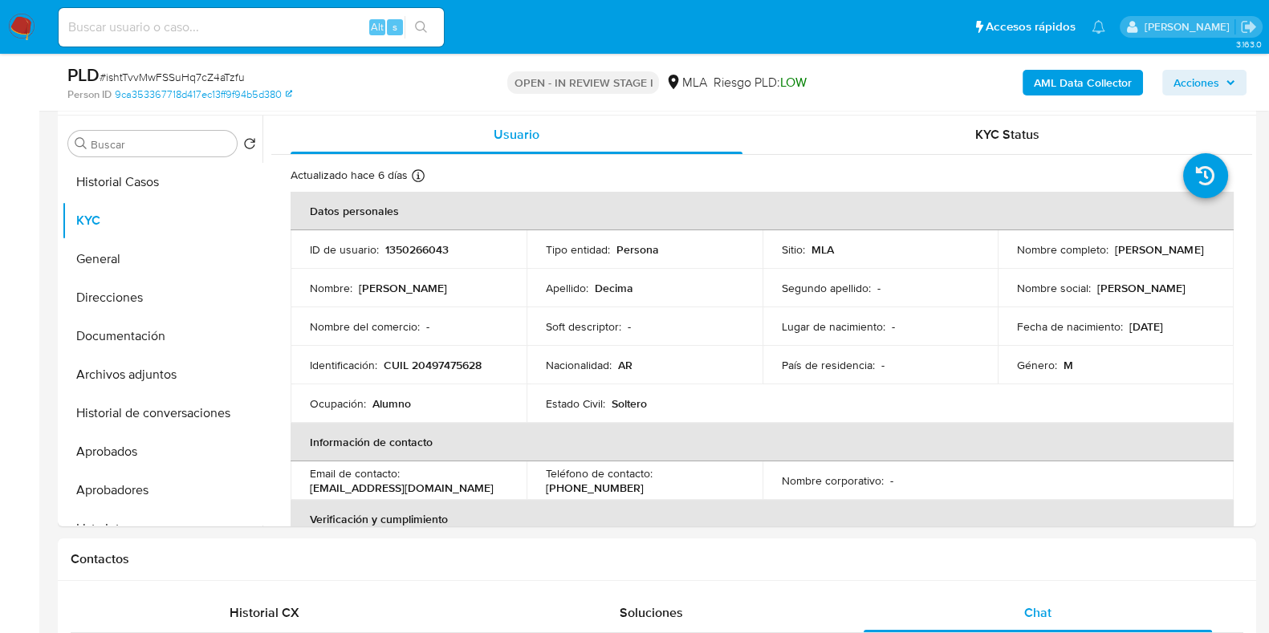
click at [458, 362] on p "CUIL 20497475628" at bounding box center [433, 365] width 98 height 14
copy p "20497475628"
click at [62, 191] on button "Historial Casos" at bounding box center [156, 182] width 188 height 39
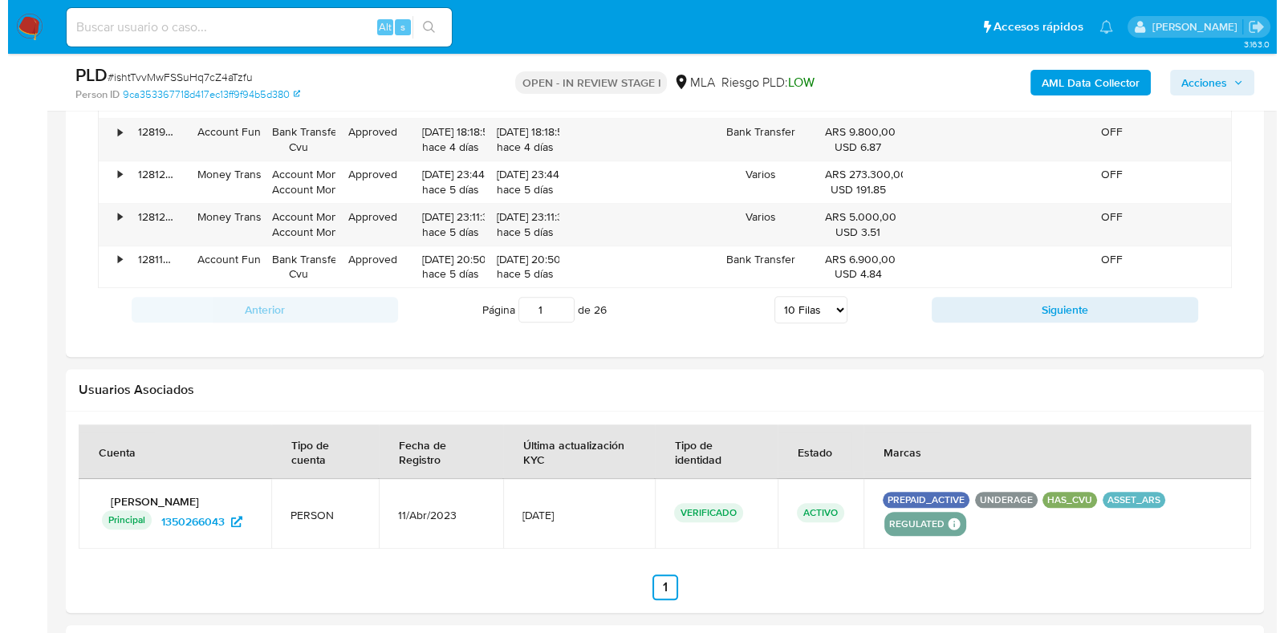
scroll to position [2484, 0]
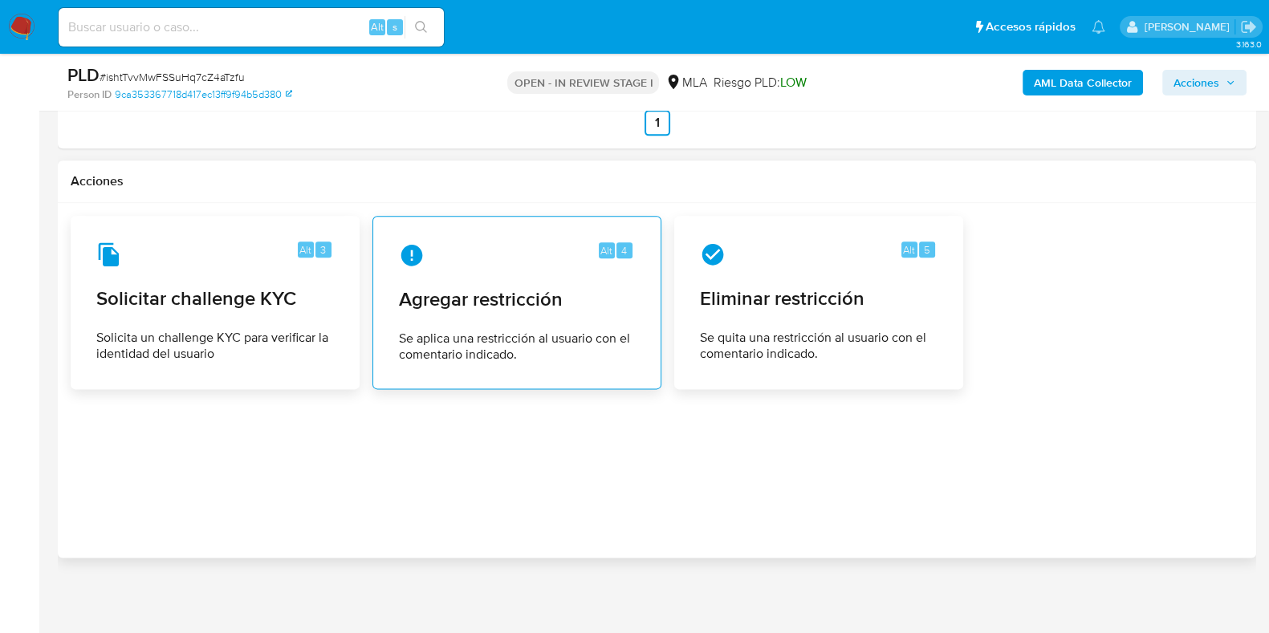
click at [533, 331] on span "Se aplica una restricción al usuario con el comentario indicado." at bounding box center [517, 347] width 236 height 32
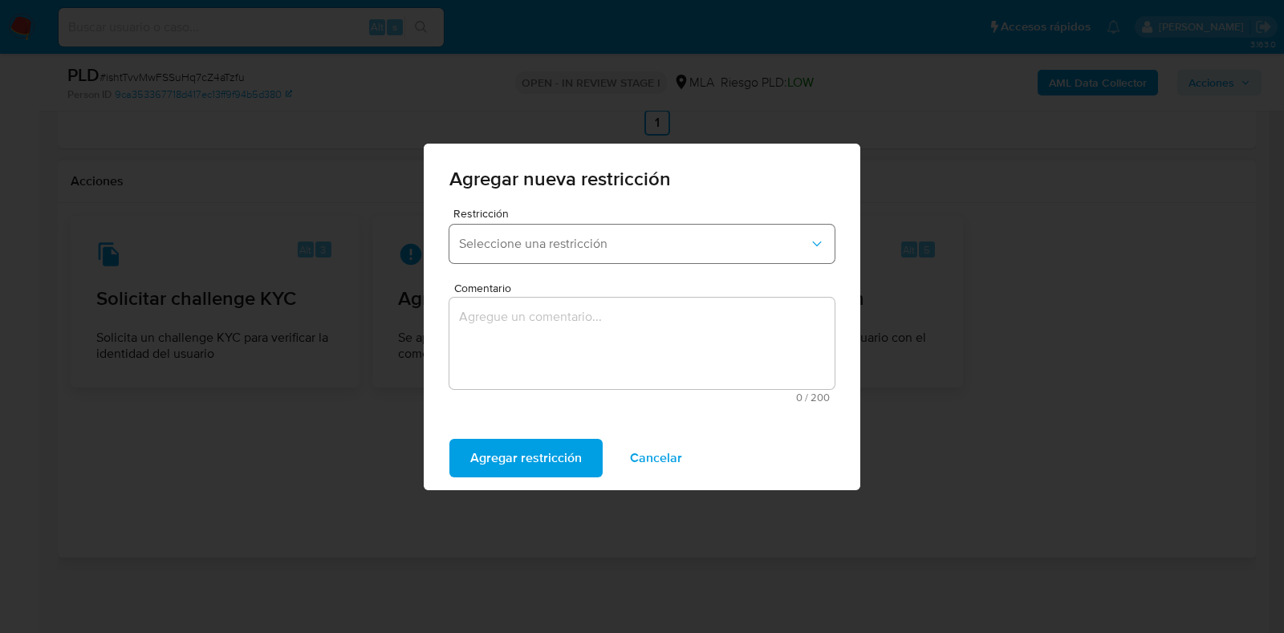
click at [520, 238] on span "Seleccione una restricción" at bounding box center [634, 244] width 350 height 16
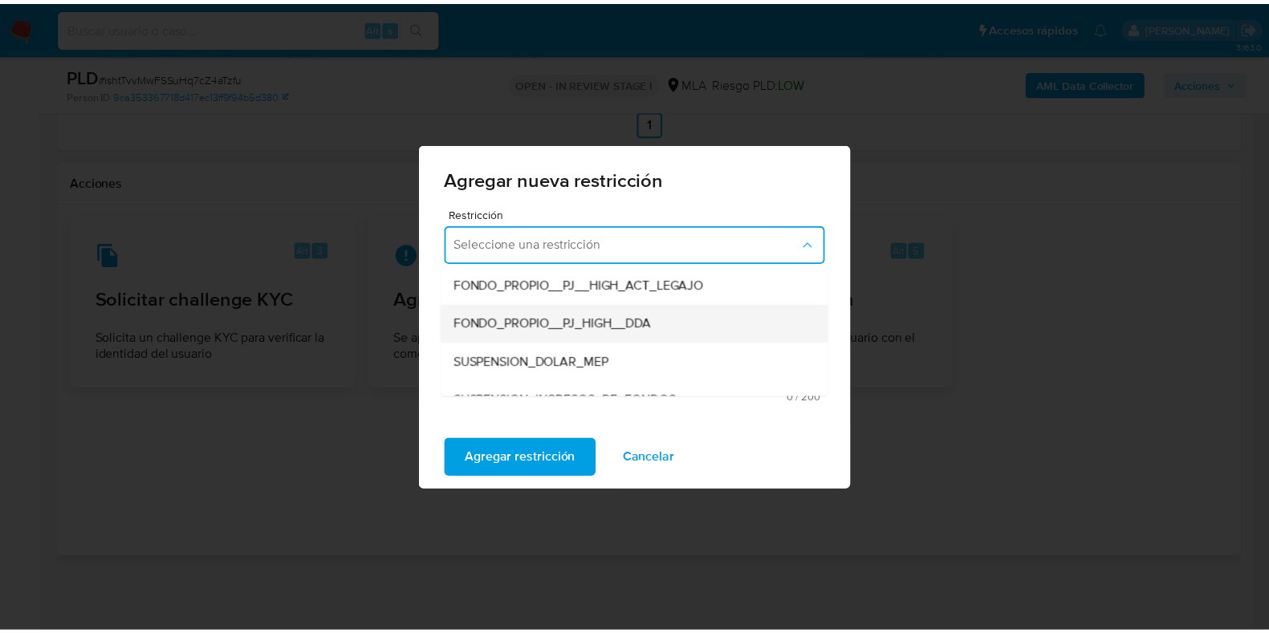
scroll to position [188, 0]
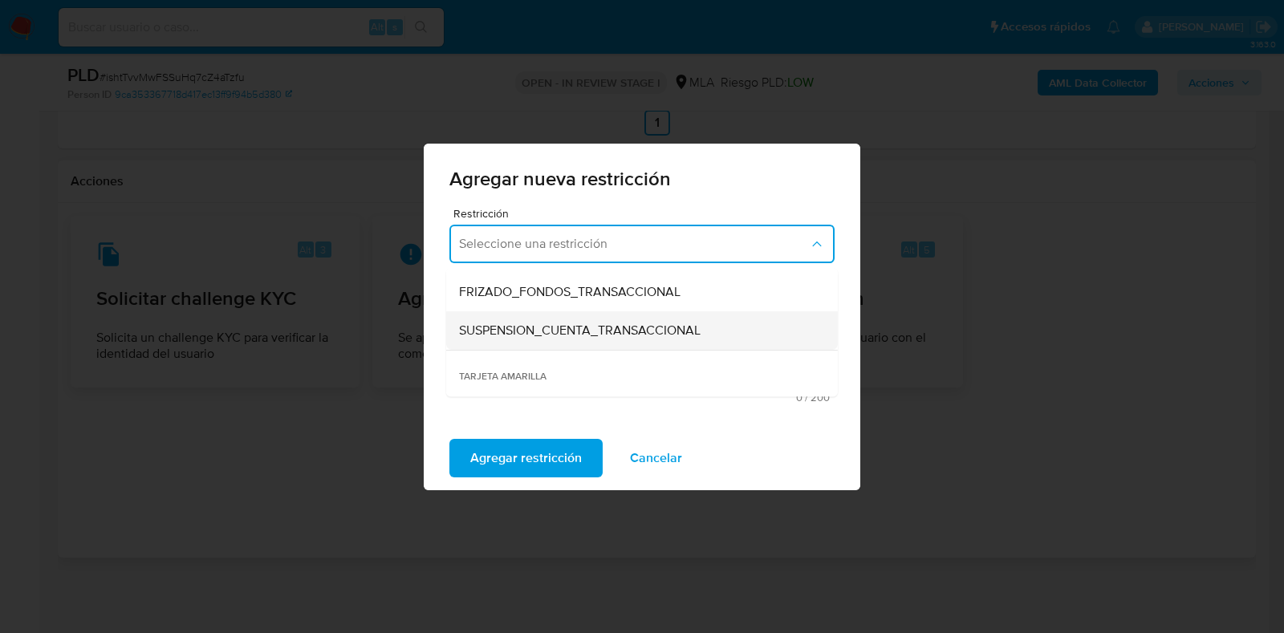
click at [553, 331] on span "SUSPENSION_CUENTA_TRANSACCIONAL" at bounding box center [580, 331] width 242 height 16
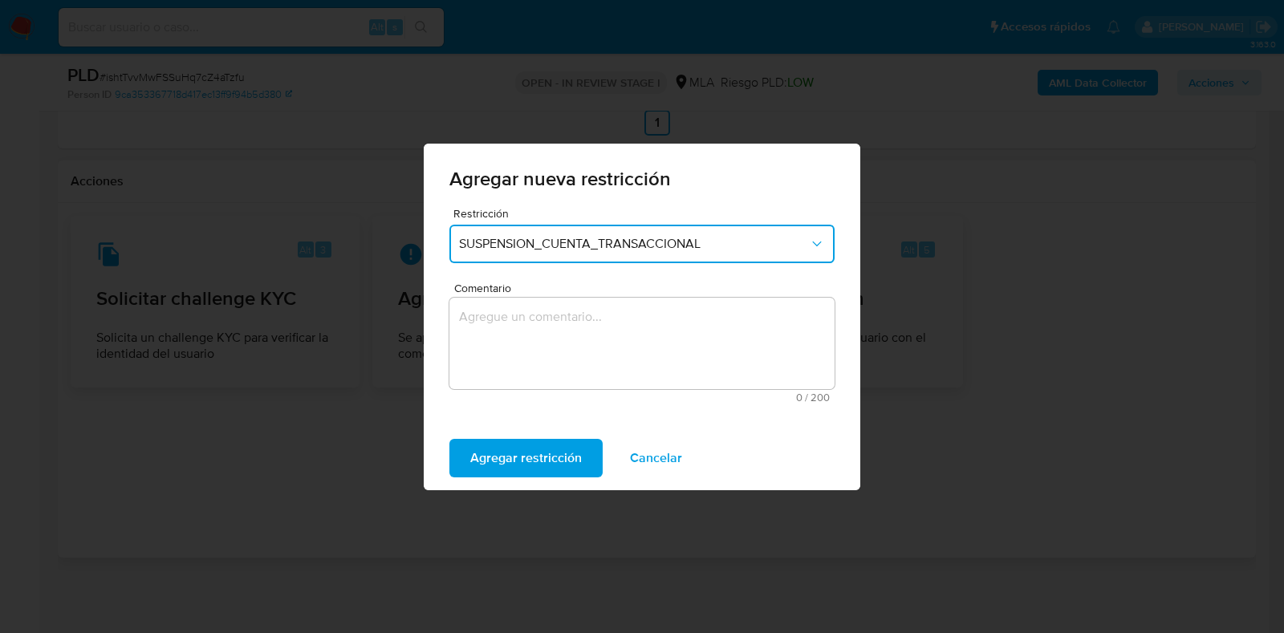
click at [602, 323] on textarea "Comentario" at bounding box center [641, 343] width 385 height 91
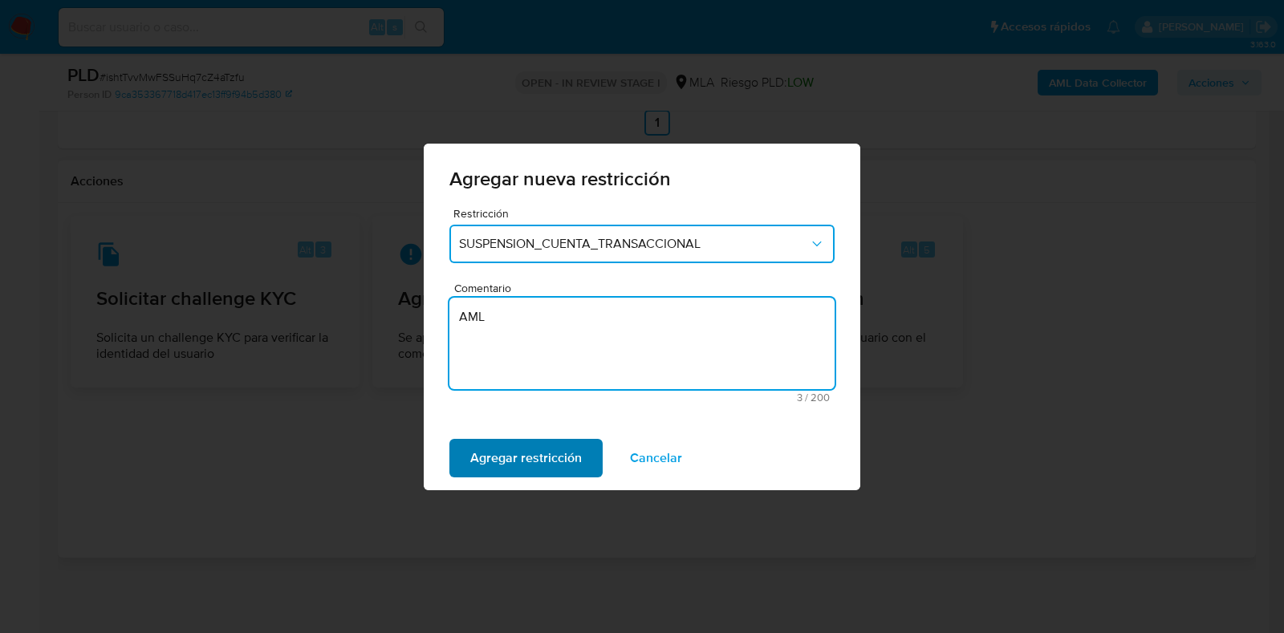
type textarea "AML"
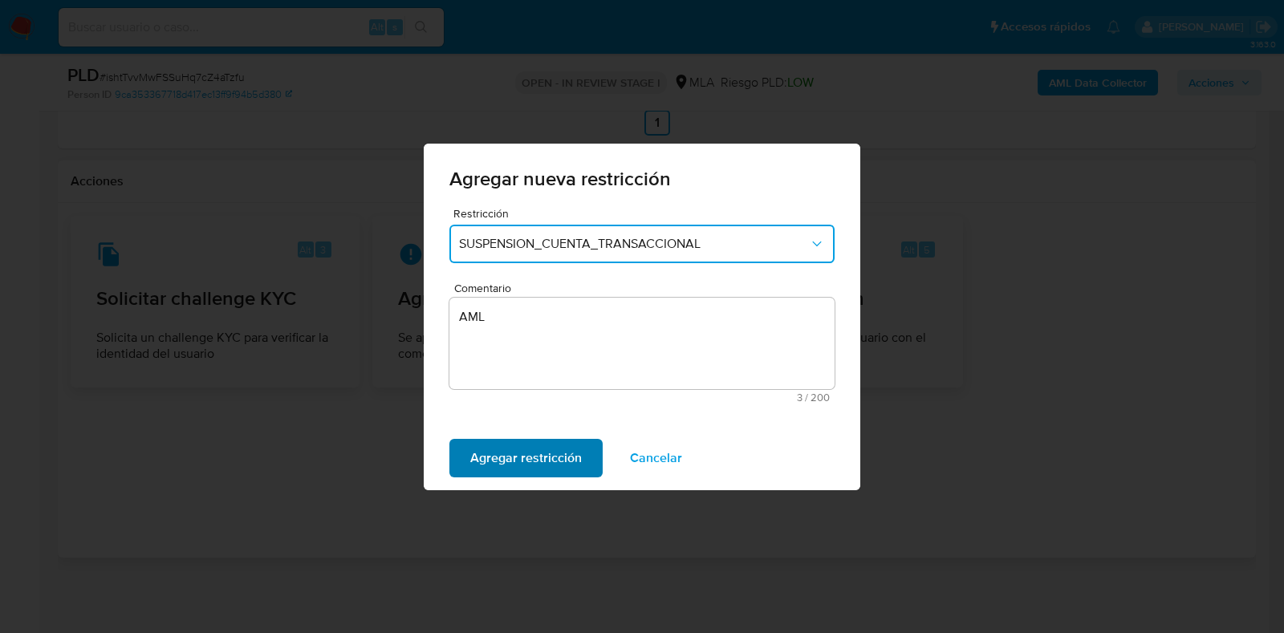
click at [556, 445] on span "Agregar restricción" at bounding box center [526, 458] width 112 height 35
drag, startPoint x: 495, startPoint y: 455, endPoint x: 531, endPoint y: 456, distance: 35.3
click at [496, 455] on span "Confirmar" at bounding box center [499, 458] width 58 height 35
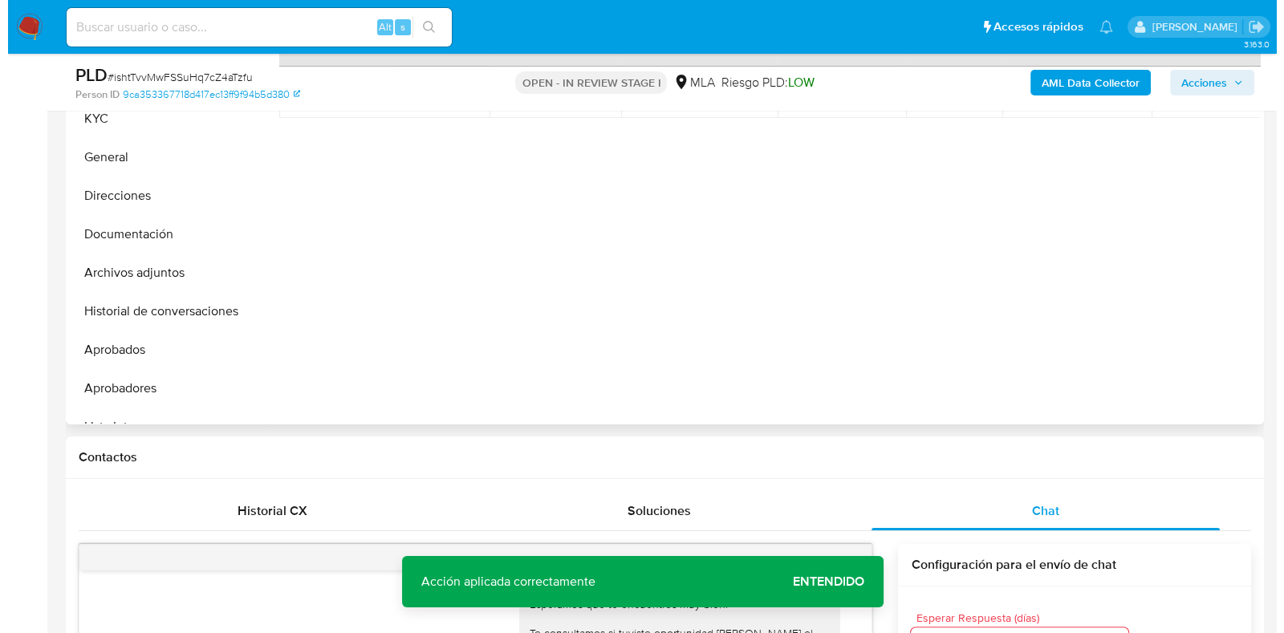
scroll to position [277, 0]
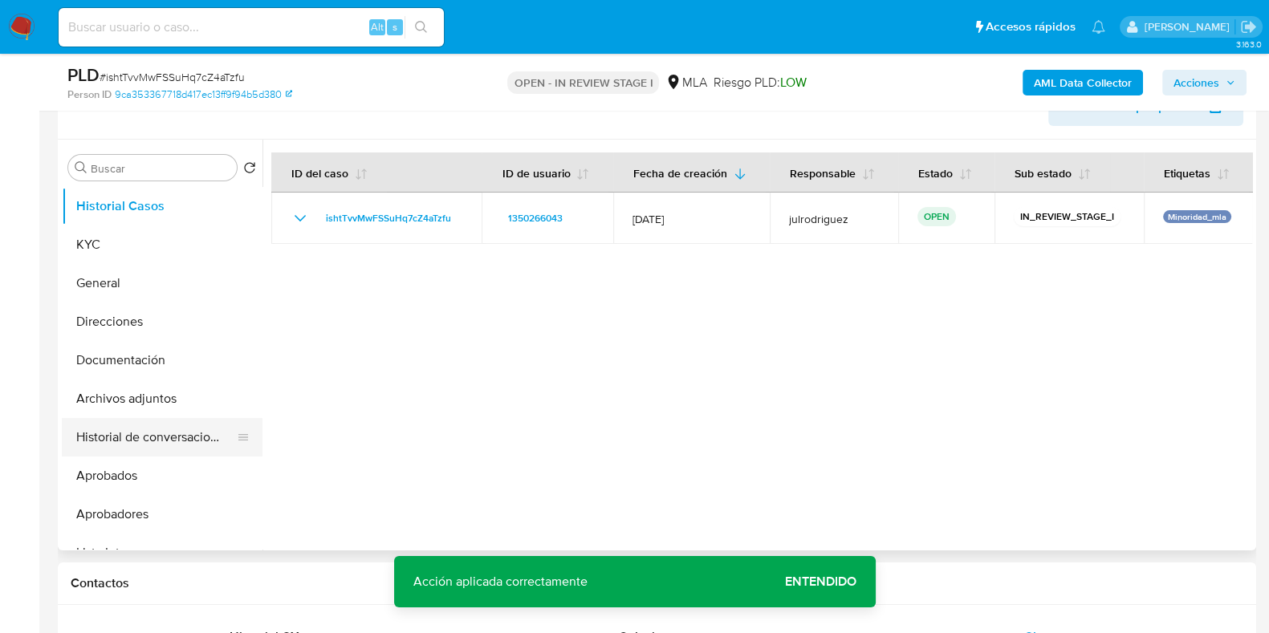
click at [169, 437] on button "Historial de conversaciones" at bounding box center [156, 437] width 188 height 39
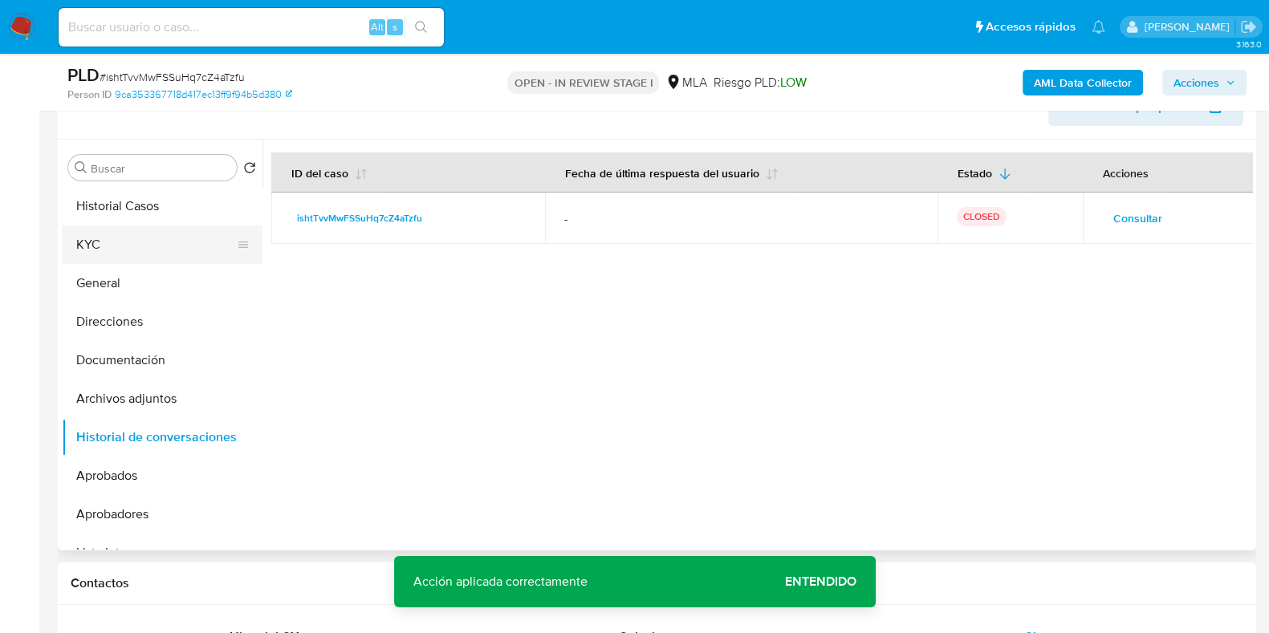
click at [103, 250] on button "KYC" at bounding box center [156, 245] width 188 height 39
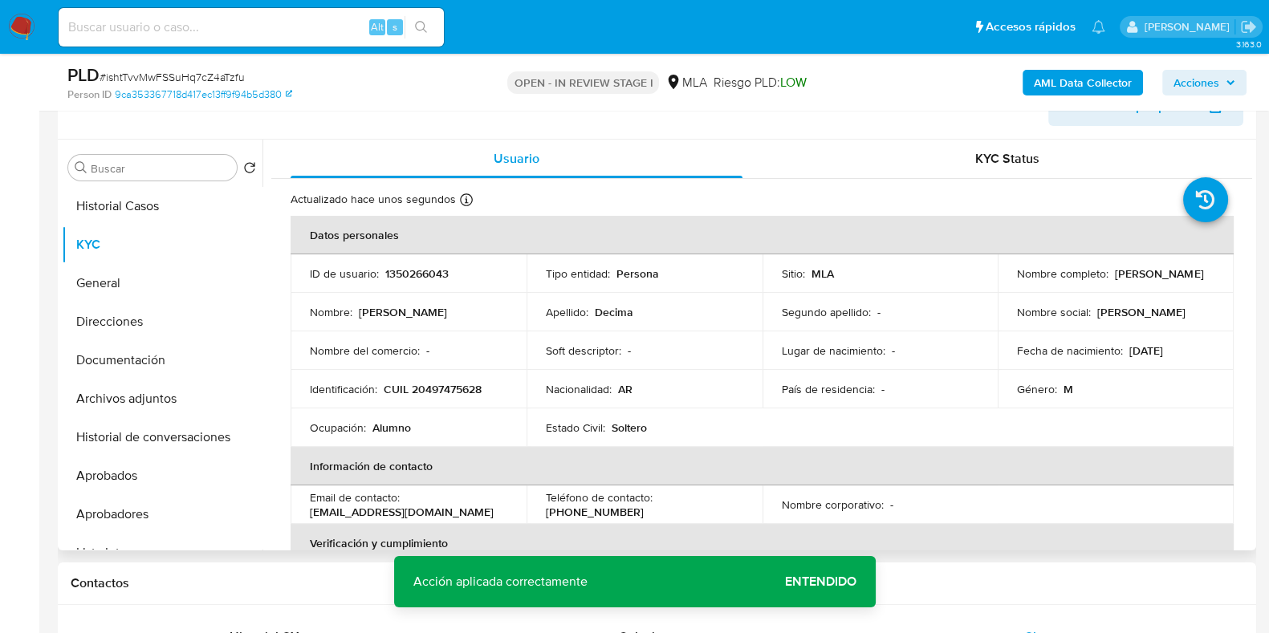
click at [405, 276] on p "1350266043" at bounding box center [416, 273] width 63 height 14
copy p "1350266043"
click at [199, 68] on div "PLD # ishtTvvMwFSSuHq7cZ4aTzfu" at bounding box center [260, 75] width 387 height 24
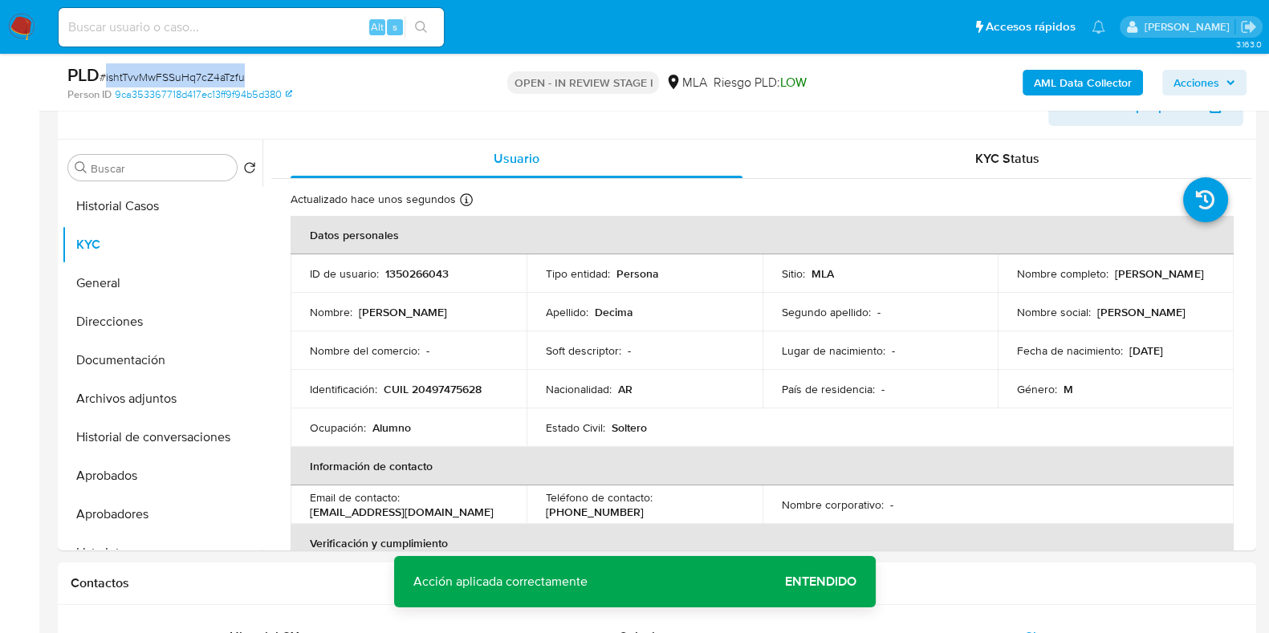
copy span "ishtTvvMwFSSuHq7cZ4aTzfu"
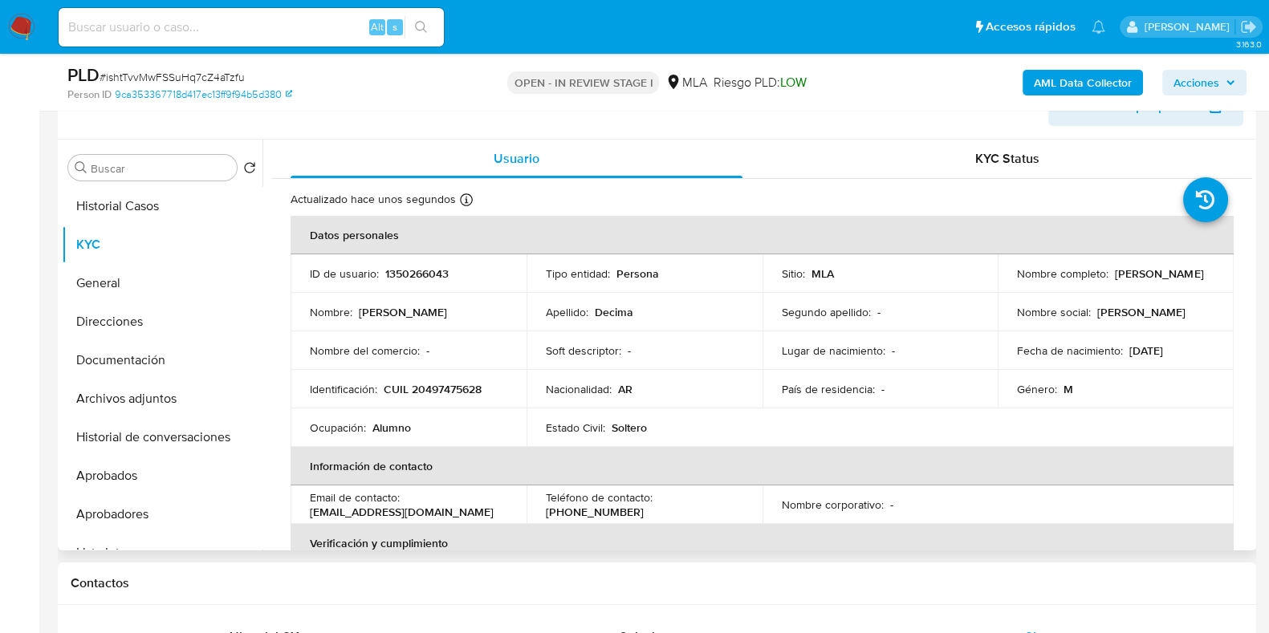
click at [1122, 275] on div "Nombre completo : Tobias Dario Decima" at bounding box center [1115, 273] width 197 height 14
drag, startPoint x: 1010, startPoint y: 275, endPoint x: 1157, endPoint y: 279, distance: 147.7
click at [1157, 279] on td "Nombre completo : Tobias Dario Decima" at bounding box center [1116, 273] width 236 height 39
copy p "Tobias Dario Decima"
click at [1055, 91] on b "AML Data Collector" at bounding box center [1083, 83] width 98 height 26
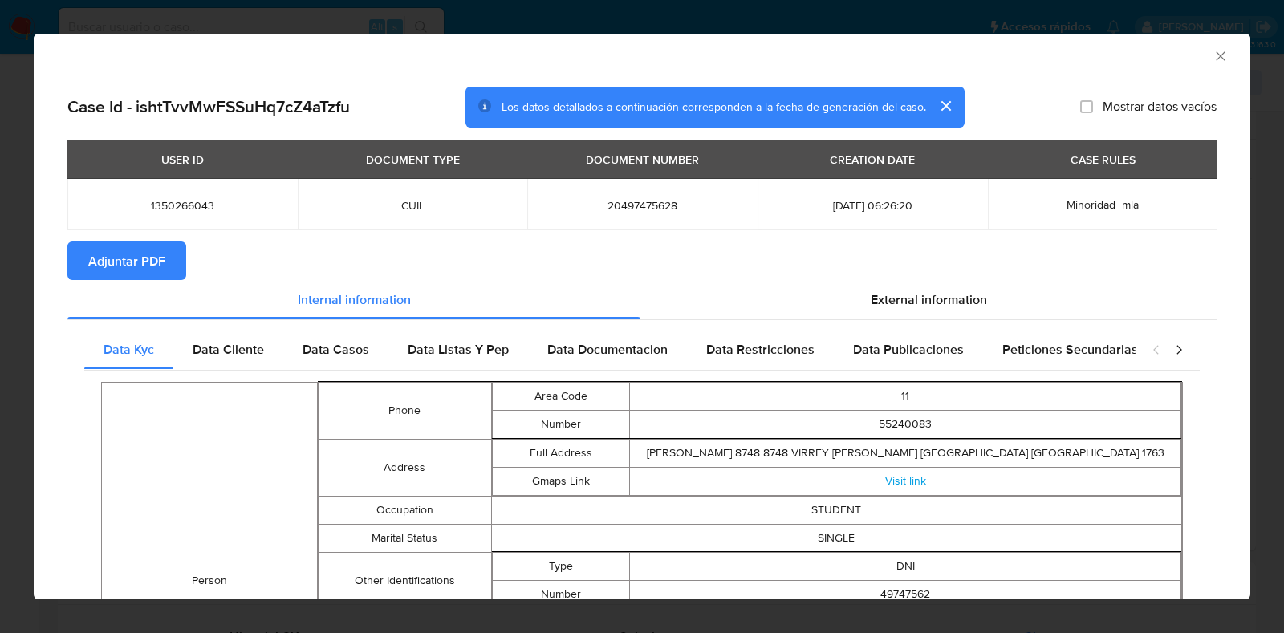
click at [167, 254] on button "Adjuntar PDF" at bounding box center [126, 261] width 119 height 39
click at [1213, 51] on icon "Cerrar ventana" at bounding box center [1221, 56] width 16 height 16
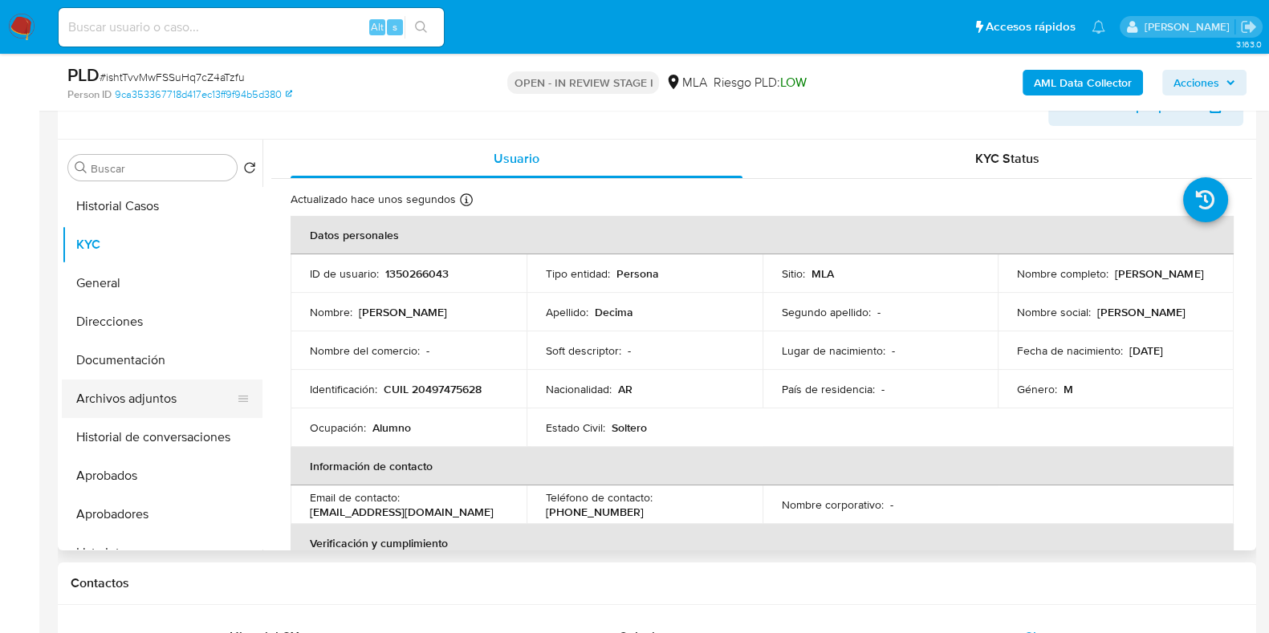
click at [160, 401] on button "Archivos adjuntos" at bounding box center [156, 399] width 188 height 39
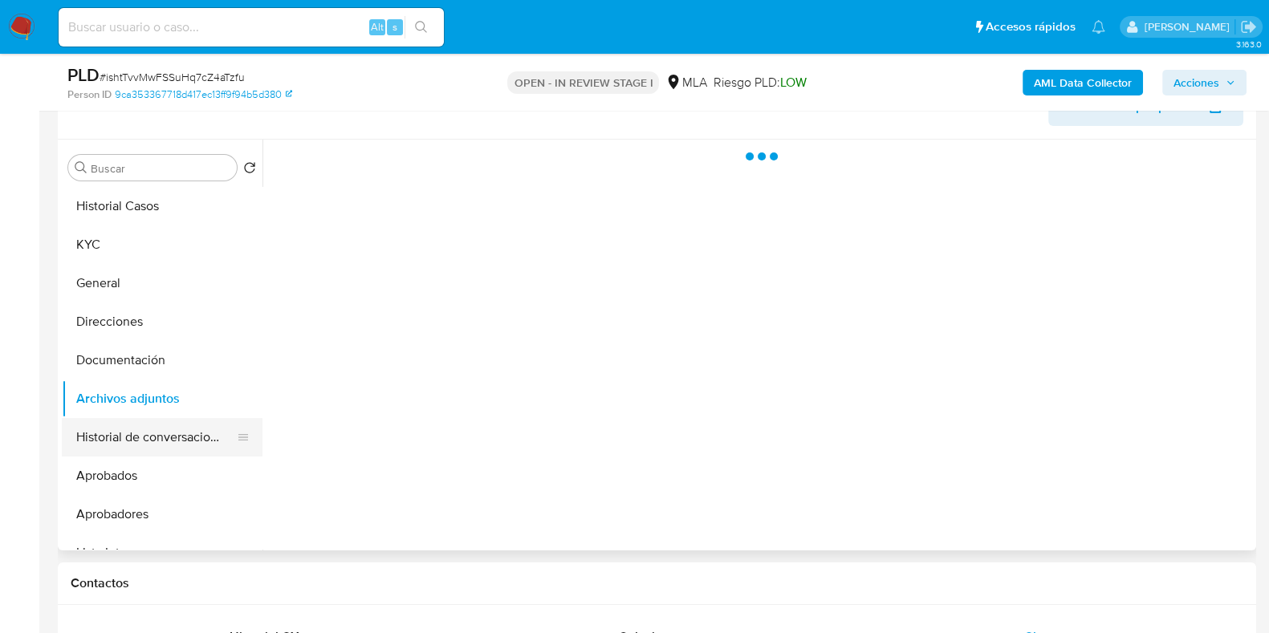
click at [152, 423] on button "Historial de conversaciones" at bounding box center [156, 437] width 188 height 39
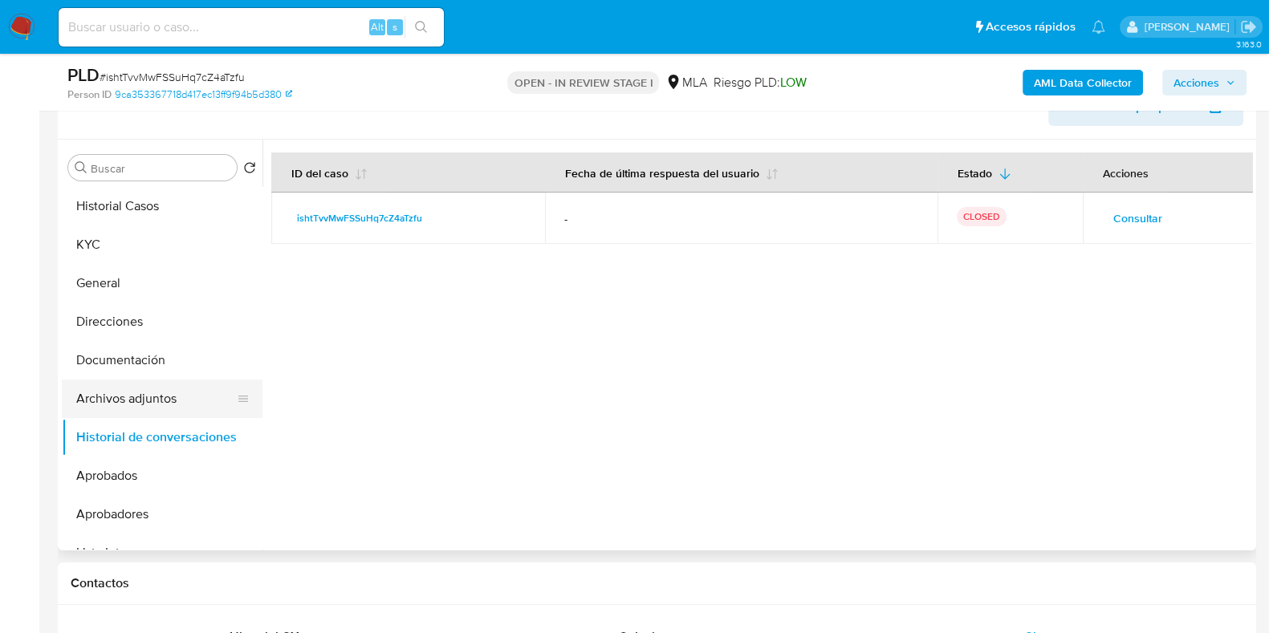
click at [152, 395] on button "Archivos adjuntos" at bounding box center [156, 399] width 188 height 39
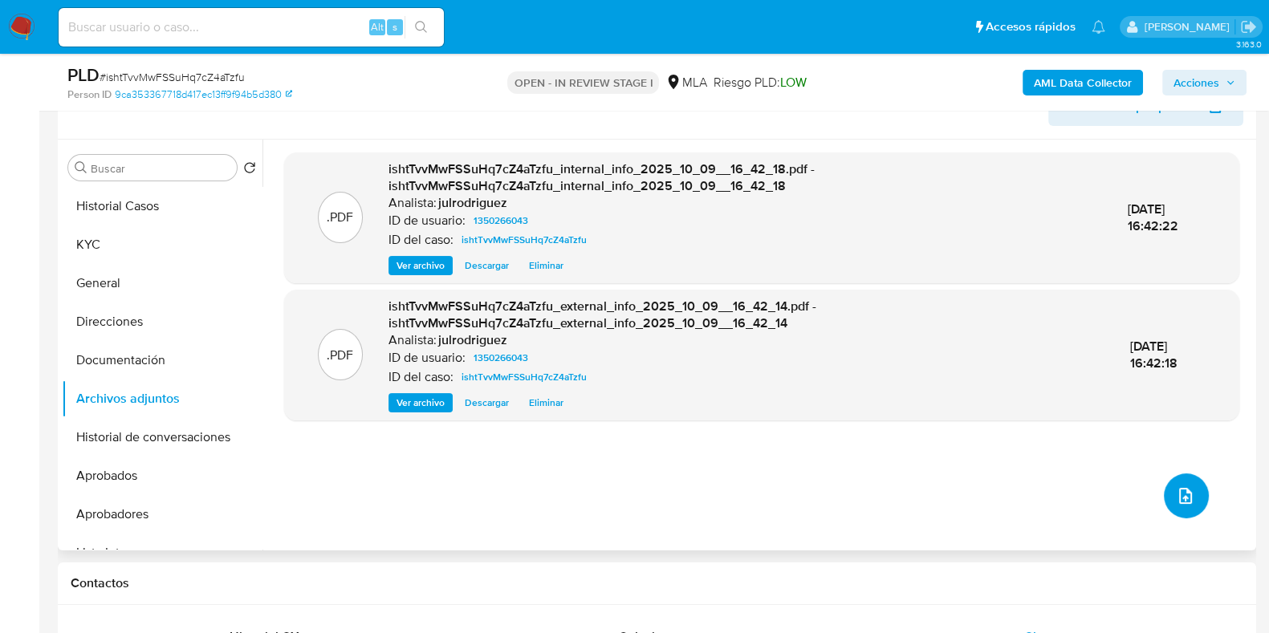
click at [1181, 494] on icon "upload-file" at bounding box center [1185, 495] width 19 height 19
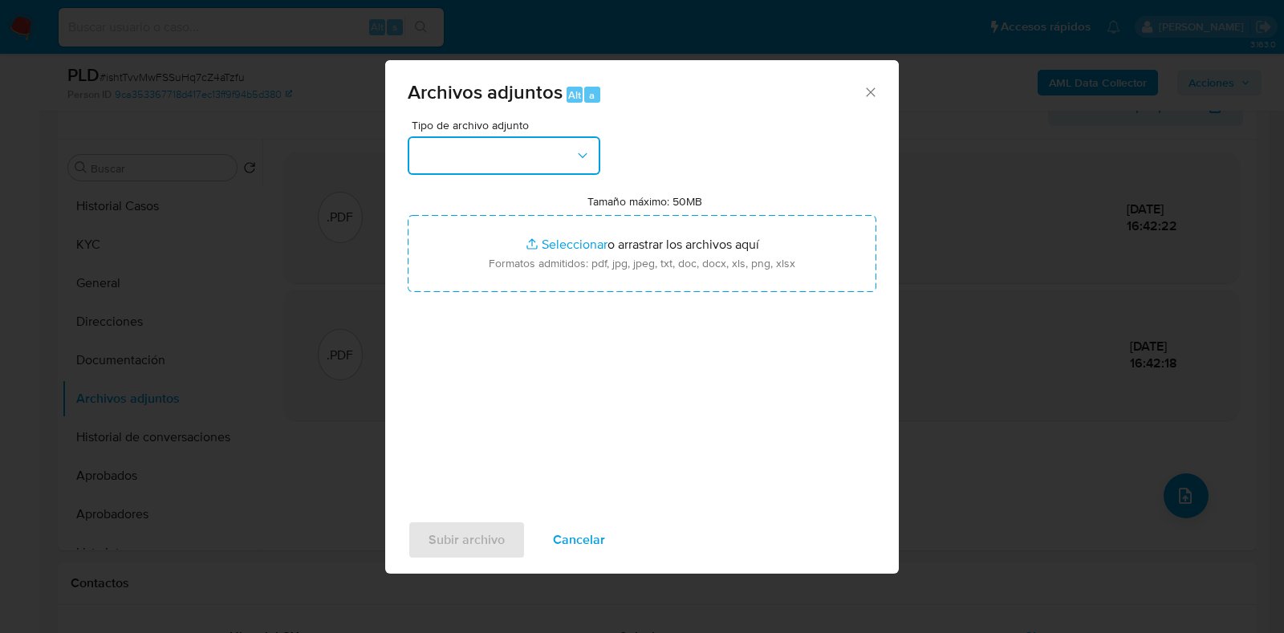
click at [525, 158] on button "button" at bounding box center [504, 155] width 193 height 39
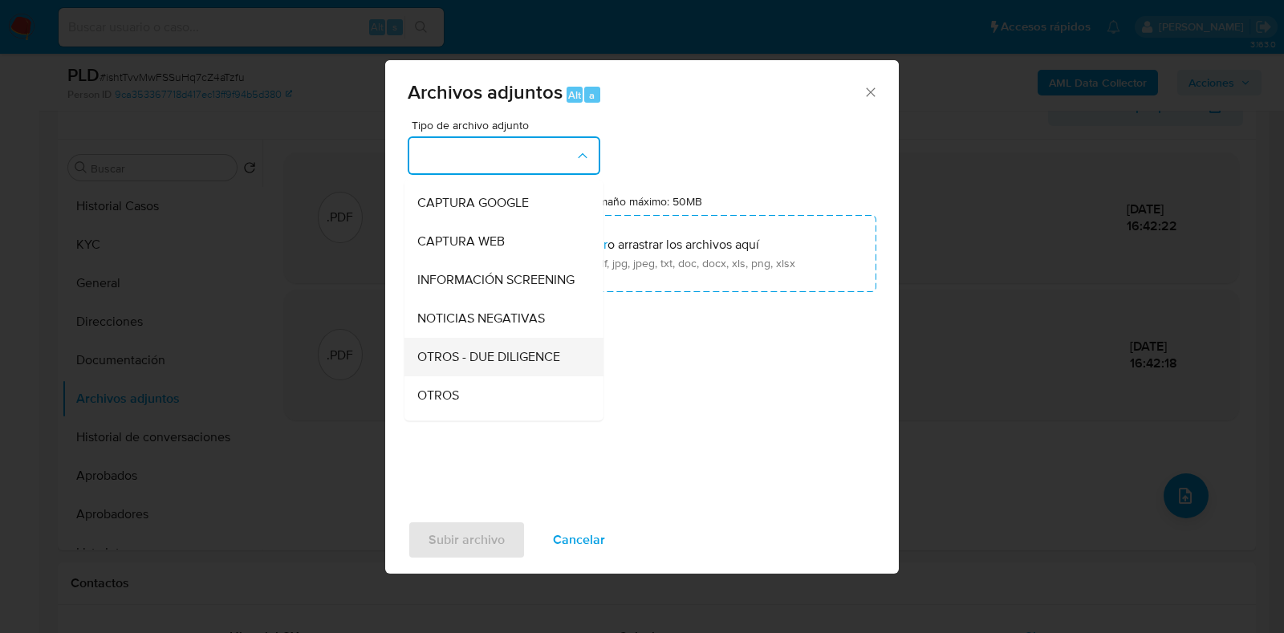
scroll to position [200, 0]
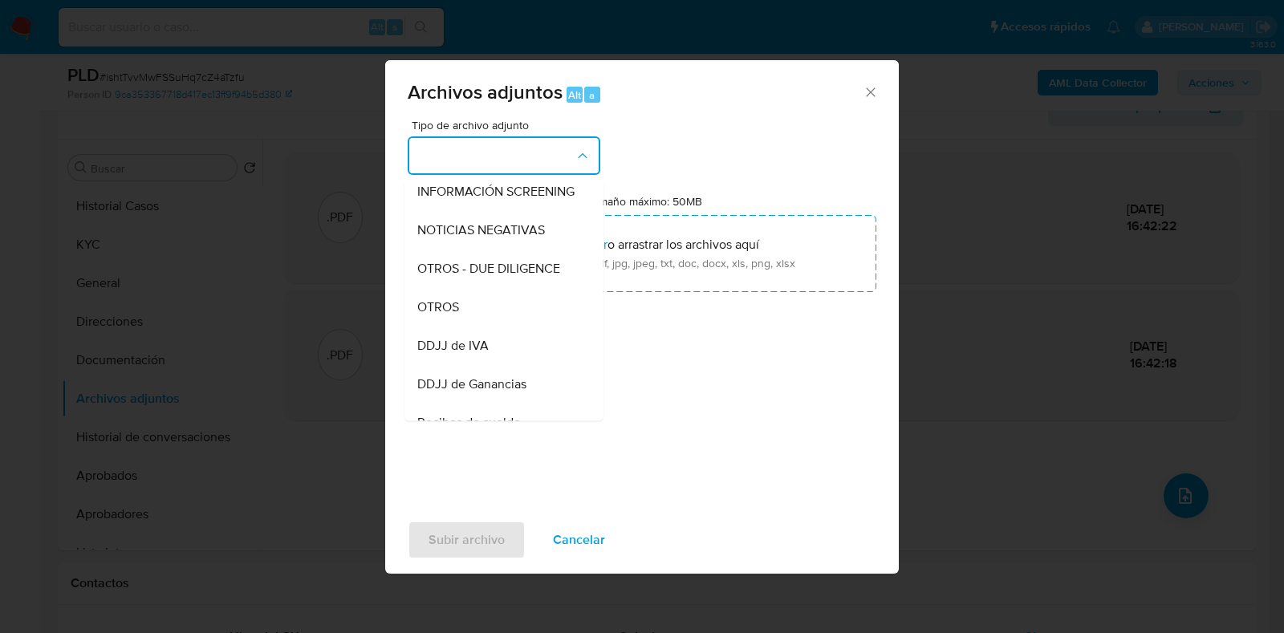
click at [445, 315] on span "OTROS" at bounding box center [438, 307] width 42 height 16
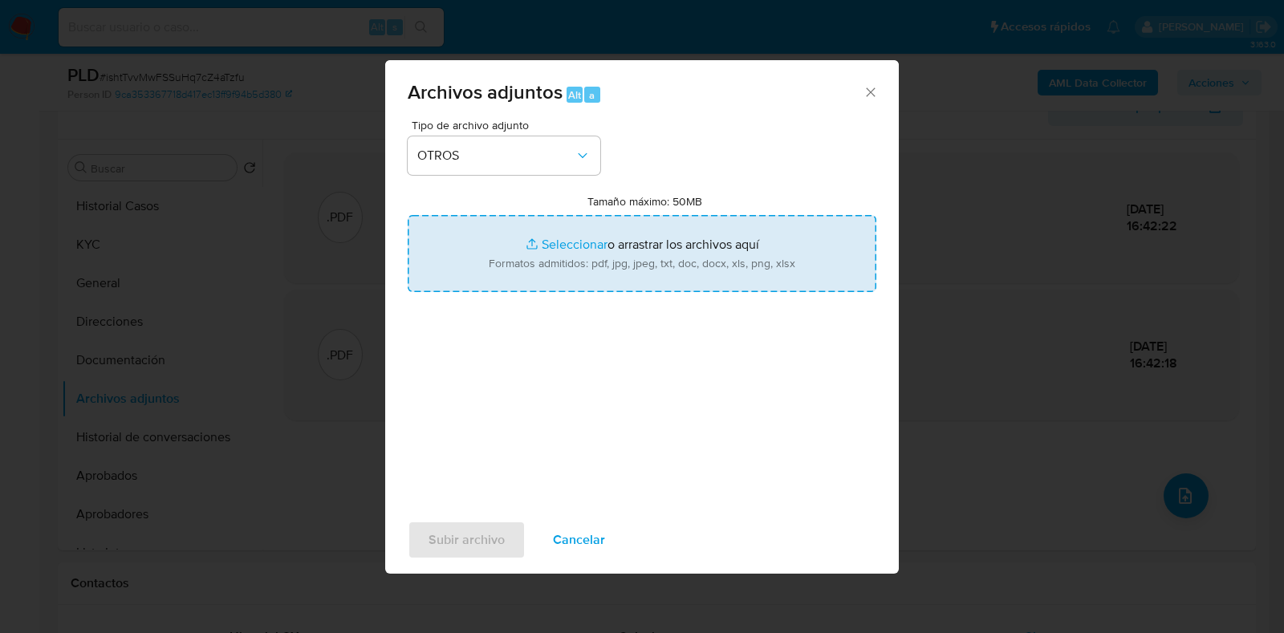
click at [596, 257] on input "Tamaño máximo: 50MB Seleccionar archivos" at bounding box center [642, 253] width 469 height 77
type input "C:\fakepath\Movimientos - 1350266043 - ishtTvvMwFSSuHq7cZ4aTzfu.xlsx"
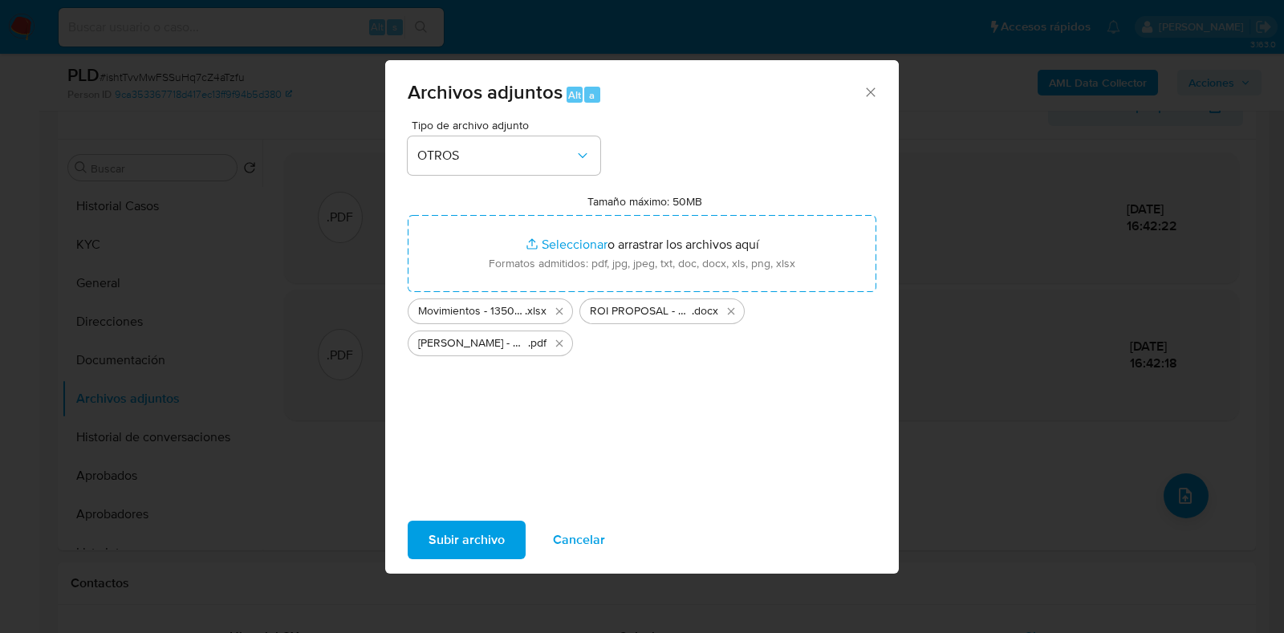
click at [478, 535] on span "Subir archivo" at bounding box center [467, 539] width 76 height 35
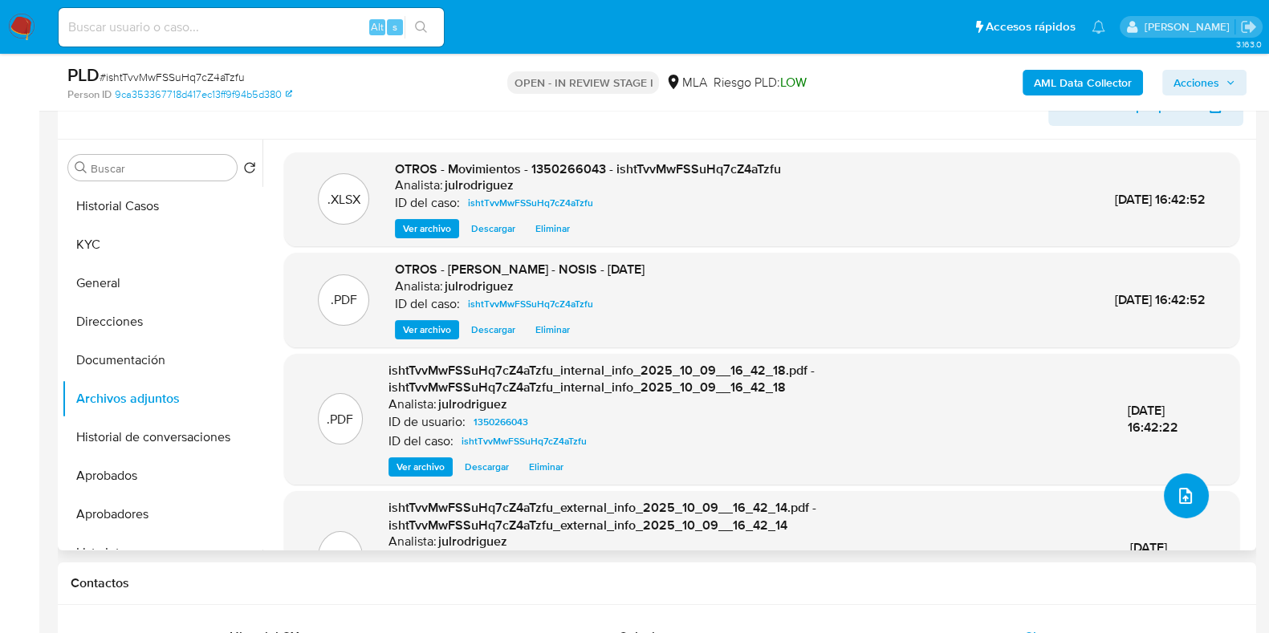
click at [1164, 496] on button "upload-file" at bounding box center [1186, 496] width 45 height 45
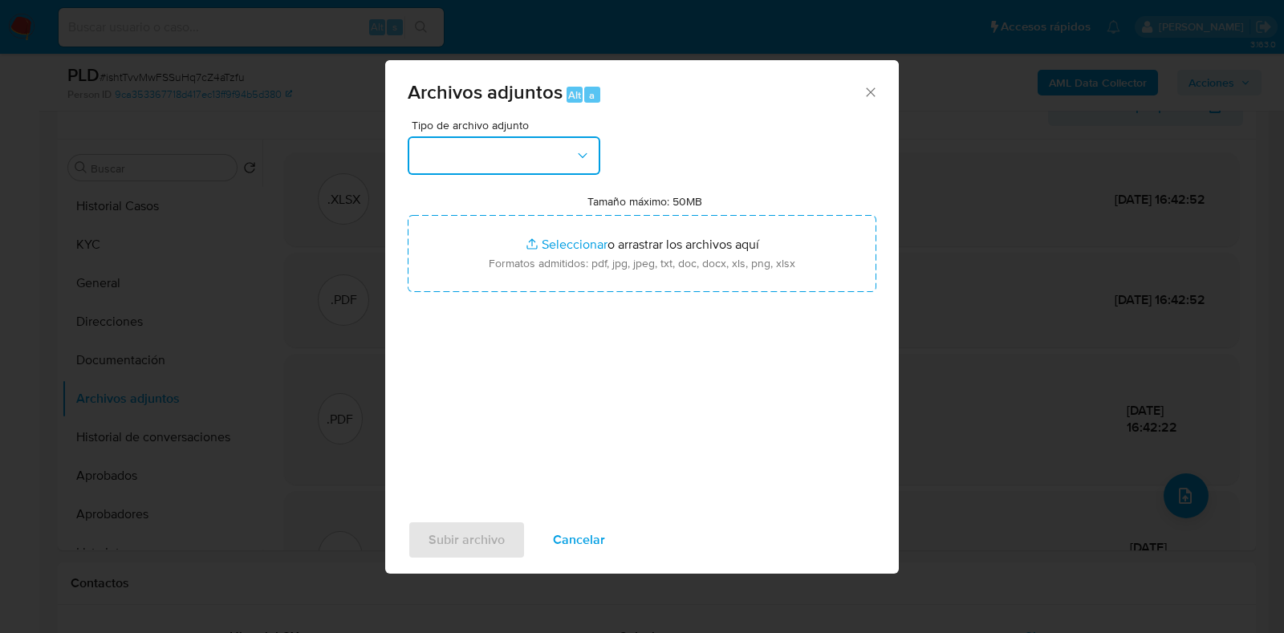
click at [590, 173] on button "button" at bounding box center [504, 155] width 193 height 39
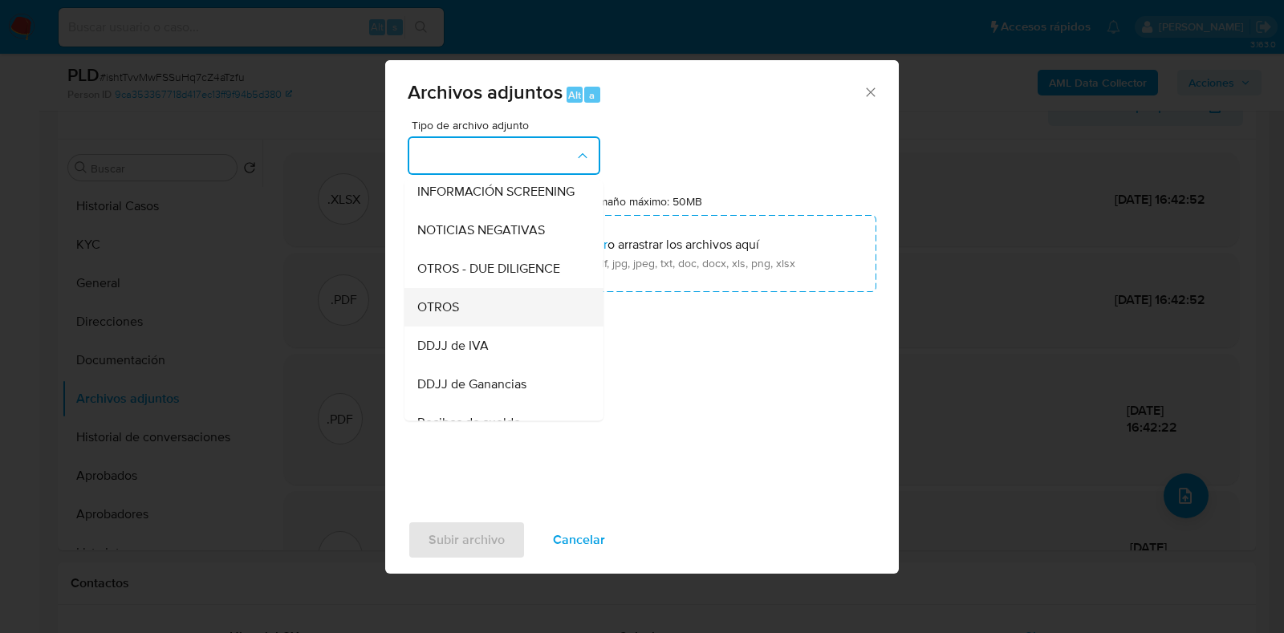
click at [453, 327] on div "OTROS" at bounding box center [499, 307] width 164 height 39
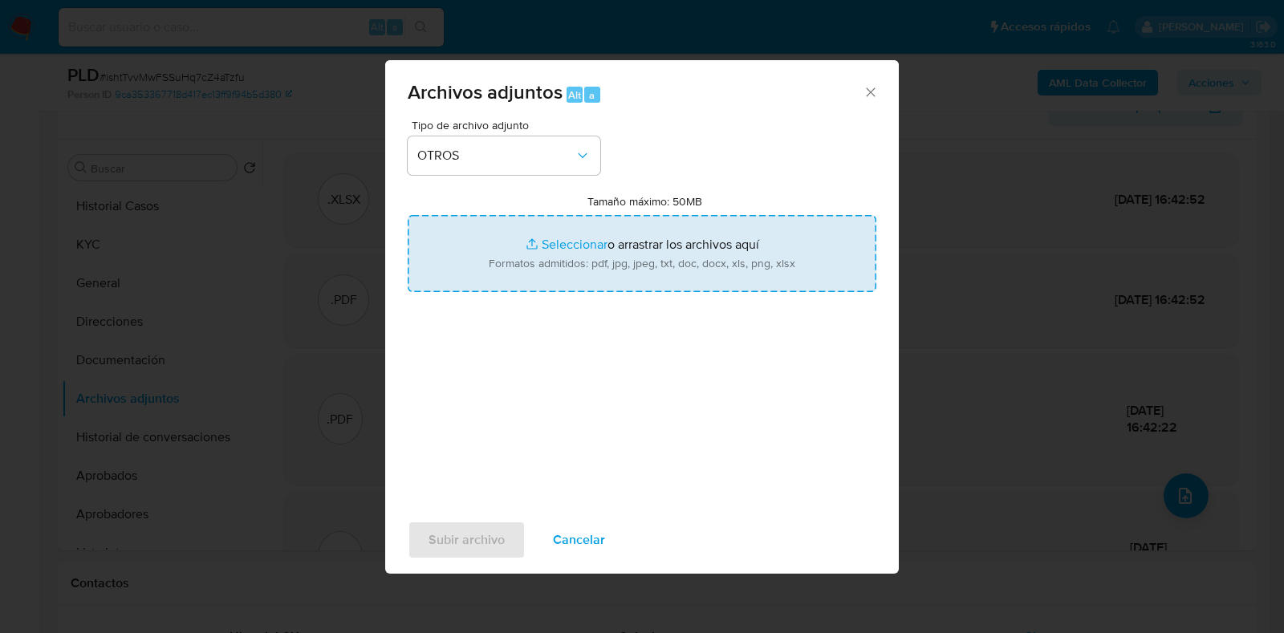
click at [618, 242] on input "Tamaño máximo: 50MB Seleccionar archivos" at bounding box center [642, 253] width 469 height 77
type input "C:\fakepath\ROI PROPOSAL - Caselog ishtTvvMwFSSuHq7cZ4aTzfu_2025_09_17_20_57_44…"
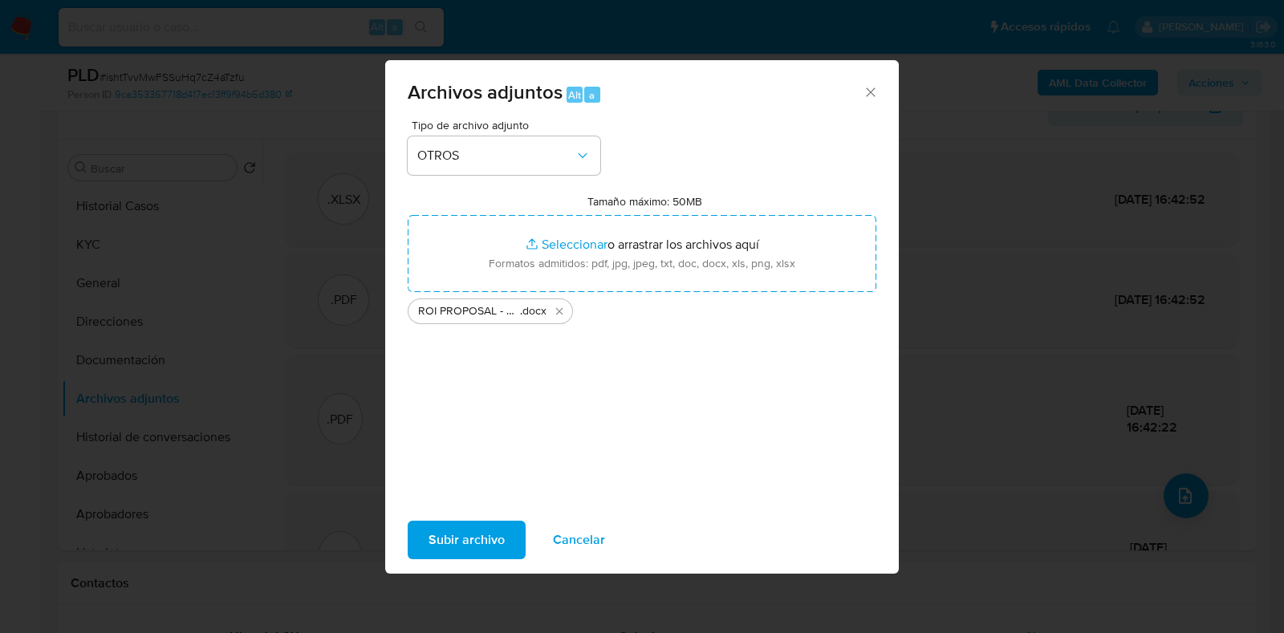
click at [490, 515] on div "Subir archivo Cancelar" at bounding box center [642, 540] width 514 height 61
click at [490, 535] on span "Subir archivo" at bounding box center [467, 539] width 76 height 35
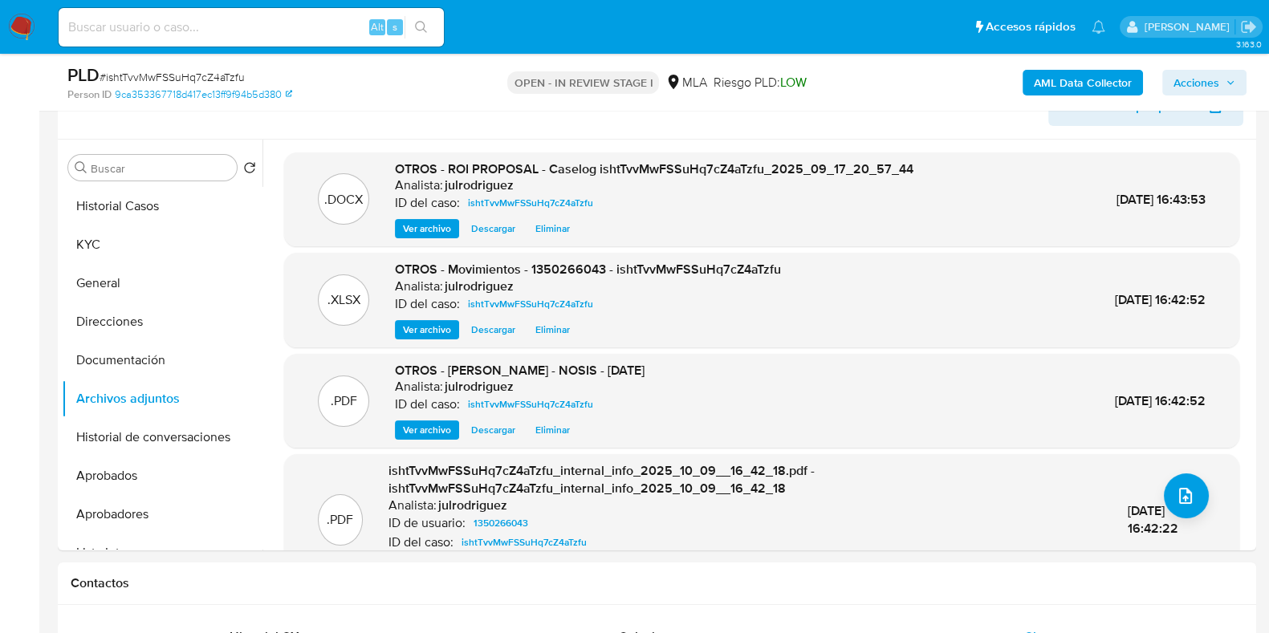
click at [1197, 83] on span "Acciones" at bounding box center [1196, 83] width 46 height 26
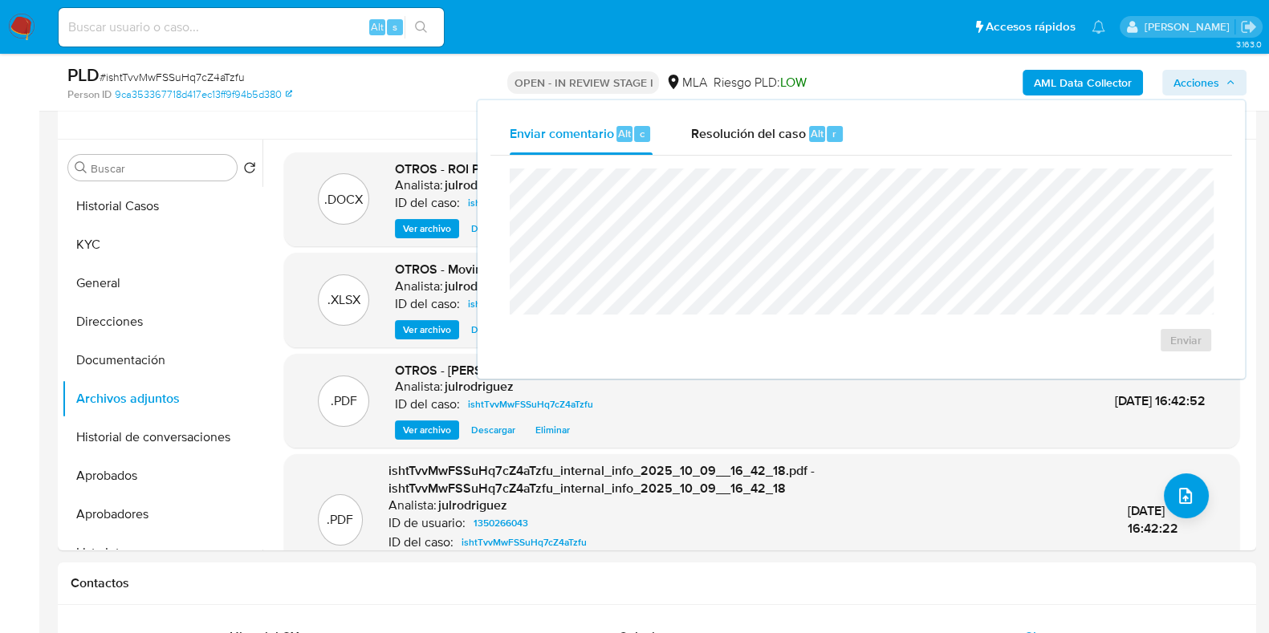
click at [877, 144] on div "Enviar comentario Alt c Resolución del caso Alt r" at bounding box center [861, 134] width 742 height 42
click at [807, 142] on div "Resolución del caso Alt r" at bounding box center [767, 134] width 153 height 42
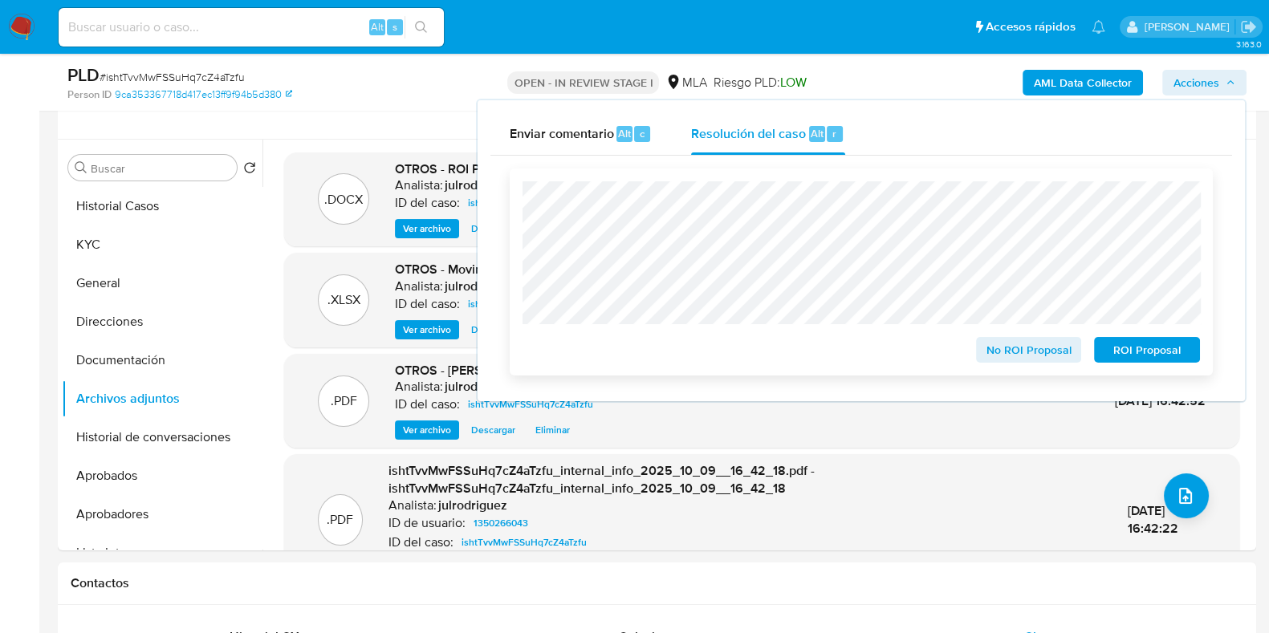
click at [1124, 345] on span "ROI Proposal" at bounding box center [1146, 350] width 83 height 22
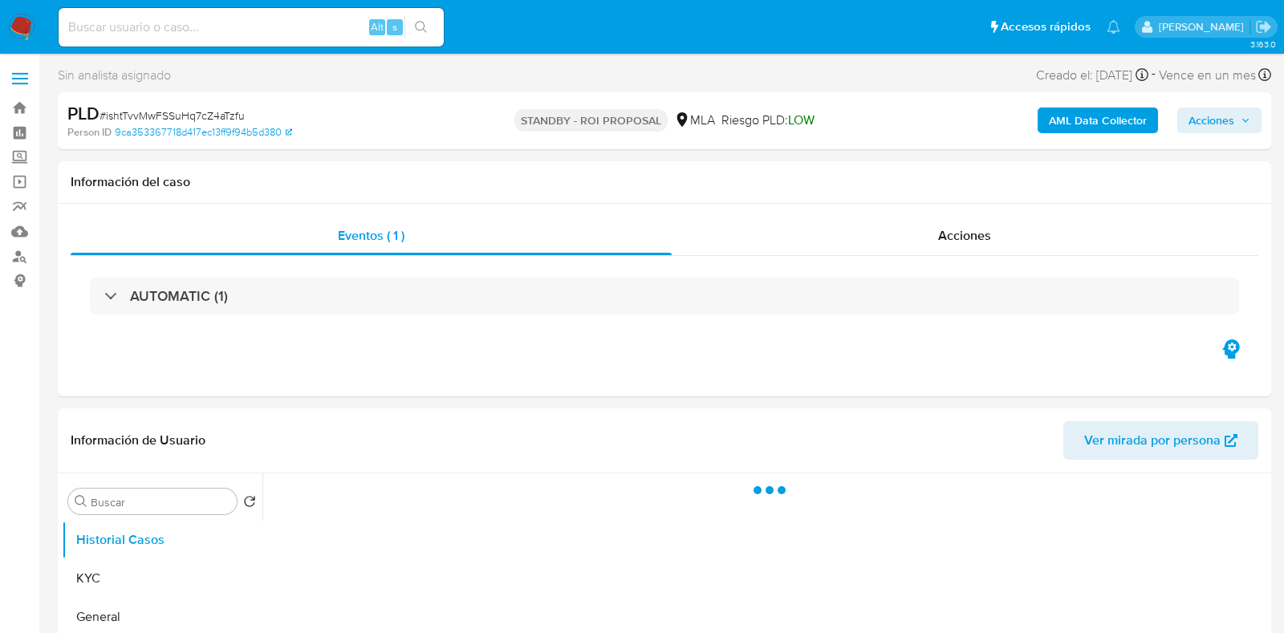
select select "10"
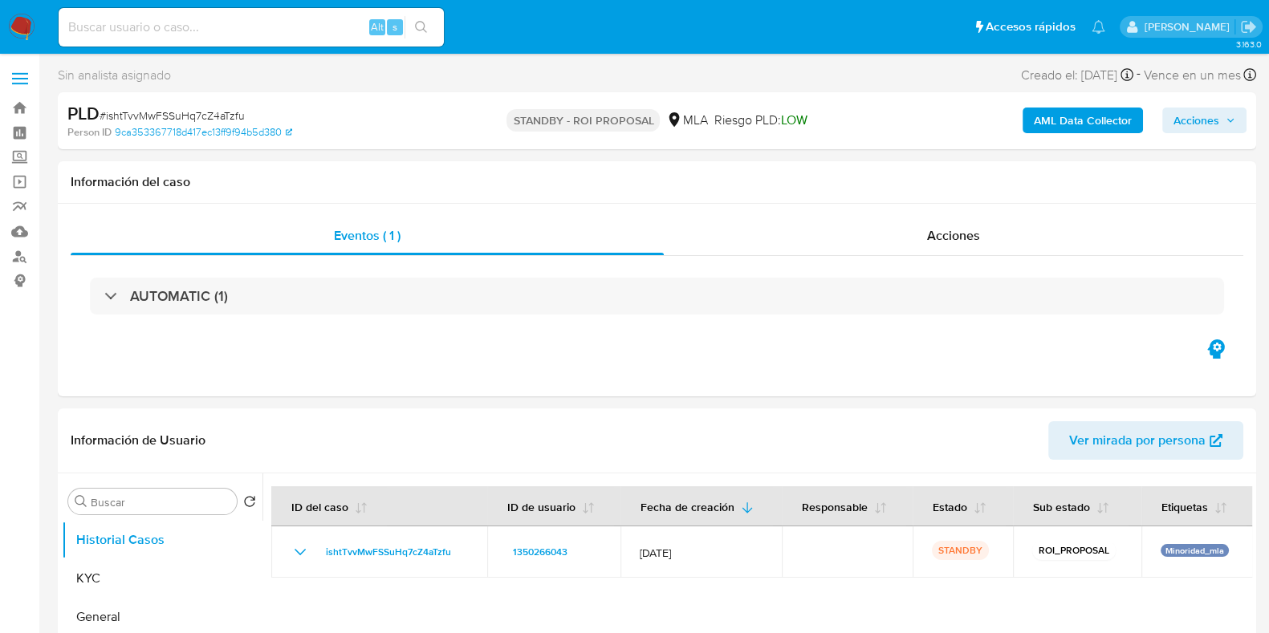
click at [231, 41] on div "Alt s" at bounding box center [251, 27] width 385 height 39
click at [232, 27] on input at bounding box center [251, 27] width 385 height 21
paste input "u4ZbMd09cB3Sg9kQXQ5bv7ws"
type input "u4ZbMd09cB3Sg9kQXQ5bv7ws"
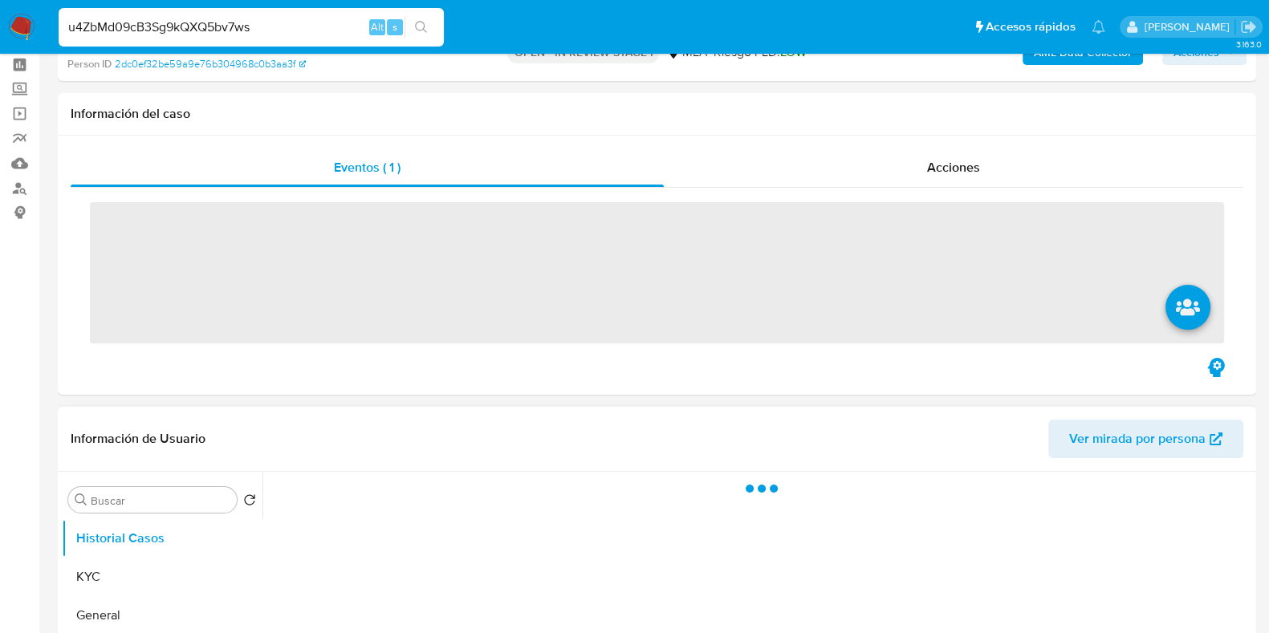
scroll to position [100, 0]
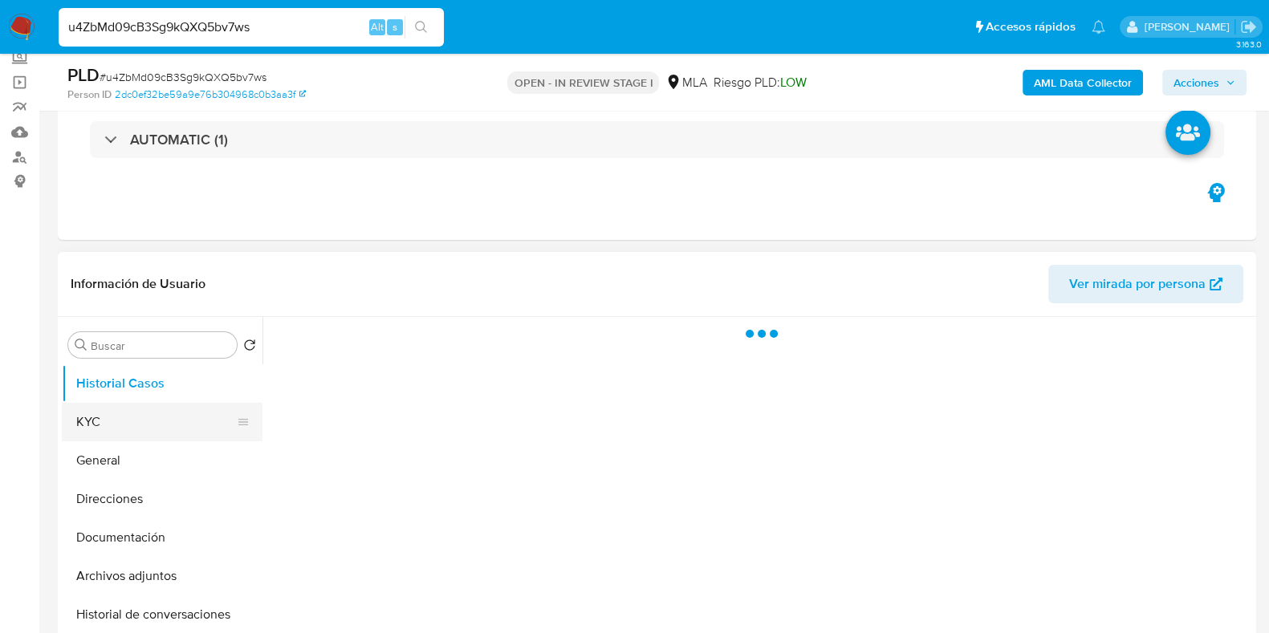
select select "10"
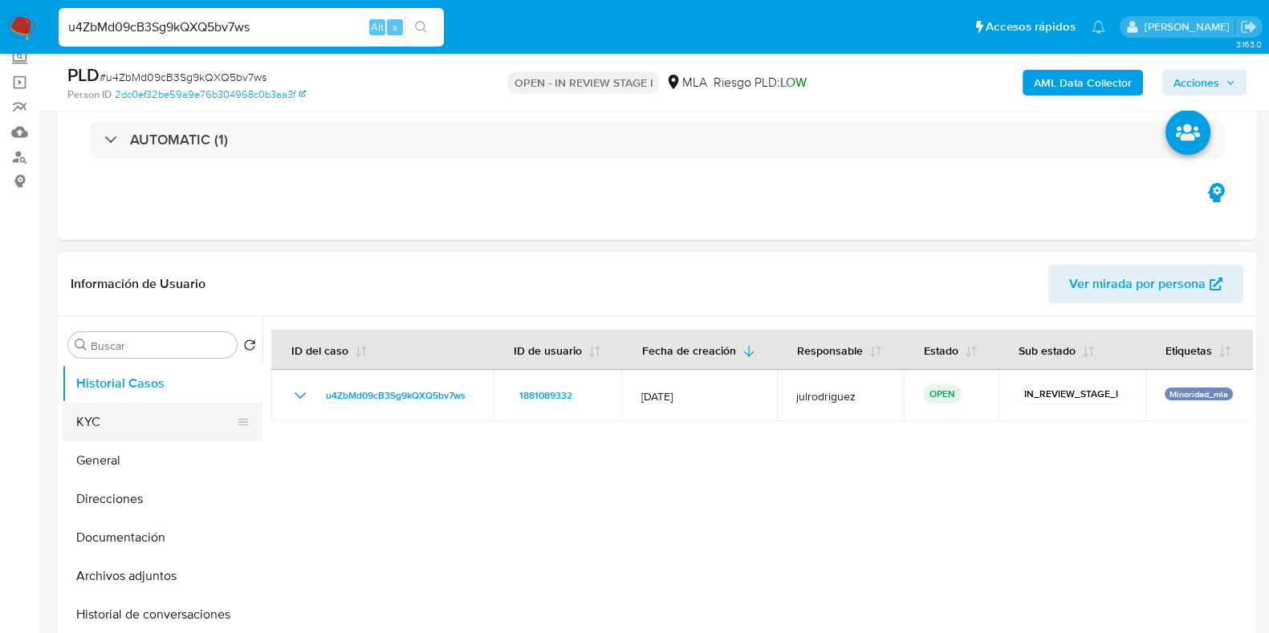
click at [148, 409] on button "KYC" at bounding box center [156, 422] width 188 height 39
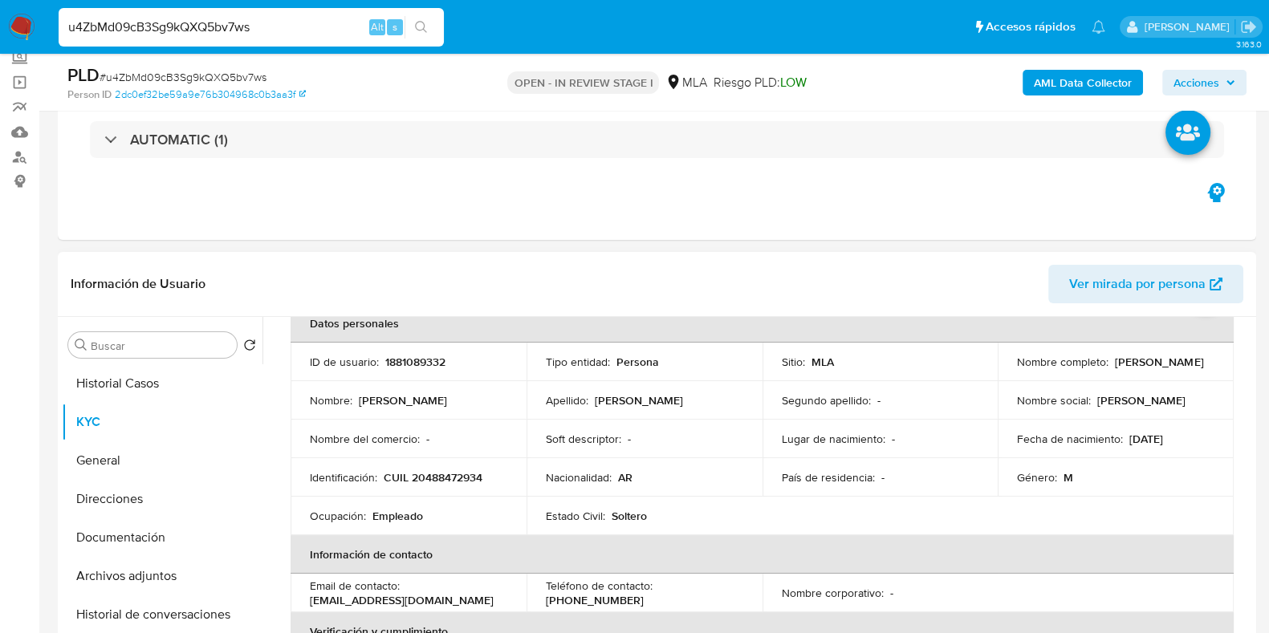
scroll to position [0, 0]
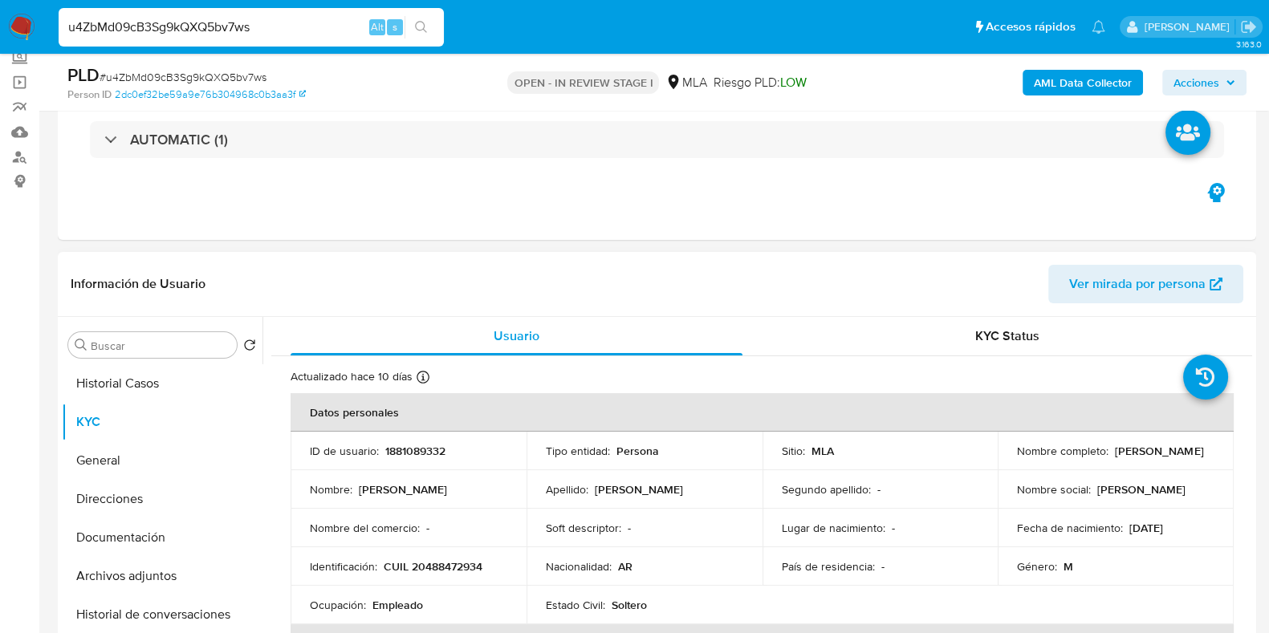
drag, startPoint x: 1015, startPoint y: 458, endPoint x: 1165, endPoint y: 458, distance: 150.1
click at [1165, 458] on div "Nombre completo : [PERSON_NAME]" at bounding box center [1115, 451] width 197 height 14
drag, startPoint x: 997, startPoint y: 460, endPoint x: 1191, endPoint y: 456, distance: 194.3
click at [1191, 456] on td "Nombre completo : [PERSON_NAME]" at bounding box center [1116, 451] width 236 height 39
copy p "[PERSON_NAME]"
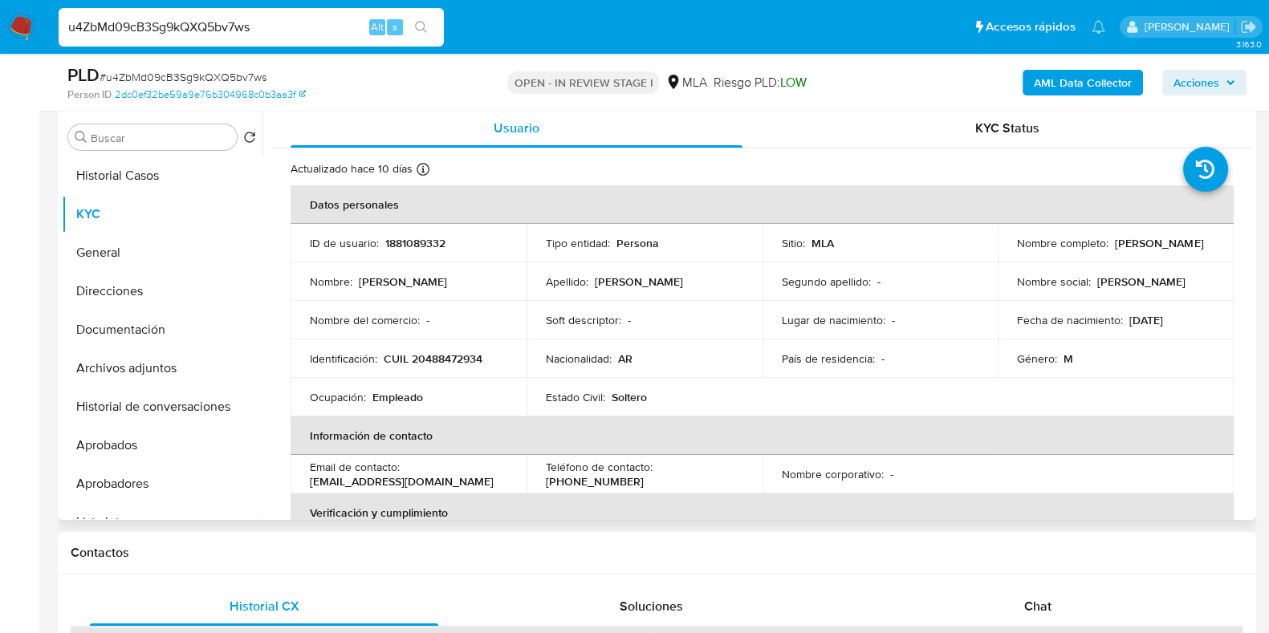
scroll to position [235, 0]
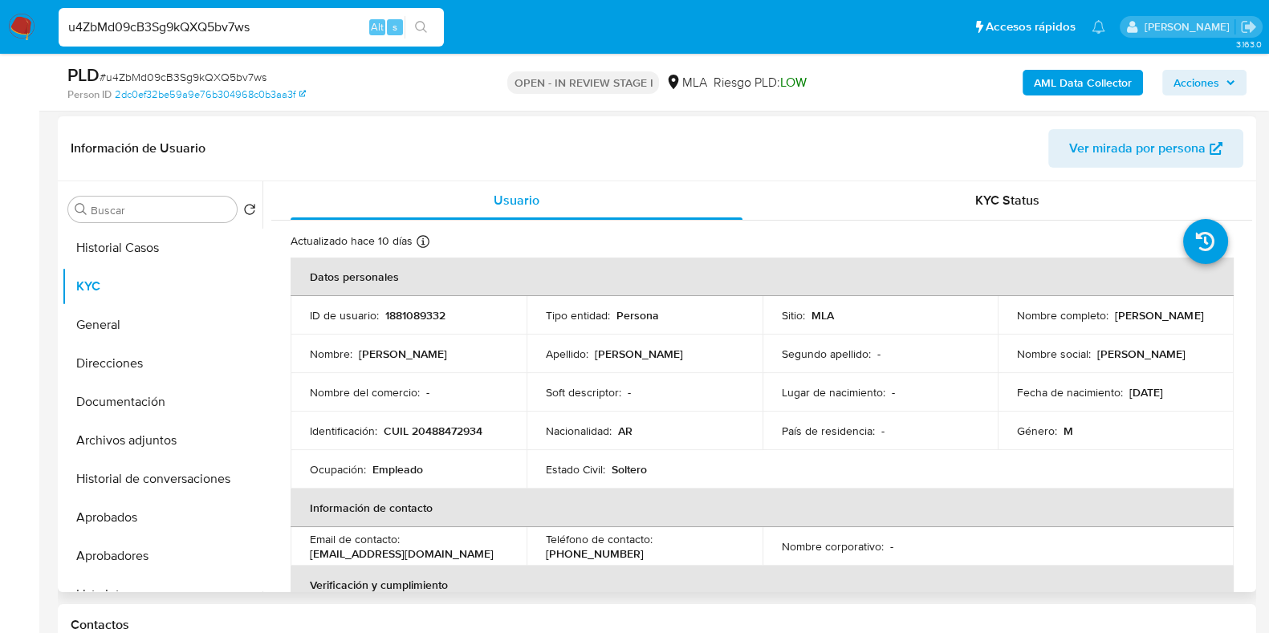
click at [444, 315] on p "1881089332" at bounding box center [415, 315] width 60 height 14
click at [425, 315] on p "1881089332" at bounding box center [415, 315] width 60 height 14
copy p "1881089332"
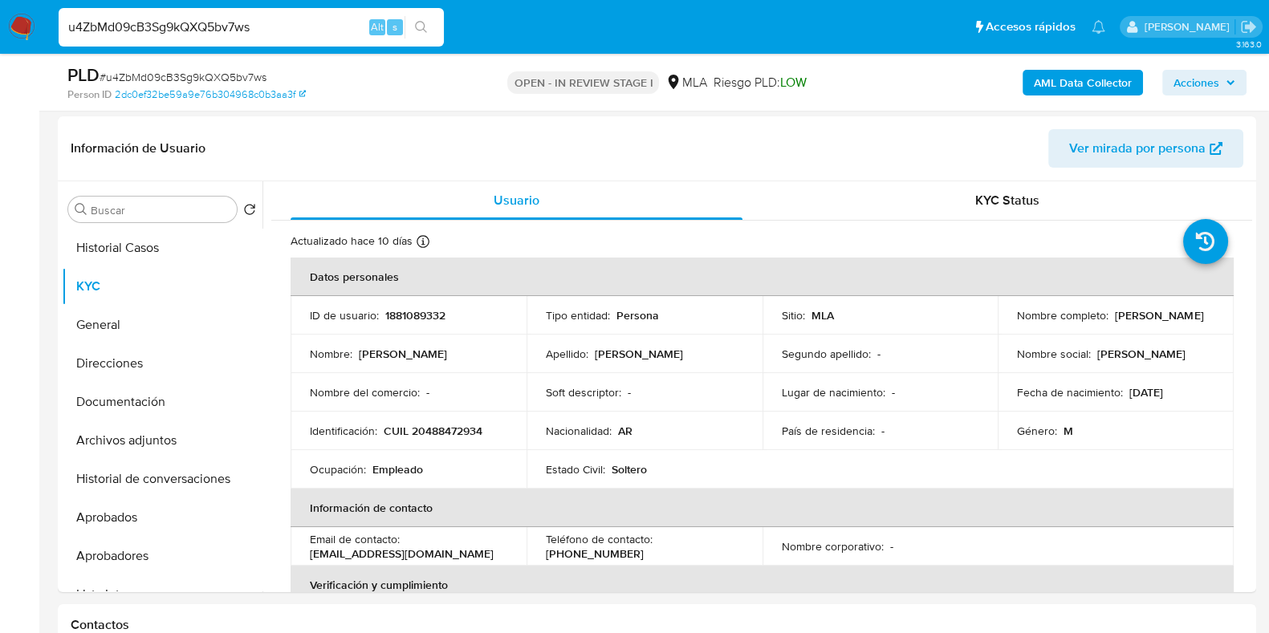
click at [170, 79] on span "# u4ZbMd09cB3Sg9kQXQ5bv7ws" at bounding box center [183, 77] width 167 height 16
copy span "u4ZbMd09cB3Sg9kQXQ5bv7ws"
click at [109, 371] on button "Direcciones" at bounding box center [156, 363] width 188 height 39
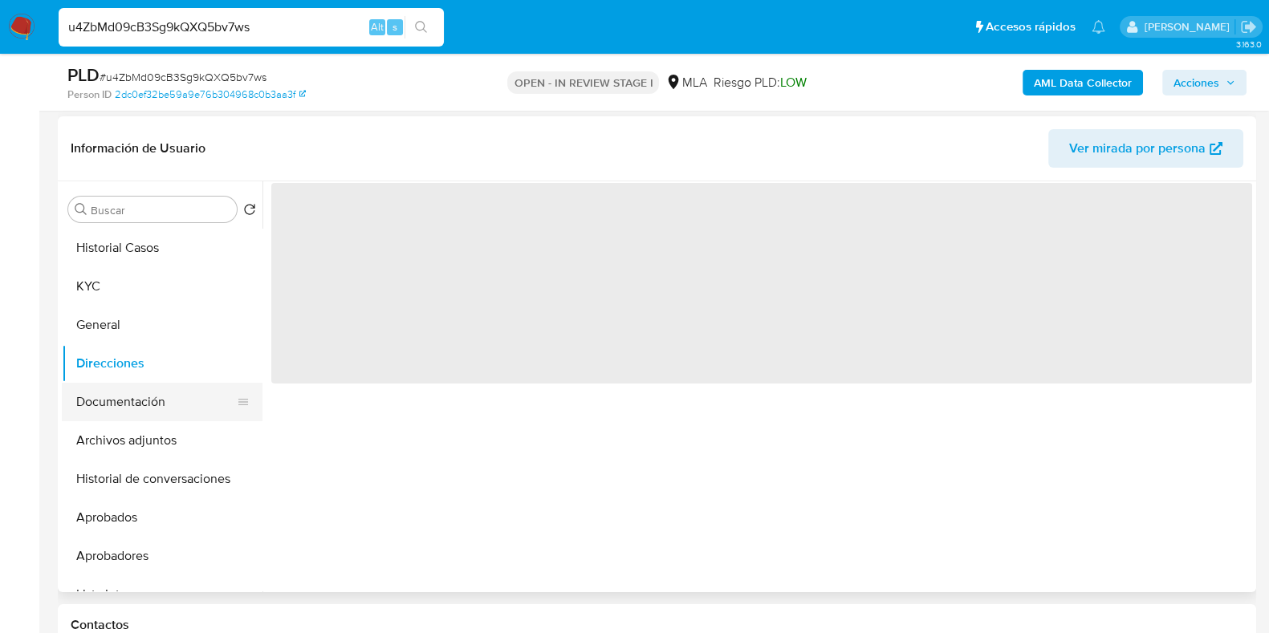
click at [116, 397] on button "Documentación" at bounding box center [156, 402] width 188 height 39
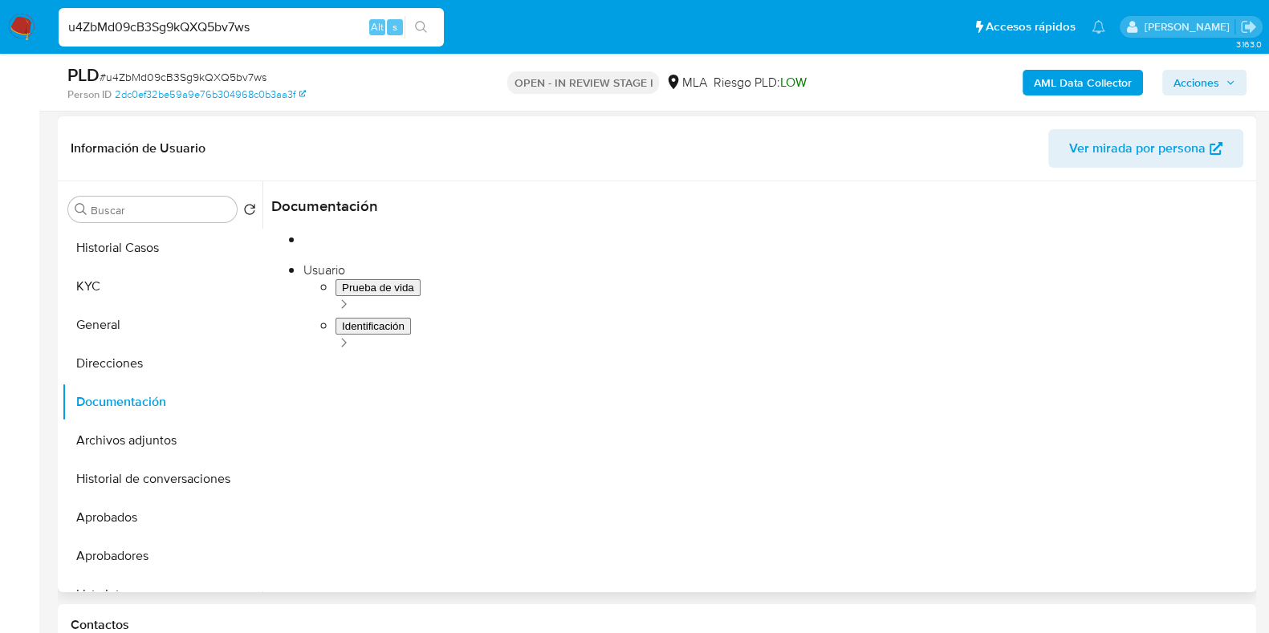
scroll to position [131, 0]
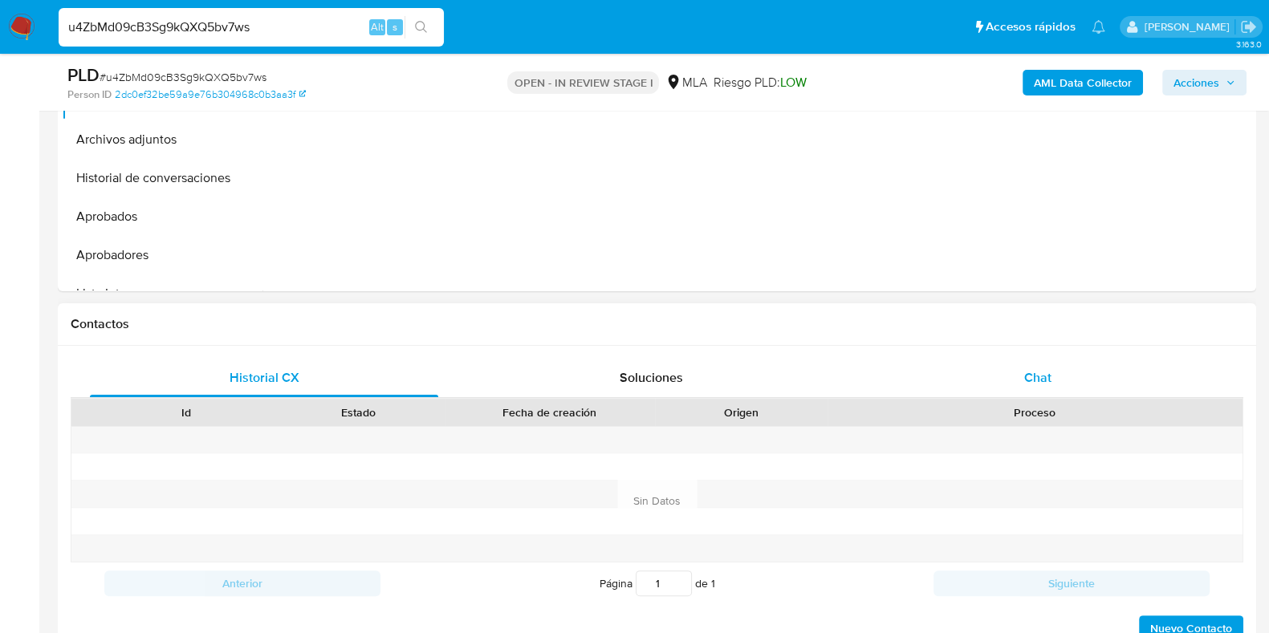
click at [1056, 359] on div "Chat" at bounding box center [1038, 378] width 348 height 39
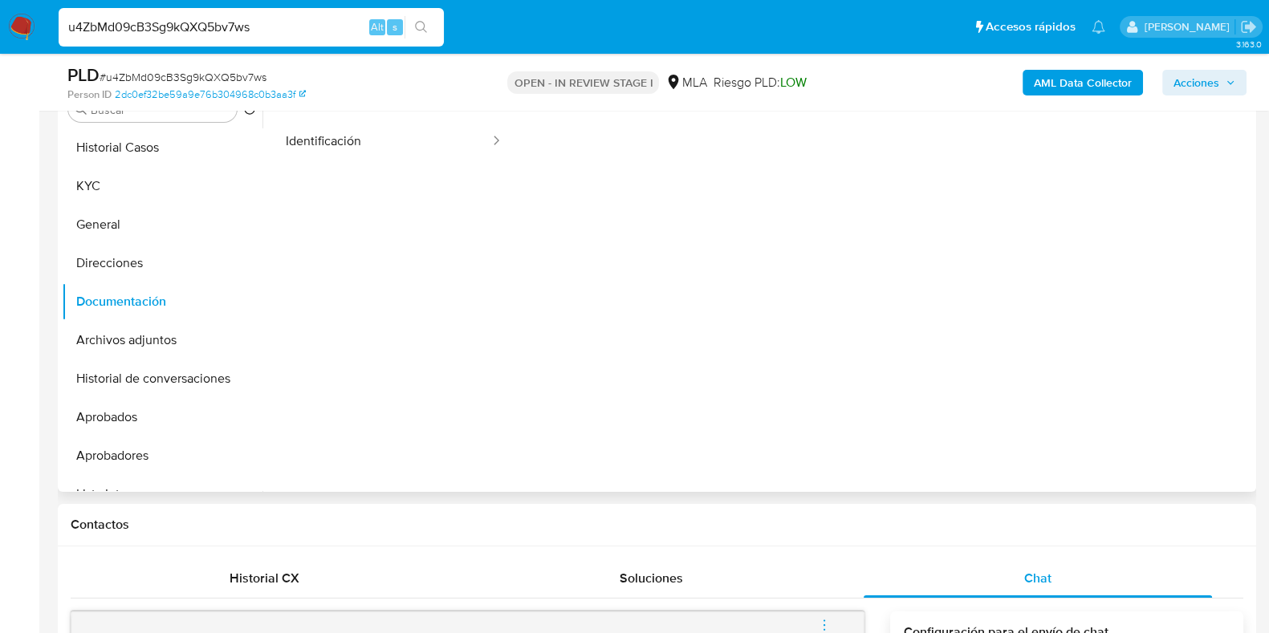
scroll to position [0, 0]
click at [152, 205] on button "General" at bounding box center [156, 224] width 188 height 39
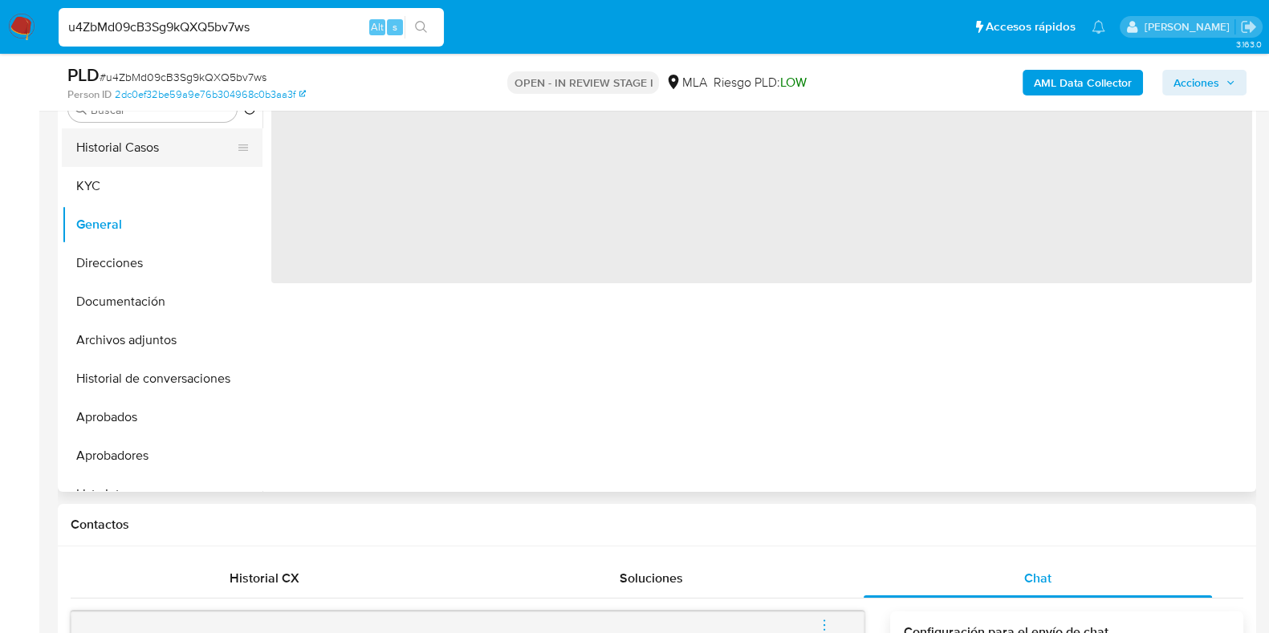
click at [181, 153] on button "Historial Casos" at bounding box center [156, 147] width 188 height 39
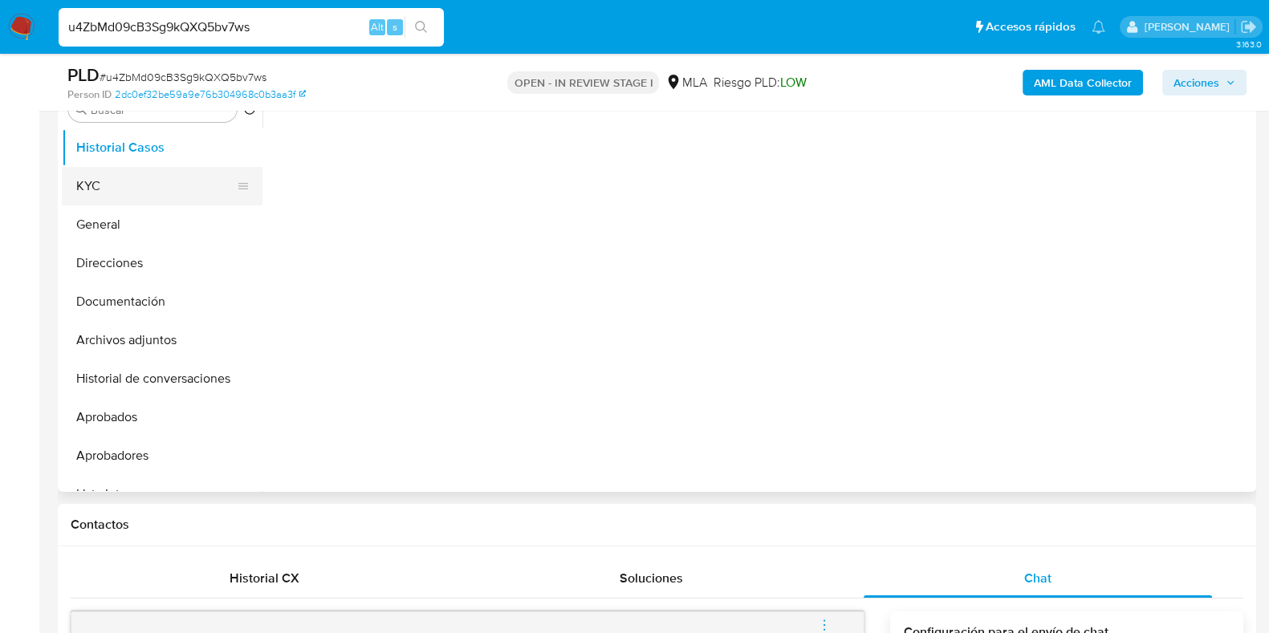
click at [167, 170] on button "KYC" at bounding box center [156, 186] width 188 height 39
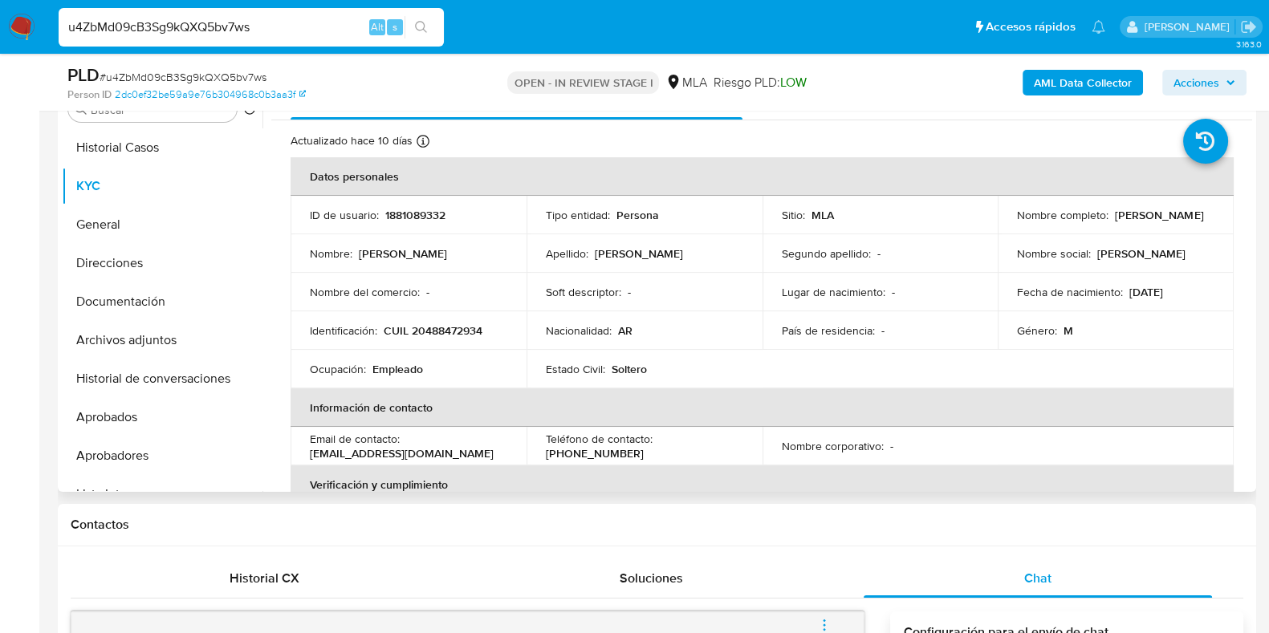
click at [446, 319] on td "Identificación : CUIL 20488472934" at bounding box center [409, 330] width 236 height 39
click at [453, 327] on p "CUIL 20488472934" at bounding box center [433, 330] width 99 height 14
copy p "20488472934"
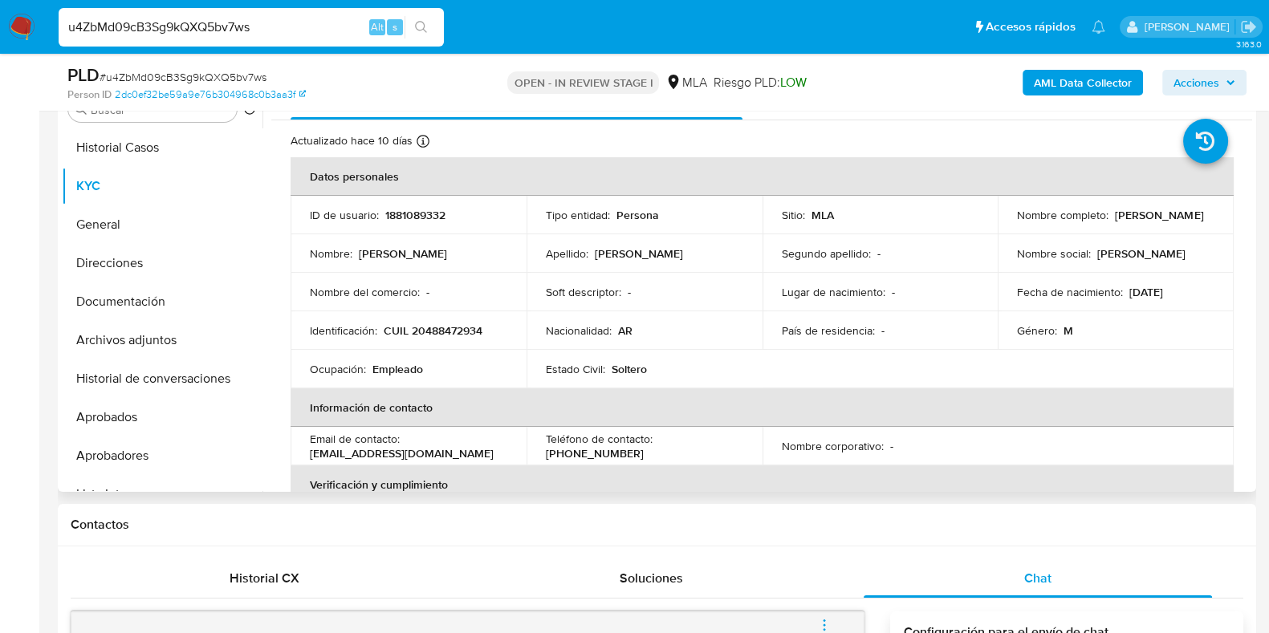
click at [412, 219] on p "1881089332" at bounding box center [415, 215] width 60 height 14
copy p "1881089332"
click at [146, 173] on button "KYC" at bounding box center [156, 186] width 188 height 39
click at [140, 148] on button "Historial Casos" at bounding box center [156, 147] width 188 height 39
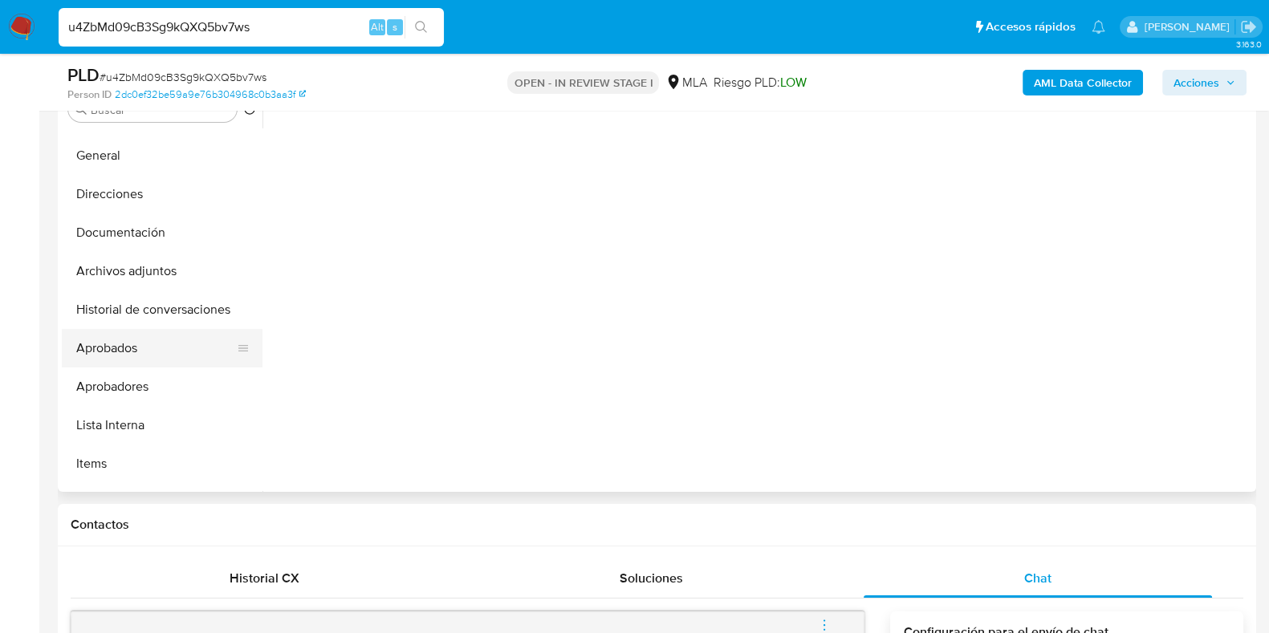
scroll to position [100, 0]
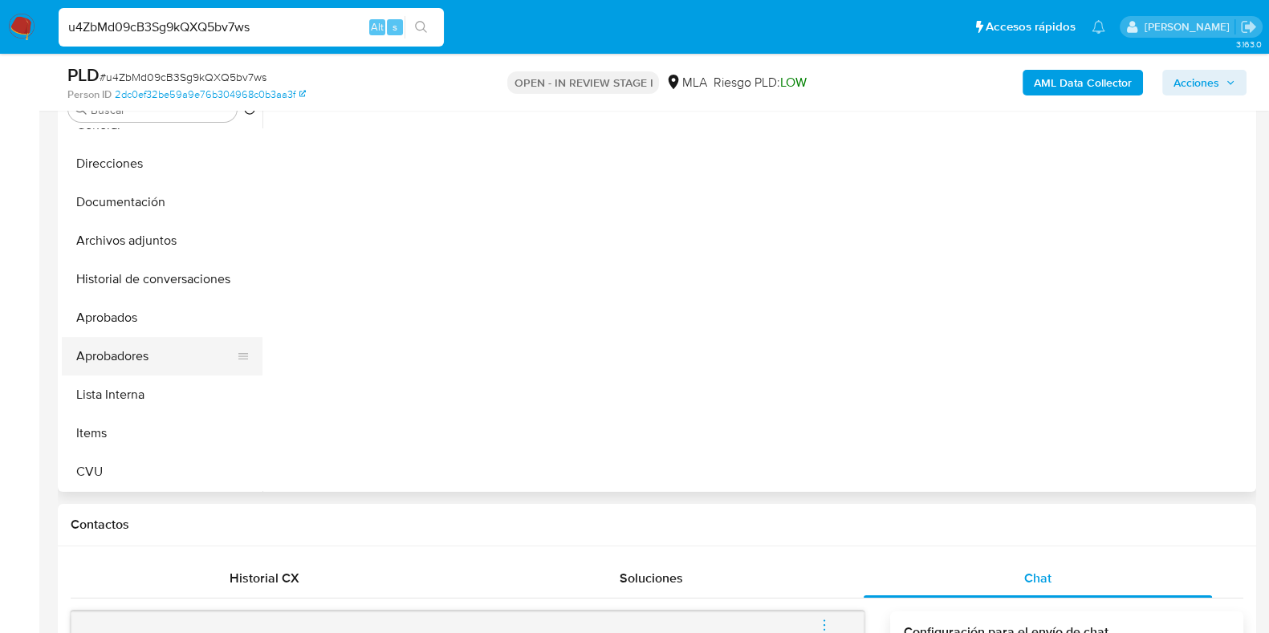
drag, startPoint x: 120, startPoint y: 360, endPoint x: 121, endPoint y: 351, distance: 9.8
click at [120, 360] on button "Aprobadores" at bounding box center [156, 356] width 188 height 39
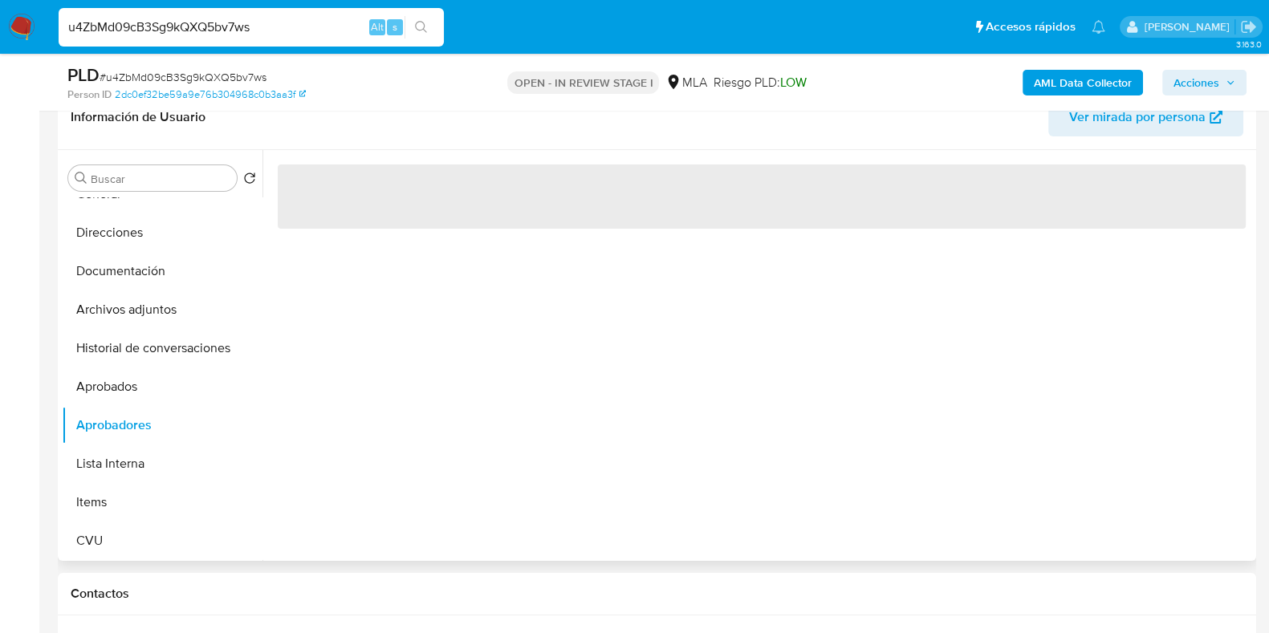
scroll to position [235, 0]
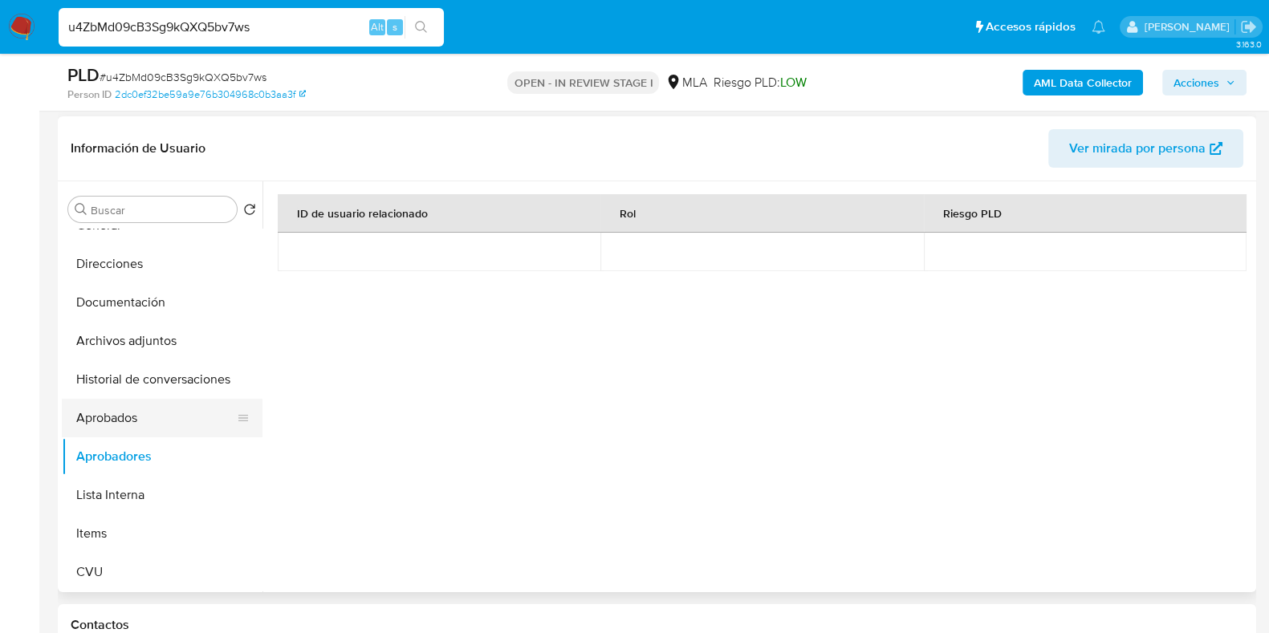
click at [153, 419] on button "Aprobados" at bounding box center [156, 418] width 188 height 39
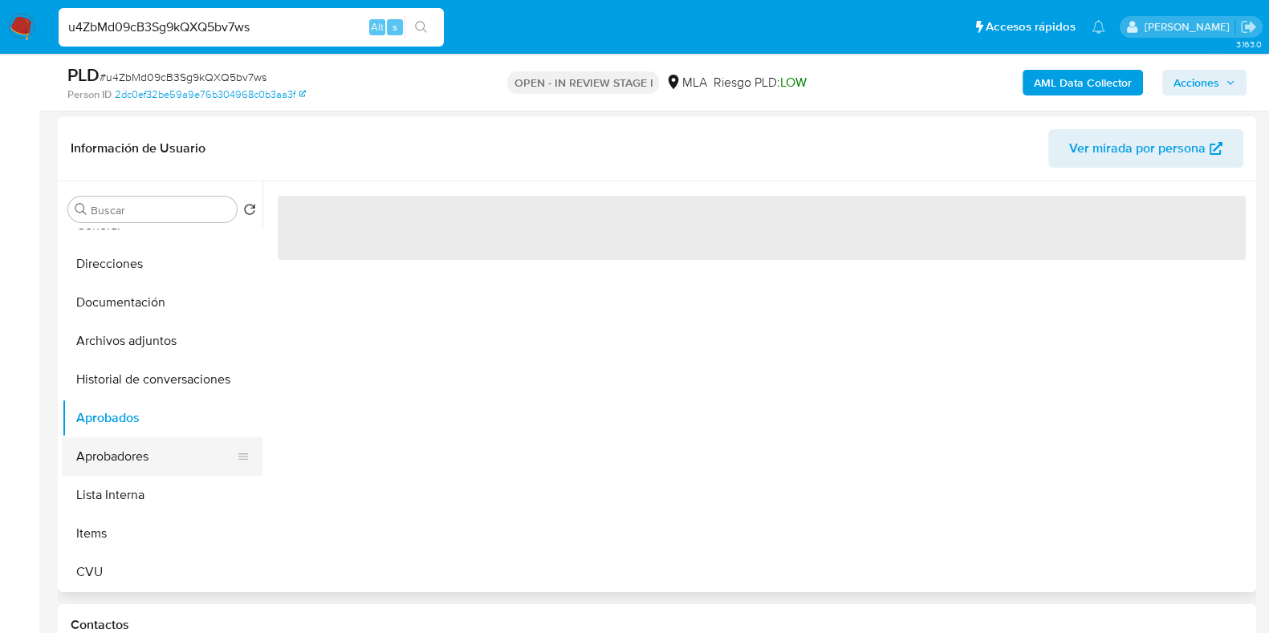
click at [152, 457] on button "Aprobadores" at bounding box center [156, 456] width 188 height 39
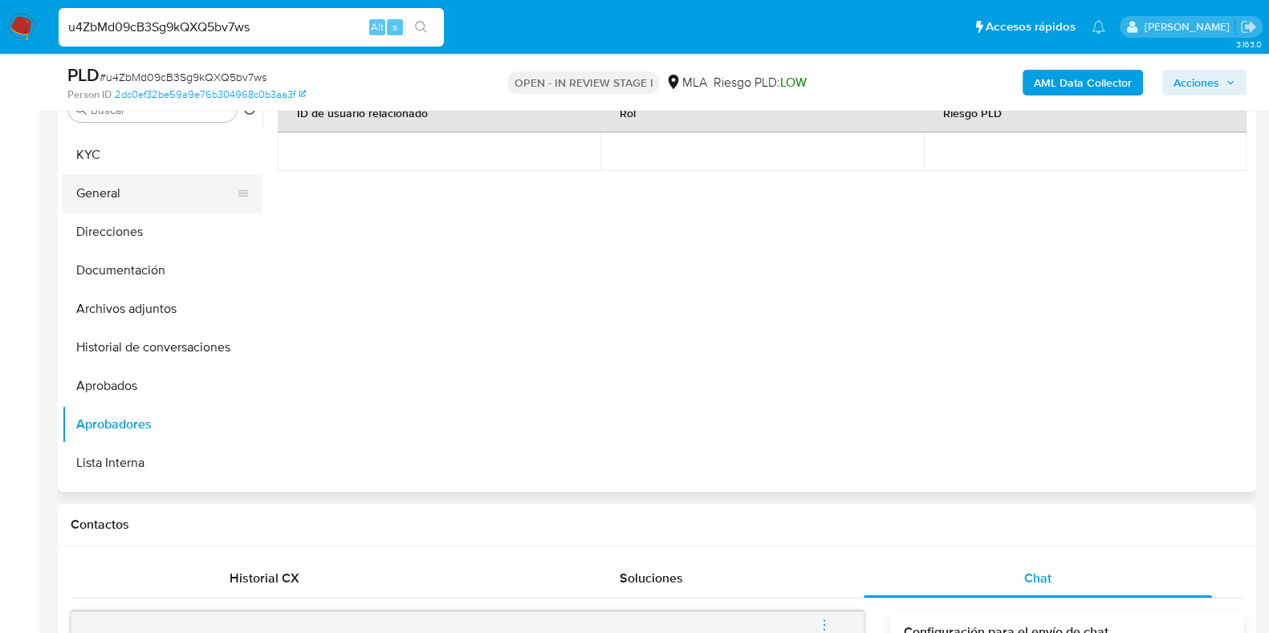
scroll to position [0, 0]
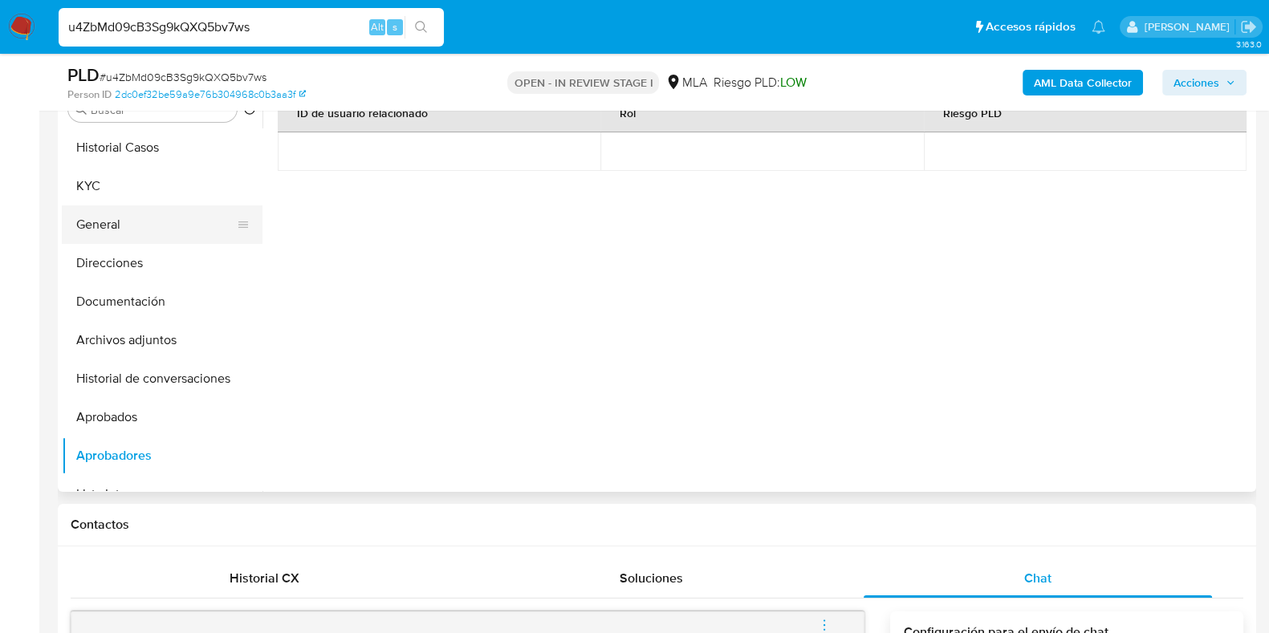
click at [128, 218] on button "General" at bounding box center [156, 224] width 188 height 39
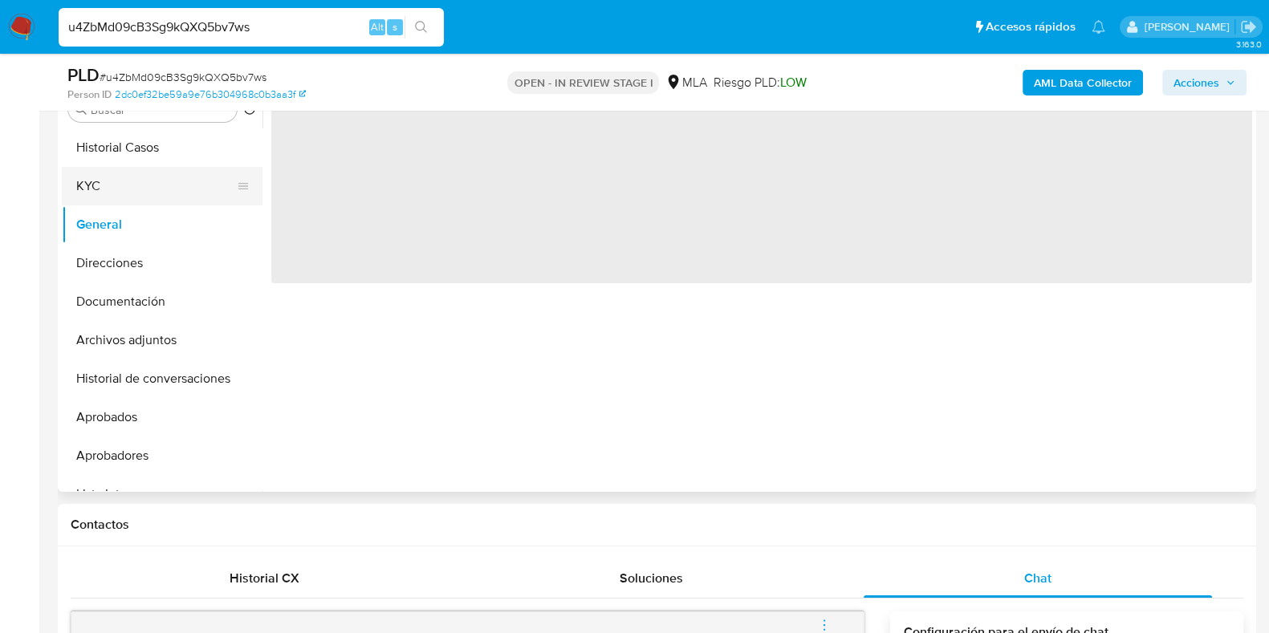
click at [127, 190] on button "KYC" at bounding box center [156, 186] width 188 height 39
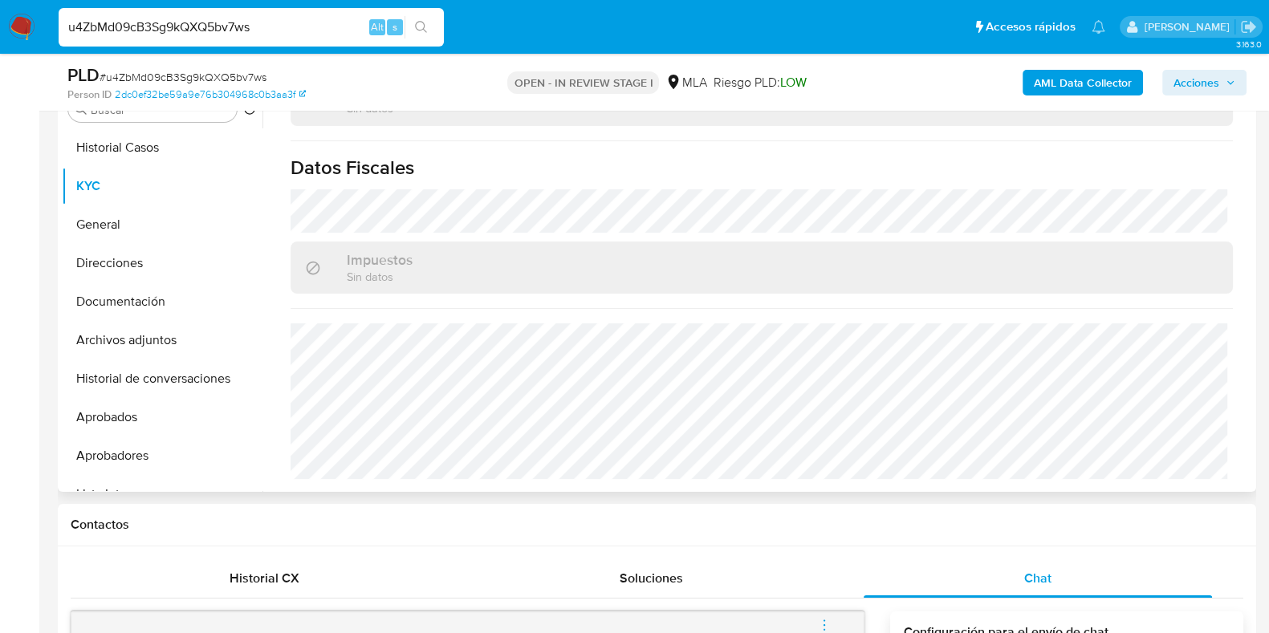
scroll to position [859, 0]
click at [154, 258] on button "Direcciones" at bounding box center [156, 263] width 188 height 39
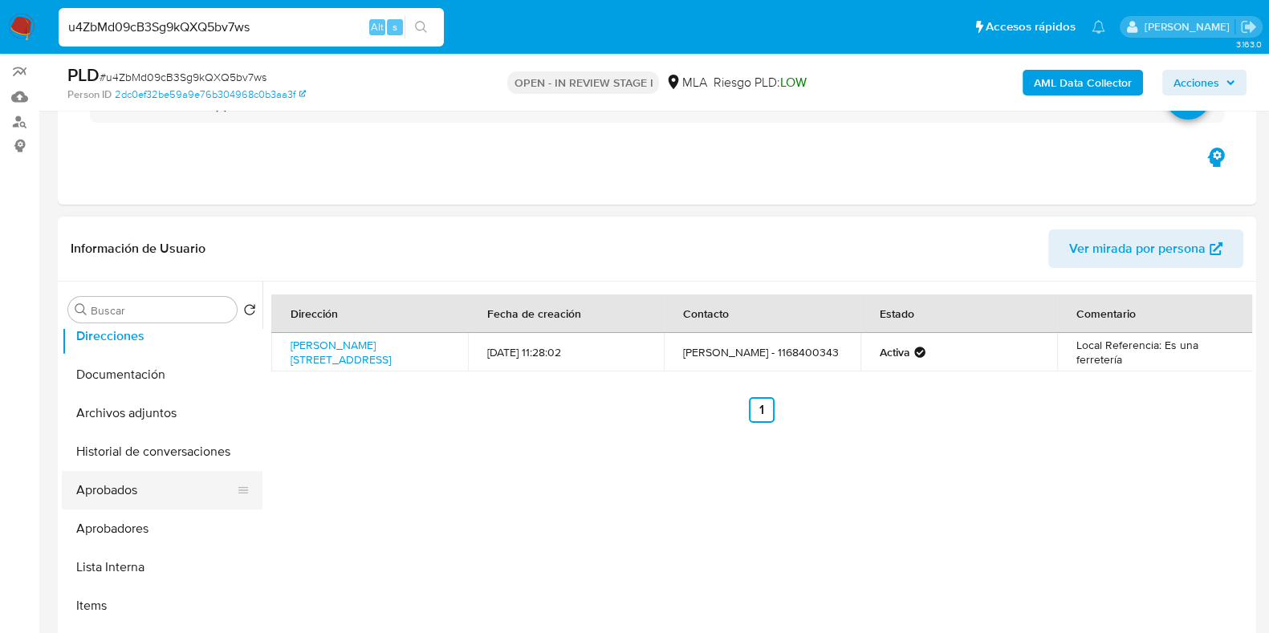
scroll to position [200, 0]
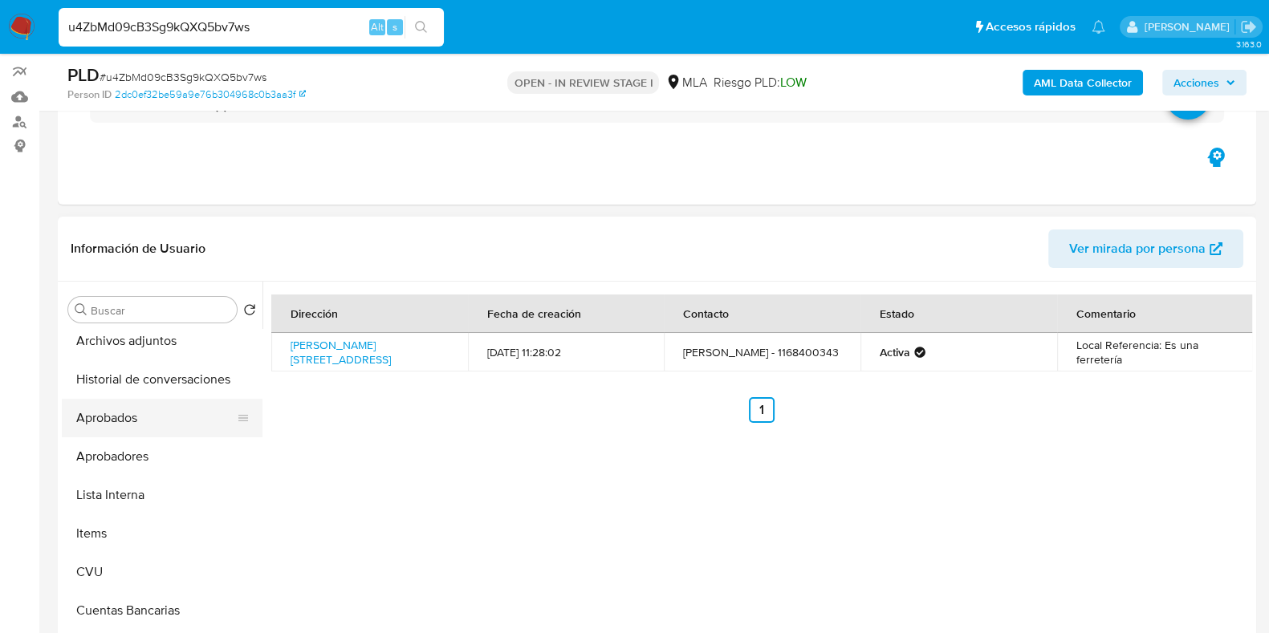
click at [149, 427] on button "Aprobados" at bounding box center [156, 418] width 188 height 39
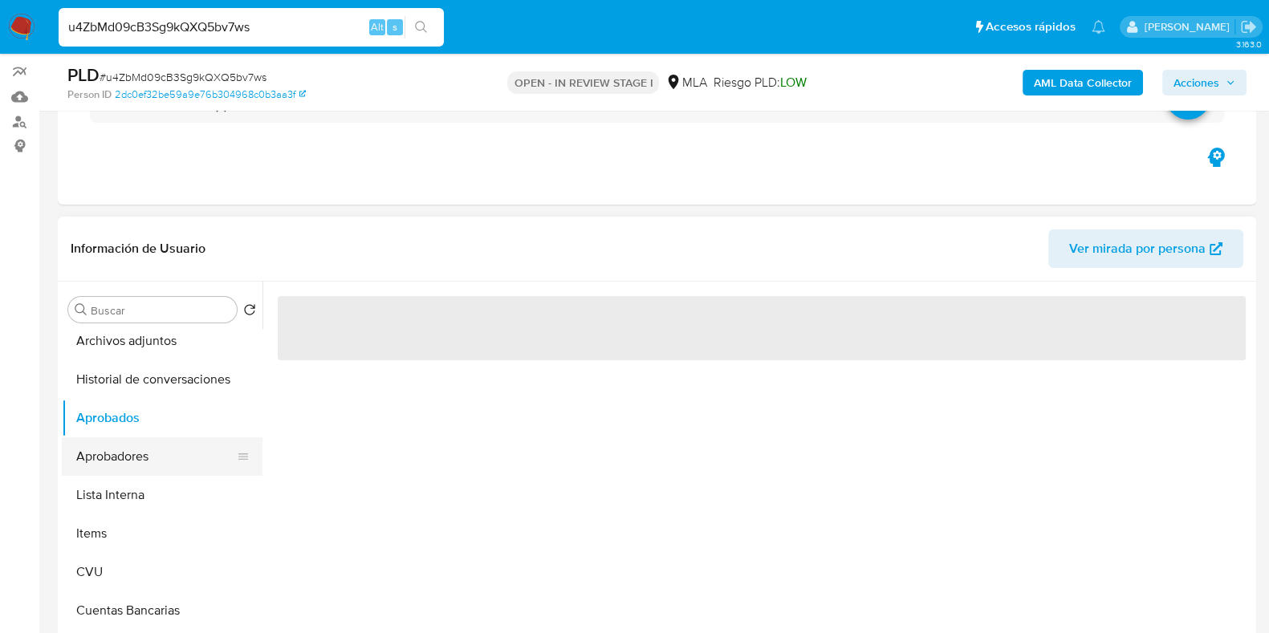
click at [149, 444] on button "Aprobadores" at bounding box center [156, 456] width 188 height 39
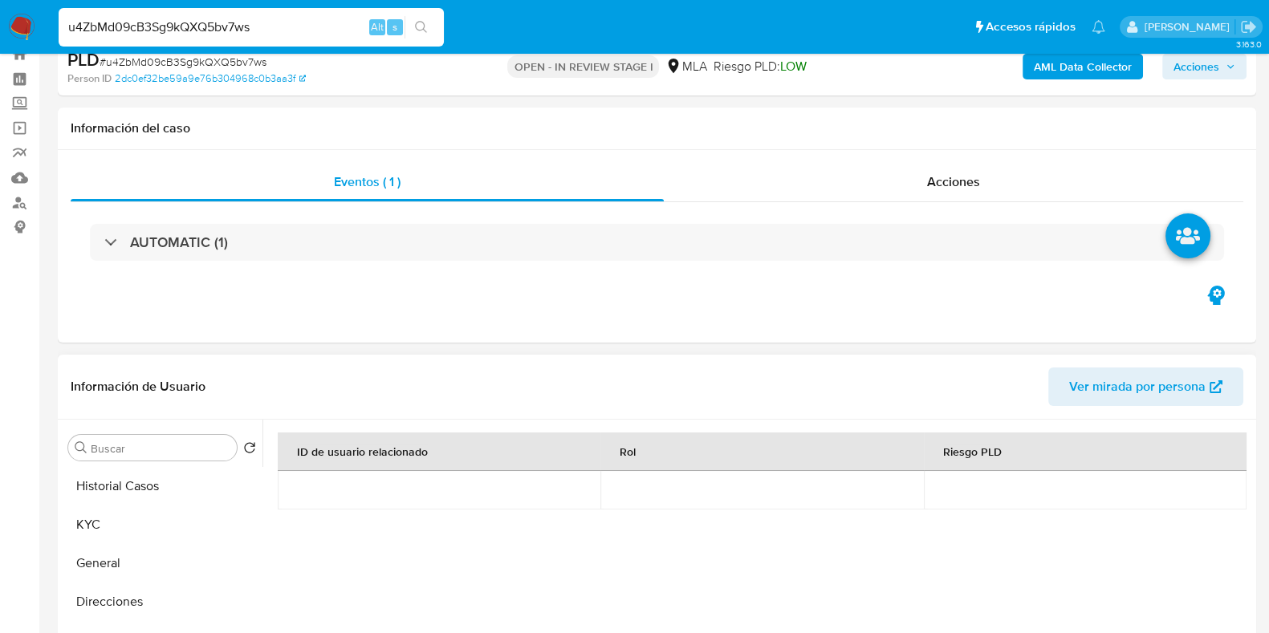
scroll to position [0, 0]
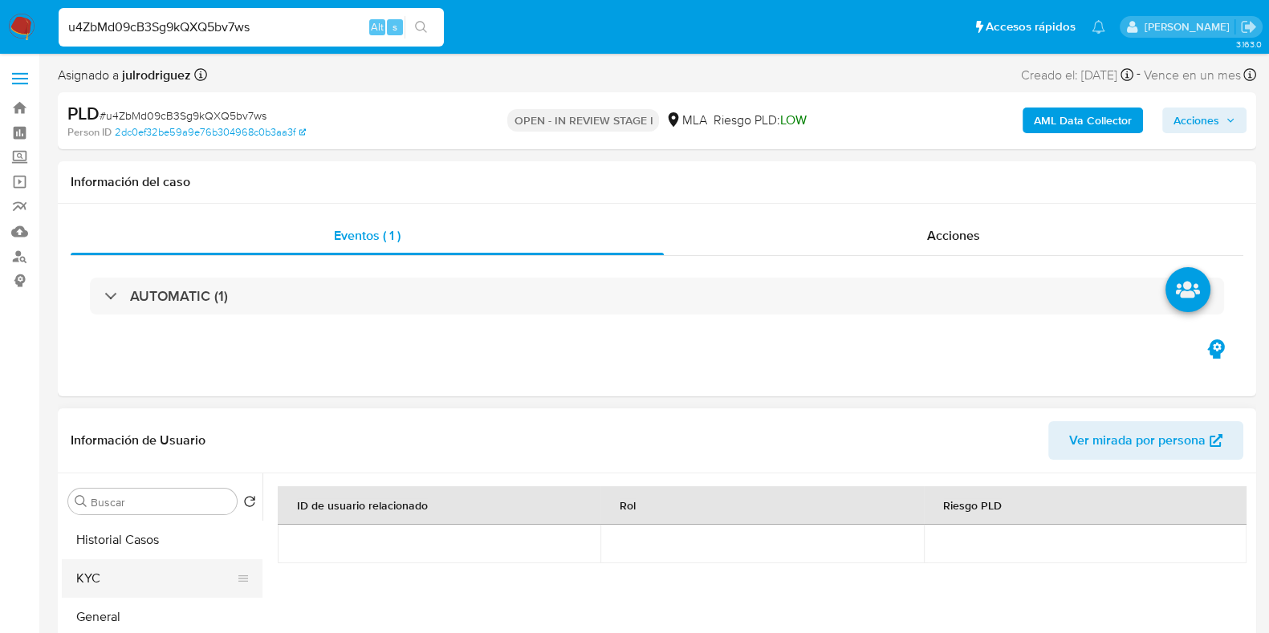
click at [109, 583] on button "KYC" at bounding box center [156, 578] width 188 height 39
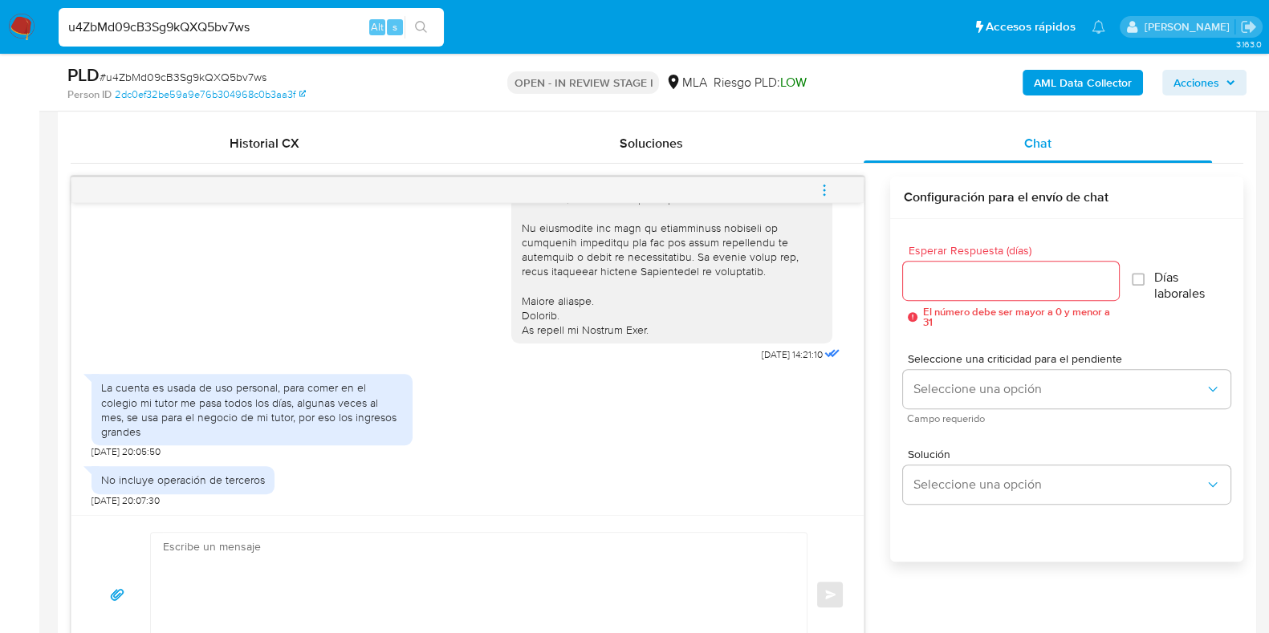
scroll to position [802, 0]
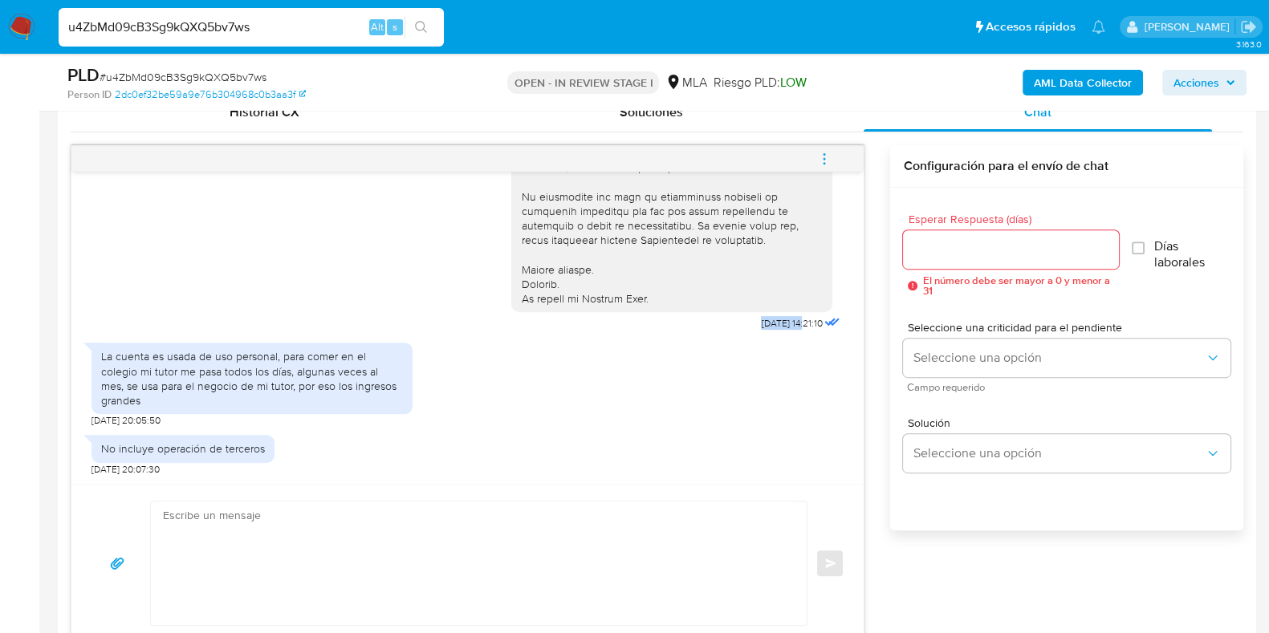
copy span "17/09/2025"
click at [67, 331] on div "Historial CX Soluciones Chat Id Estado Fecha de creación Origen Proceso Anterio…" at bounding box center [657, 367] width 1198 height 575
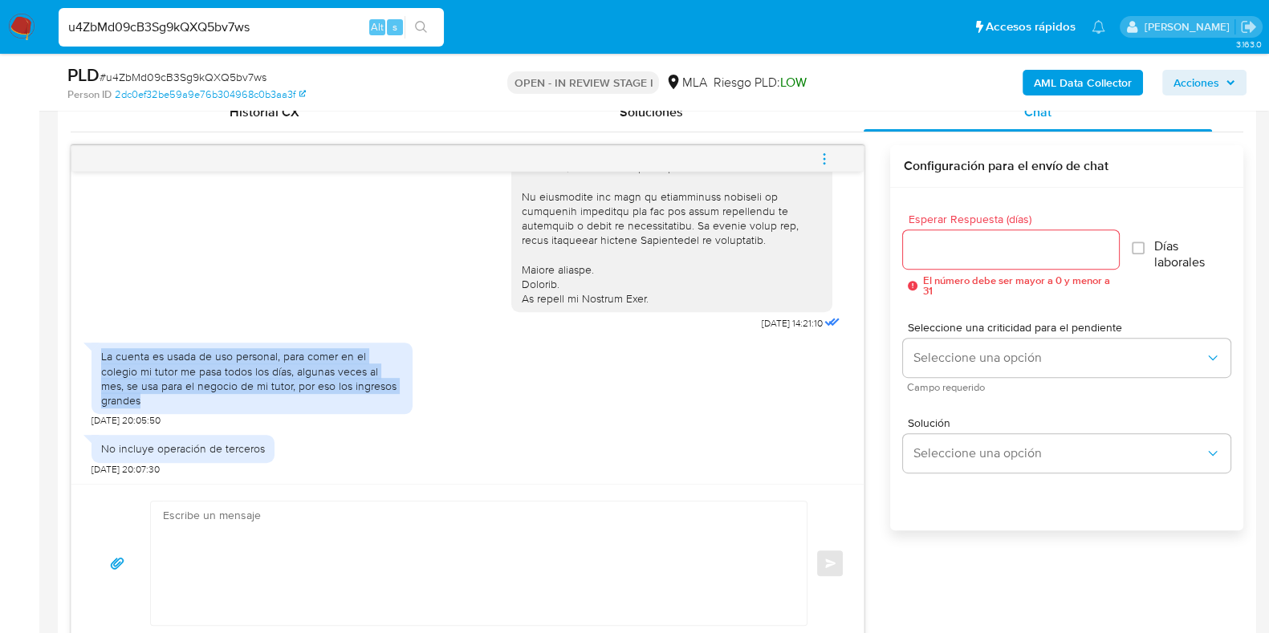
drag, startPoint x: 100, startPoint y: 355, endPoint x: 219, endPoint y: 403, distance: 128.2
click at [219, 403] on div "La cuenta es usada de uso personal, para comer en el colegio mi tutor me pasa t…" at bounding box center [252, 378] width 302 height 59
copy div "La cuenta es usada de uso personal, para comer en el colegio mi tutor me pasa t…"
drag, startPoint x: 63, startPoint y: 478, endPoint x: 111, endPoint y: 463, distance: 50.5
click at [62, 478] on div "Historial CX Soluciones Chat Id Estado Fecha de creación Origen Proceso Anterio…" at bounding box center [657, 367] width 1198 height 575
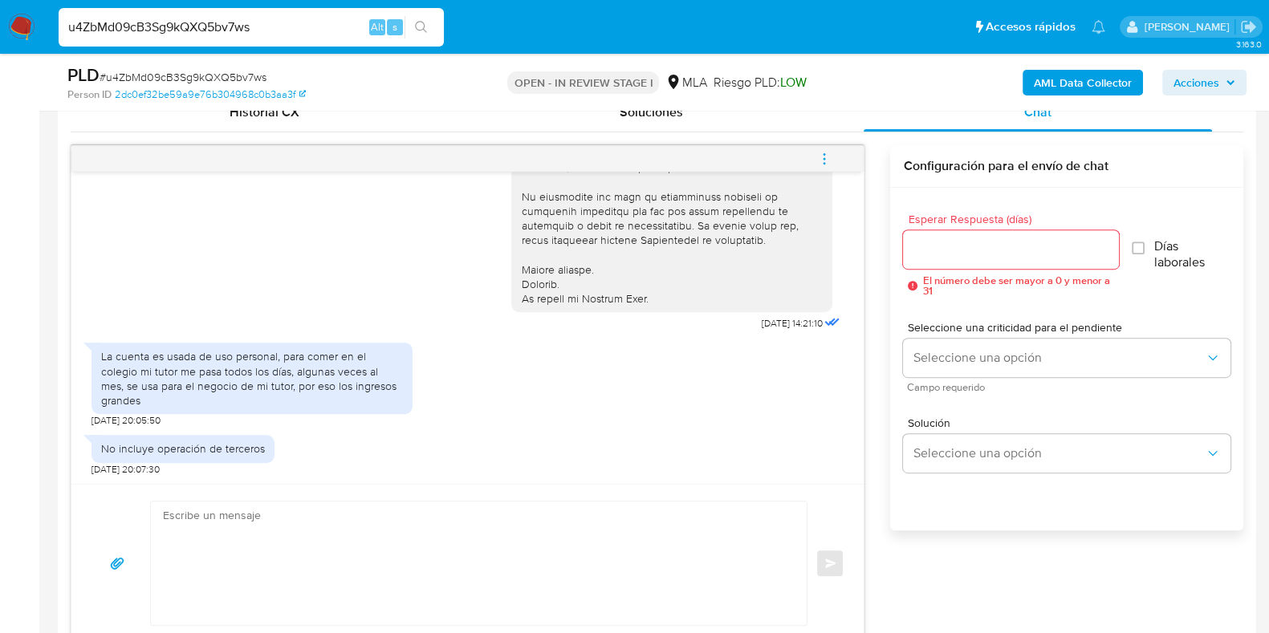
click at [121, 451] on div "No incluye operación de terceros" at bounding box center [183, 448] width 164 height 14
copy div "No incluye operación de terceros"
click at [236, 74] on span "# u4ZbMd09cB3Sg9kQXQ5bv7ws" at bounding box center [183, 77] width 167 height 16
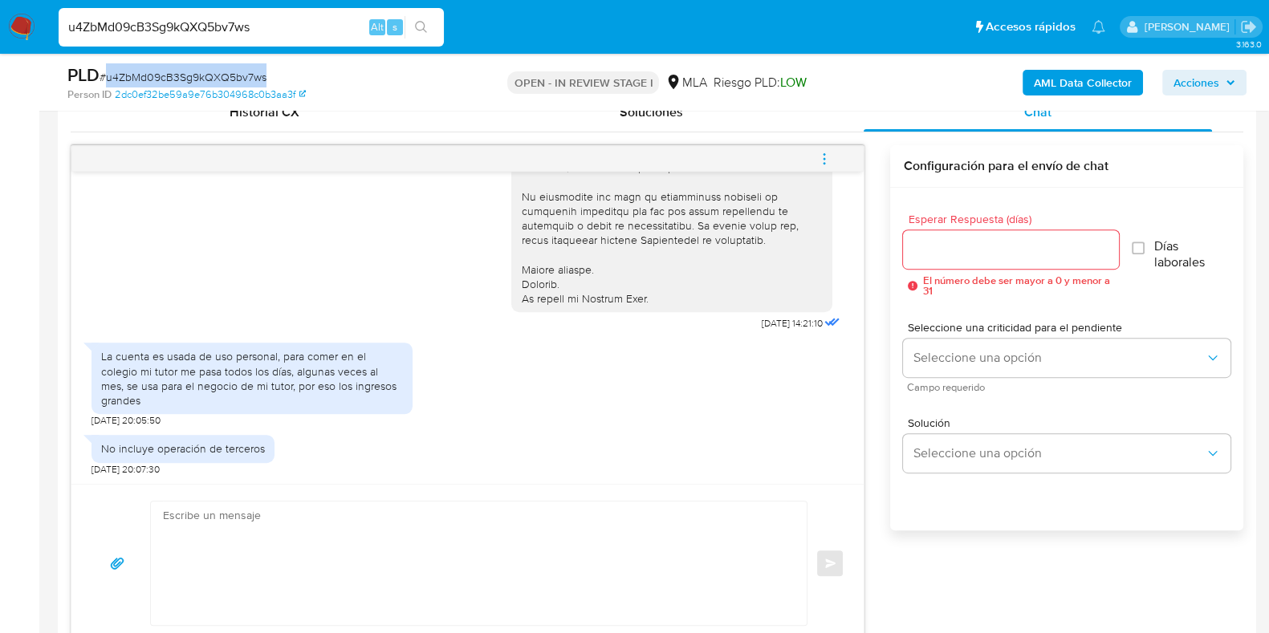
click at [236, 74] on span "# u4ZbMd09cB3Sg9kQXQ5bv7ws" at bounding box center [183, 77] width 167 height 16
copy span "u4ZbMd09cB3Sg9kQXQ5bv7ws"
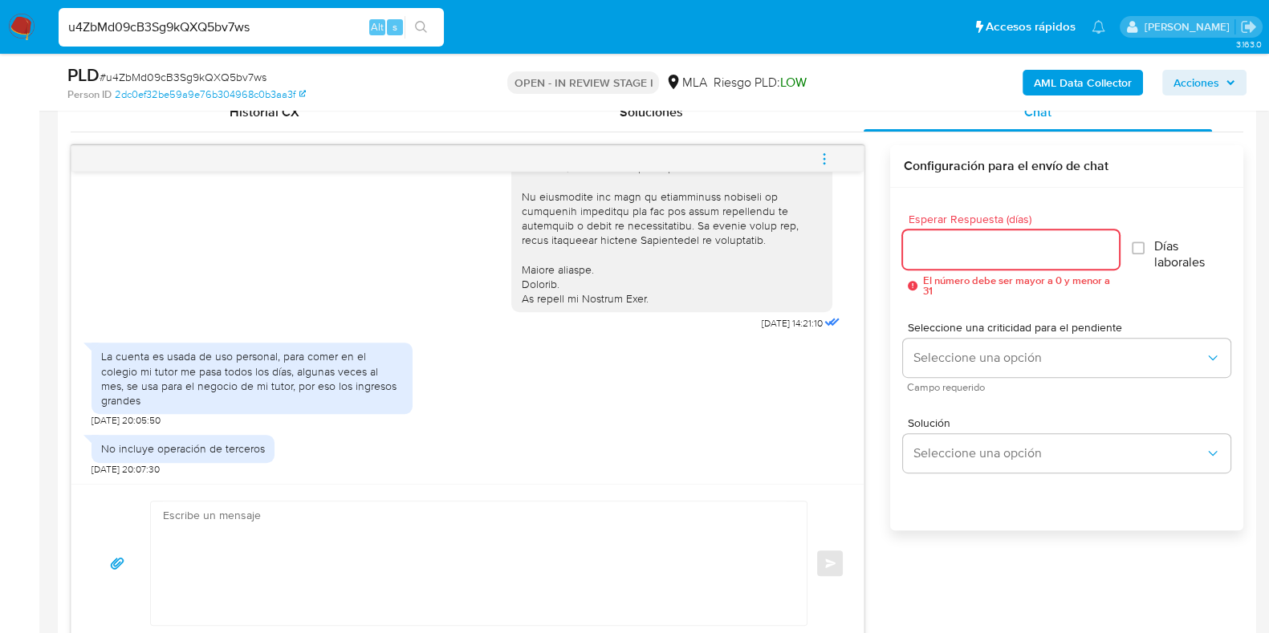
click at [963, 250] on input "Esperar Respuesta (días)" at bounding box center [1010, 249] width 215 height 21
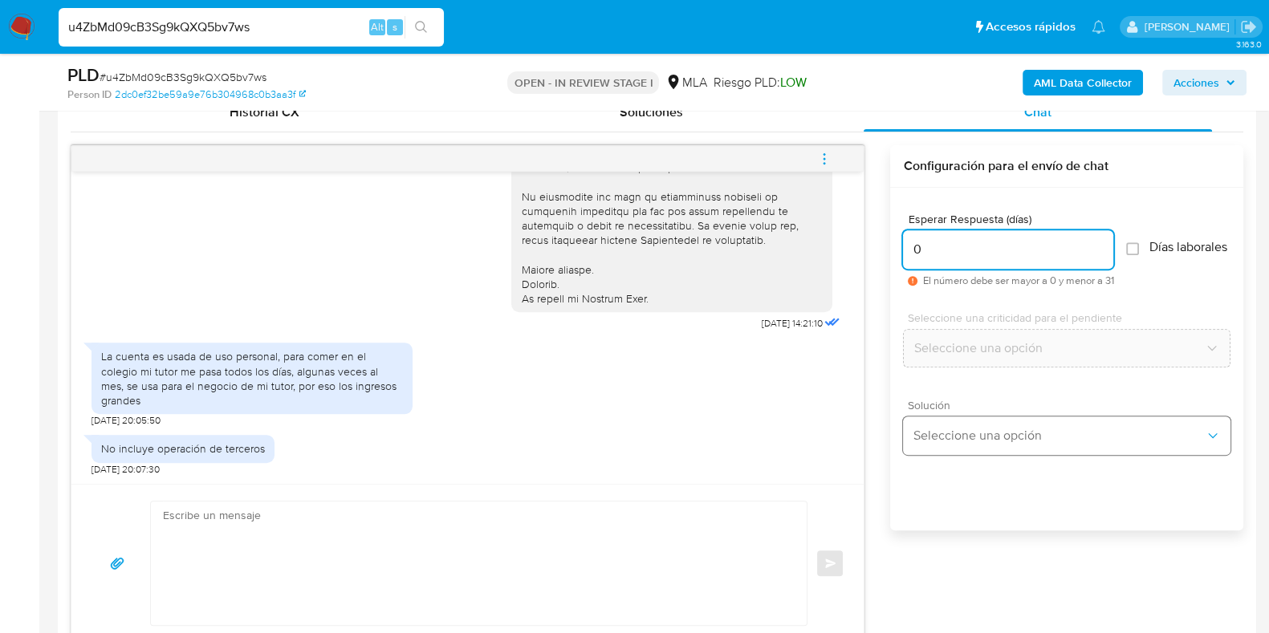
type input "0"
click at [968, 429] on button "Seleccione una opción" at bounding box center [1066, 436] width 327 height 39
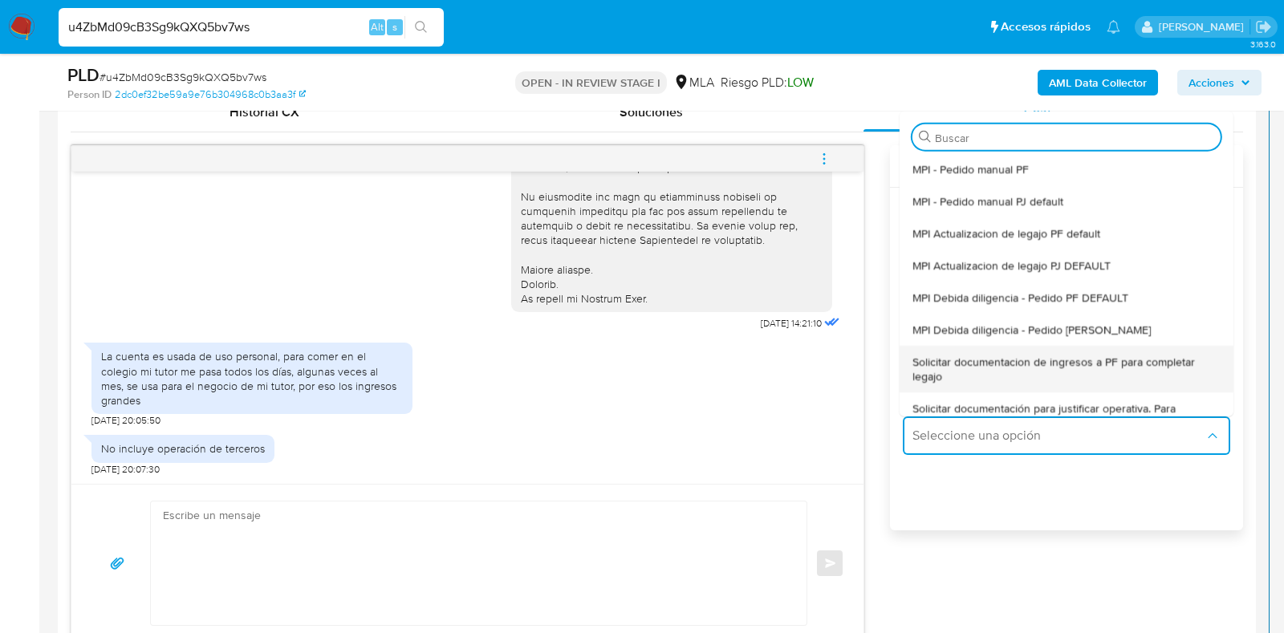
click at [1040, 364] on span "Solicitar documentacion de ingresos a PF para completar legajo" at bounding box center [1067, 368] width 308 height 29
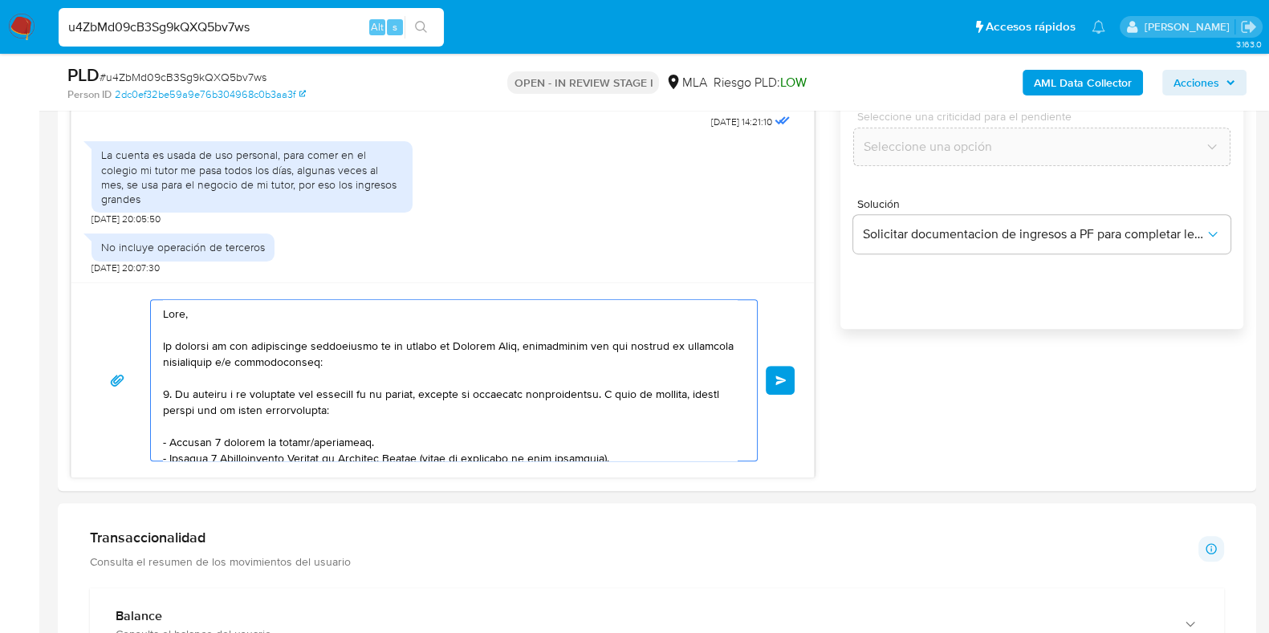
scroll to position [278, 0]
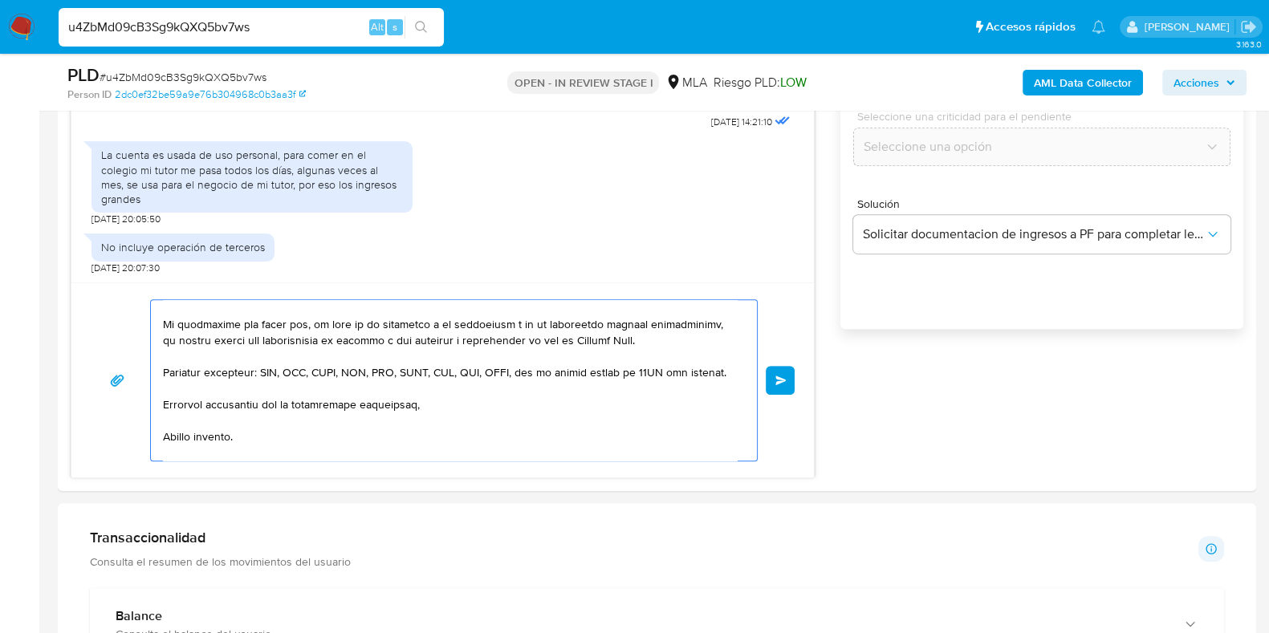
drag, startPoint x: 316, startPoint y: 364, endPoint x: 384, endPoint y: 413, distance: 84.0
click at [588, 632] on html "Pausado Ver notificaciones u4ZbMd09cB3Sg9kQXQ5bv7ws Alt s Accesos rápidos Presi…" at bounding box center [634, 602] width 1269 height 3210
type textarea "Hola,"
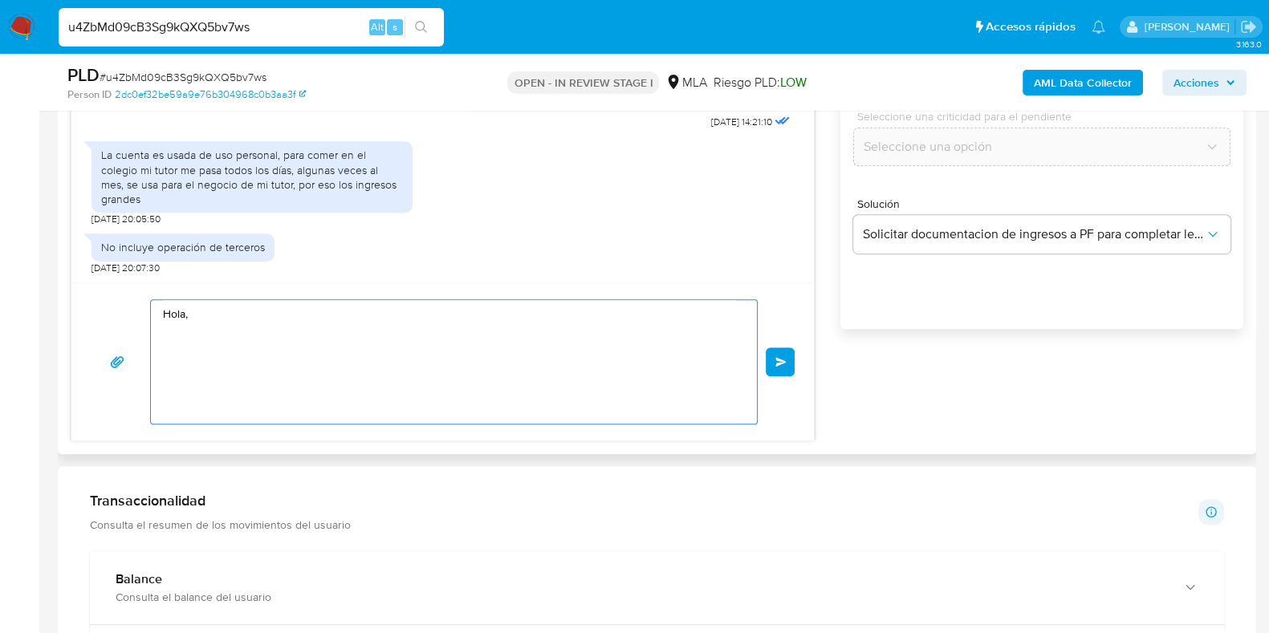
scroll to position [0, 0]
drag, startPoint x: 313, startPoint y: 356, endPoint x: 10, endPoint y: 234, distance: 326.2
click at [0, 230] on section "Bandeja Tablero Screening Búsqueda en Listas Watchlist Herramientas Operaciones…" at bounding box center [634, 583] width 1269 height 3173
paste textarea "Buenas tardes, ¡Muchas gracias por tu respuesta! Confirmamos la recepción de la…"
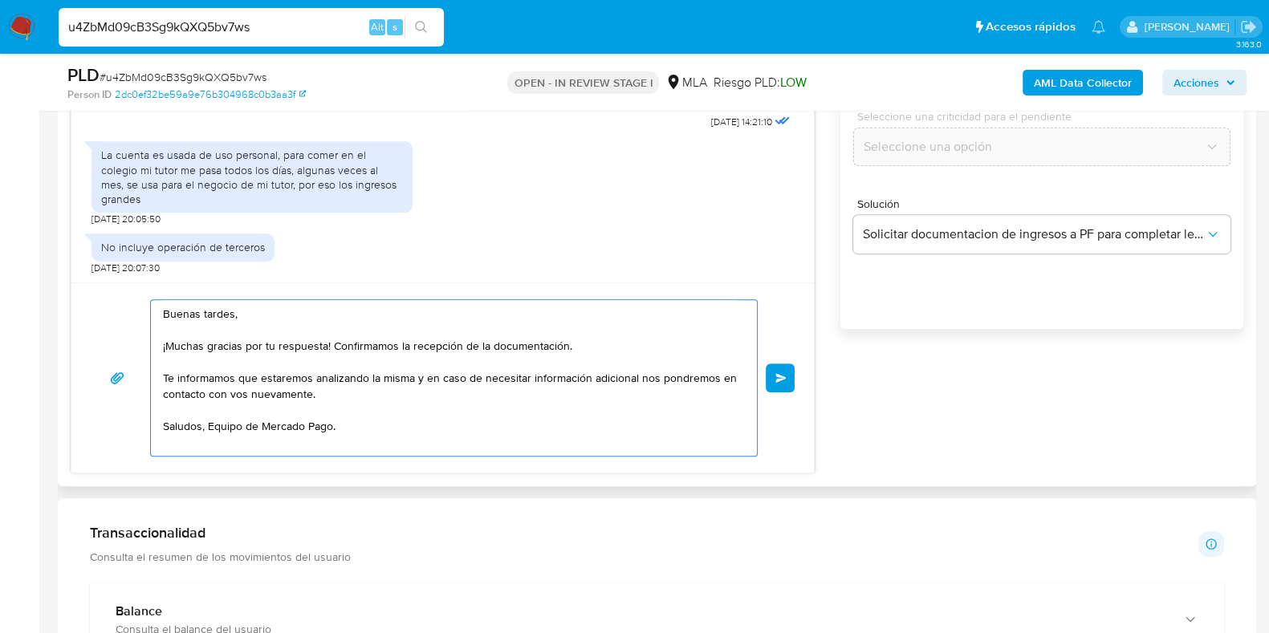
click at [165, 341] on textarea "Buenas tardes, ¡Muchas gracias por tu respuesta! Confirmamos la recepción de la…" at bounding box center [450, 378] width 574 height 156
drag, startPoint x: 559, startPoint y: 348, endPoint x: 640, endPoint y: 348, distance: 81.1
click at [640, 348] on textarea "Buenas tardes, Muchas gracias por tu respuesta! Confirmamos la recepción de la …" at bounding box center [450, 378] width 574 height 156
type textarea "Buenas tardes, Muchas gracias por tu respuesta. Te informamos que estaremos ana…"
click at [779, 371] on button "Enviar" at bounding box center [780, 378] width 29 height 29
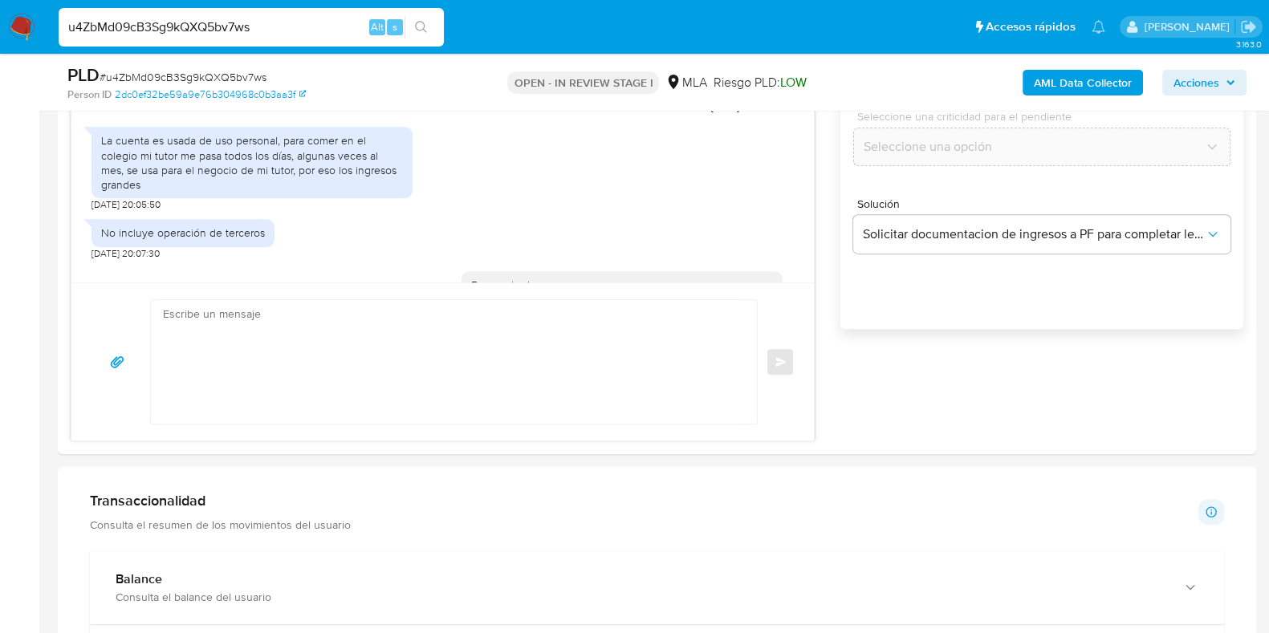
scroll to position [754, 0]
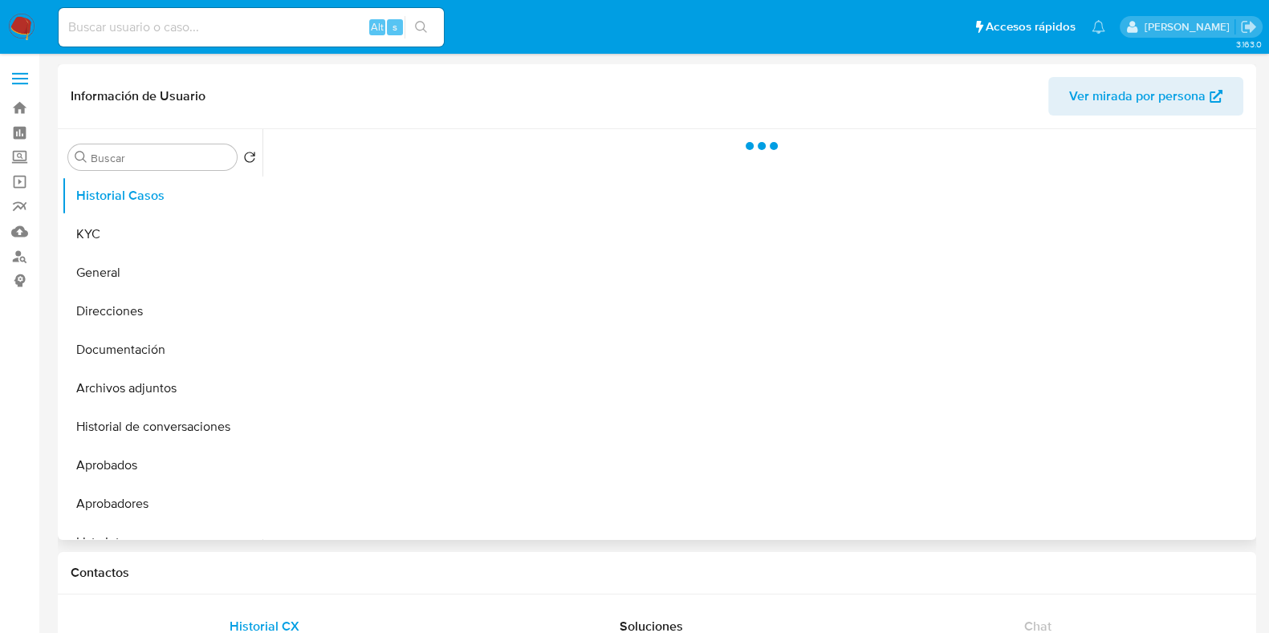
select select "10"
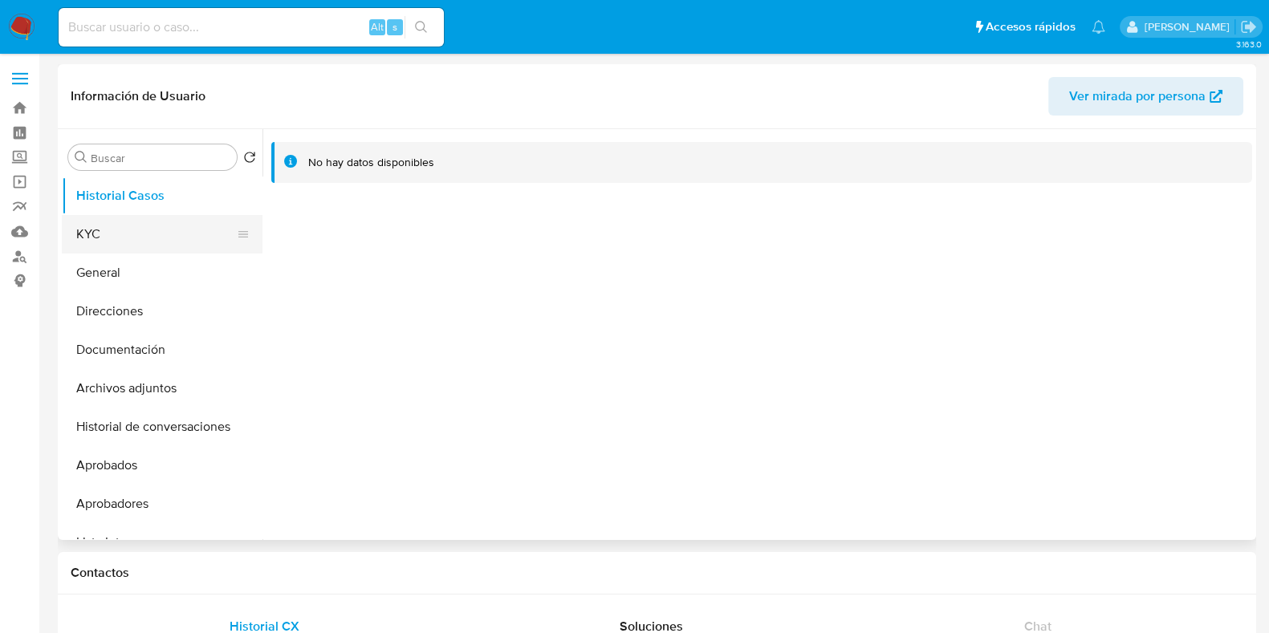
drag, startPoint x: 124, startPoint y: 218, endPoint x: 160, endPoint y: 234, distance: 38.5
click at [124, 218] on ul "Historial Casos KYC General Direcciones Documentación Archivos adjuntos Histori…" at bounding box center [162, 358] width 201 height 362
click at [125, 215] on button "KYC" at bounding box center [156, 234] width 188 height 39
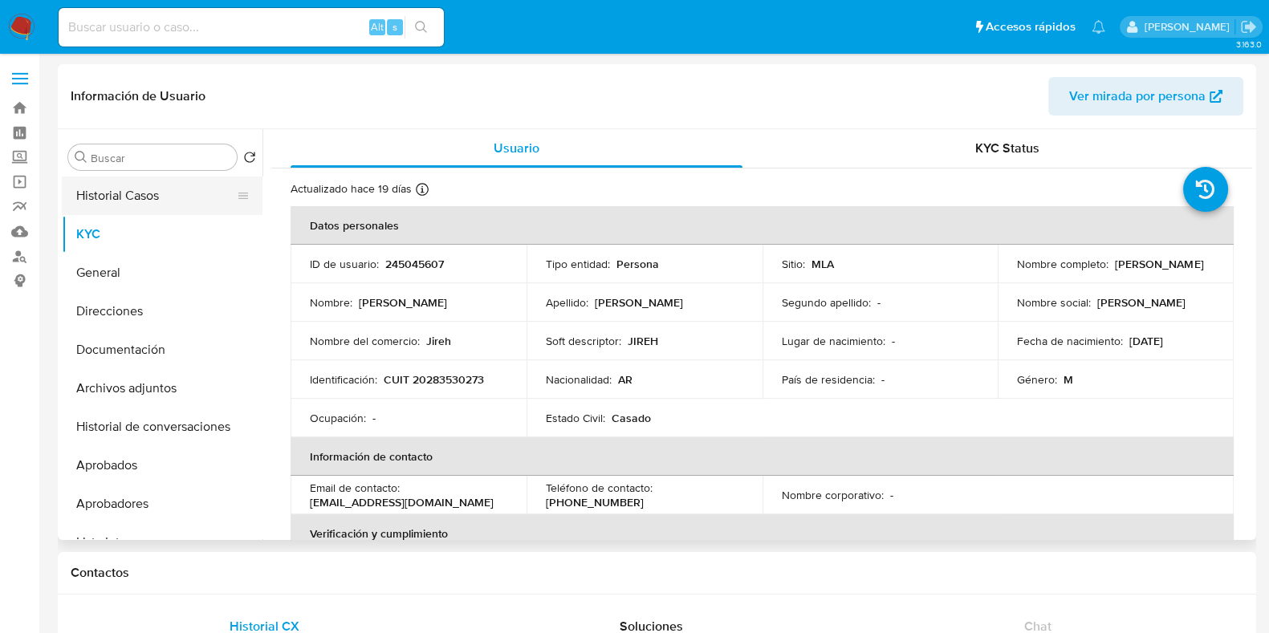
click at [182, 197] on button "Historial Casos" at bounding box center [156, 196] width 188 height 39
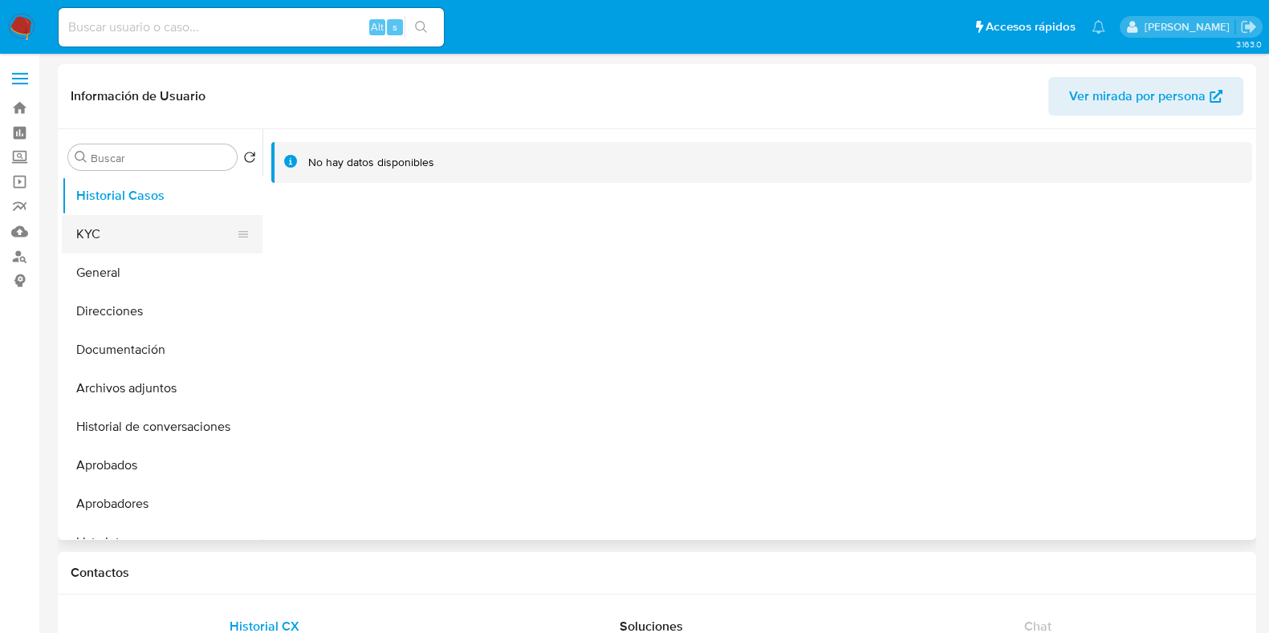
click at [142, 231] on button "KYC" at bounding box center [156, 234] width 188 height 39
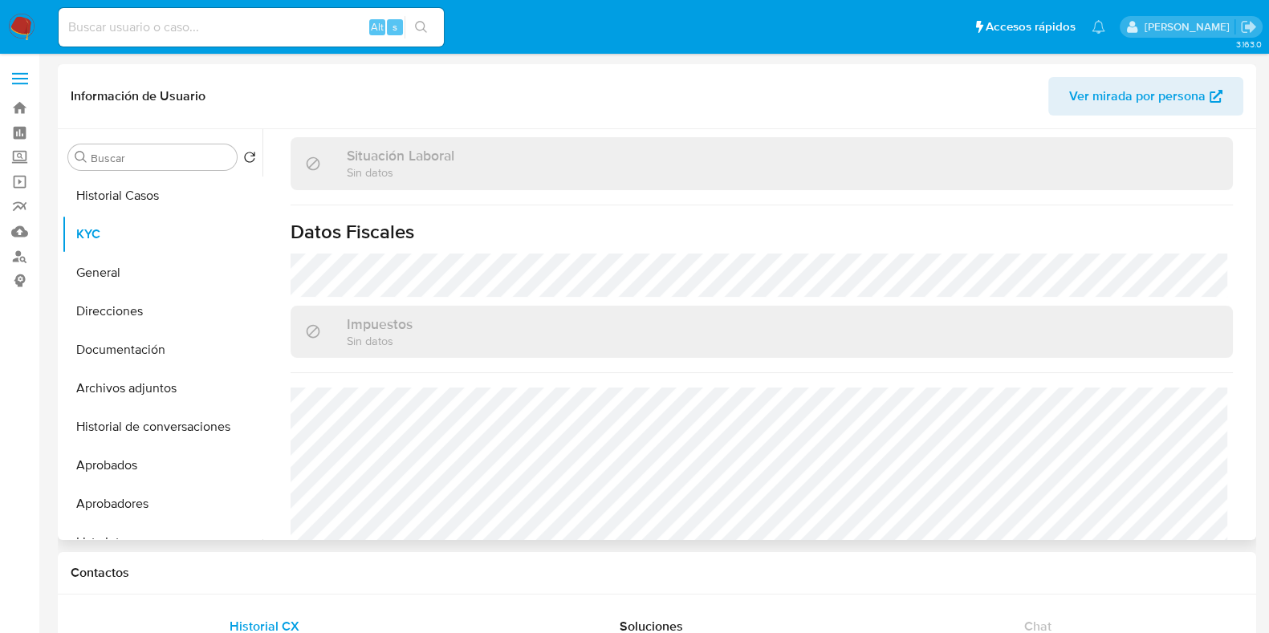
scroll to position [876, 0]
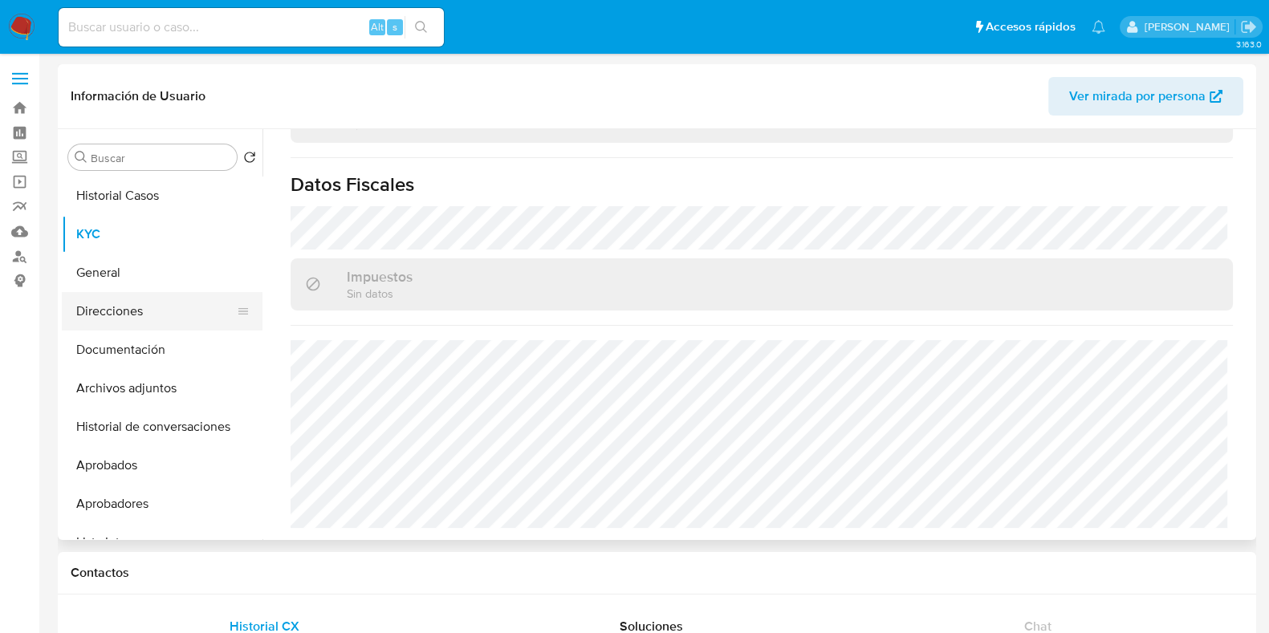
click at [143, 307] on button "Direcciones" at bounding box center [156, 311] width 188 height 39
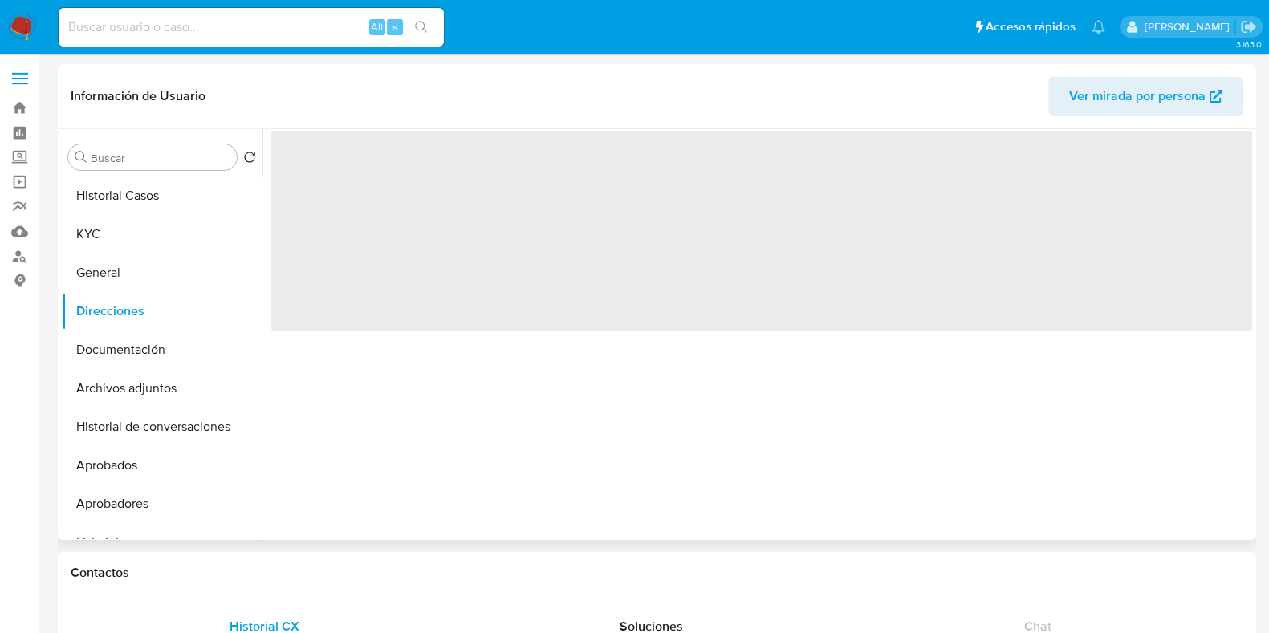
scroll to position [0, 0]
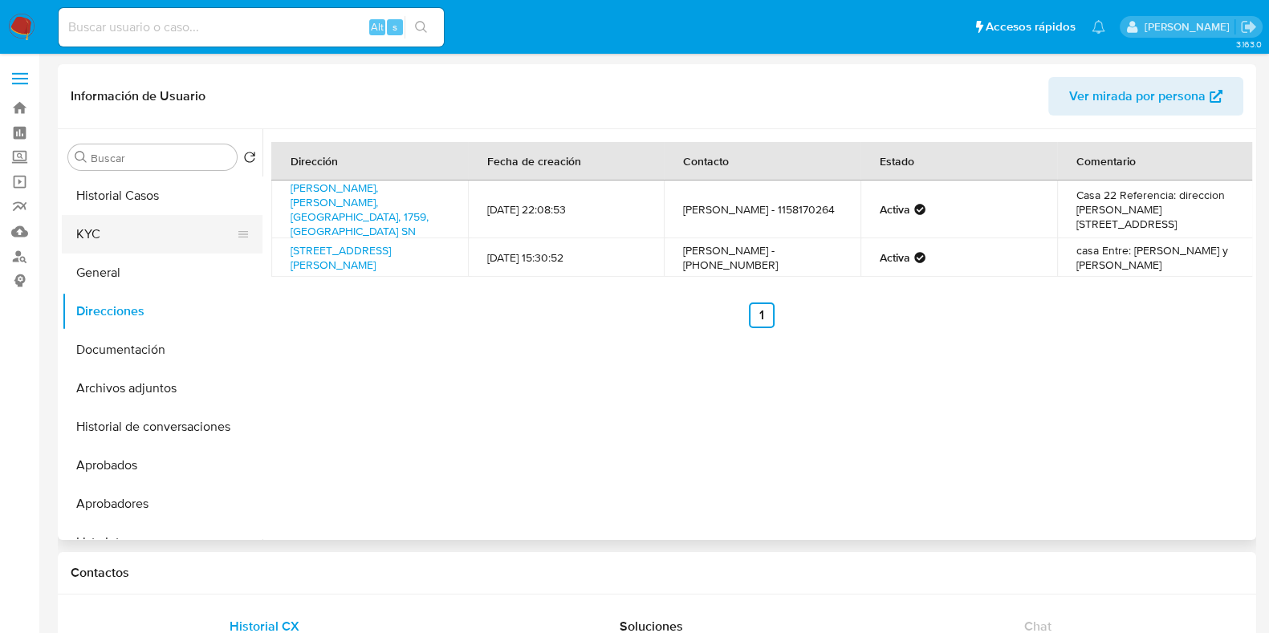
click at [114, 234] on button "KYC" at bounding box center [156, 234] width 188 height 39
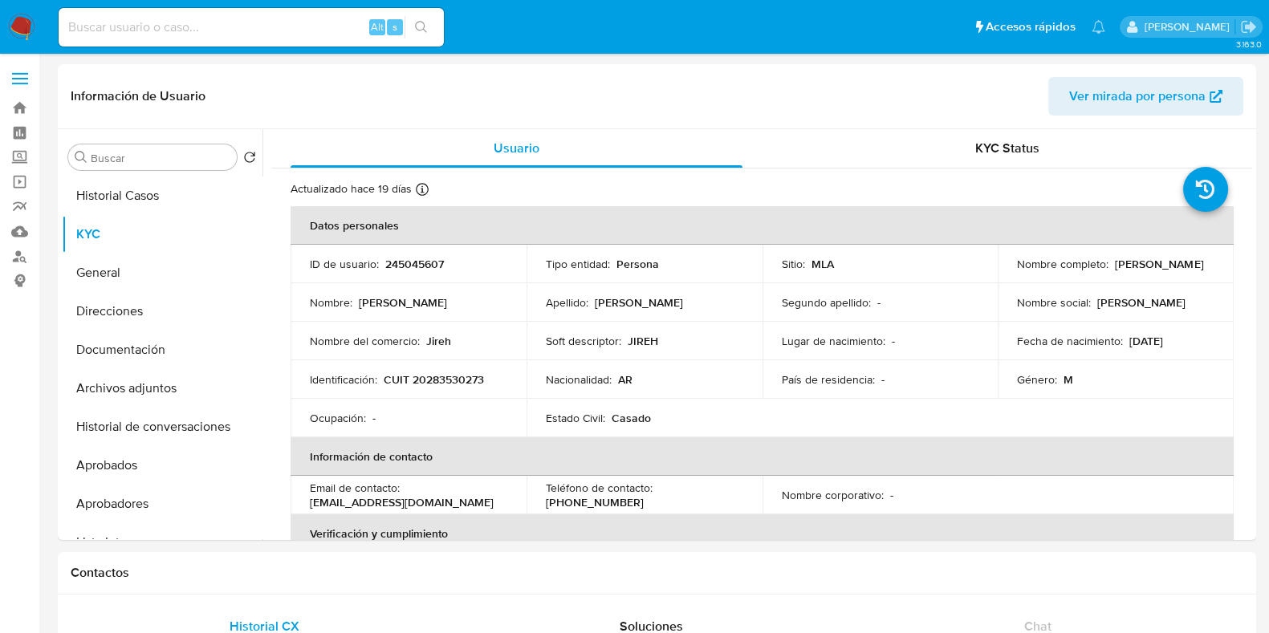
drag, startPoint x: 1015, startPoint y: 271, endPoint x: 1207, endPoint y: 274, distance: 191.8
click at [1208, 274] on td "Nombre completo : Guillermo Jose Maximiliano Gonzalez" at bounding box center [1116, 264] width 236 height 39
copy p "Guillermo Jose Maximiliano Gonzalez"
click at [135, 188] on button "Historial Casos" at bounding box center [156, 196] width 188 height 39
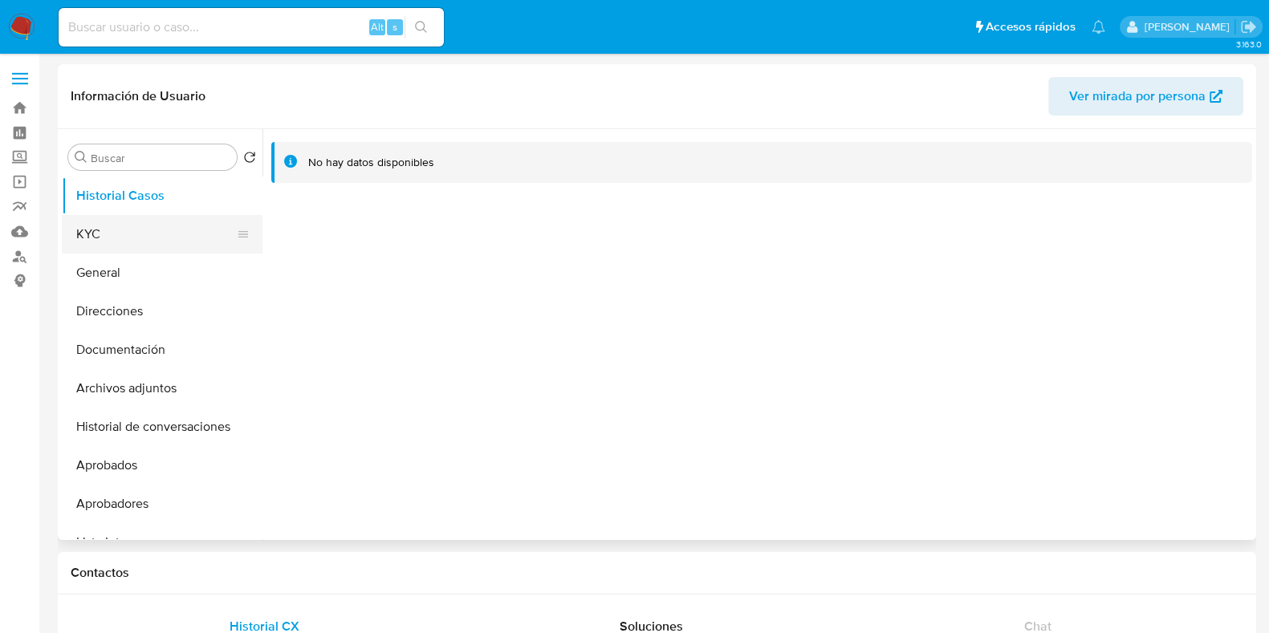
click at [145, 249] on button "KYC" at bounding box center [156, 234] width 188 height 39
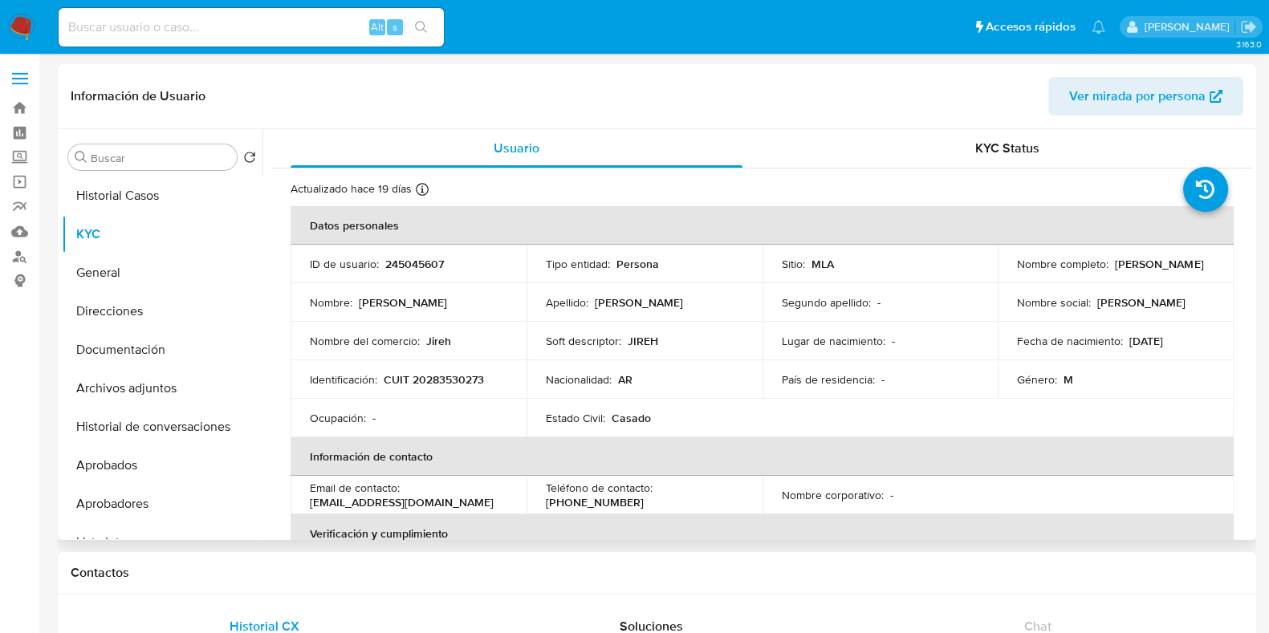
click at [451, 372] on p "CUIT 20283530273" at bounding box center [434, 379] width 100 height 14
copy p "20283530273"
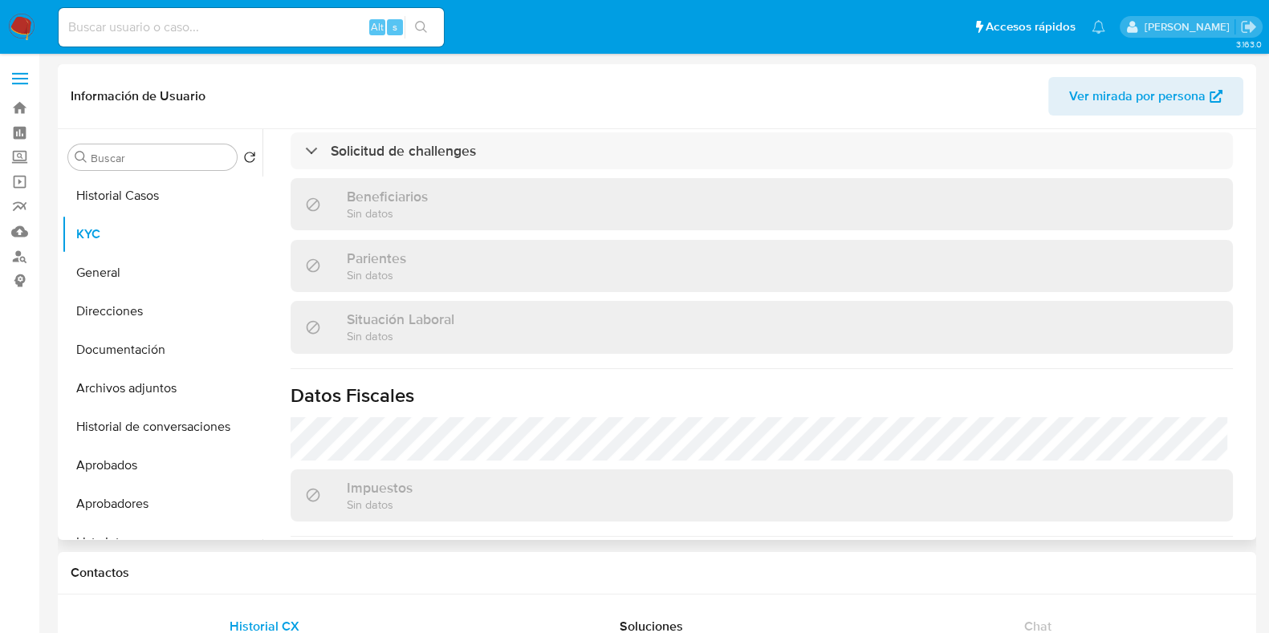
scroll to position [876, 0]
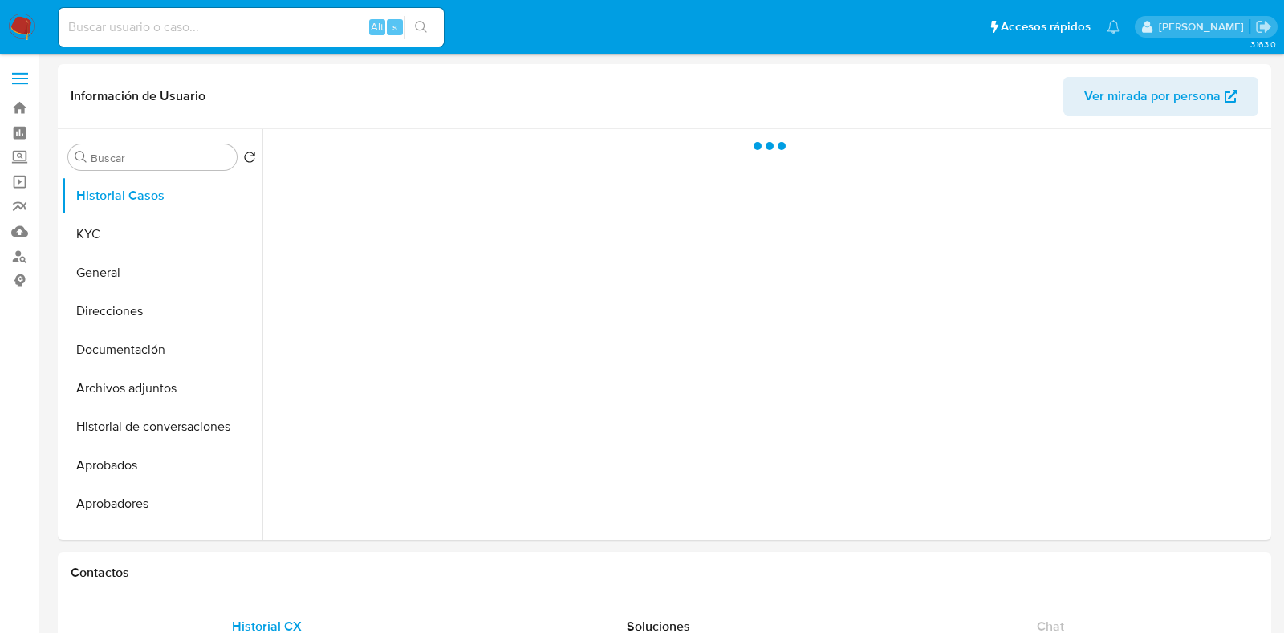
select select "10"
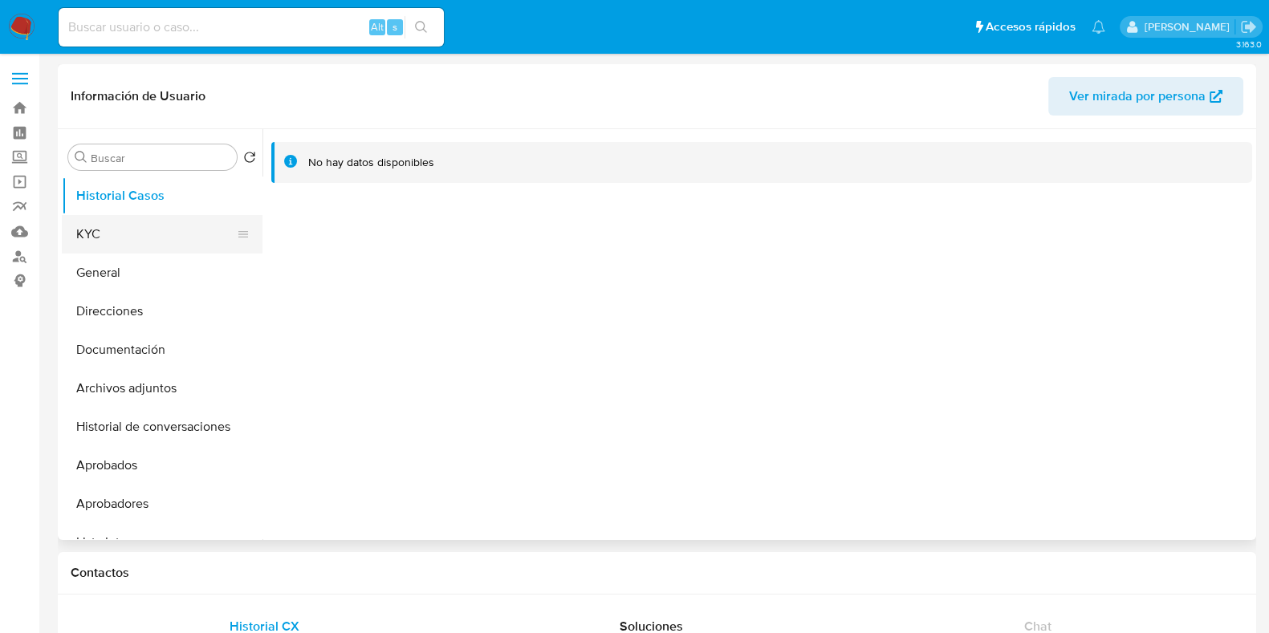
click at [138, 239] on button "KYC" at bounding box center [156, 234] width 188 height 39
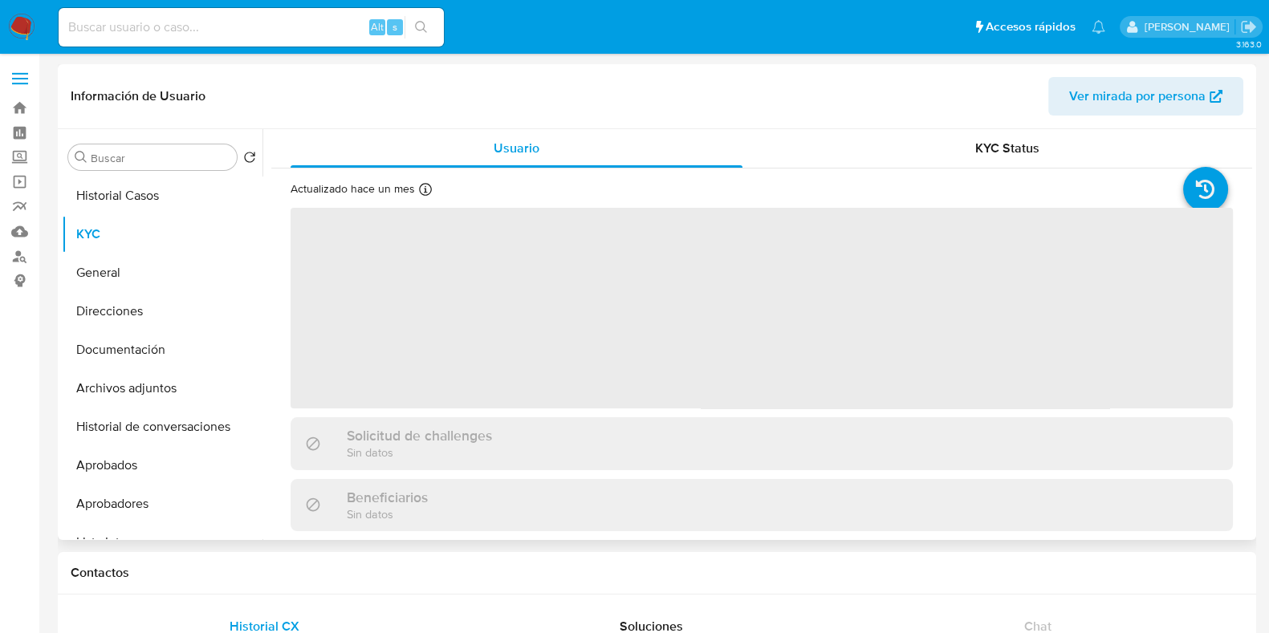
scroll to position [481, 0]
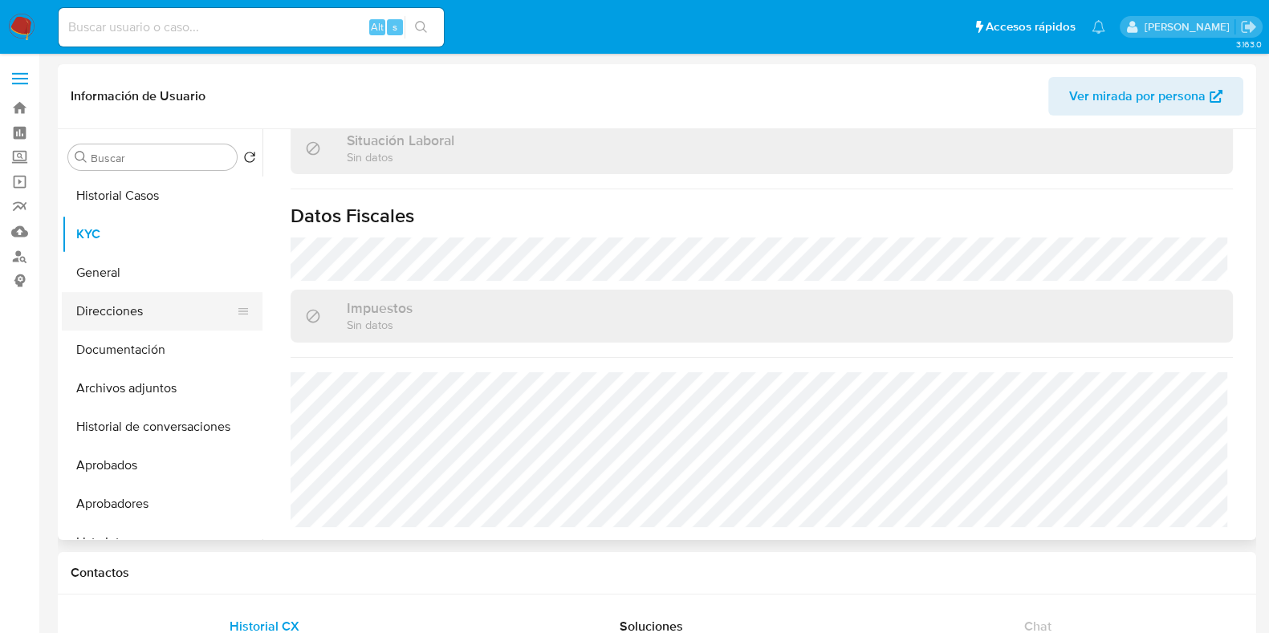
click at [128, 311] on button "Direcciones" at bounding box center [156, 311] width 188 height 39
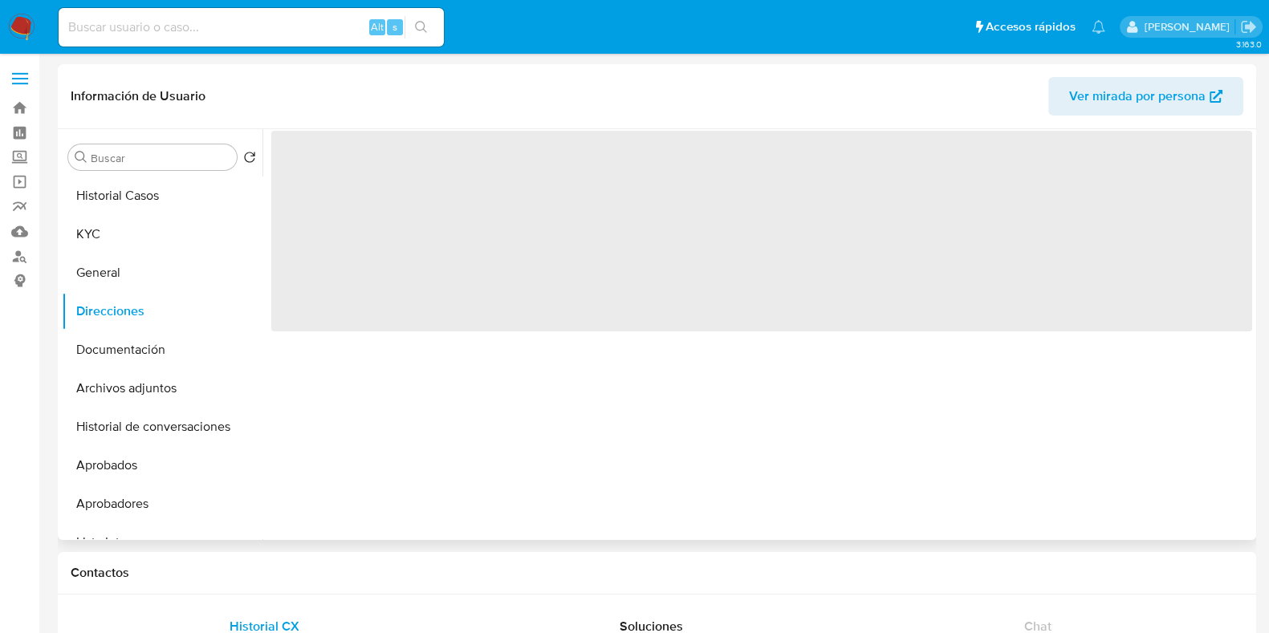
scroll to position [0, 0]
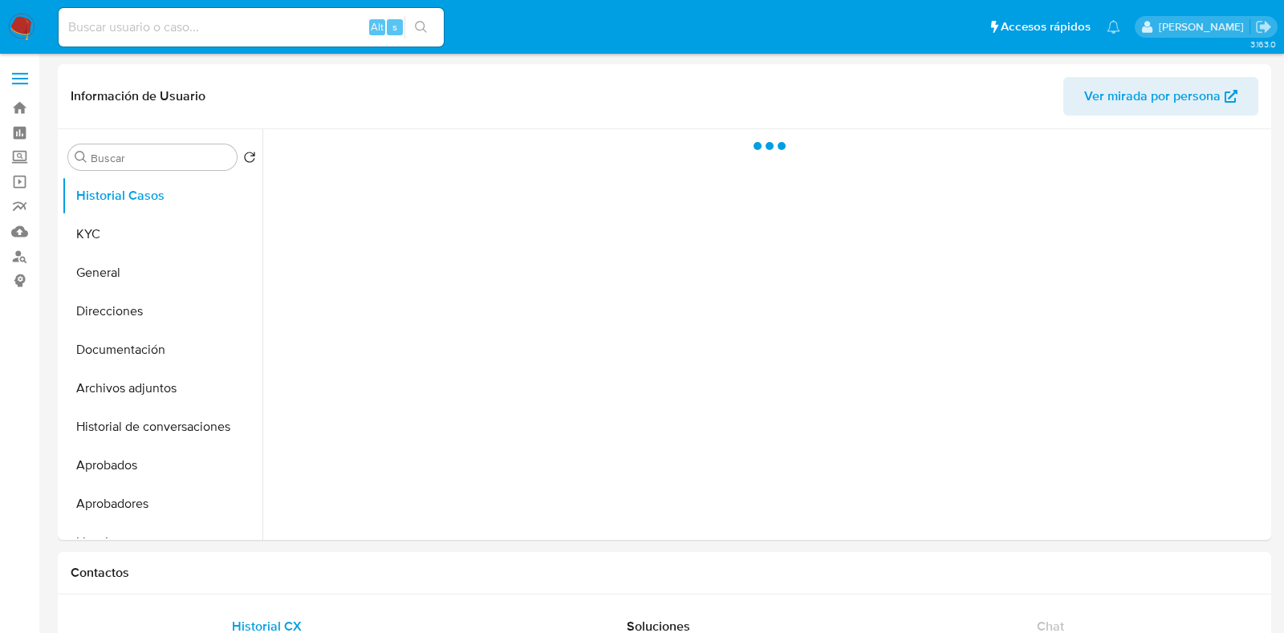
select select "10"
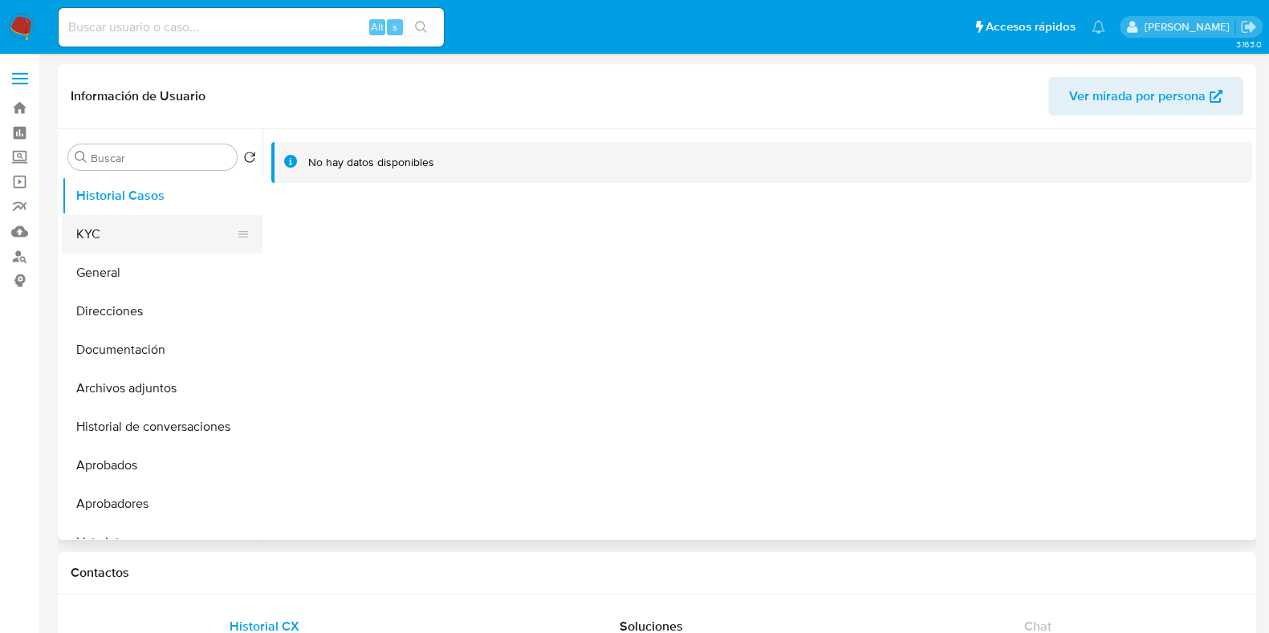
click at [126, 235] on button "KYC" at bounding box center [156, 234] width 188 height 39
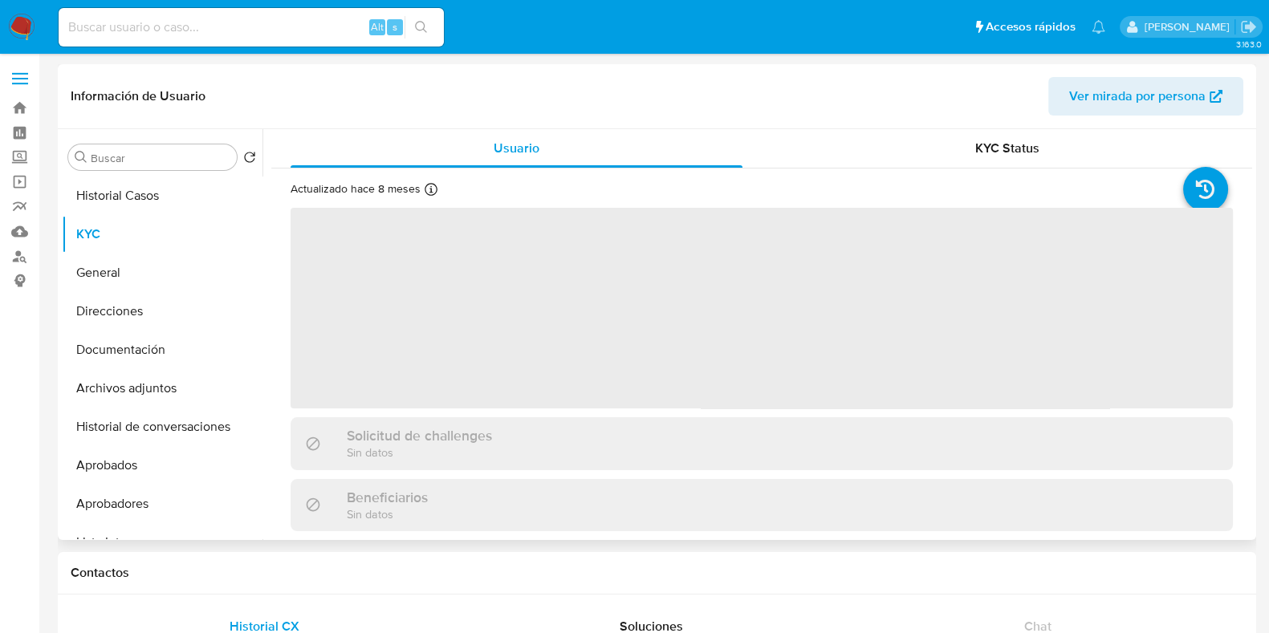
scroll to position [497, 0]
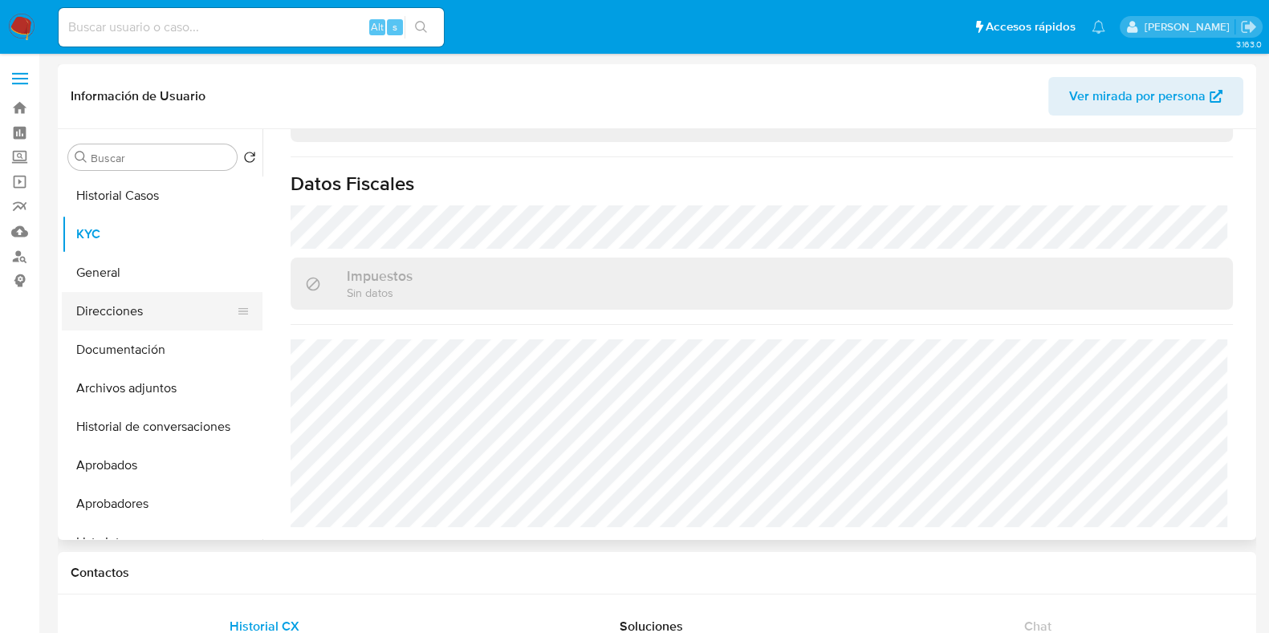
click at [160, 308] on button "Direcciones" at bounding box center [156, 311] width 188 height 39
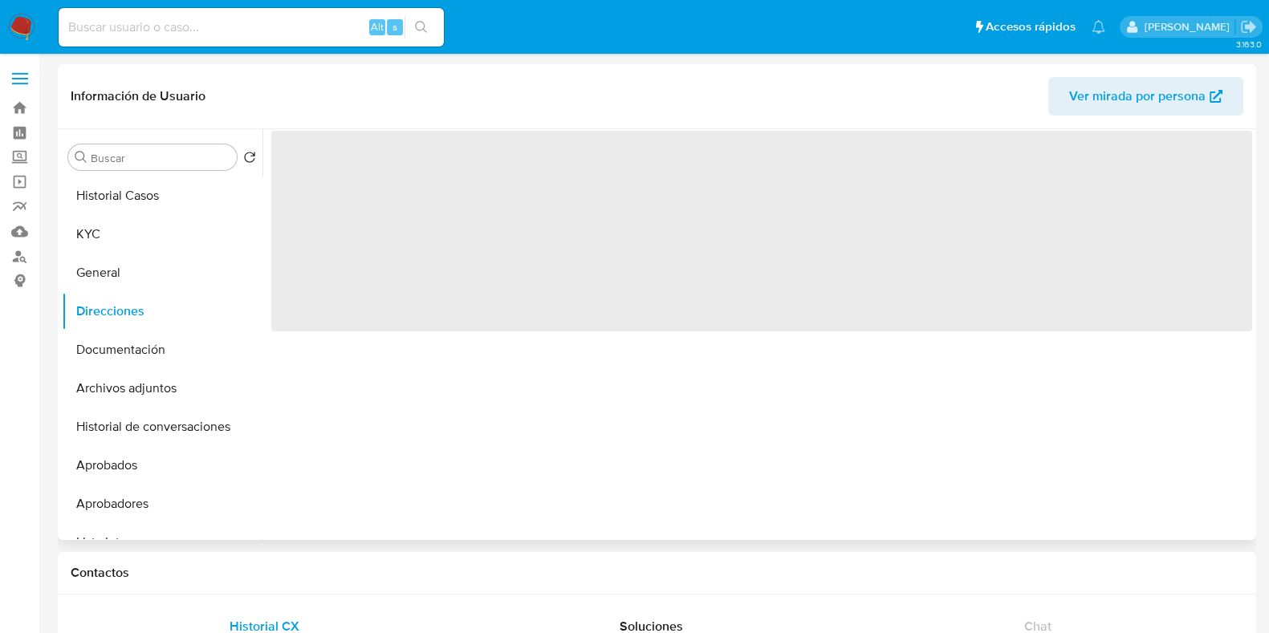
scroll to position [0, 0]
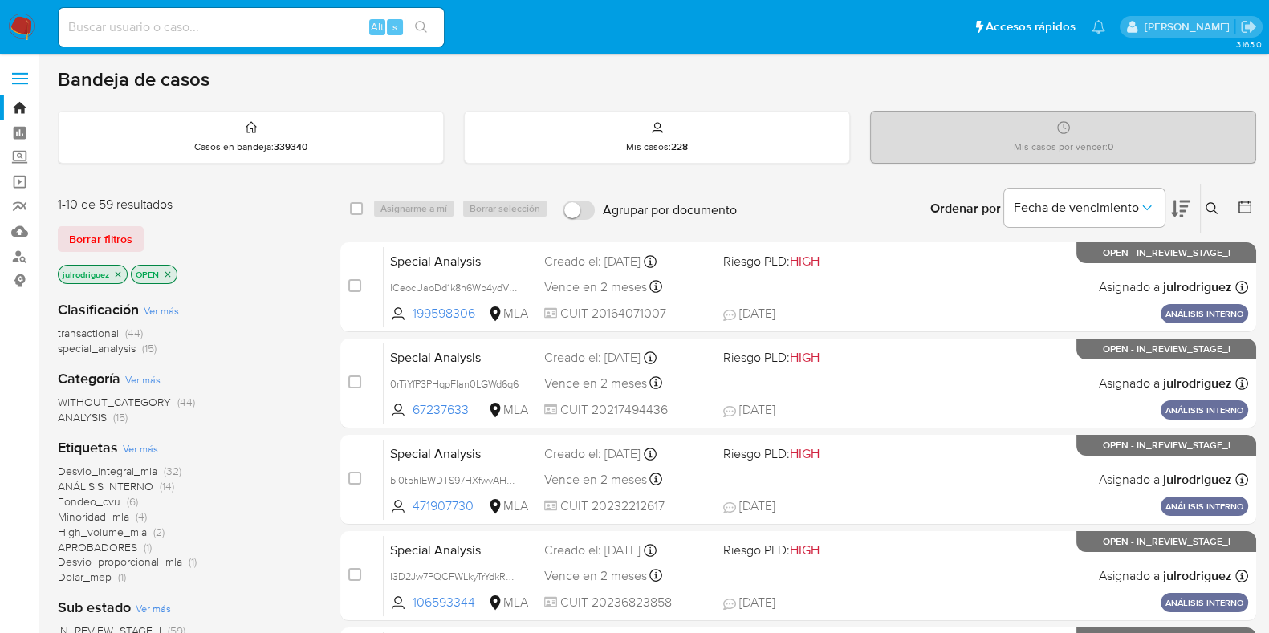
click at [1208, 206] on icon at bounding box center [1211, 208] width 13 height 13
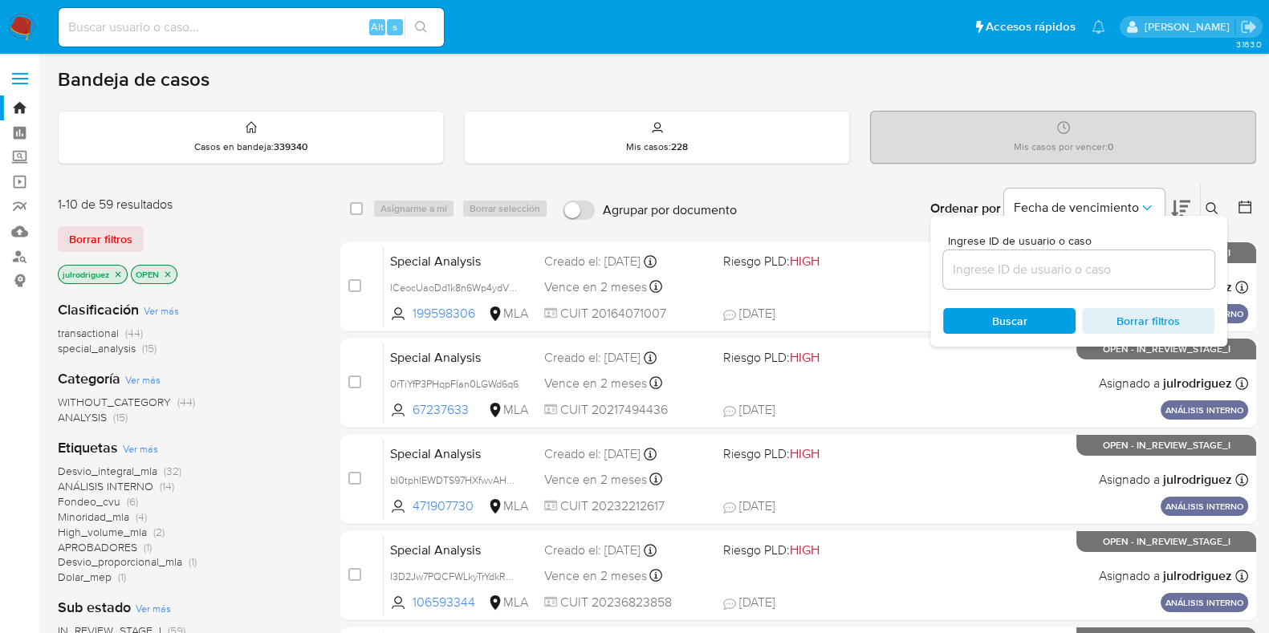
click at [1083, 254] on div at bounding box center [1078, 269] width 271 height 39
click at [1036, 274] on input at bounding box center [1078, 269] width 271 height 21
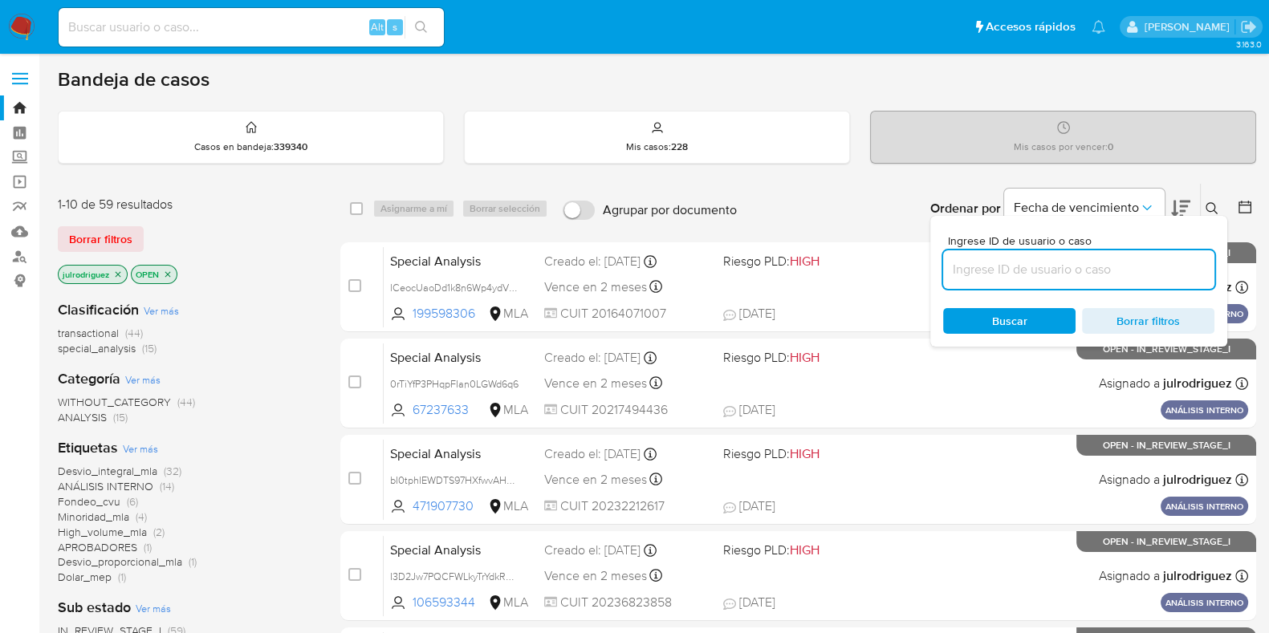
paste input "u4ZbMd09cB3Sg9kQXQ5bv7ws"
type input "u4ZbMd09cB3Sg9kQXQ5bv7ws"
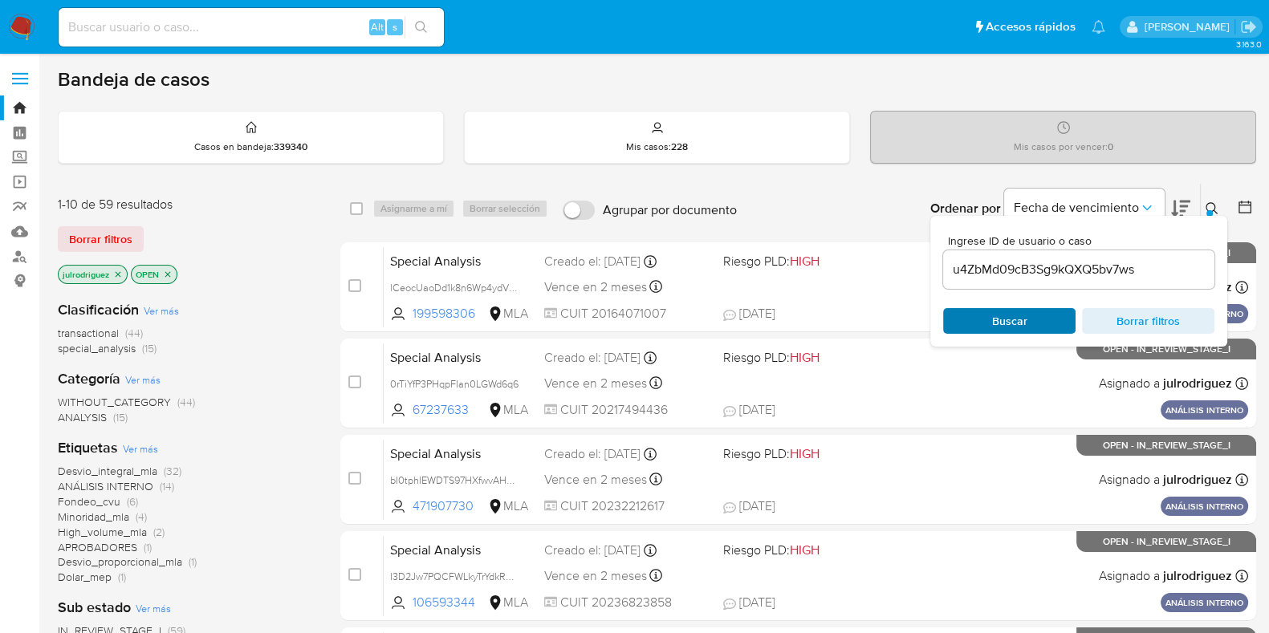
click at [994, 312] on span "Buscar" at bounding box center [1009, 321] width 35 height 26
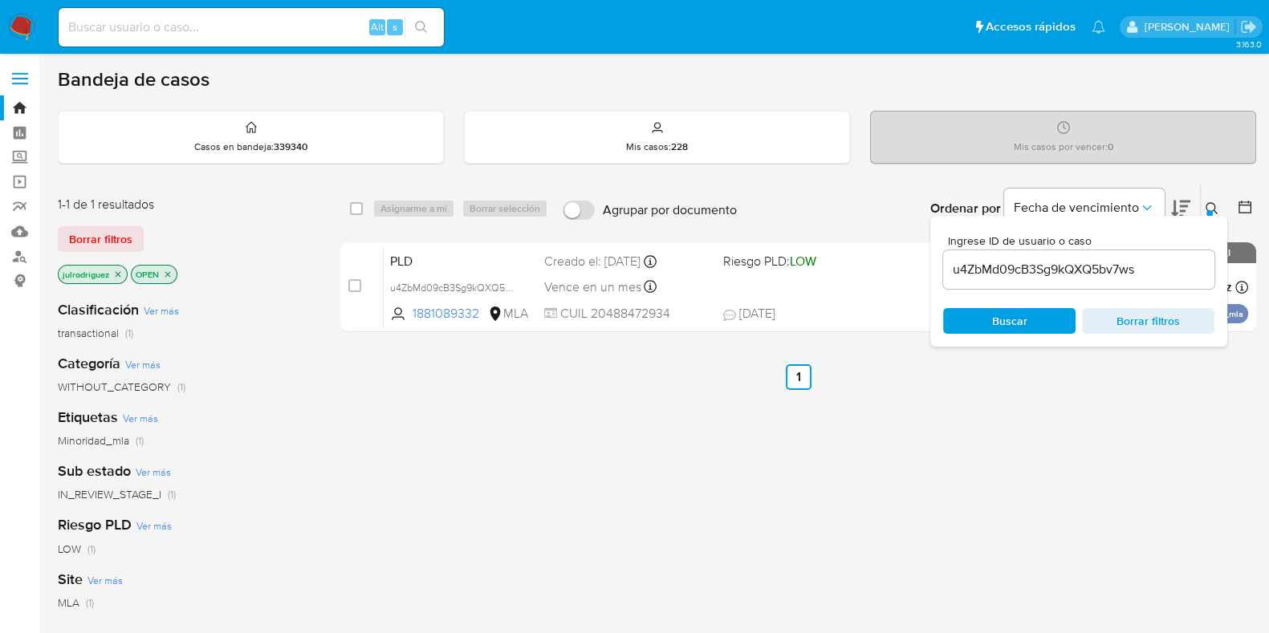
drag, startPoint x: 356, startPoint y: 209, endPoint x: 366, endPoint y: 209, distance: 10.4
click at [361, 209] on input "checkbox" at bounding box center [356, 208] width 13 height 13
checkbox input "true"
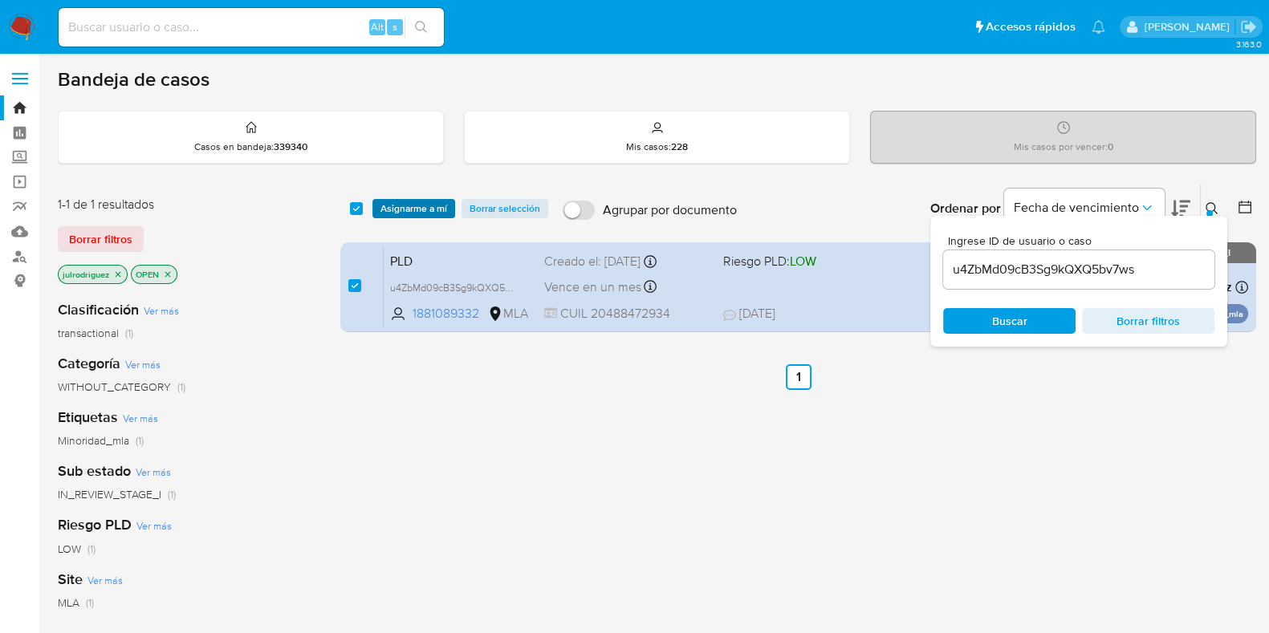
click at [401, 202] on span "Asignarme a mí" at bounding box center [413, 209] width 67 height 16
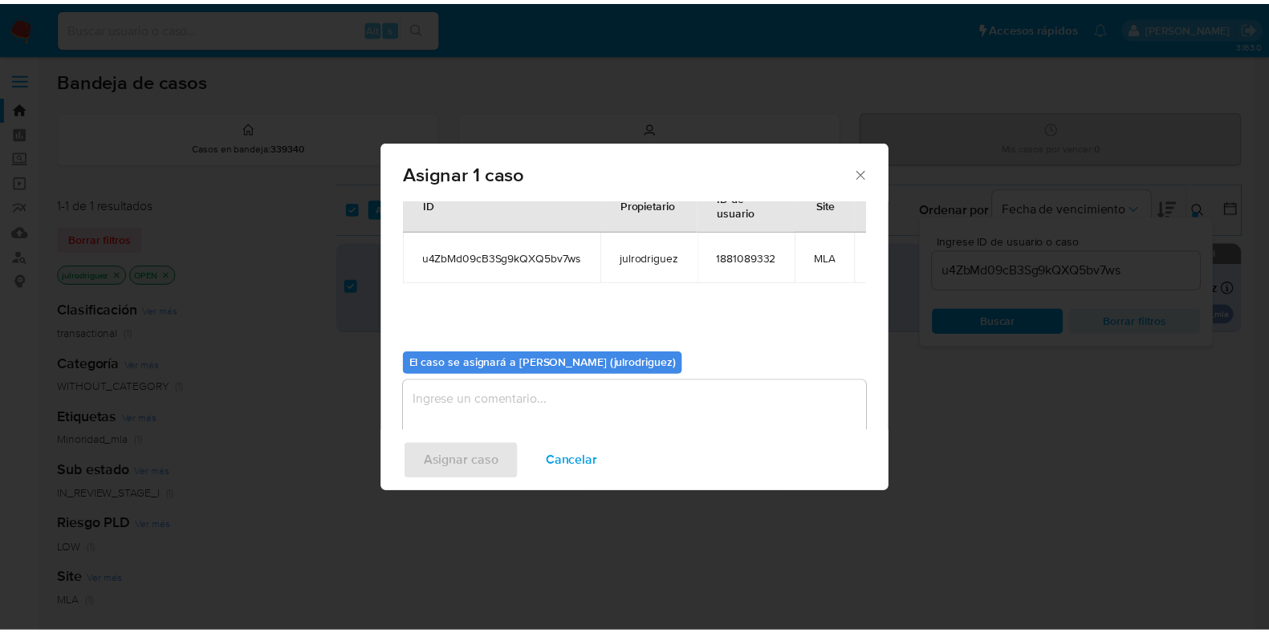
scroll to position [83, 0]
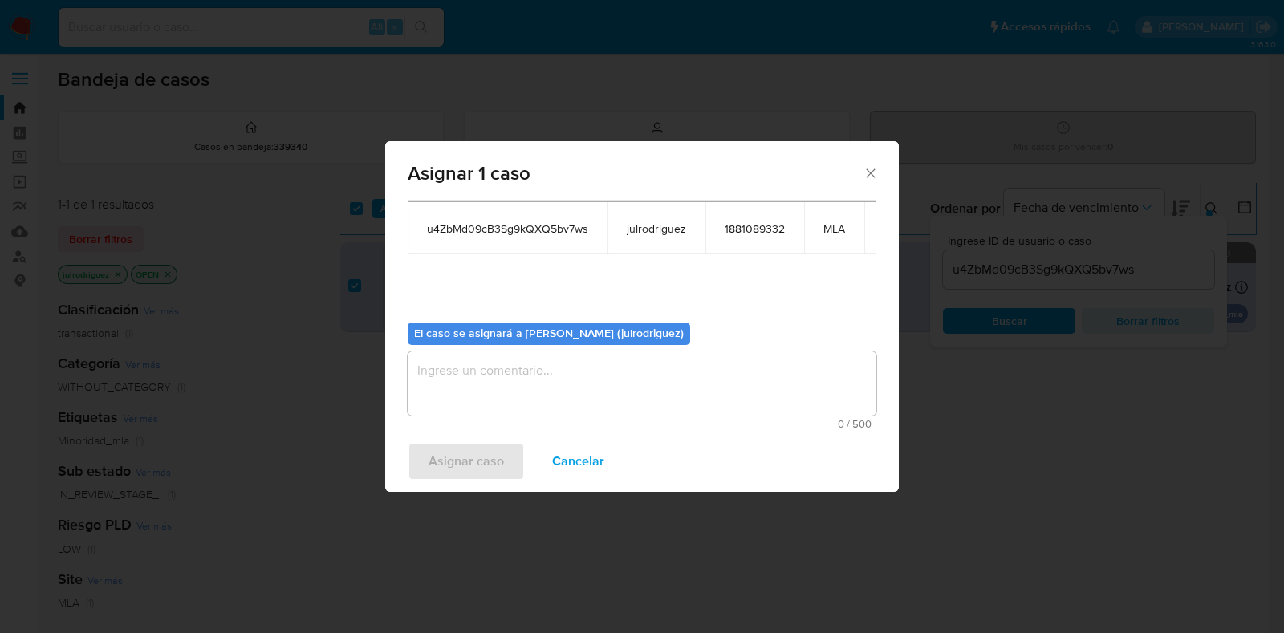
click at [563, 383] on textarea "assign-modal" at bounding box center [642, 384] width 469 height 64
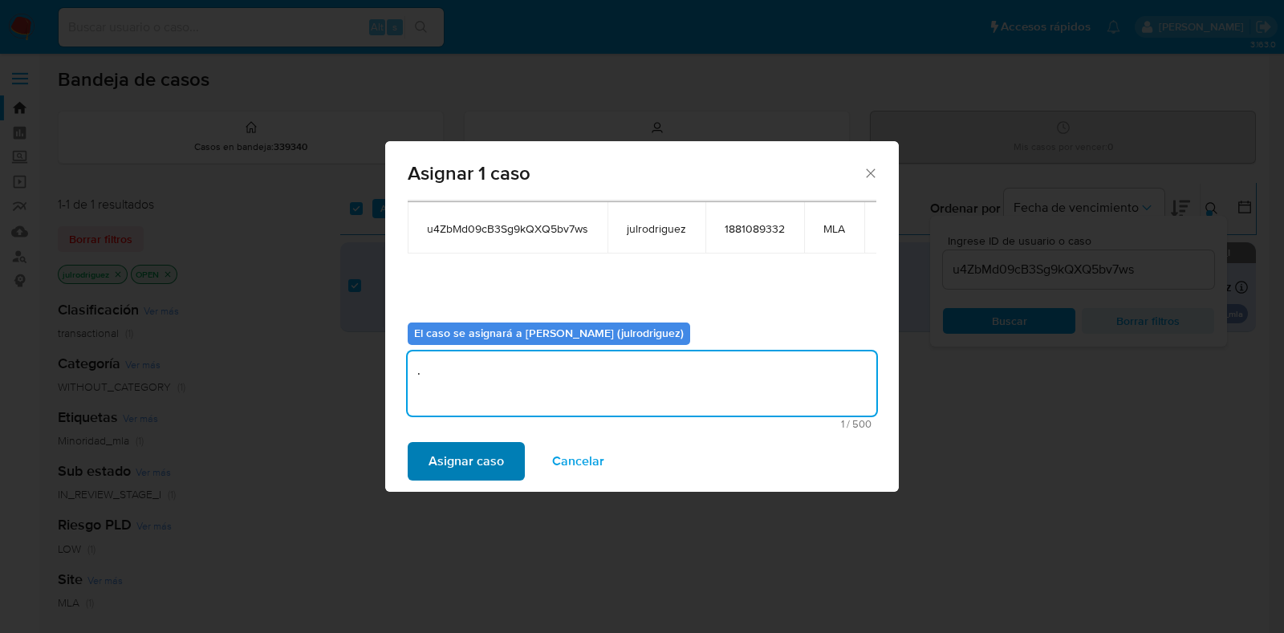
type textarea "."
click at [495, 455] on span "Asignar caso" at bounding box center [466, 461] width 75 height 35
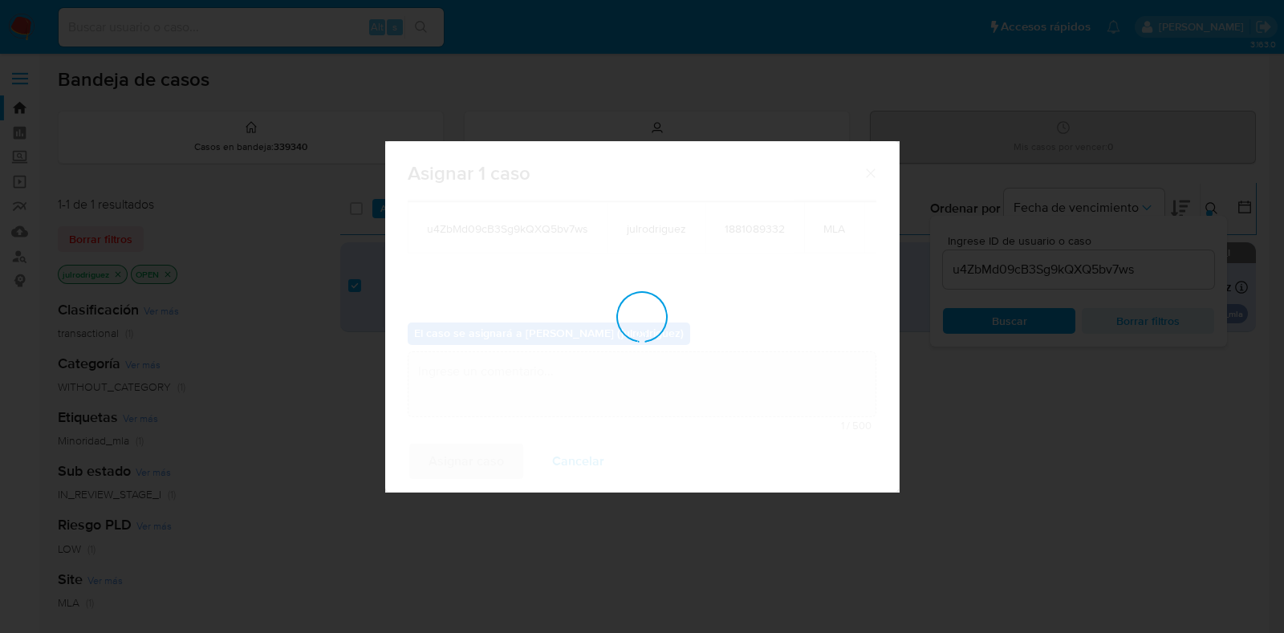
checkbox input "false"
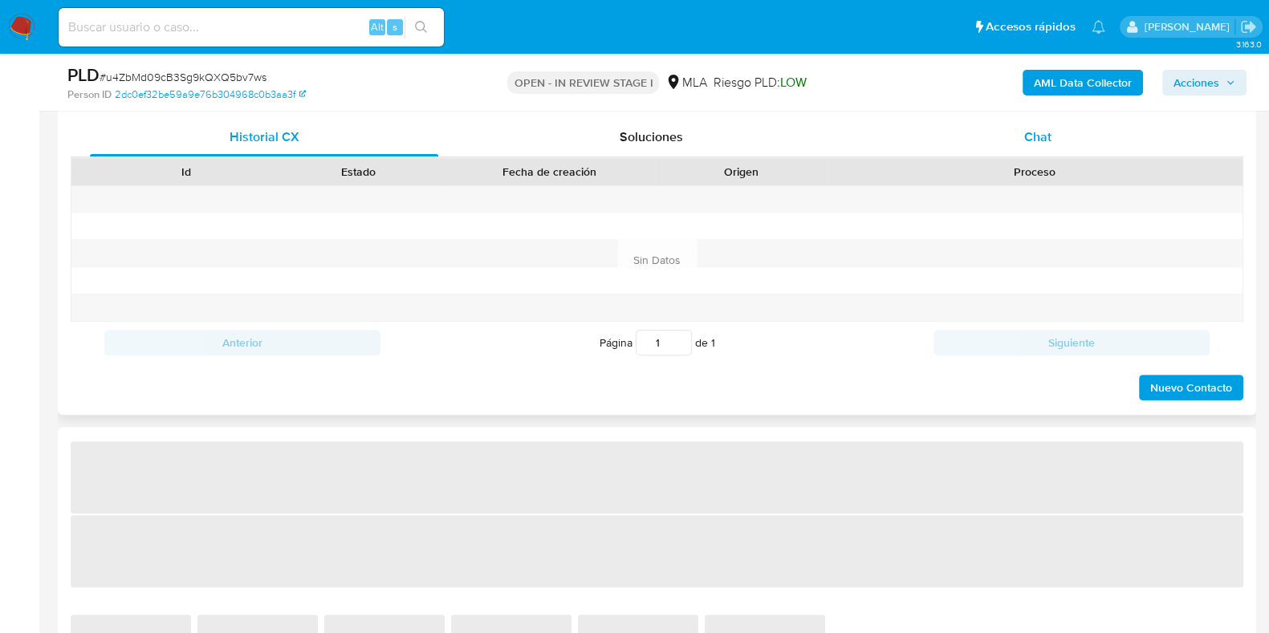
select select "10"
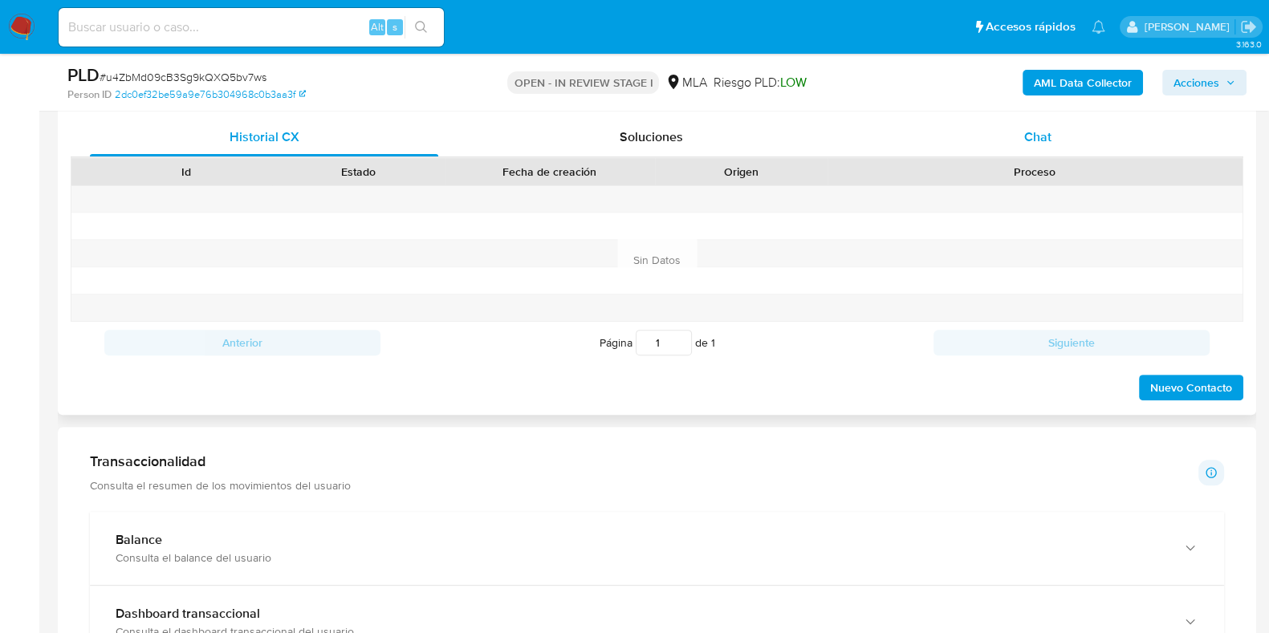
scroll to position [701, 0]
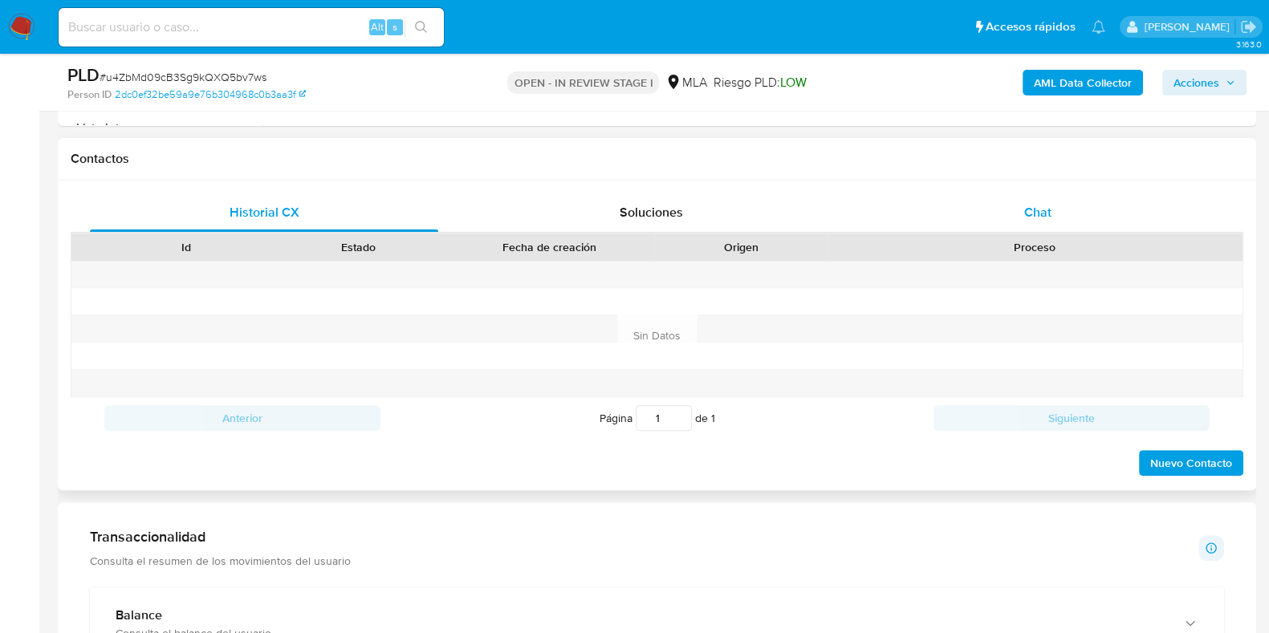
click at [1039, 207] on span "Chat" at bounding box center [1037, 212] width 27 height 18
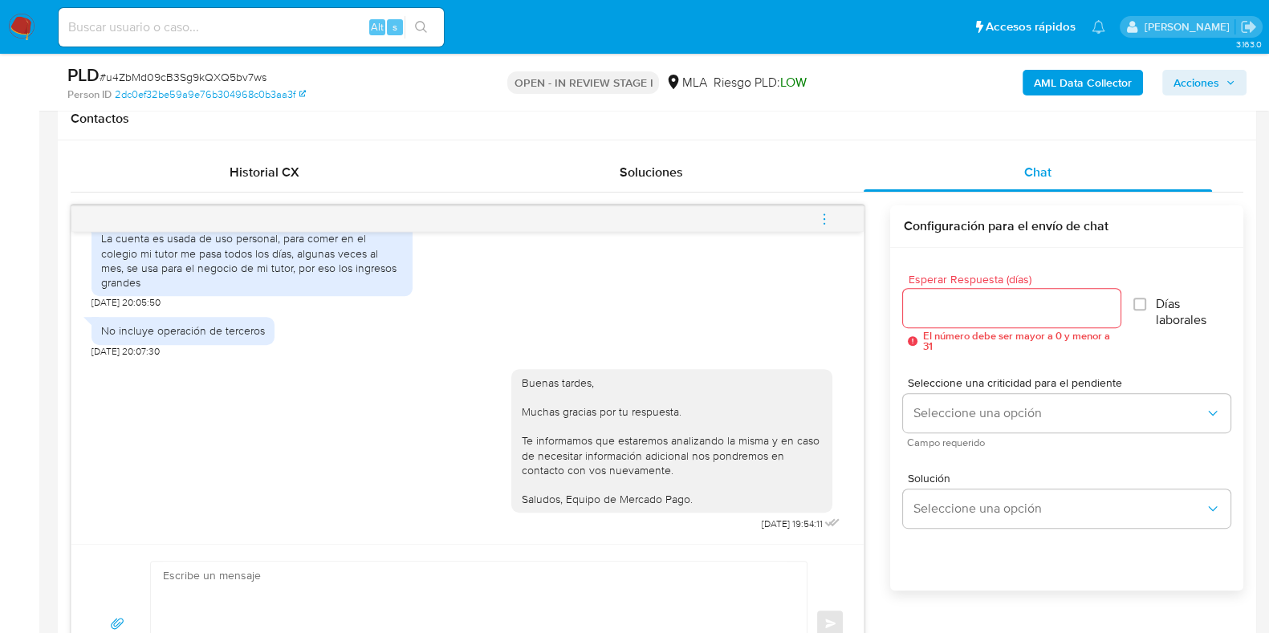
scroll to position [802, 0]
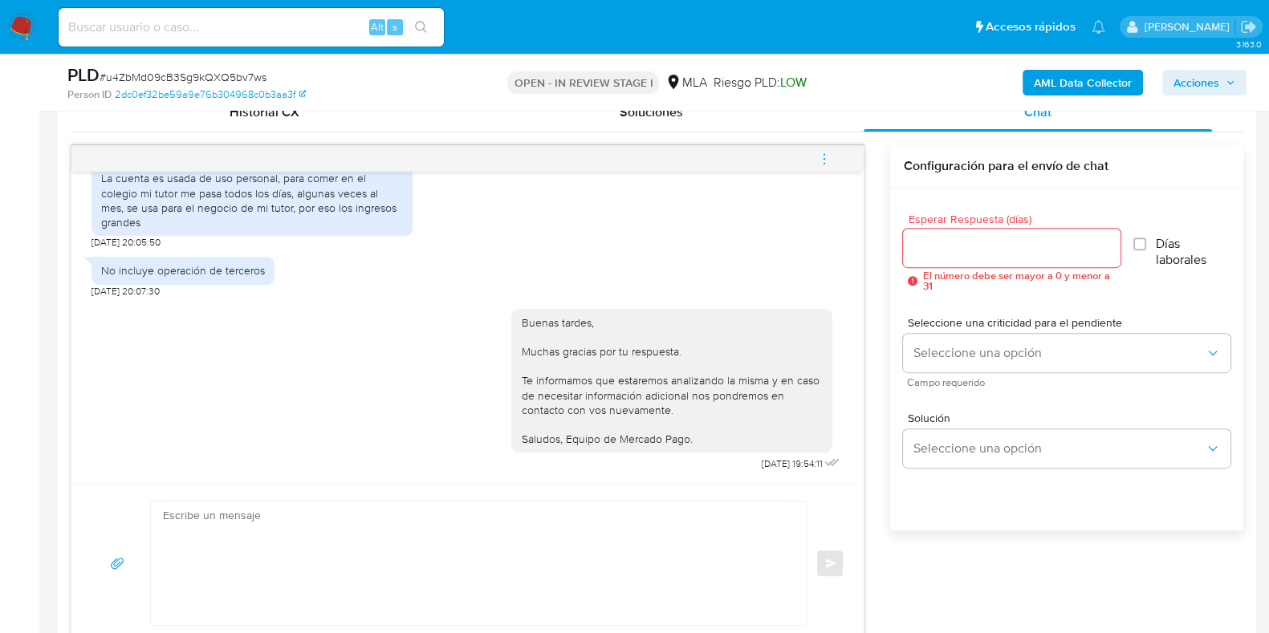
click at [835, 150] on button "menu-action" at bounding box center [824, 159] width 53 height 39
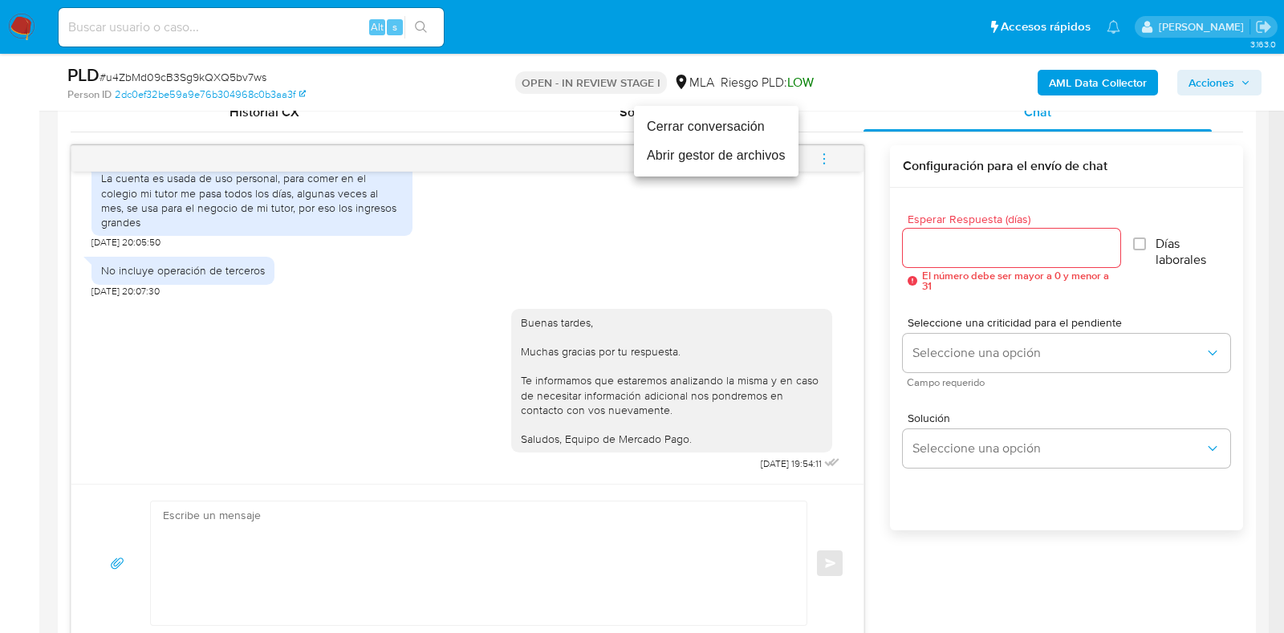
click at [691, 125] on li "Cerrar conversación" at bounding box center [716, 126] width 165 height 29
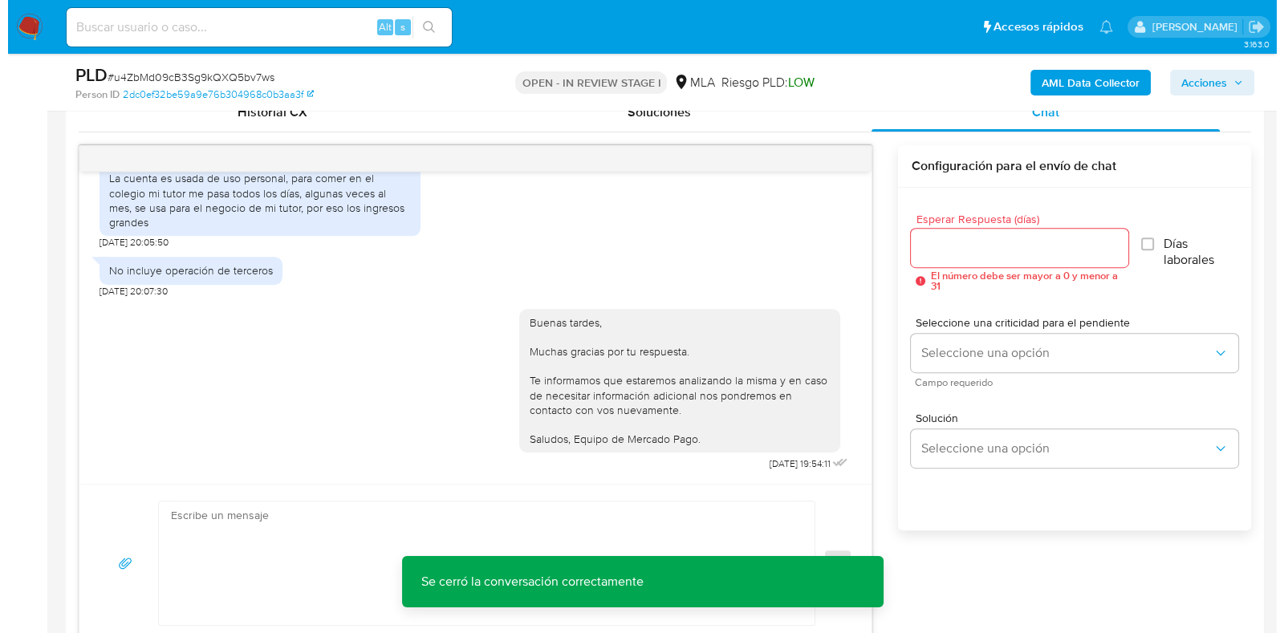
scroll to position [2539, 0]
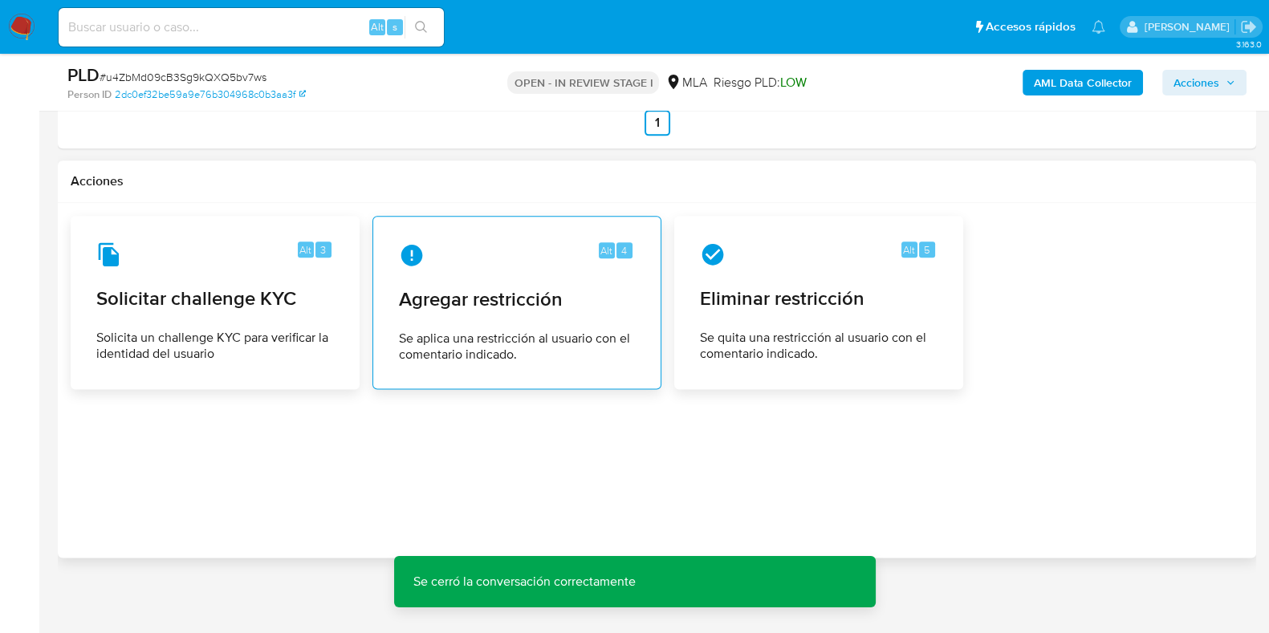
click at [542, 313] on div "Alt 4 Agregar restricción Se aplica una restricción al usuario con el comentari…" at bounding box center [517, 303] width 262 height 146
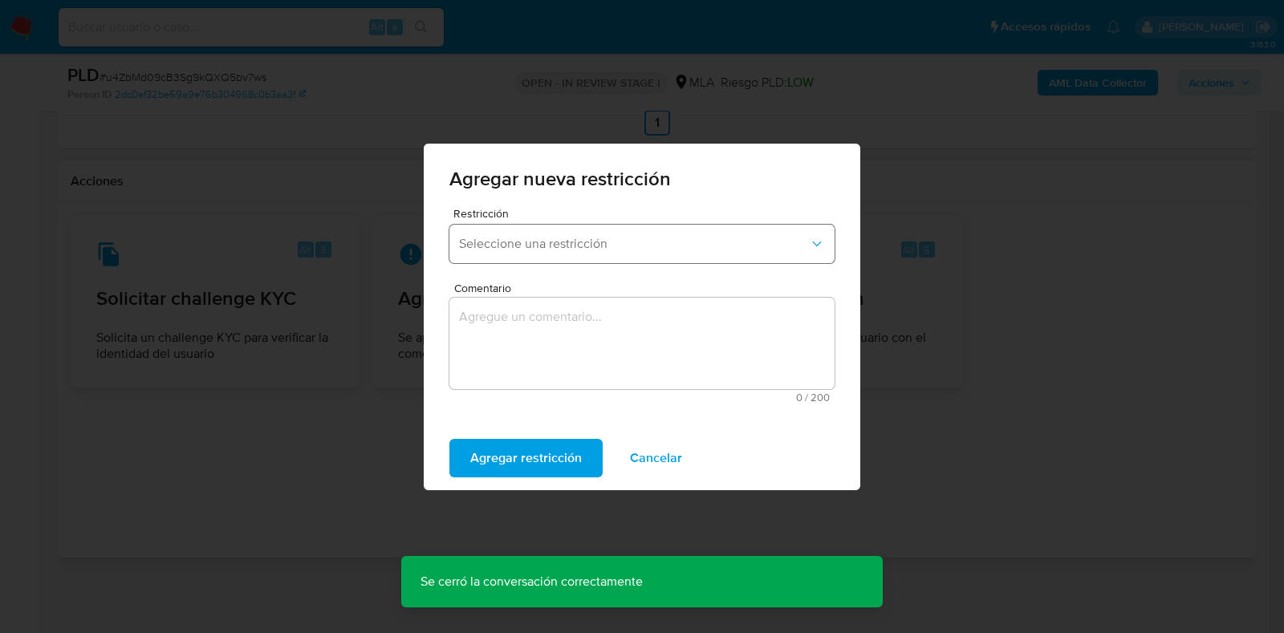
click at [543, 239] on span "Seleccione una restricción" at bounding box center [634, 244] width 350 height 16
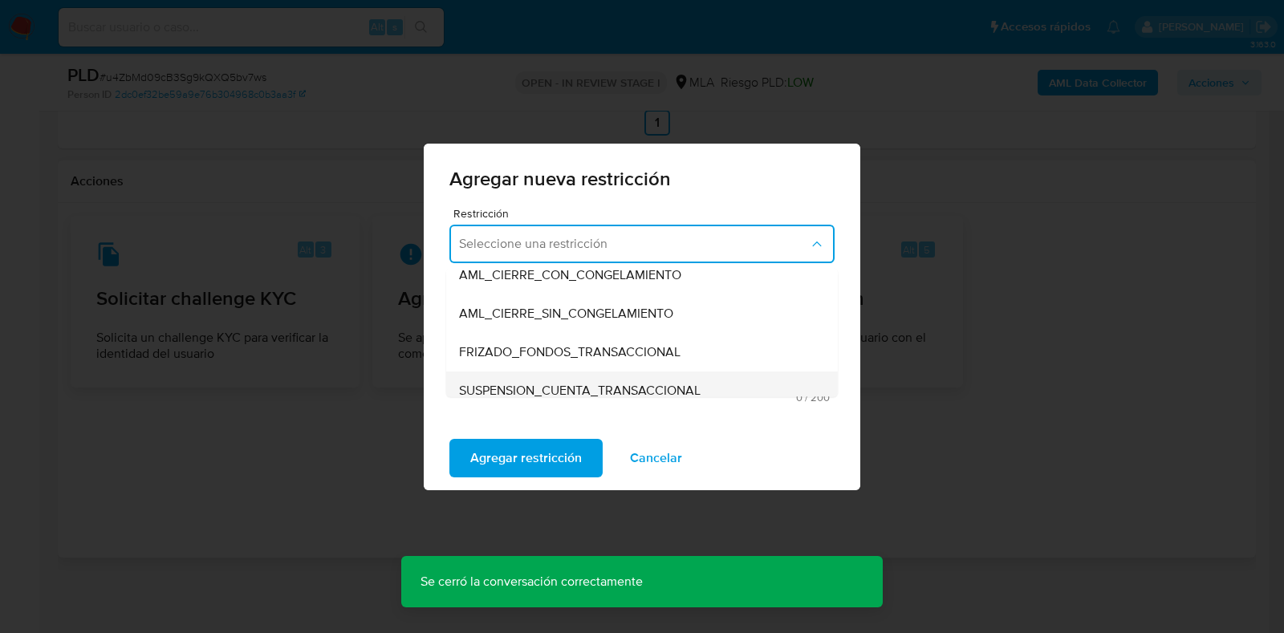
scroll to position [200, 0]
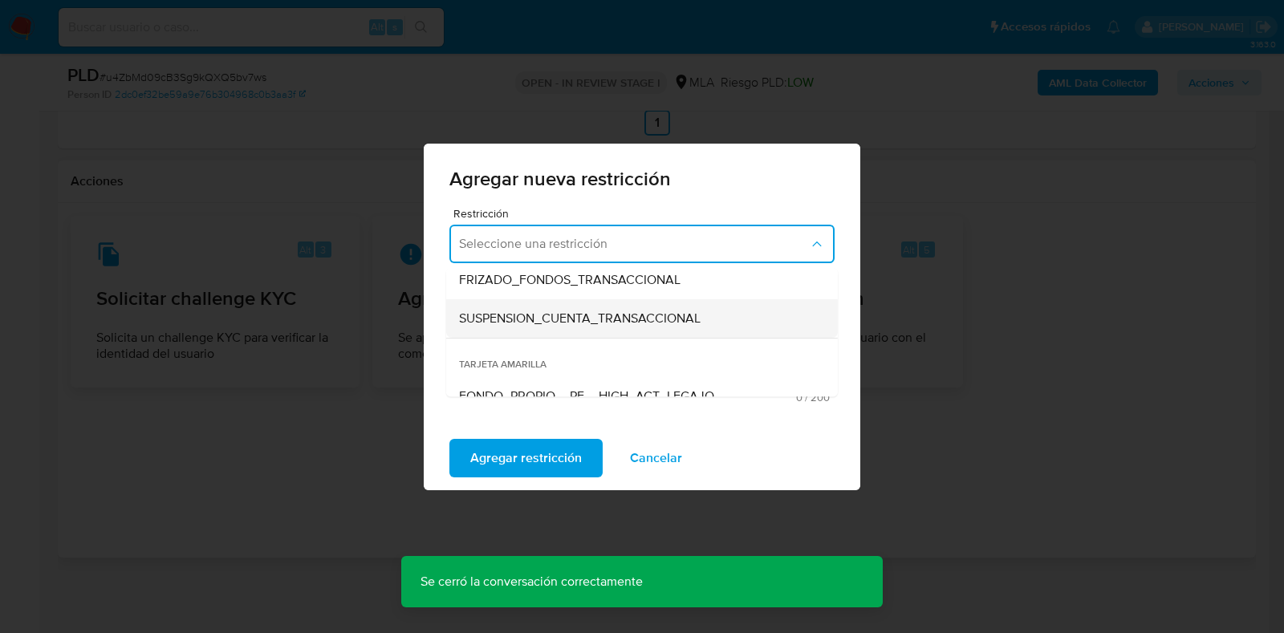
click at [570, 314] on span "SUSPENSION_CUENTA_TRANSACCIONAL" at bounding box center [580, 319] width 242 height 16
click at [624, 346] on textarea "Comentario" at bounding box center [641, 343] width 385 height 91
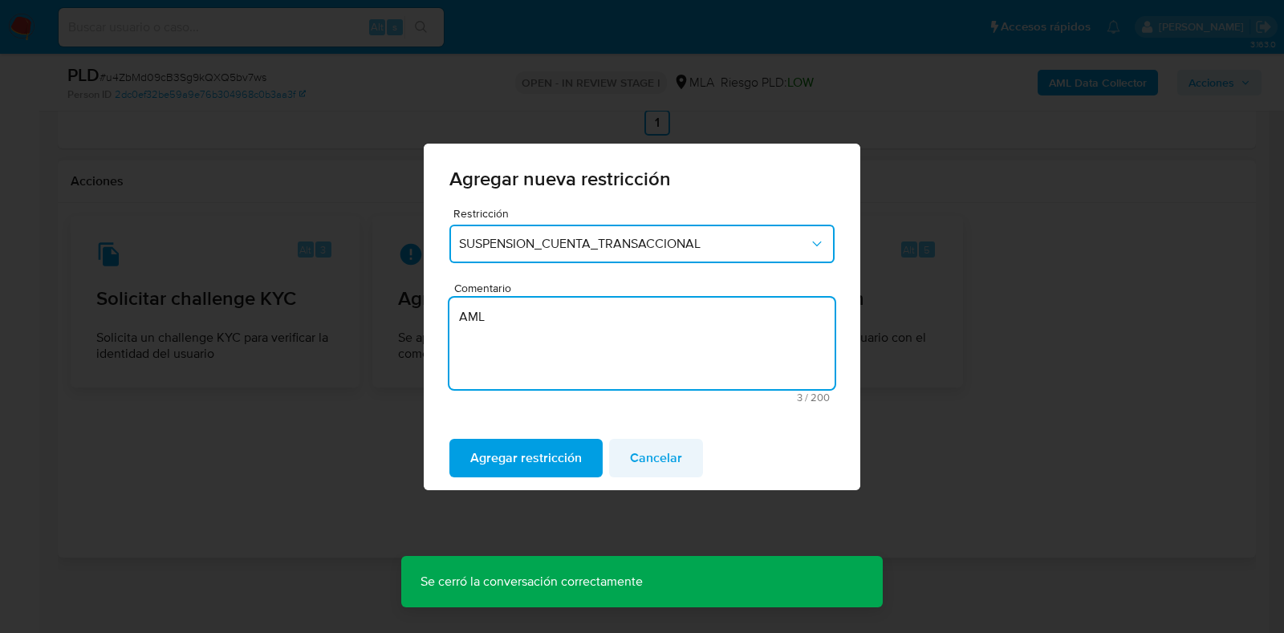
type textarea "AML"
click at [566, 443] on span "Agregar restricción" at bounding box center [526, 458] width 112 height 35
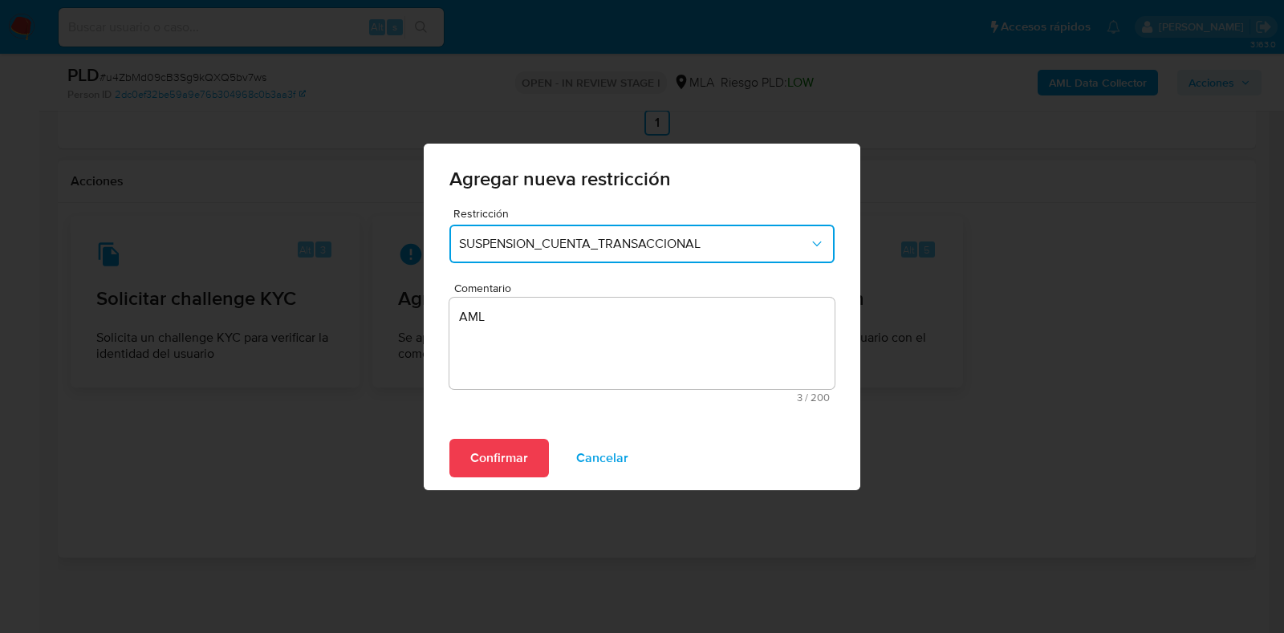
click at [550, 455] on div "Confirmar Cancelar" at bounding box center [642, 458] width 437 height 64
click at [530, 454] on button "Confirmar" at bounding box center [499, 458] width 100 height 39
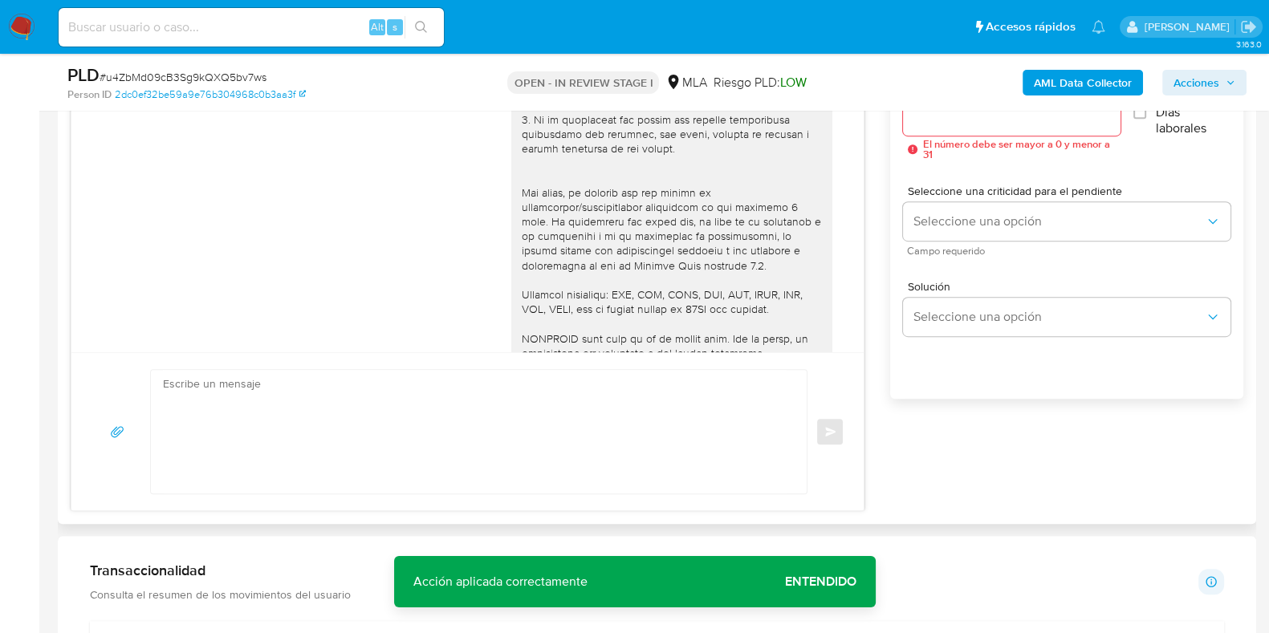
scroll to position [152, 0]
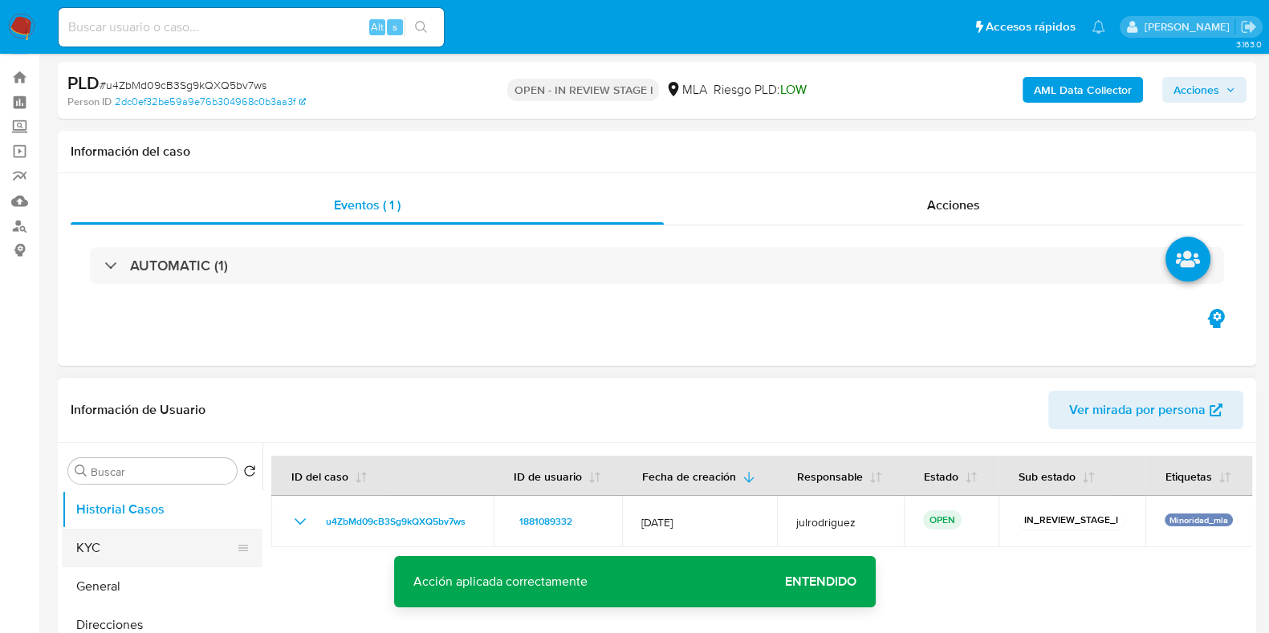
click at [93, 556] on button "KYC" at bounding box center [156, 548] width 188 height 39
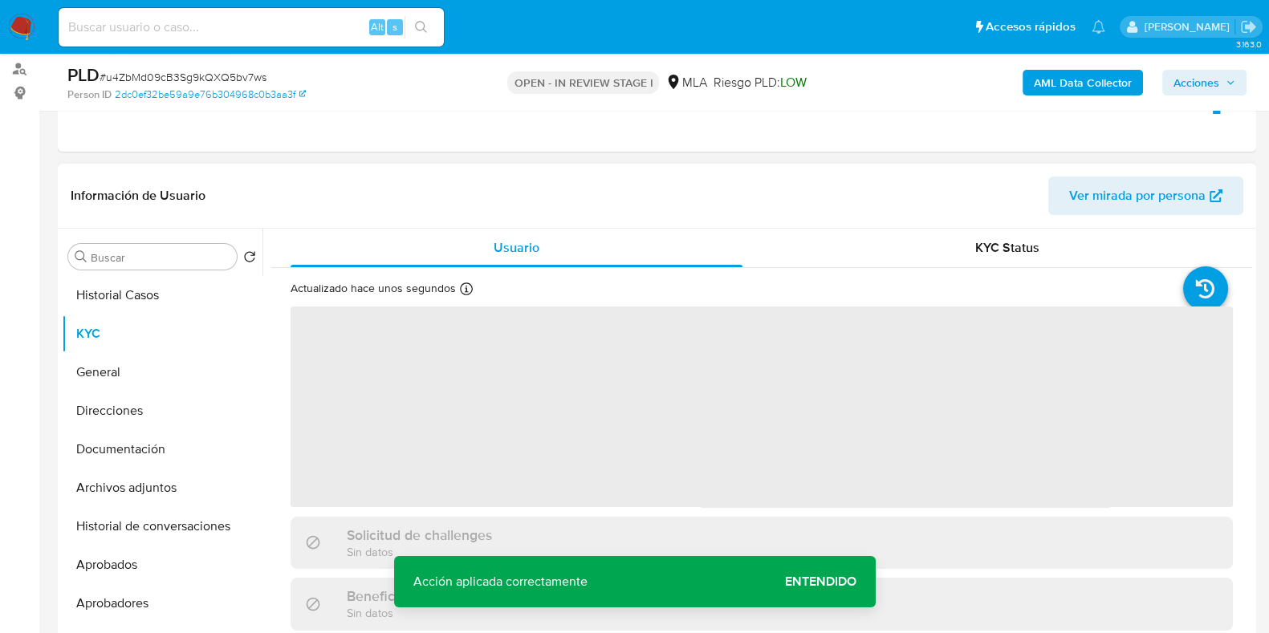
scroll to position [231, 0]
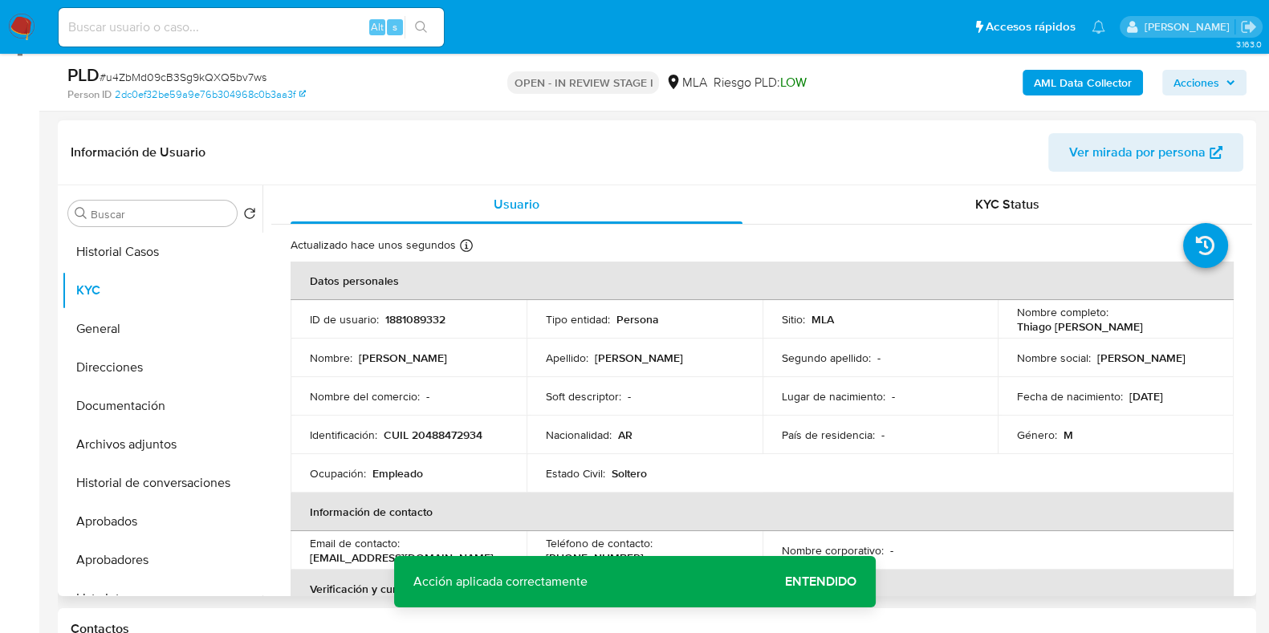
click at [399, 312] on p "1881089332" at bounding box center [415, 319] width 60 height 14
copy p "1881089332"
click at [169, 82] on span "# u4ZbMd09cB3Sg9kQXQ5bv7ws" at bounding box center [183, 77] width 167 height 16
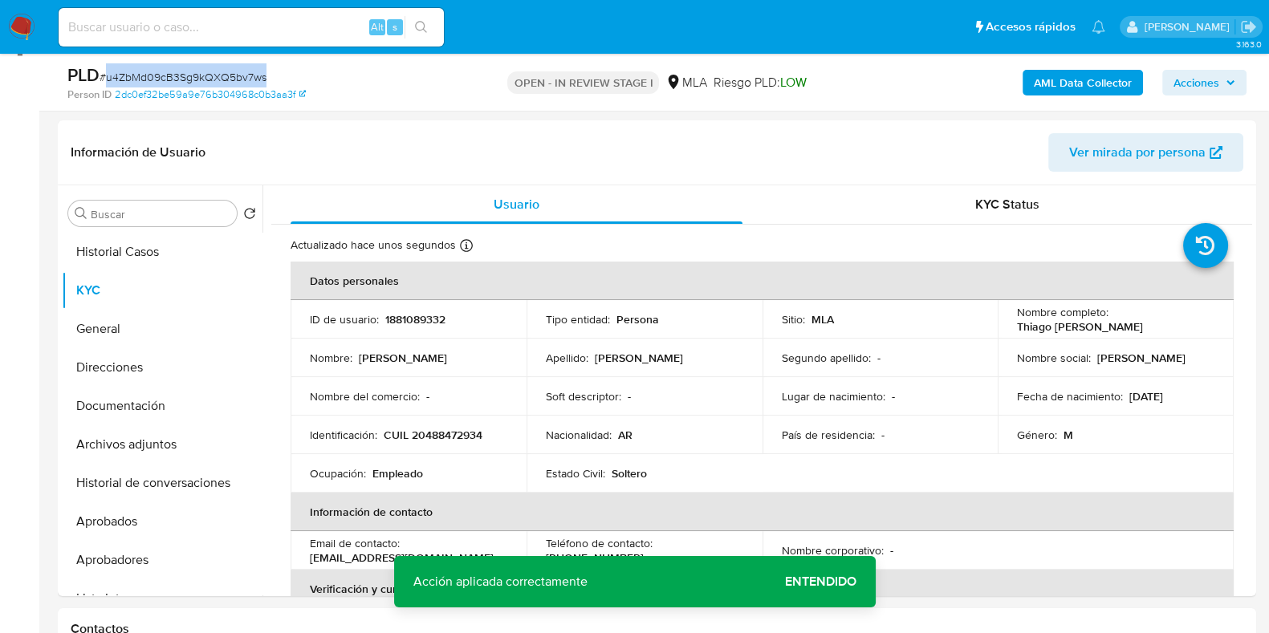
click at [169, 82] on span "# u4ZbMd09cB3Sg9kQXQ5bv7ws" at bounding box center [183, 77] width 167 height 16
copy span "u4ZbMd09cB3Sg9kQXQ5bv7ws"
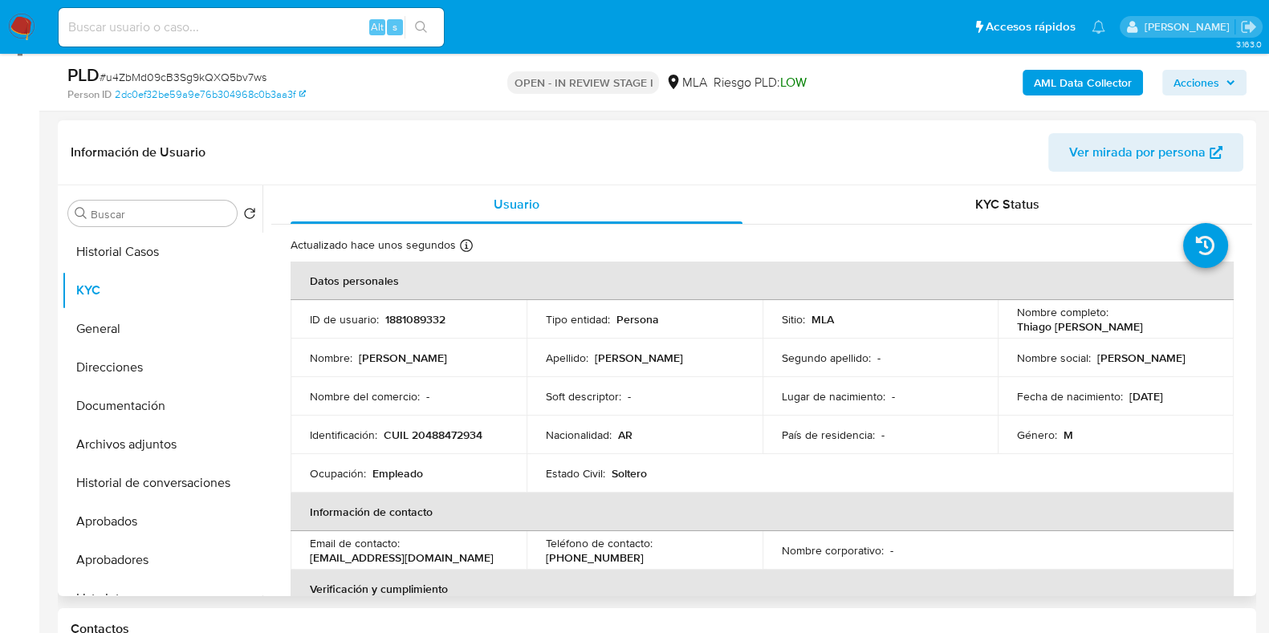
drag, startPoint x: 1011, startPoint y: 325, endPoint x: 1177, endPoint y: 323, distance: 166.2
click at [1177, 323] on div "Nombre completo : Thiago Maximiliano Gonzalez" at bounding box center [1115, 319] width 197 height 29
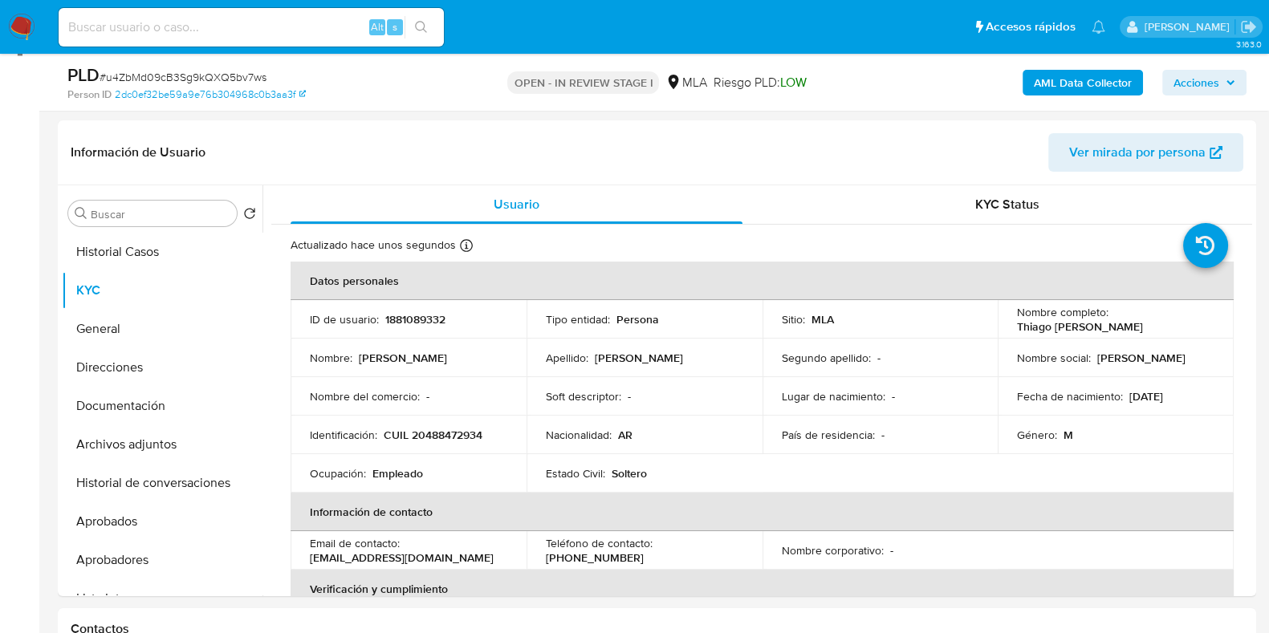
click at [1076, 95] on b "AML Data Collector" at bounding box center [1083, 83] width 98 height 26
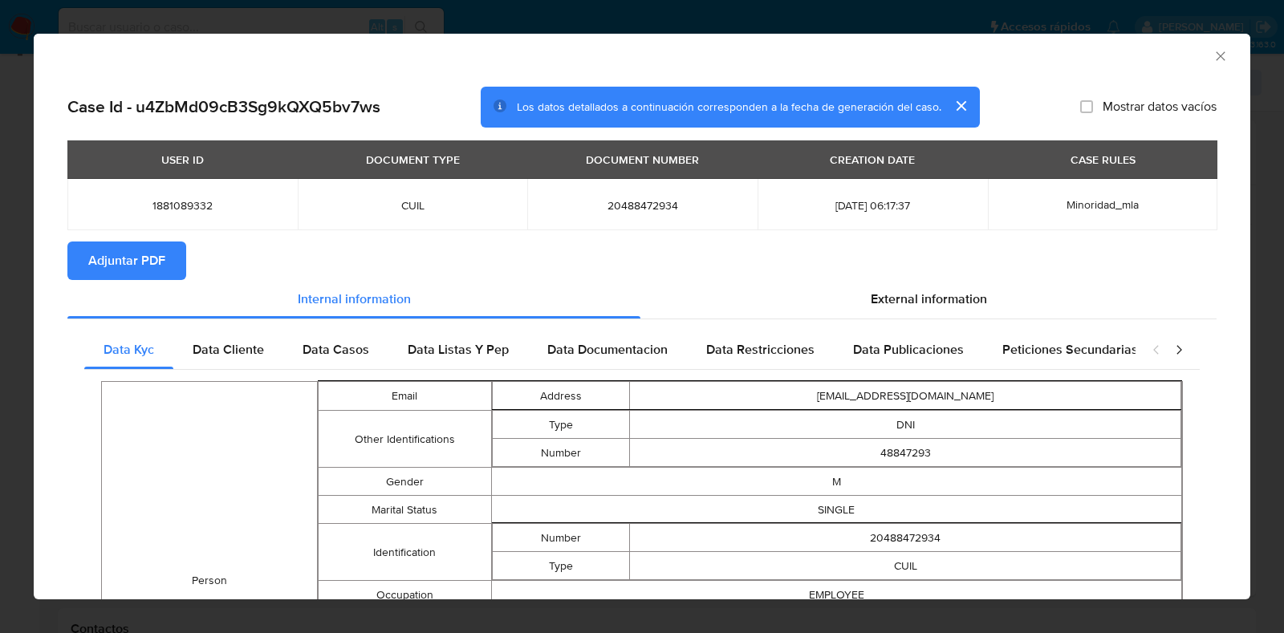
click at [131, 248] on span "Adjuntar PDF" at bounding box center [126, 260] width 77 height 35
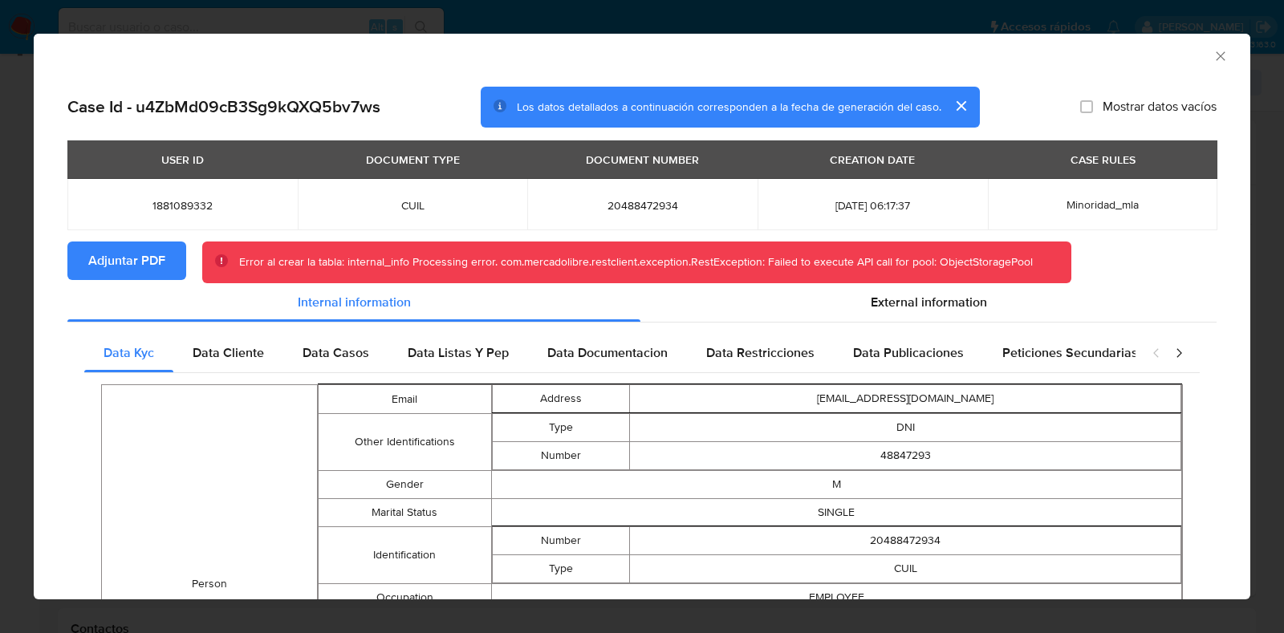
click at [1216, 59] on icon "Cerrar ventana" at bounding box center [1220, 55] width 9 height 9
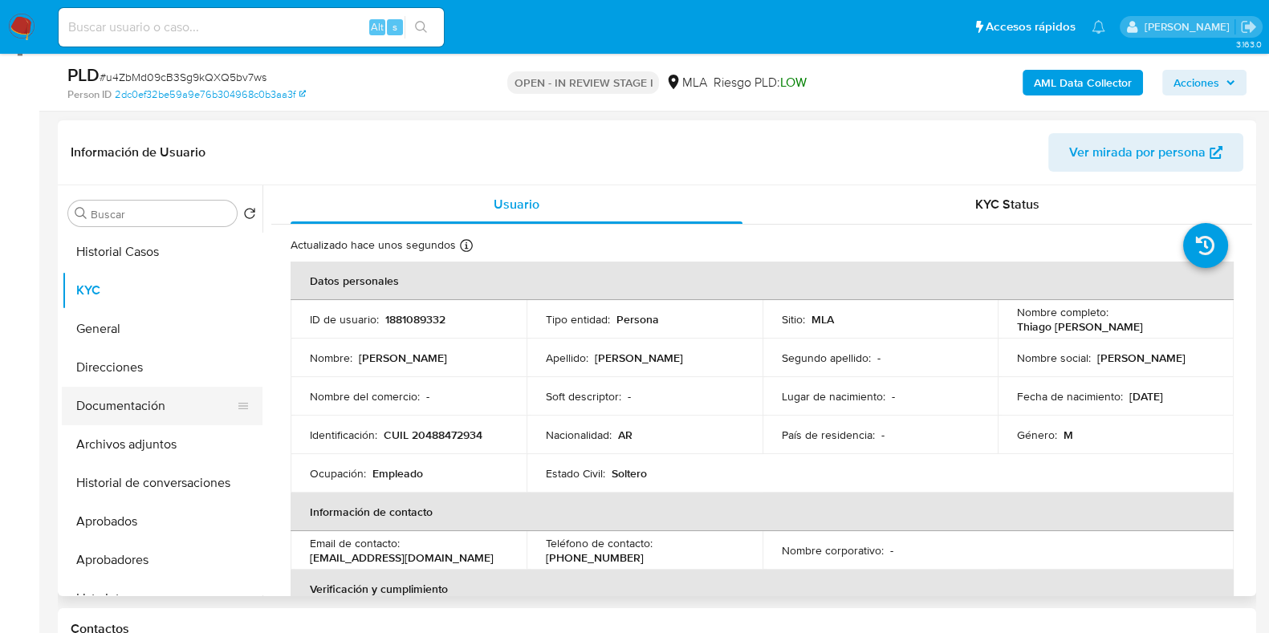
click at [172, 403] on button "Documentación" at bounding box center [156, 406] width 188 height 39
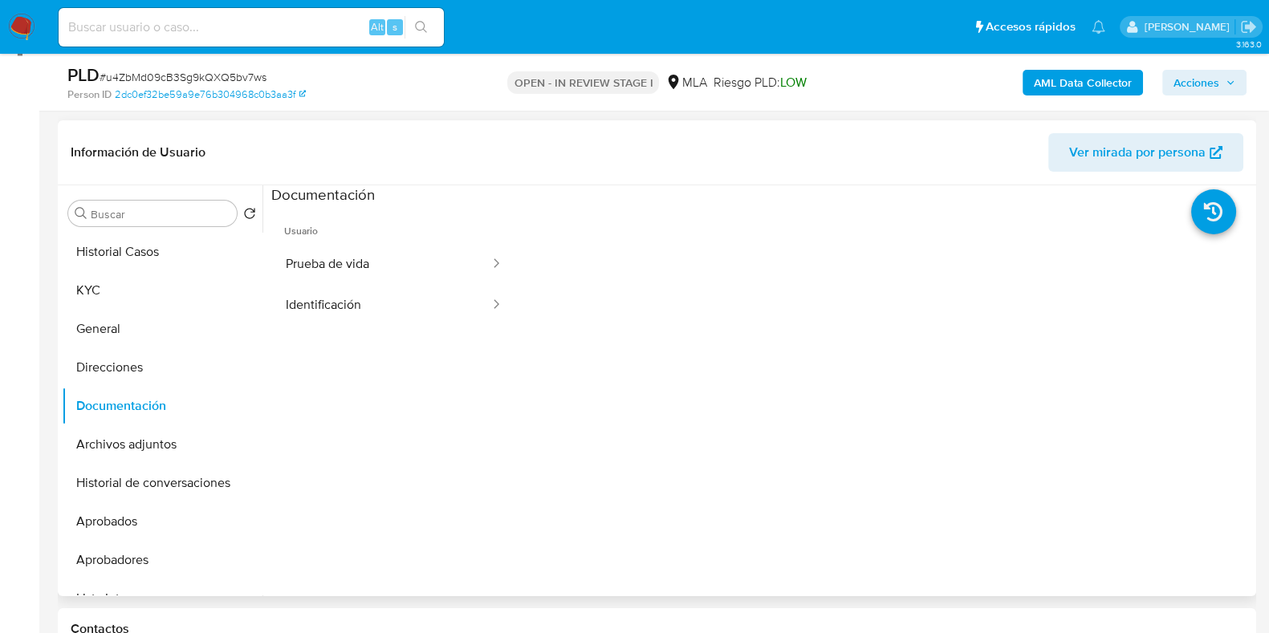
drag, startPoint x: 179, startPoint y: 443, endPoint x: 646, endPoint y: 430, distance: 467.3
click at [181, 443] on button "Archivos adjuntos" at bounding box center [162, 444] width 201 height 39
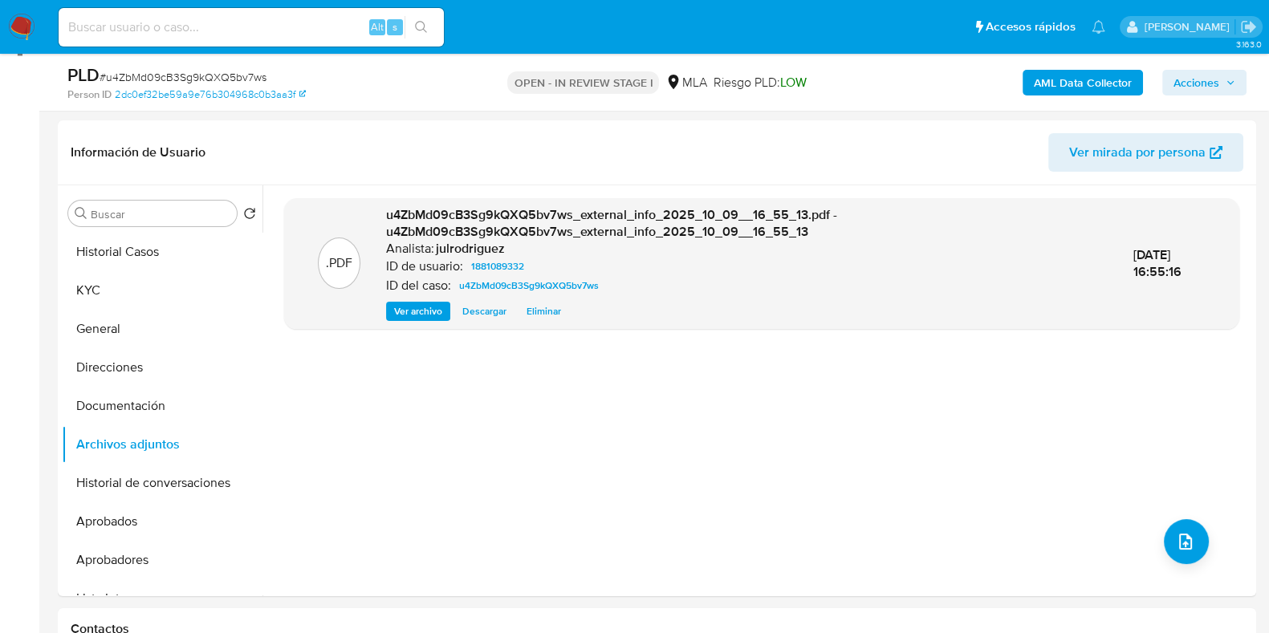
click at [1081, 86] on b "AML Data Collector" at bounding box center [1083, 83] width 98 height 26
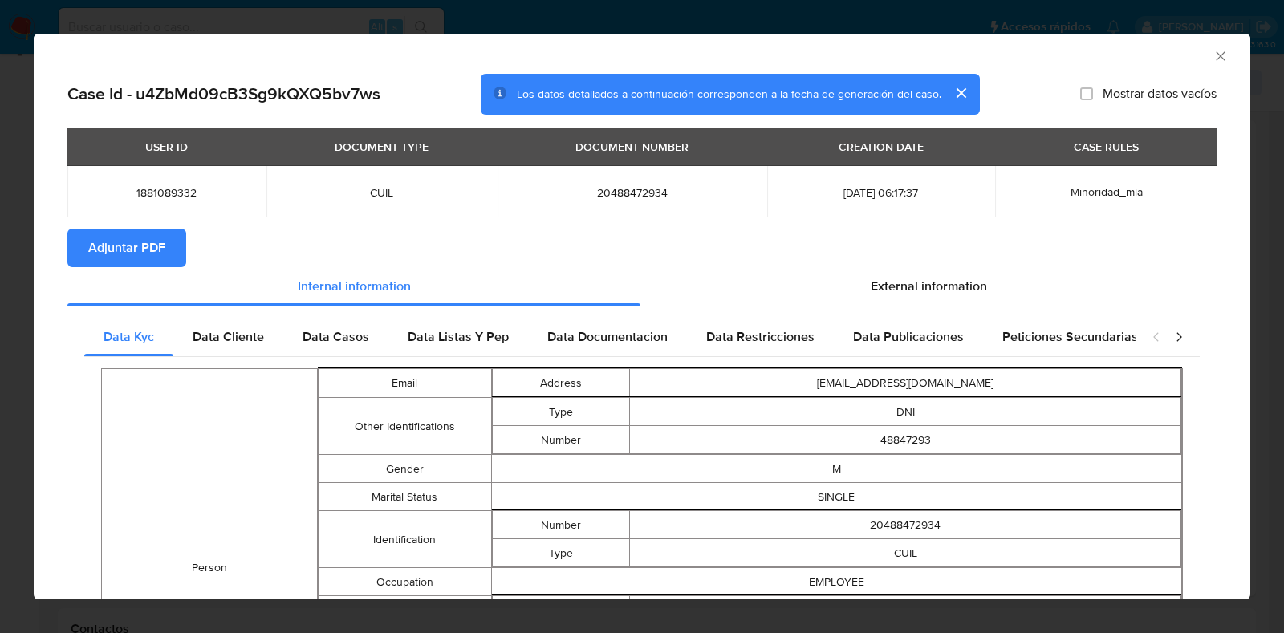
click at [177, 248] on button "Adjuntar PDF" at bounding box center [126, 248] width 119 height 39
click at [1213, 51] on icon "Cerrar ventana" at bounding box center [1221, 56] width 16 height 16
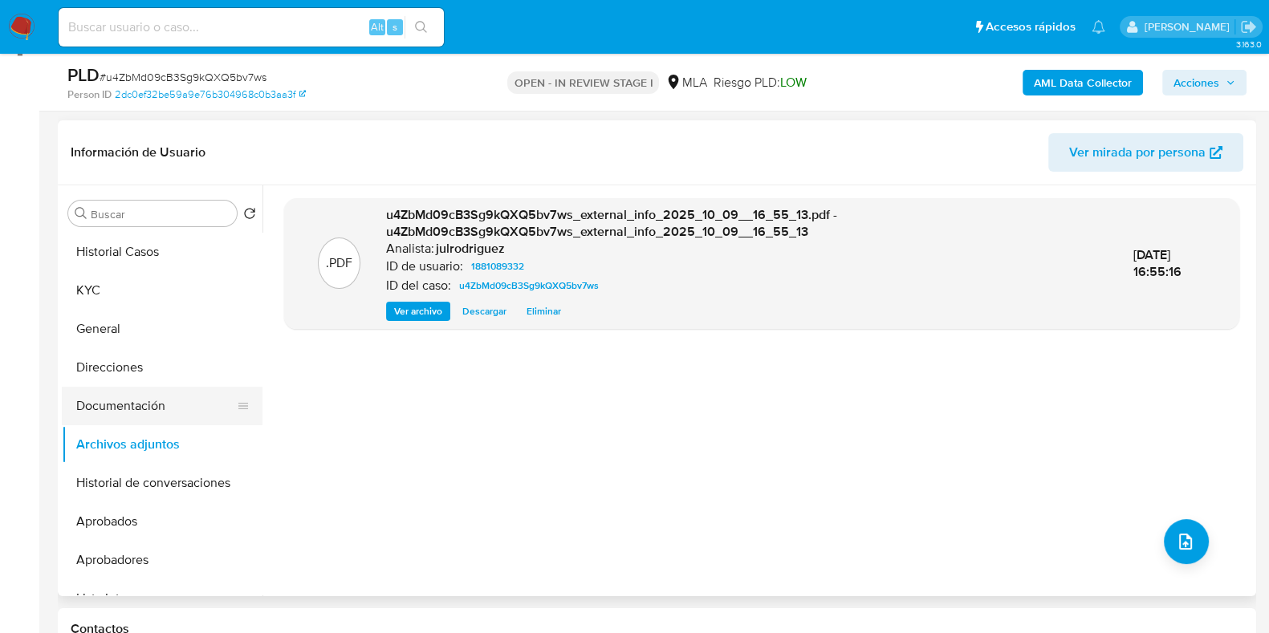
click at [140, 414] on button "Documentación" at bounding box center [156, 406] width 188 height 39
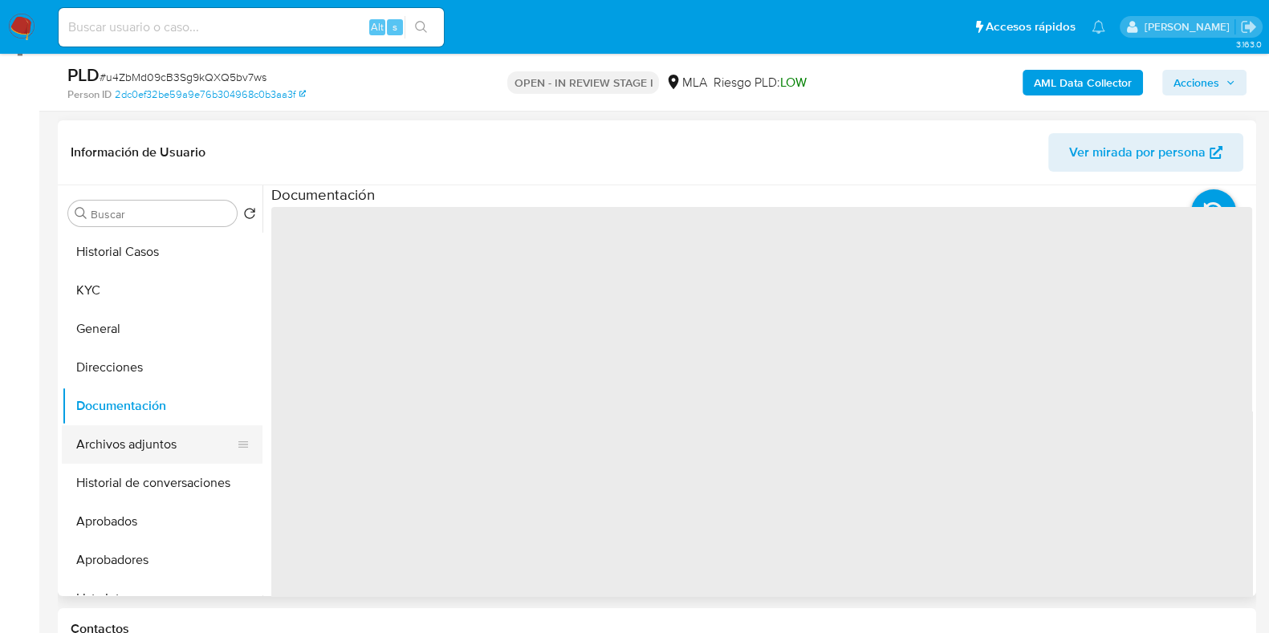
click at [136, 434] on button "Archivos adjuntos" at bounding box center [156, 444] width 188 height 39
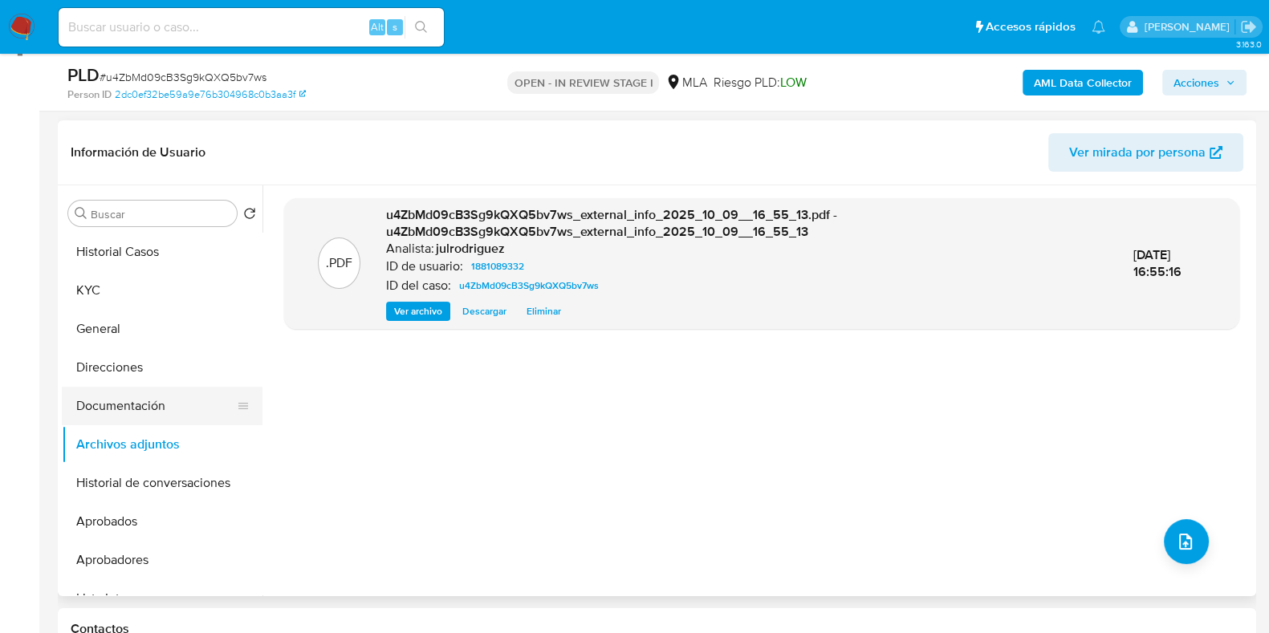
click at [138, 399] on button "Documentación" at bounding box center [156, 406] width 188 height 39
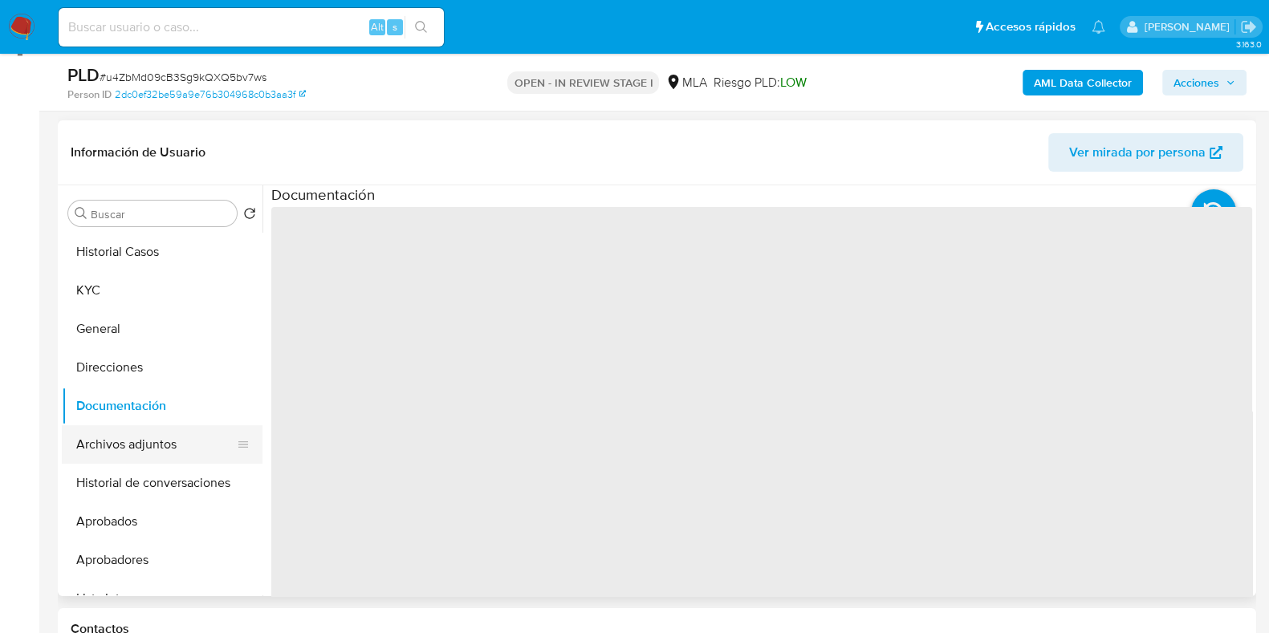
click at [136, 433] on button "Archivos adjuntos" at bounding box center [156, 444] width 188 height 39
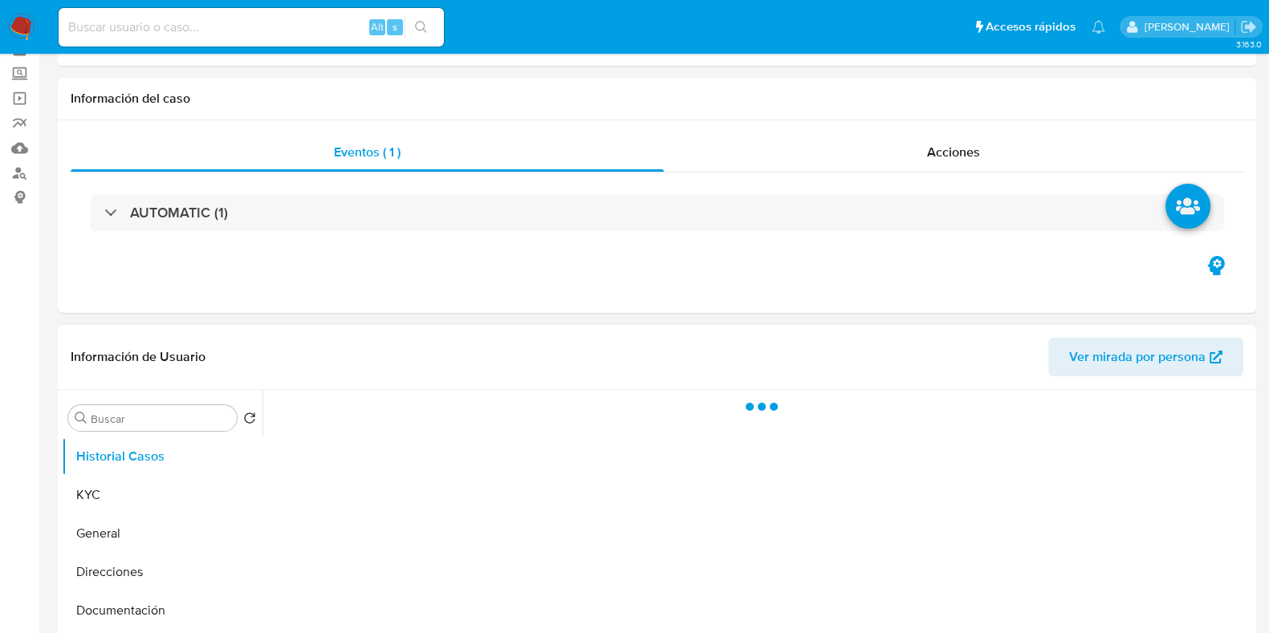
scroll to position [200, 0]
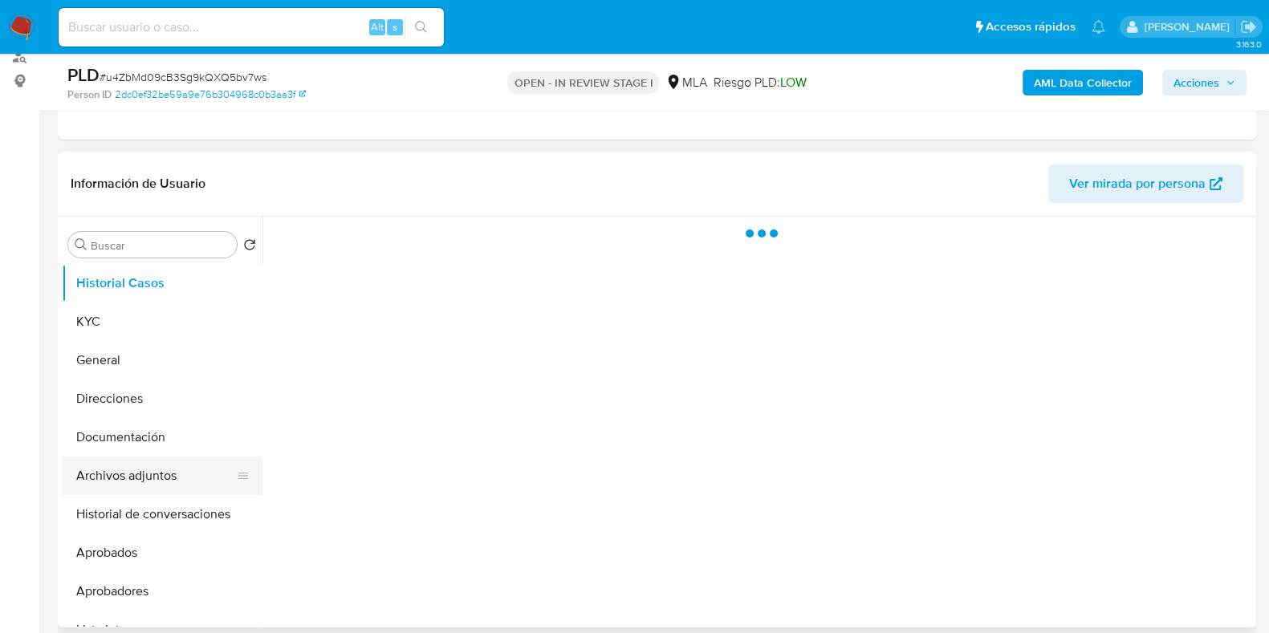
select select "10"
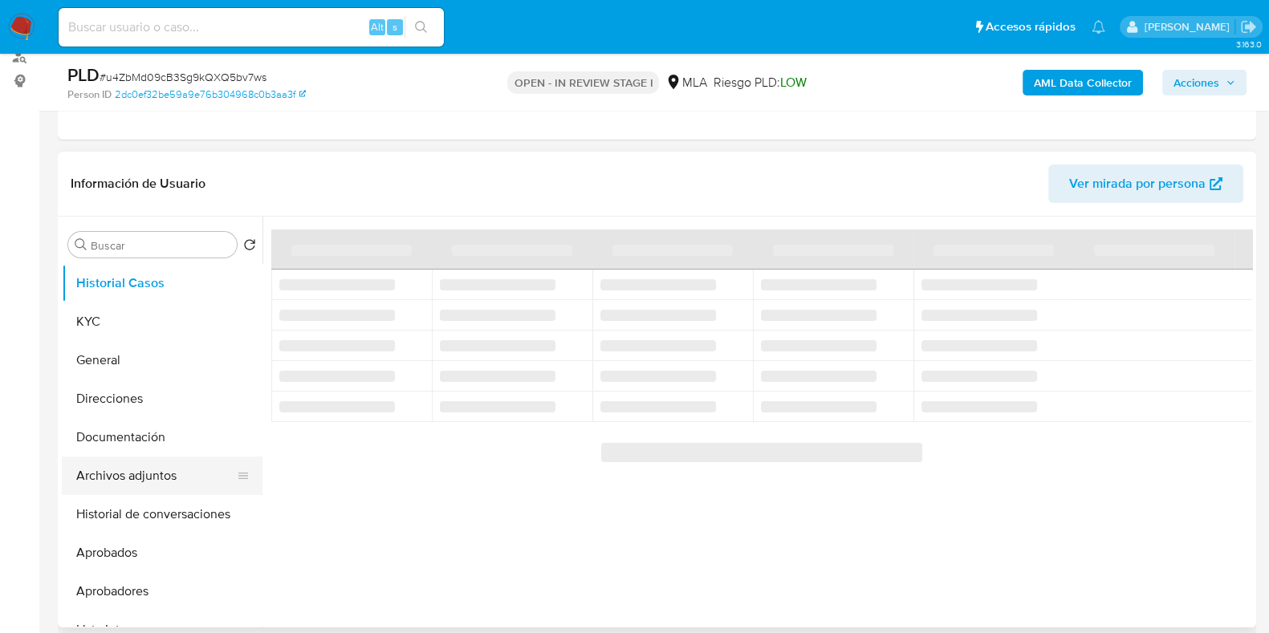
click at [157, 472] on button "Archivos adjuntos" at bounding box center [156, 476] width 188 height 39
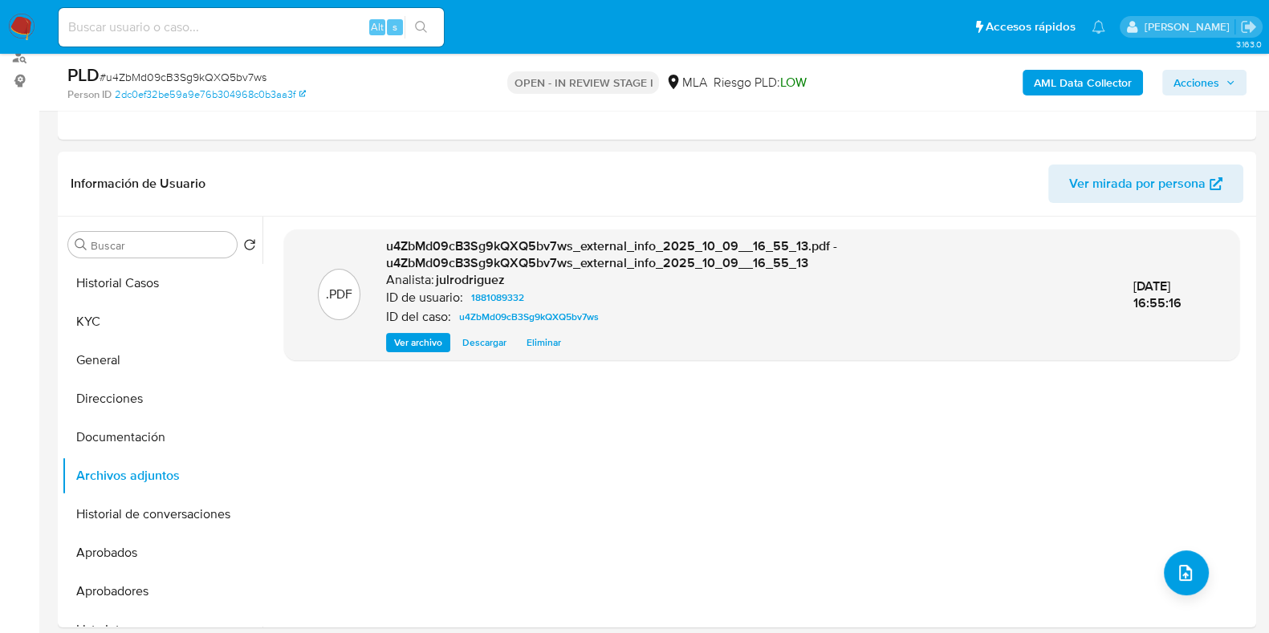
click at [1030, 83] on button "AML Data Collector" at bounding box center [1082, 83] width 120 height 26
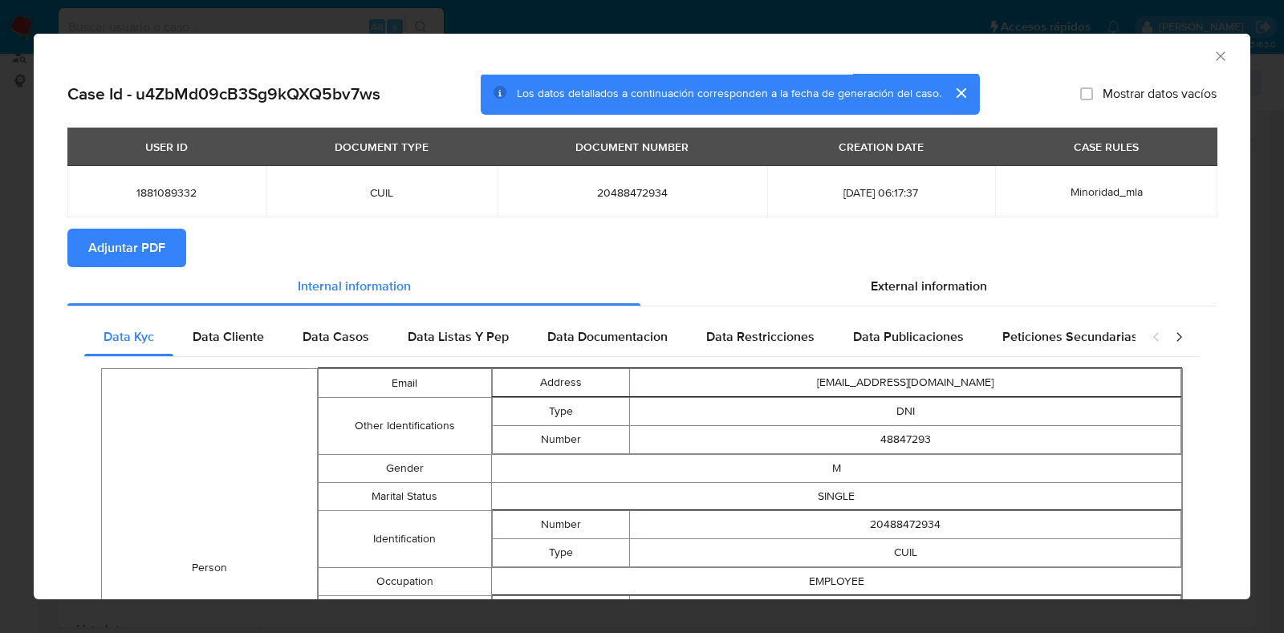
click at [117, 242] on span "Adjuntar PDF" at bounding box center [126, 247] width 77 height 35
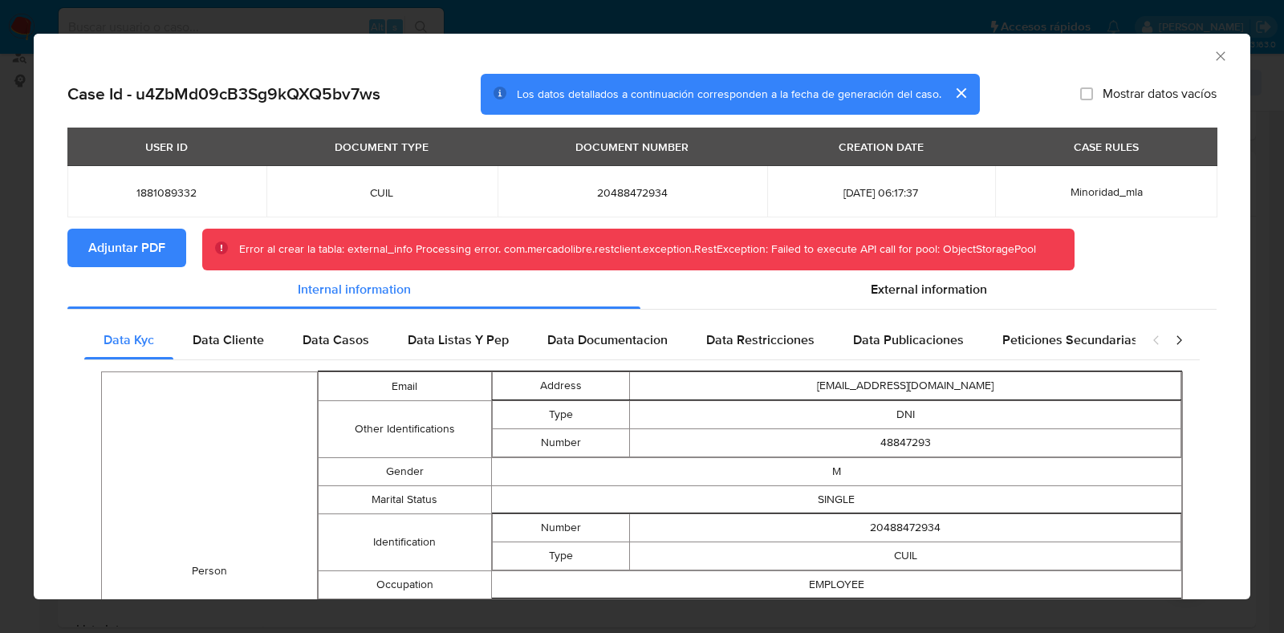
click at [1216, 56] on icon "Cerrar ventana" at bounding box center [1220, 55] width 9 height 9
